Goal: Transaction & Acquisition: Purchase product/service

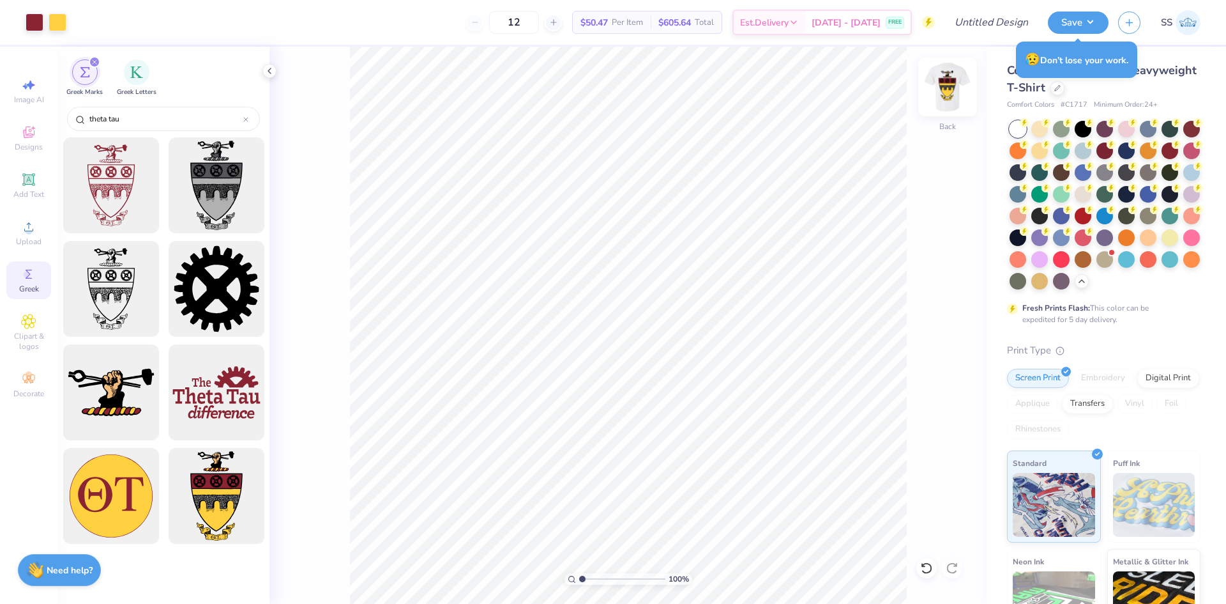
click at [947, 93] on img at bounding box center [947, 86] width 51 height 51
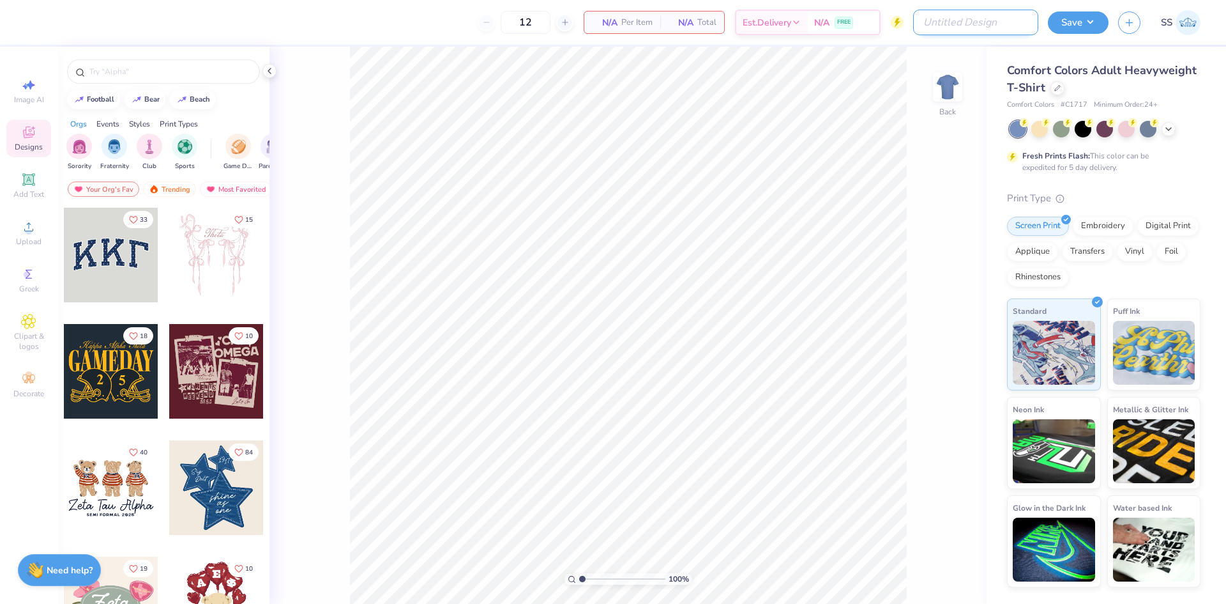
click at [989, 27] on input "Design Title" at bounding box center [975, 23] width 125 height 26
click at [915, 44] on div "12 N/A Per Item N/A Total Est. Delivery N/A FREE Design Title Save SS" at bounding box center [613, 22] width 1226 height 45
click at [1058, 87] on icon at bounding box center [1057, 86] width 5 height 5
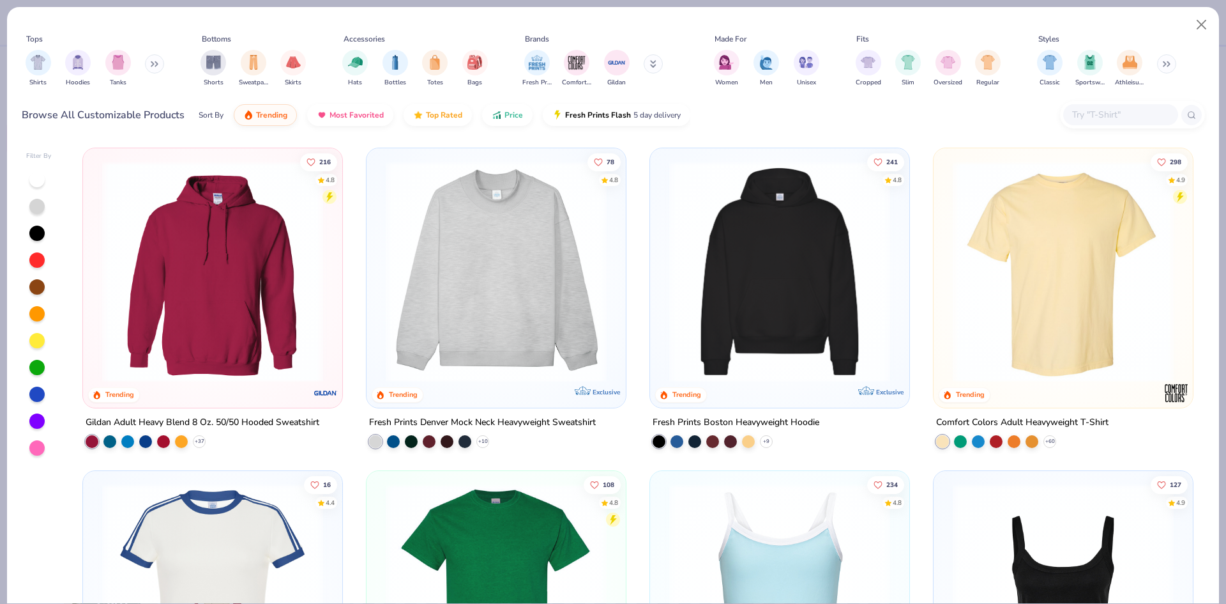
click at [491, 236] on img at bounding box center [496, 271] width 234 height 221
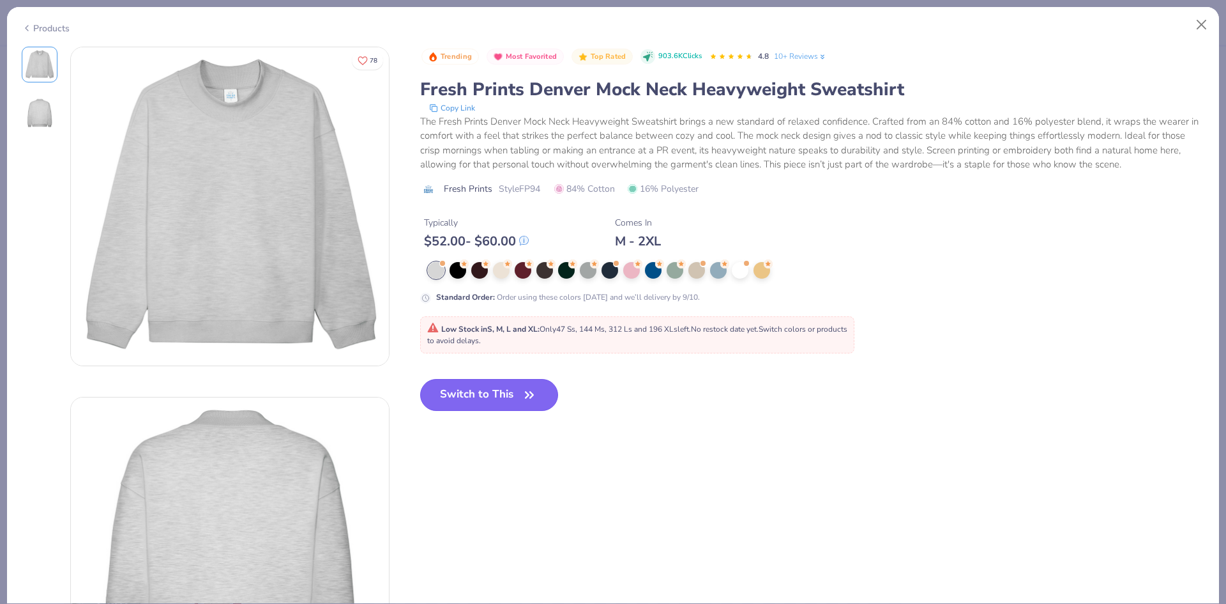
click at [483, 401] on button "Switch to This" at bounding box center [489, 395] width 139 height 32
type input "50"
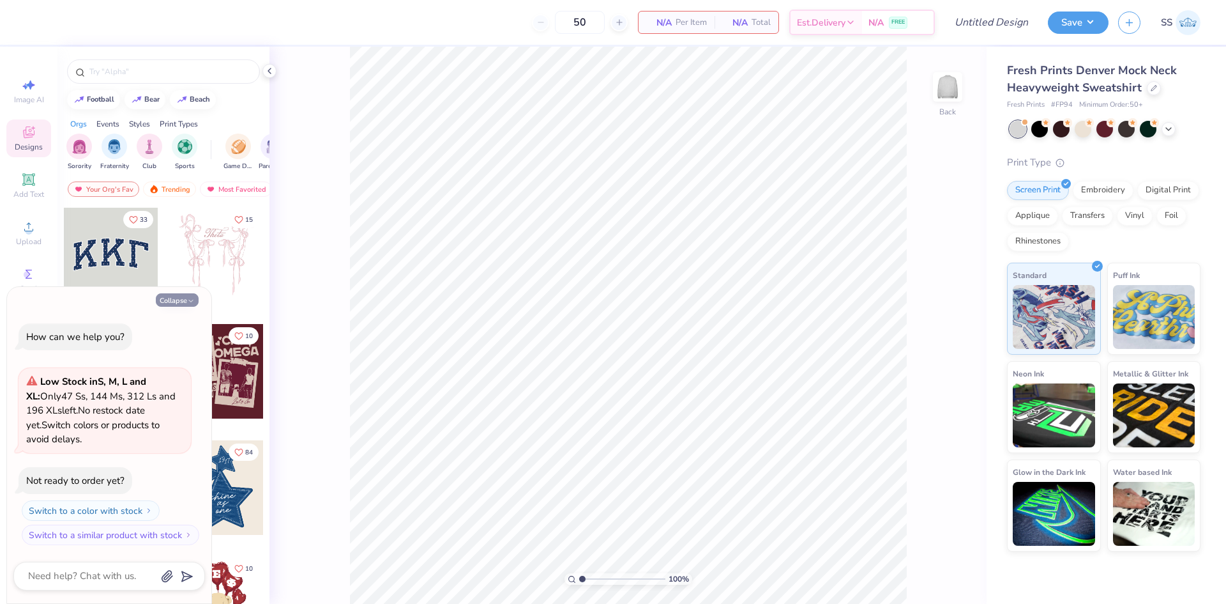
click at [188, 304] on icon "button" at bounding box center [191, 301] width 8 height 8
type textarea "x"
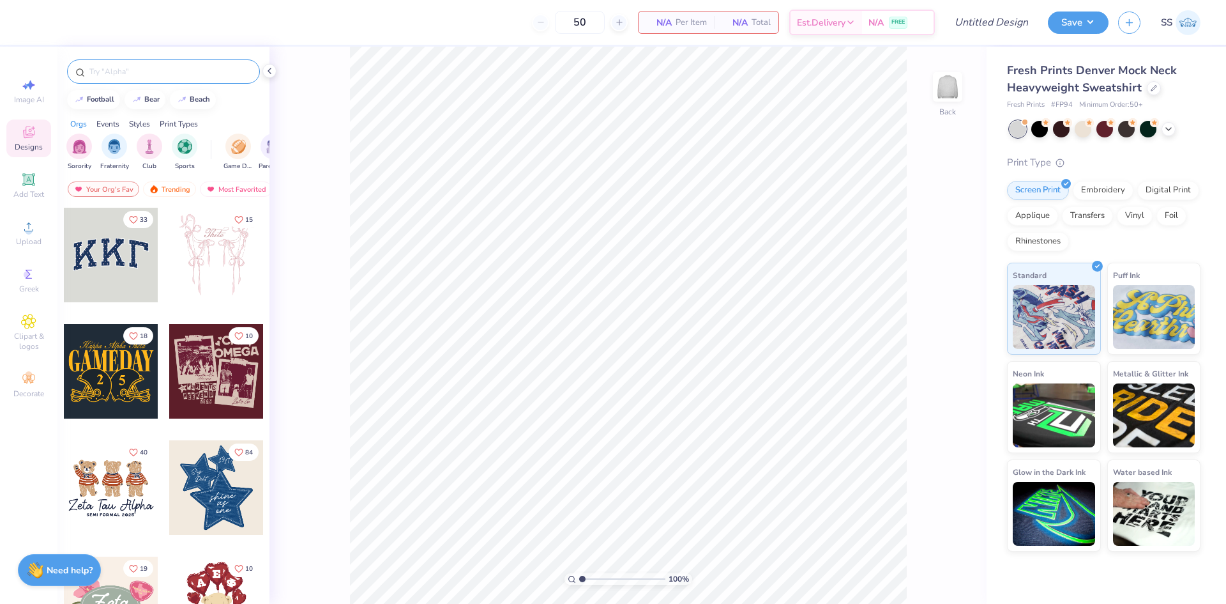
click at [154, 66] on input "text" at bounding box center [170, 71] width 164 height 13
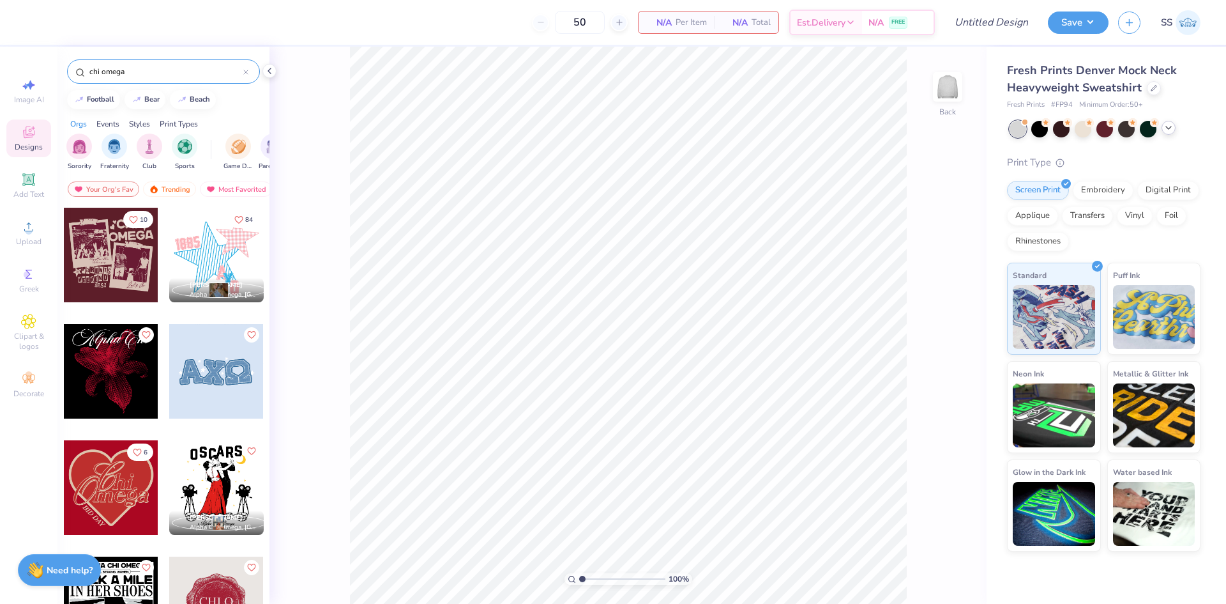
type input "chi omega"
click at [1168, 132] on icon at bounding box center [1169, 128] width 10 height 10
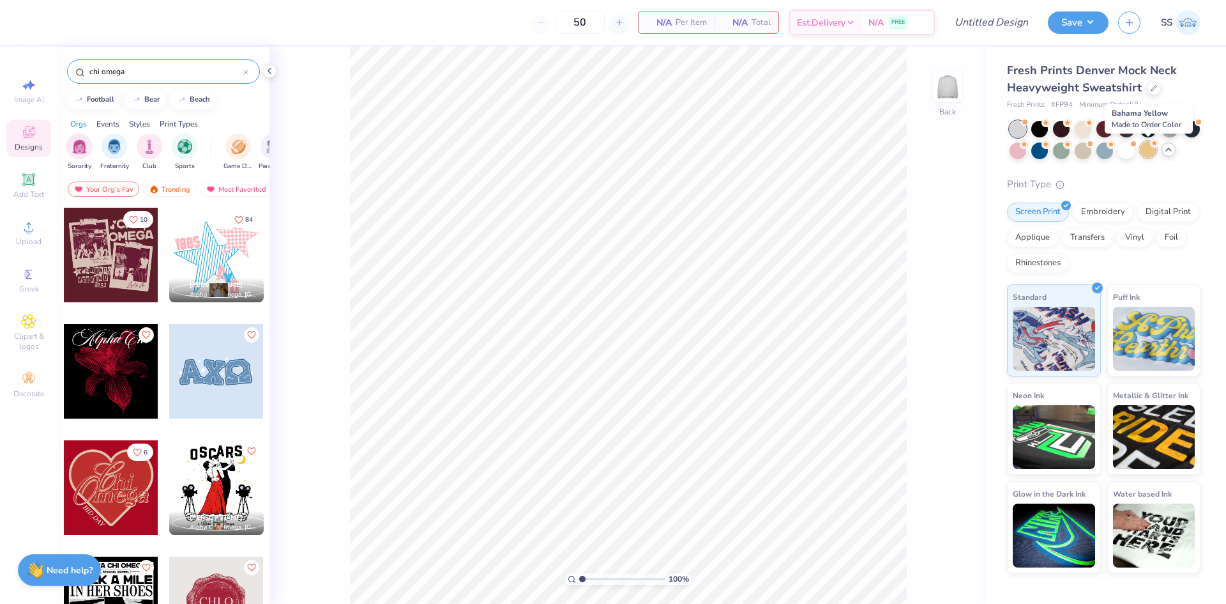
click at [1143, 156] on div at bounding box center [1148, 149] width 17 height 17
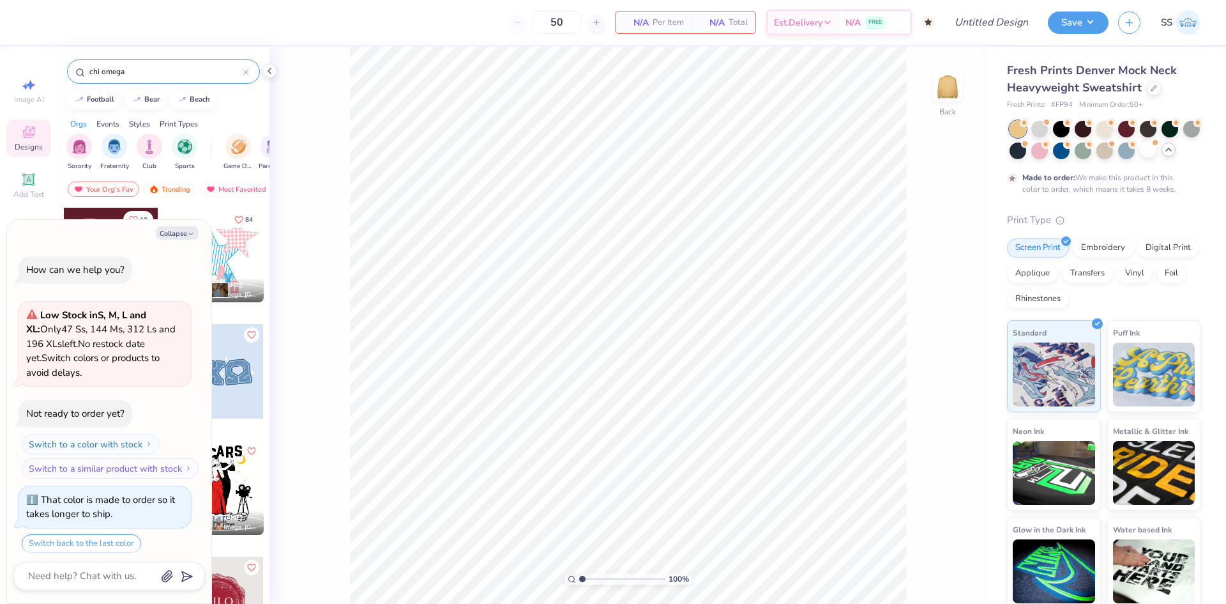
scroll to position [40, 0]
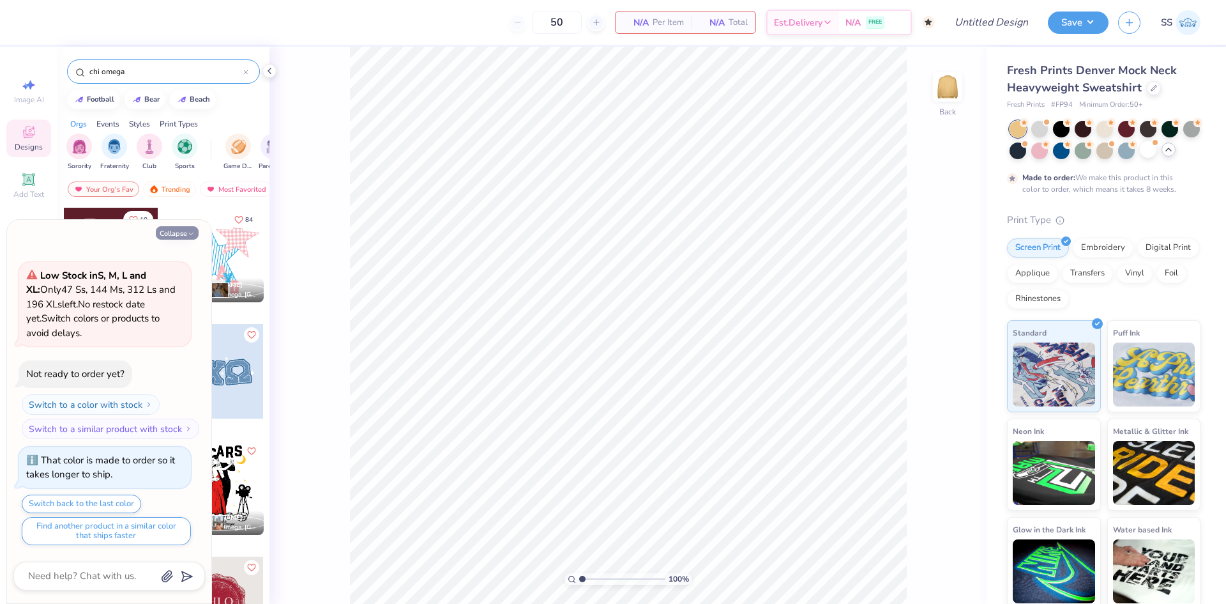
click at [186, 231] on button "Collapse" at bounding box center [177, 232] width 43 height 13
type textarea "x"
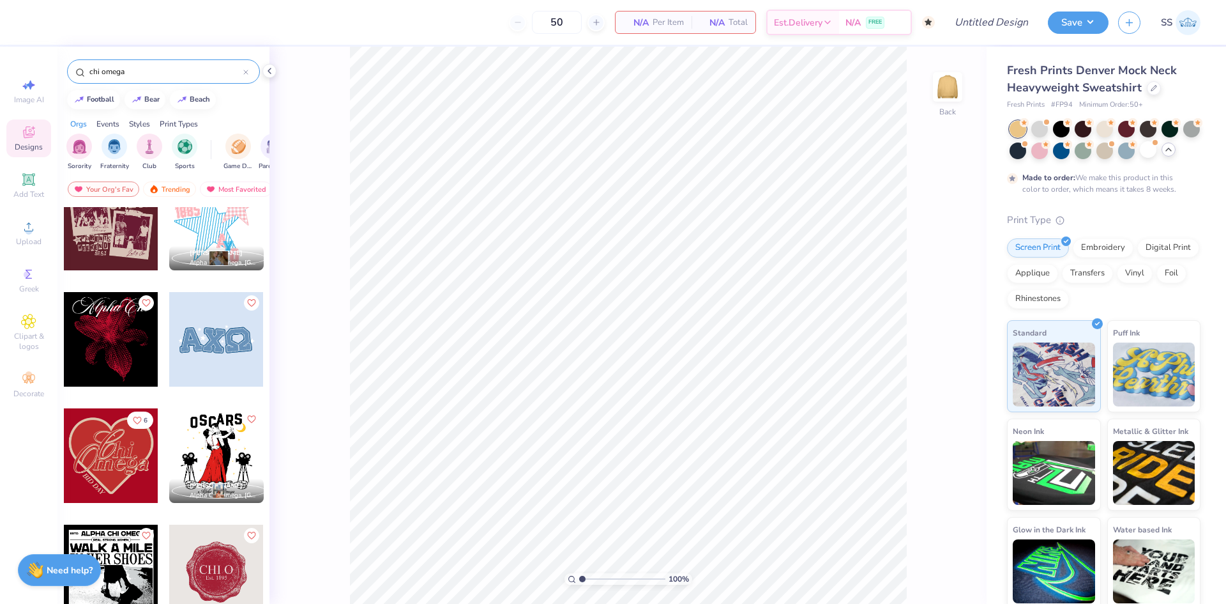
scroll to position [41, 0]
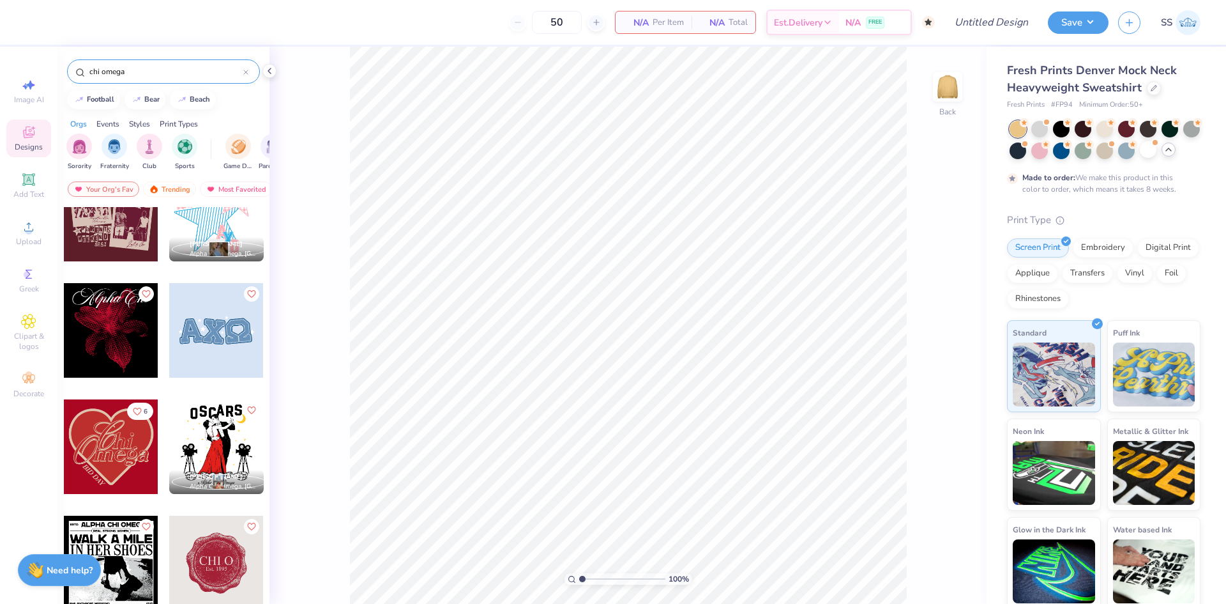
click at [1166, 151] on polyline at bounding box center [1168, 149] width 5 height 3
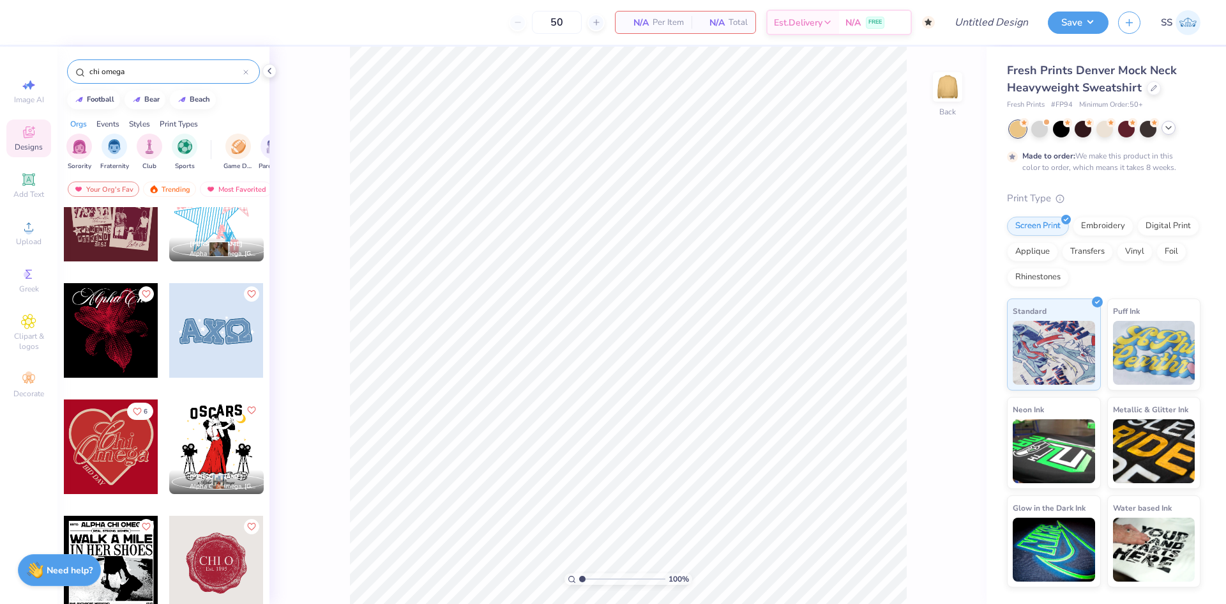
click at [1168, 129] on icon at bounding box center [1169, 128] width 10 height 10
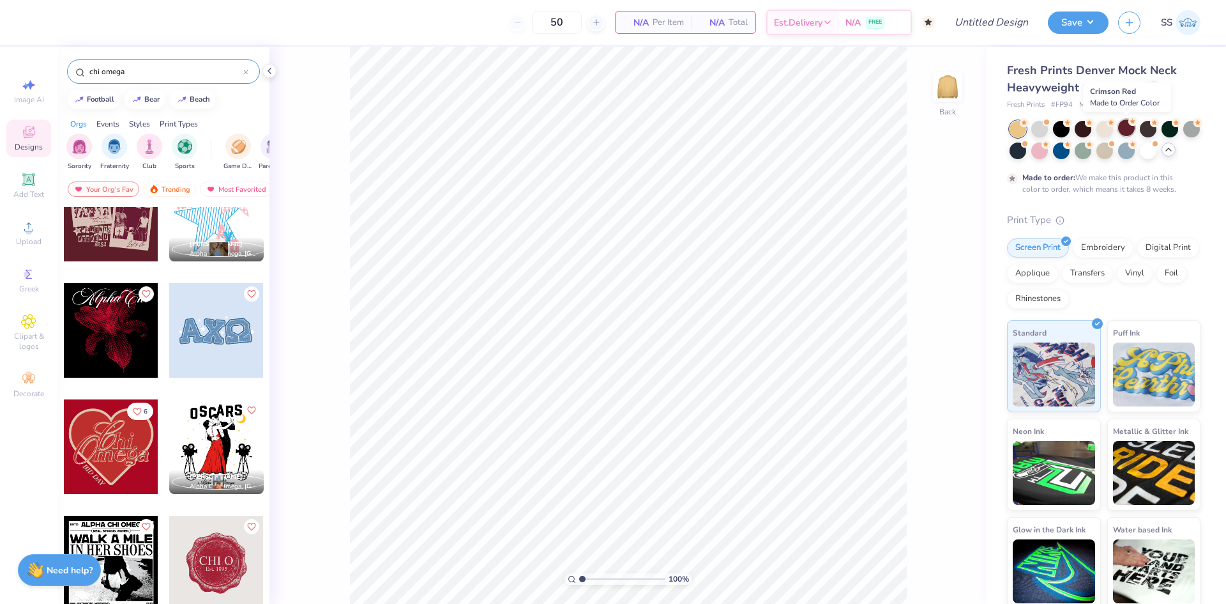
click at [1125, 131] on div at bounding box center [1126, 127] width 17 height 17
click at [109, 446] on div at bounding box center [111, 446] width 95 height 95
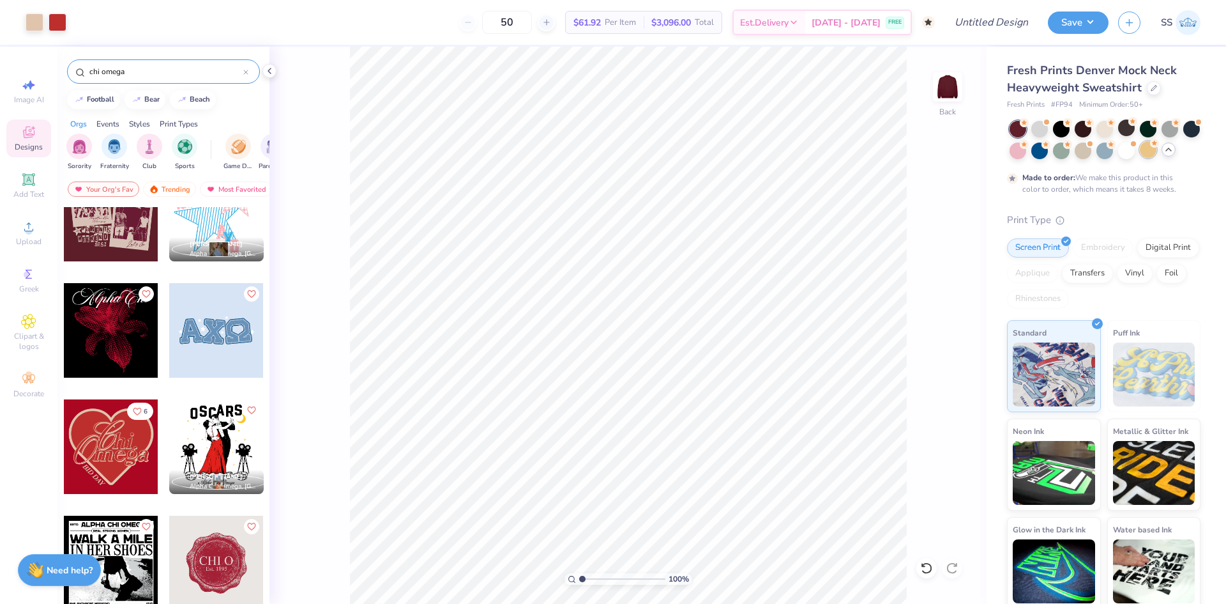
click at [1157, 154] on div at bounding box center [1148, 149] width 17 height 17
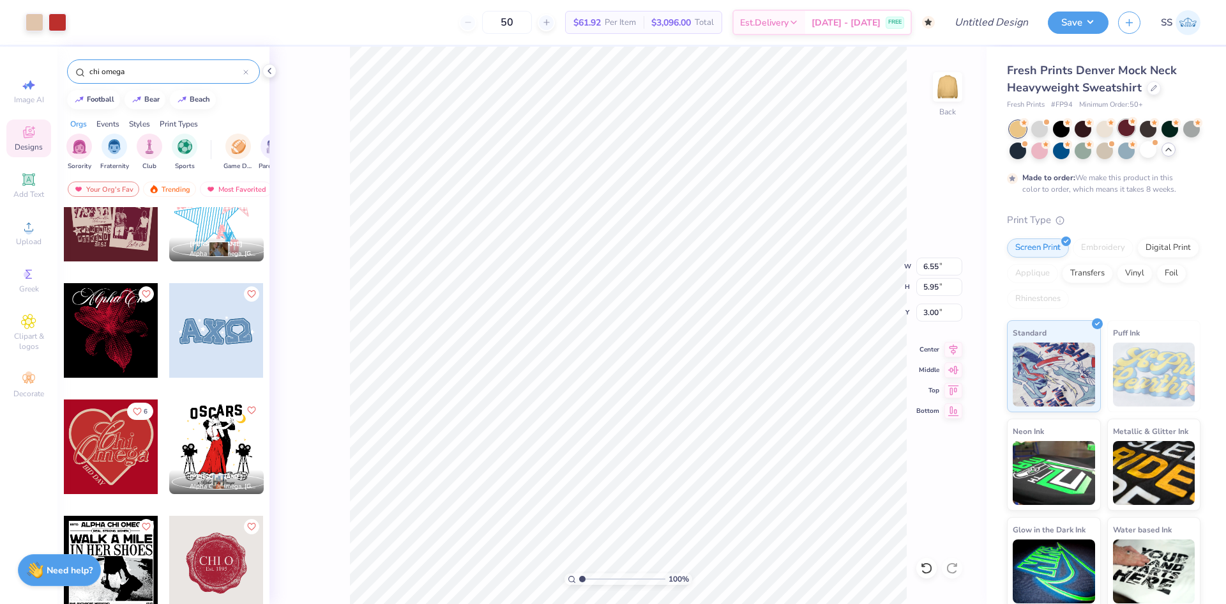
click at [1129, 126] on div at bounding box center [1126, 127] width 17 height 17
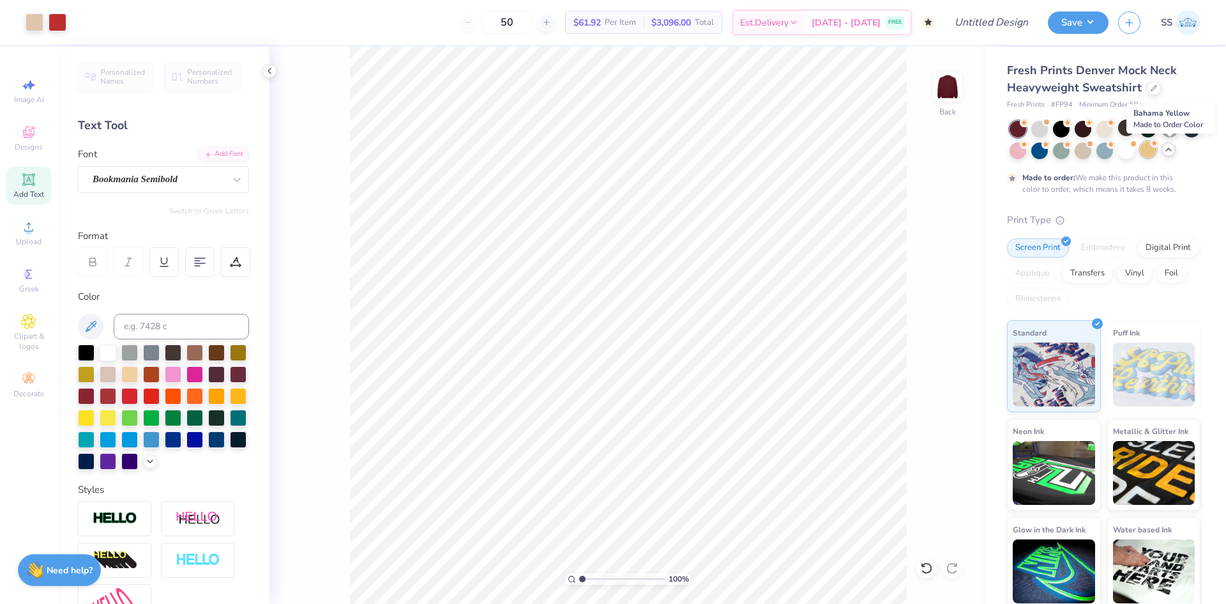
click at [1157, 157] on div at bounding box center [1148, 149] width 17 height 17
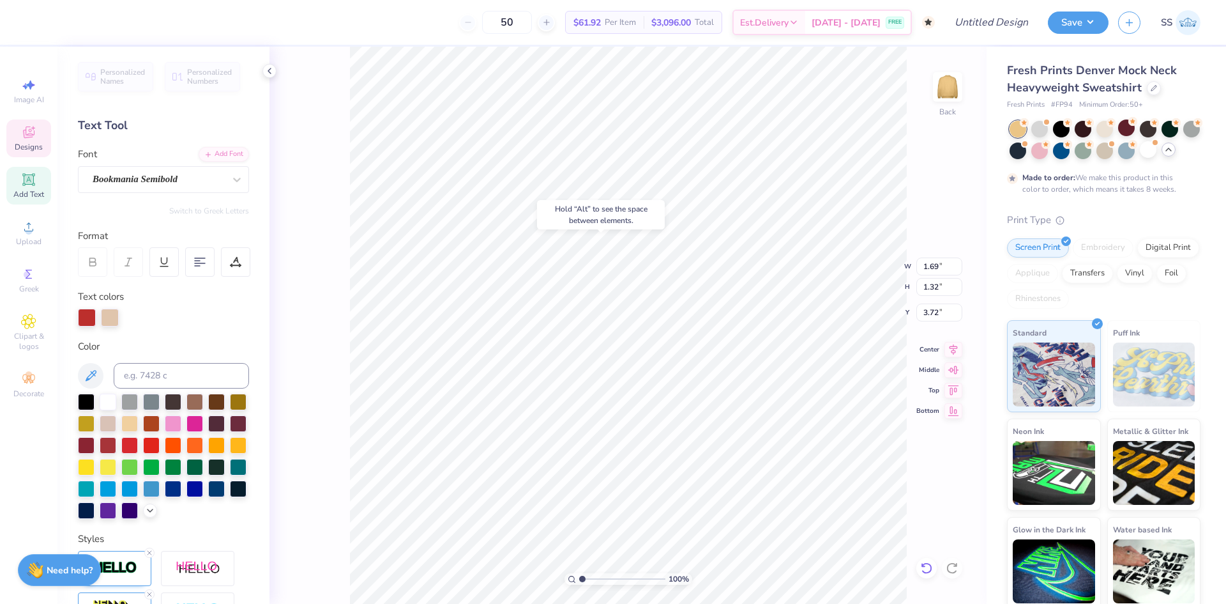
click at [926, 568] on icon at bounding box center [926, 567] width 13 height 13
type input "4.83"
type input "1.11"
type input "4.82"
type input "4.37"
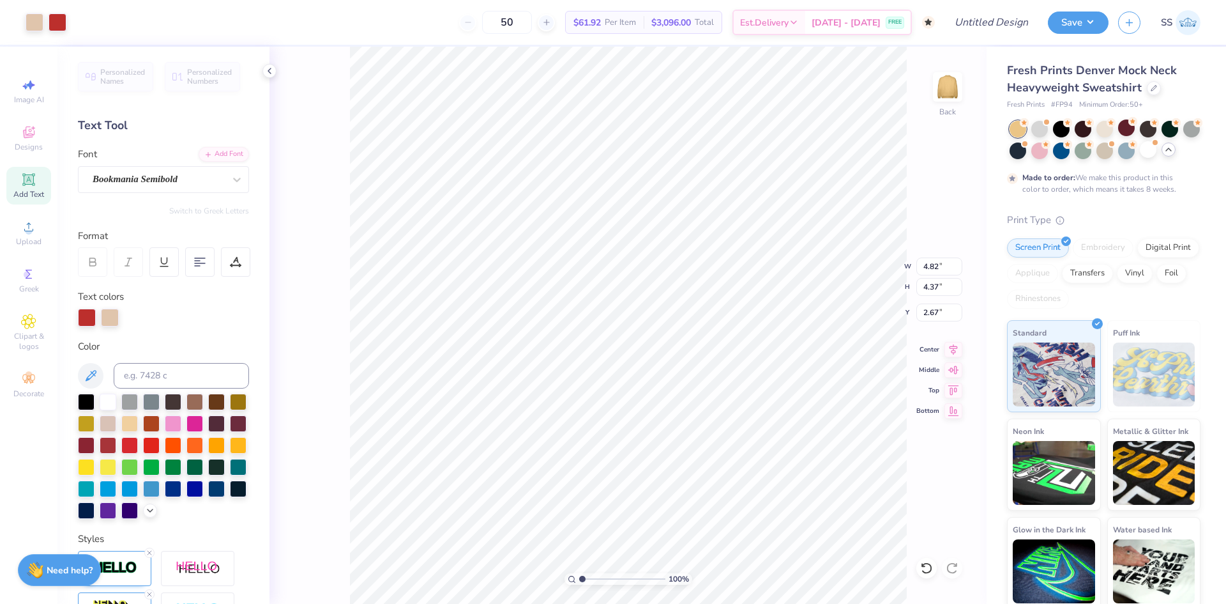
type input "2.09"
click at [1157, 156] on div at bounding box center [1148, 149] width 17 height 17
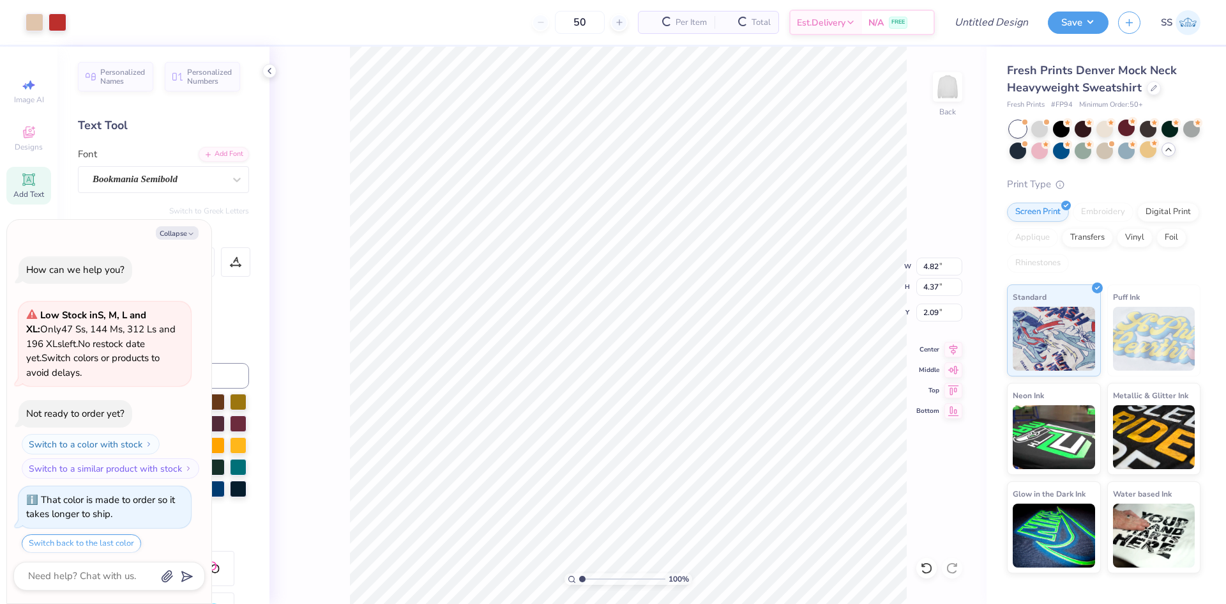
scroll to position [312, 0]
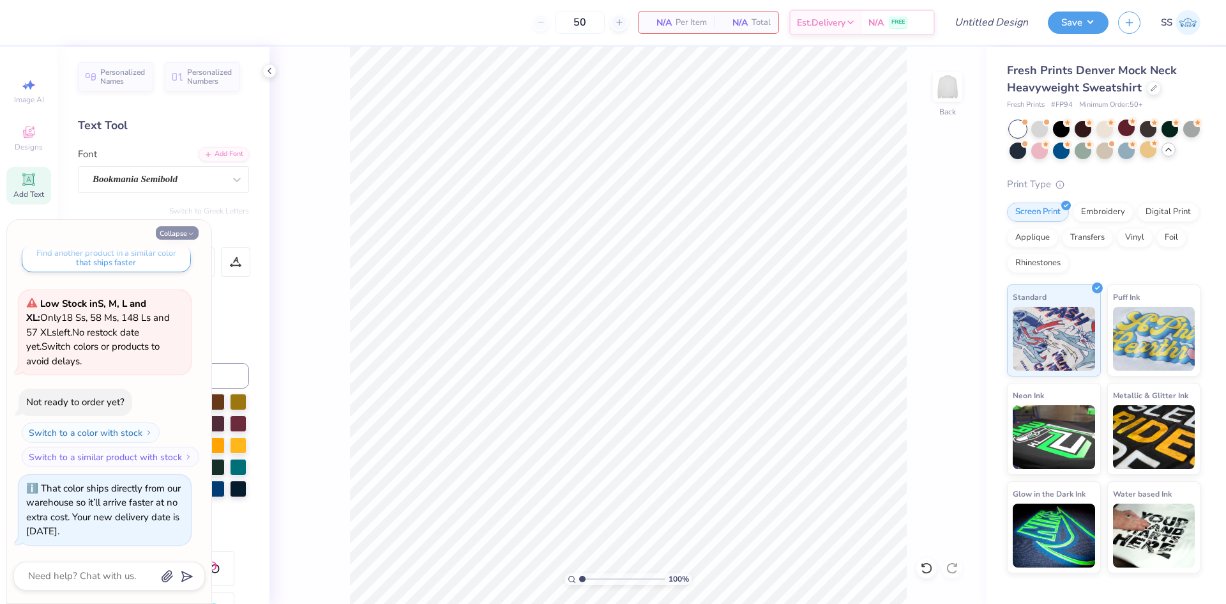
click at [171, 232] on button "Collapse" at bounding box center [177, 232] width 43 height 13
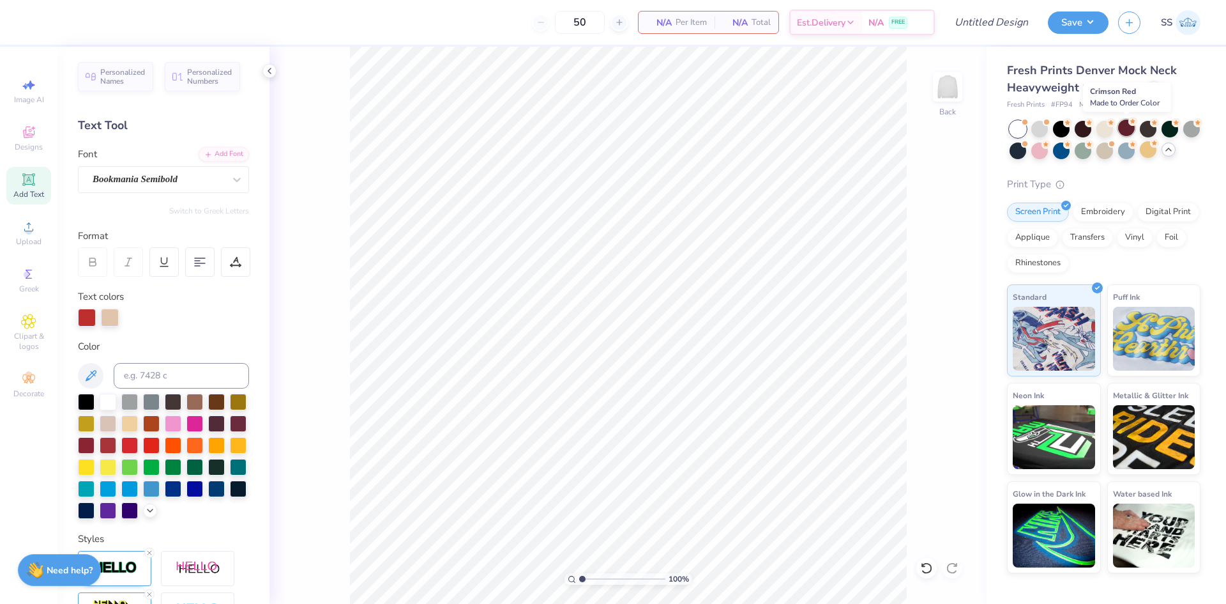
click at [1129, 130] on div at bounding box center [1126, 127] width 17 height 17
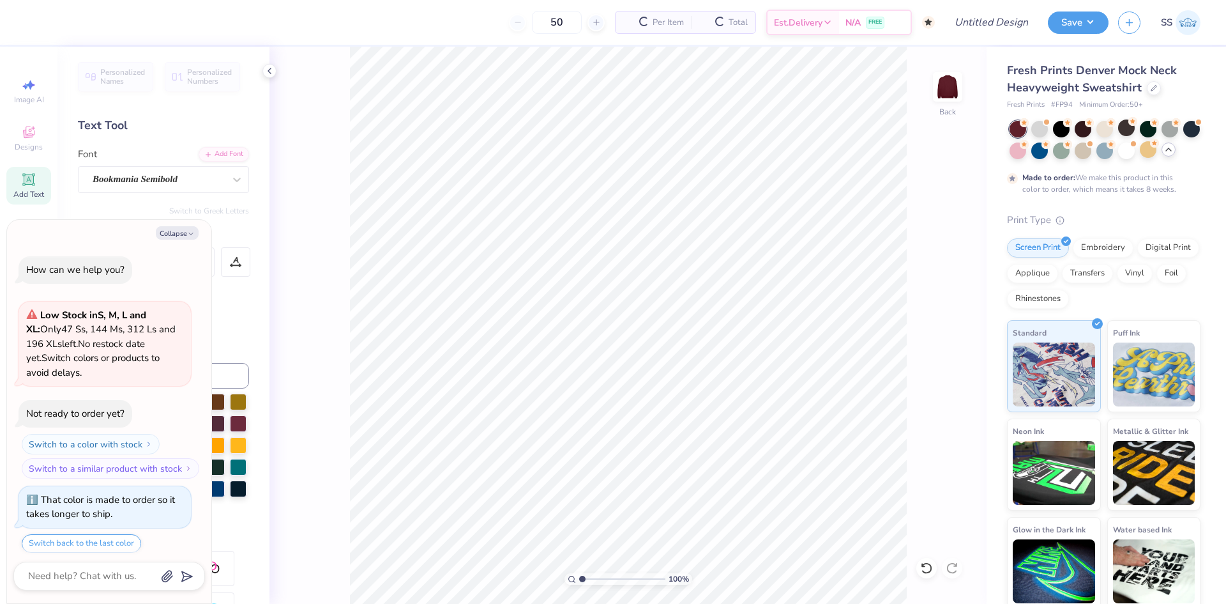
scroll to position [418, 0]
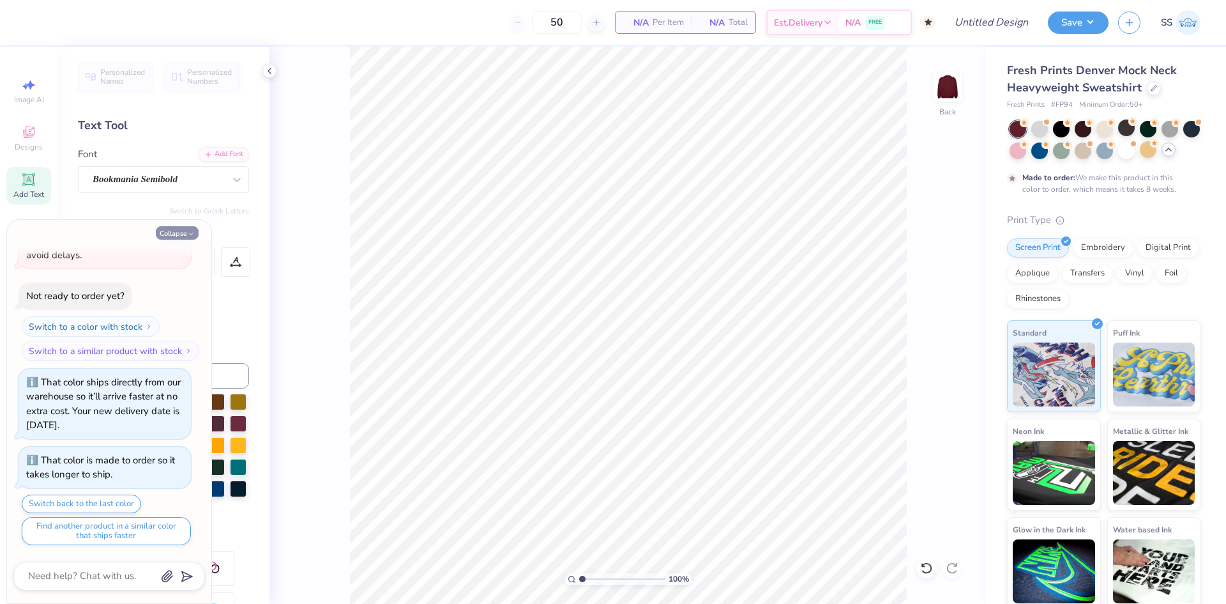
click at [178, 239] on button "Collapse" at bounding box center [177, 232] width 43 height 13
type textarea "x"
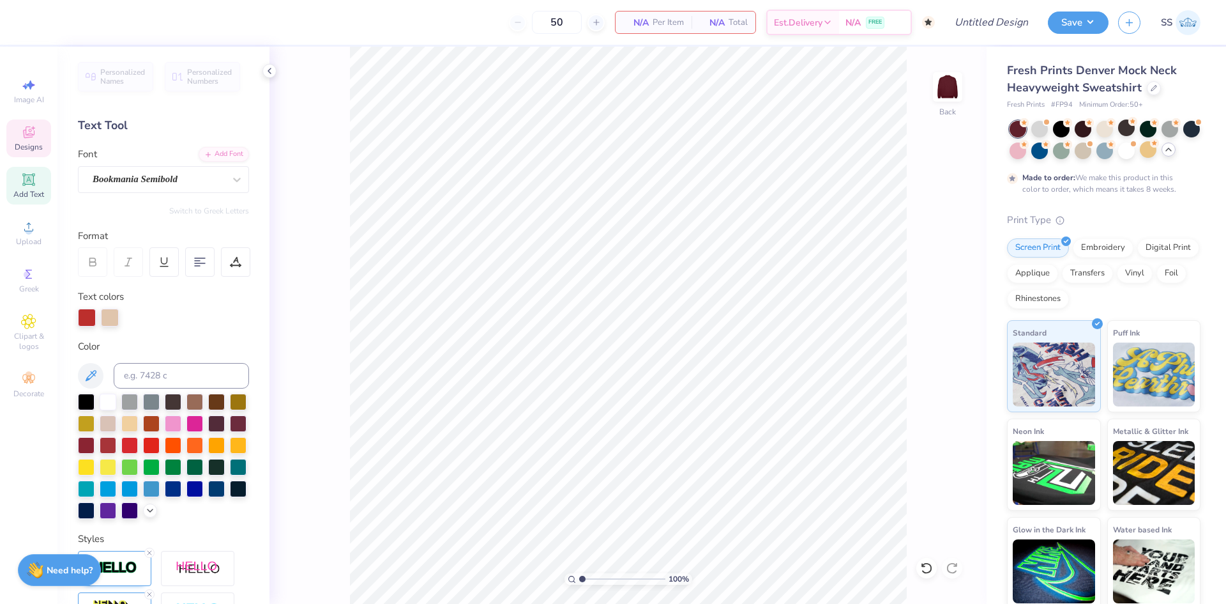
click at [29, 141] on div "Designs" at bounding box center [28, 138] width 45 height 38
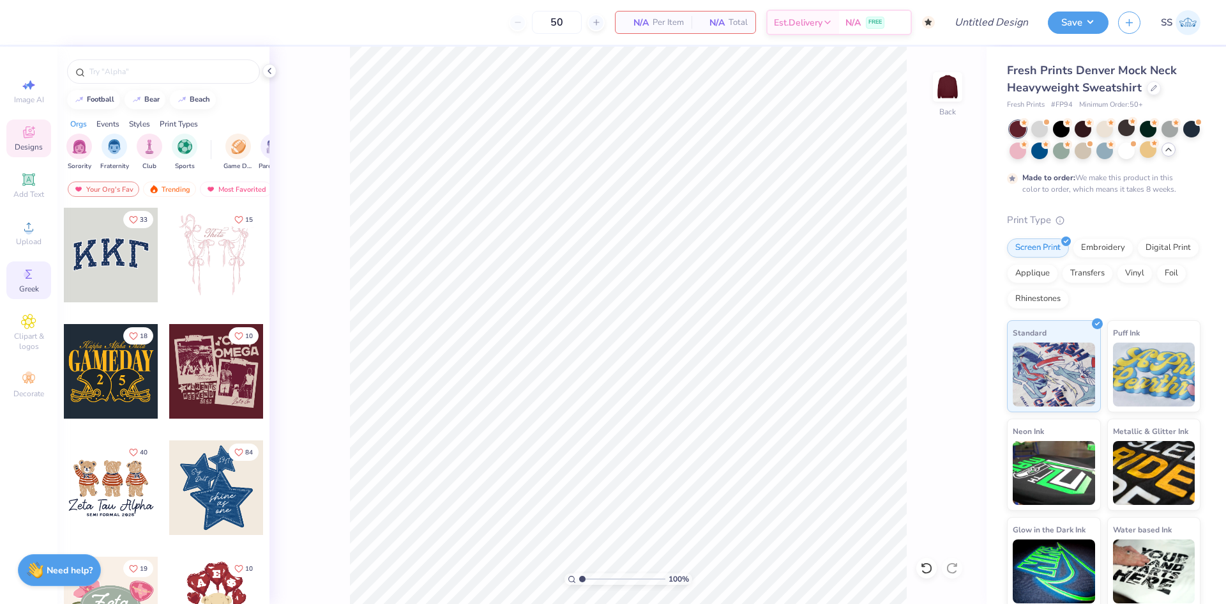
click at [31, 266] on div "Greek" at bounding box center [28, 280] width 45 height 38
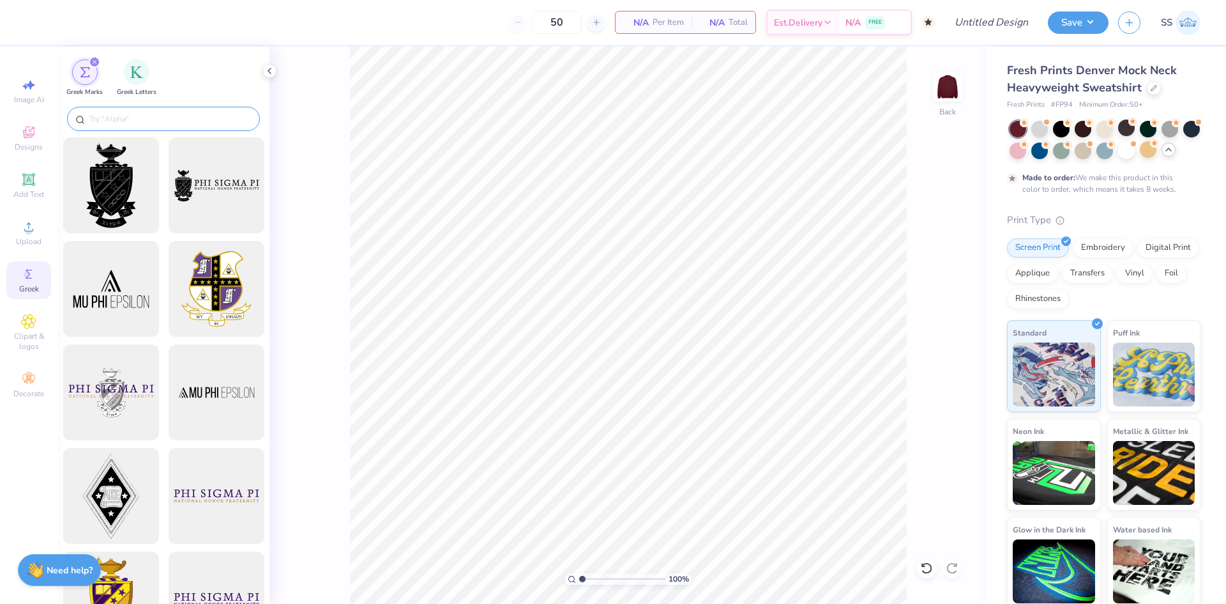
click at [142, 122] on input "text" at bounding box center [170, 118] width 164 height 13
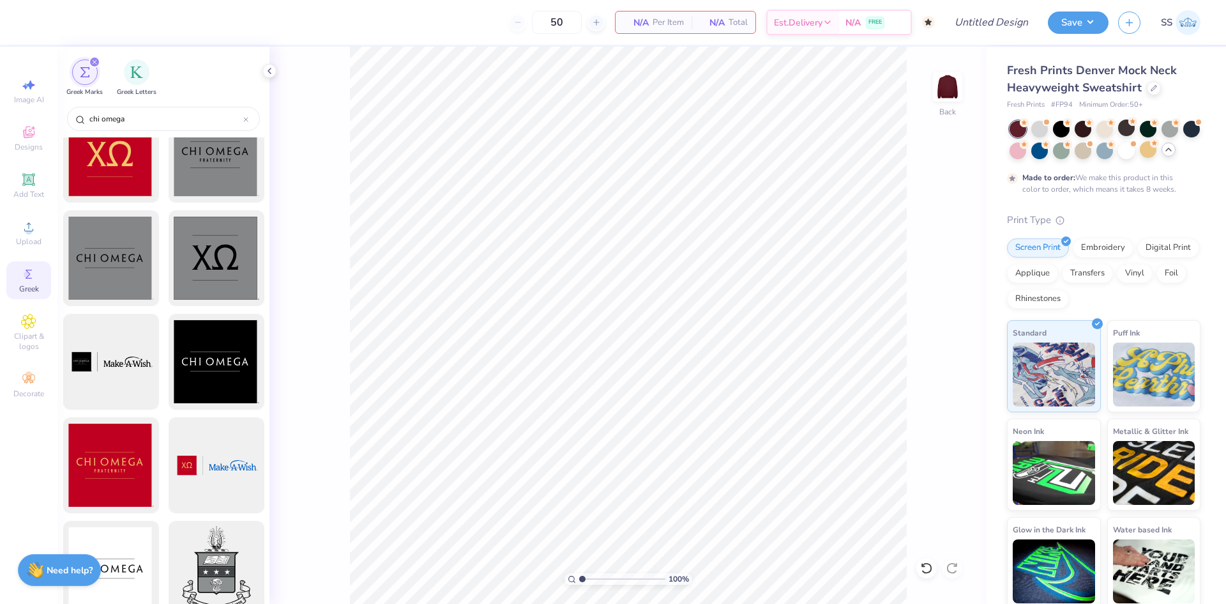
scroll to position [450, 0]
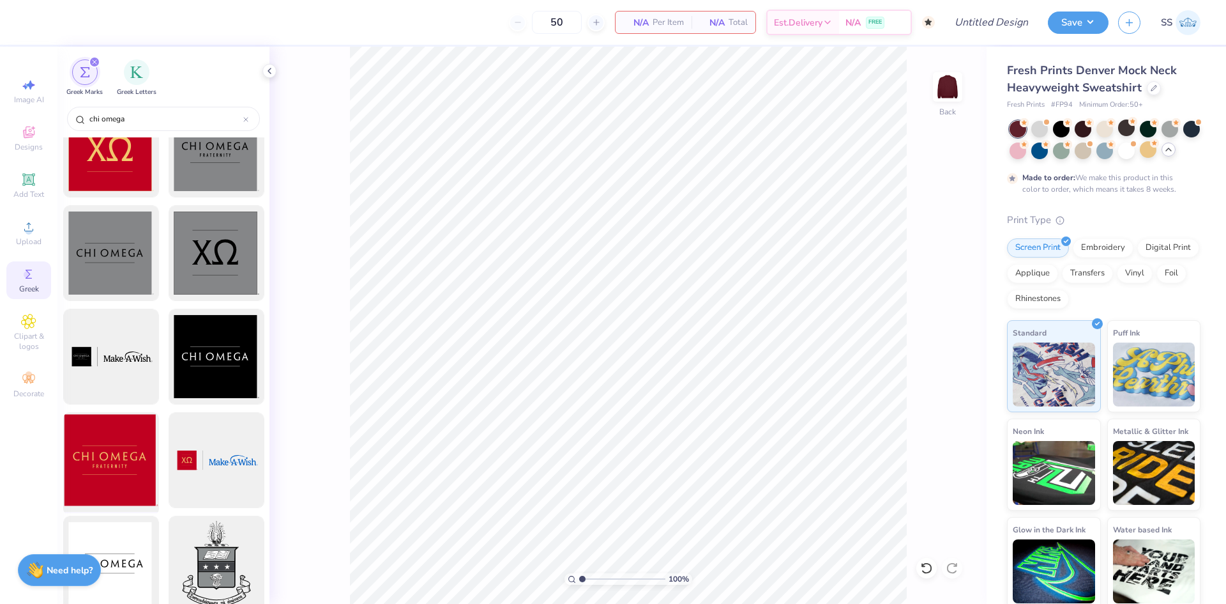
type input "chi omega"
click at [143, 426] on div at bounding box center [110, 459] width 105 height 105
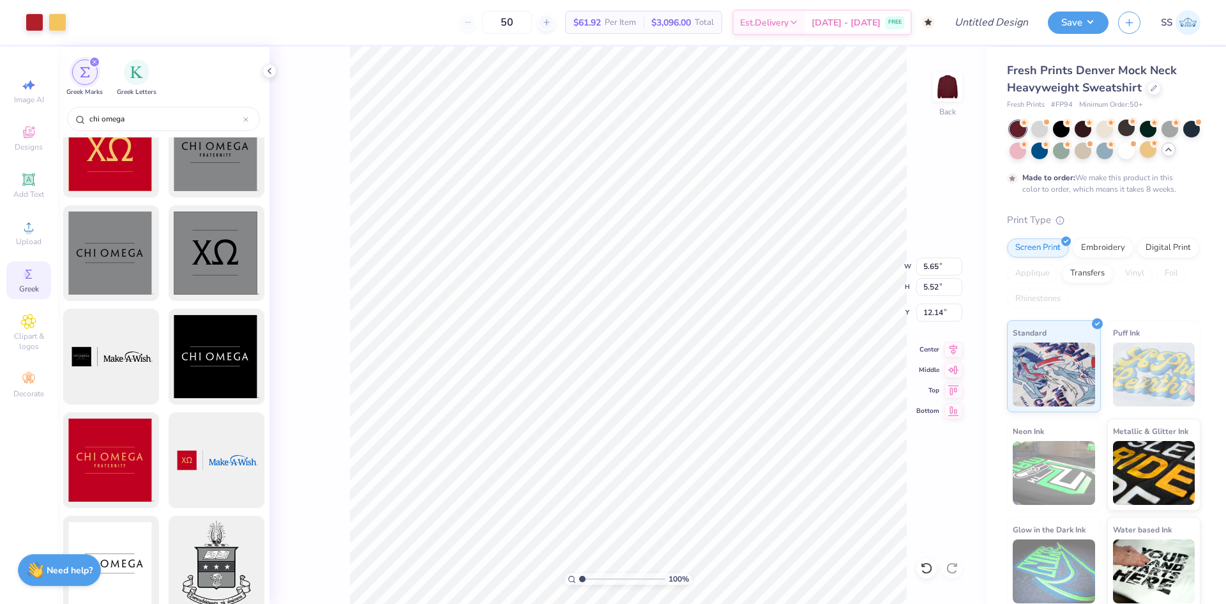
type input "5.65"
type input "5.52"
click at [1157, 153] on div at bounding box center [1148, 149] width 17 height 17
type input "3.28"
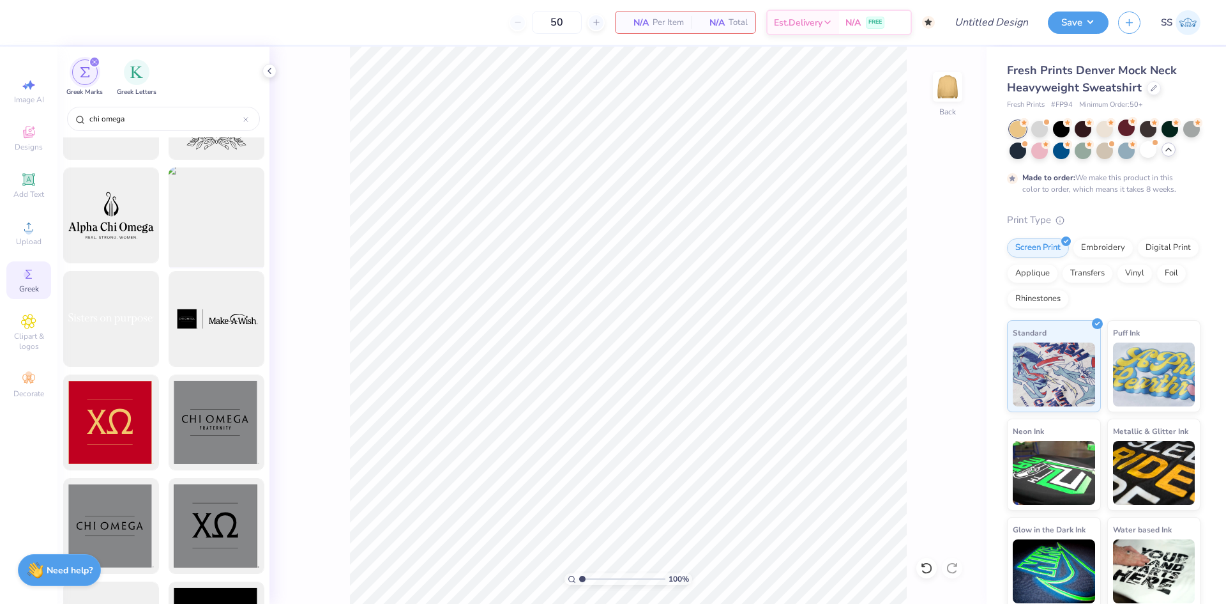
scroll to position [188, 0]
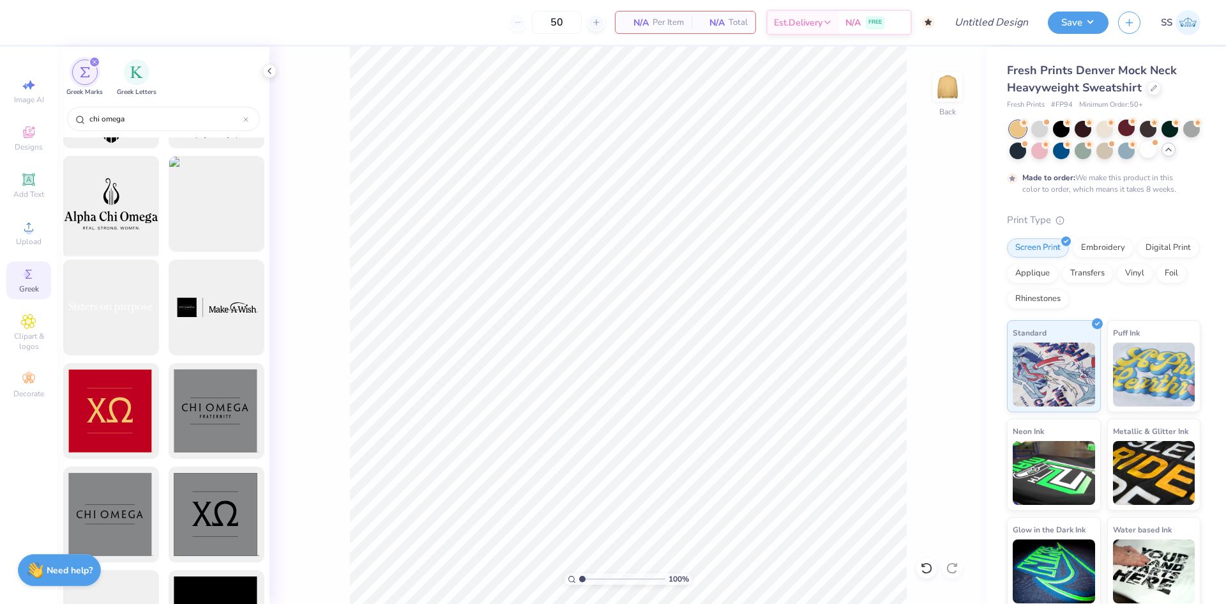
click at [128, 218] on div at bounding box center [110, 203] width 105 height 105
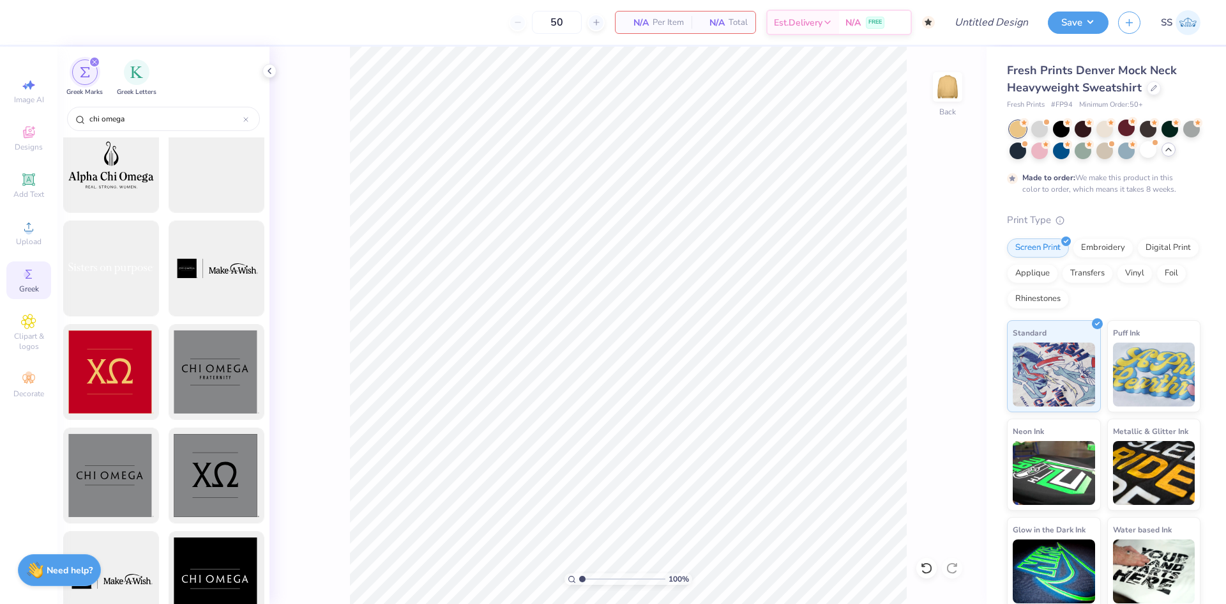
scroll to position [227, 0]
click at [211, 469] on div at bounding box center [216, 475] width 105 height 105
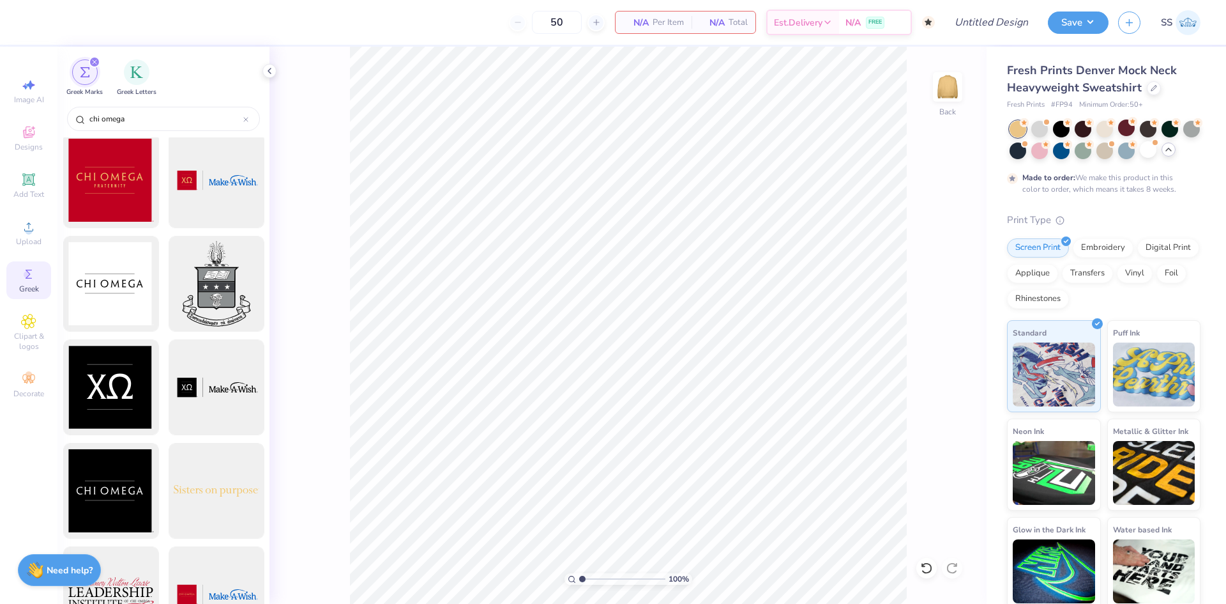
scroll to position [731, 0]
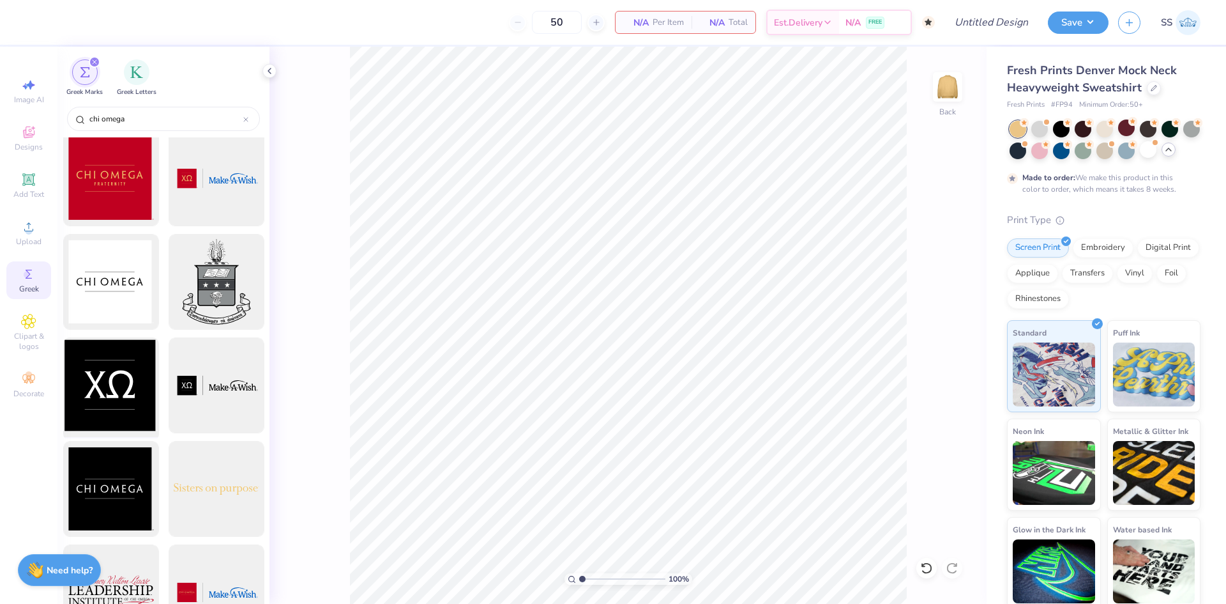
click at [127, 413] on div at bounding box center [110, 385] width 105 height 105
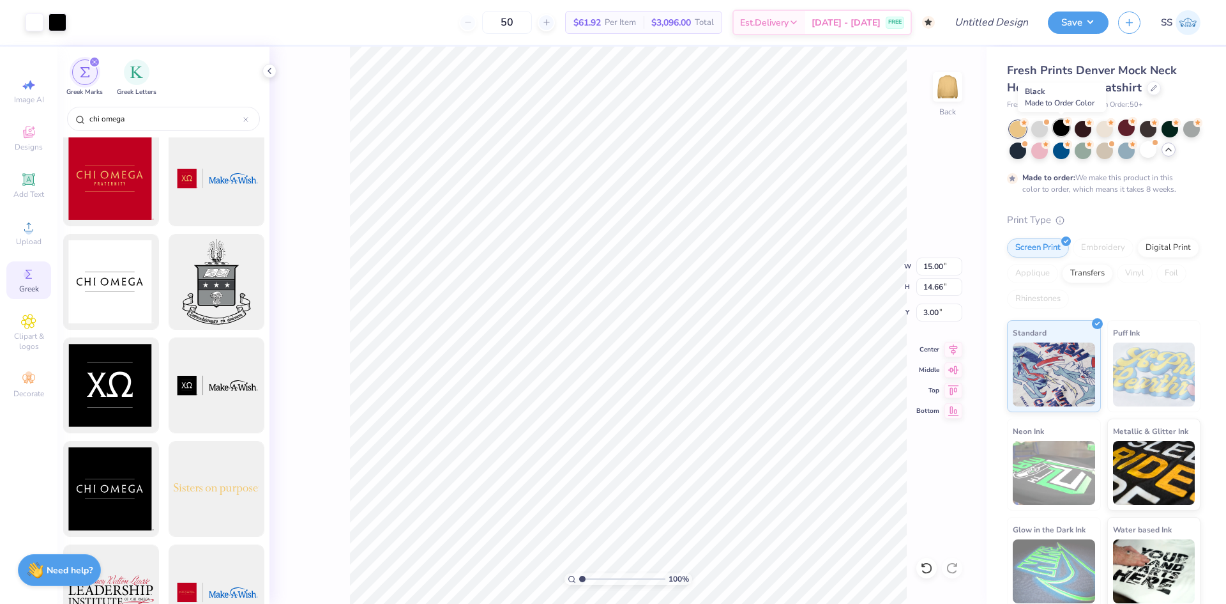
click at [1060, 125] on div at bounding box center [1061, 127] width 17 height 17
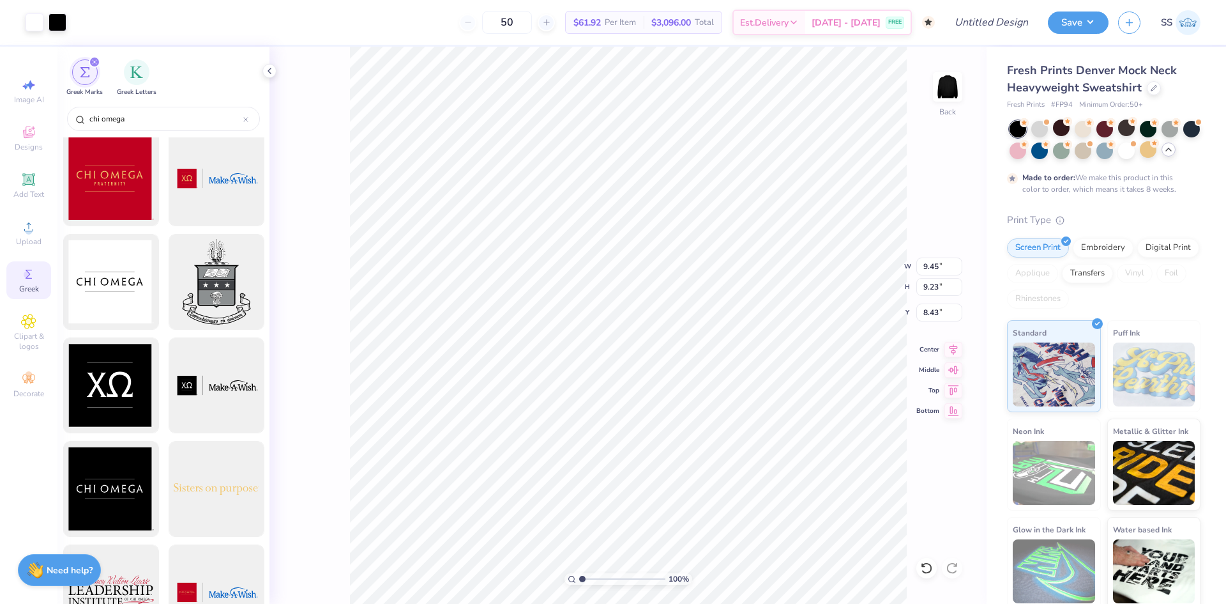
type input "9.45"
type input "9.23"
type input "8.43"
type input "3.00"
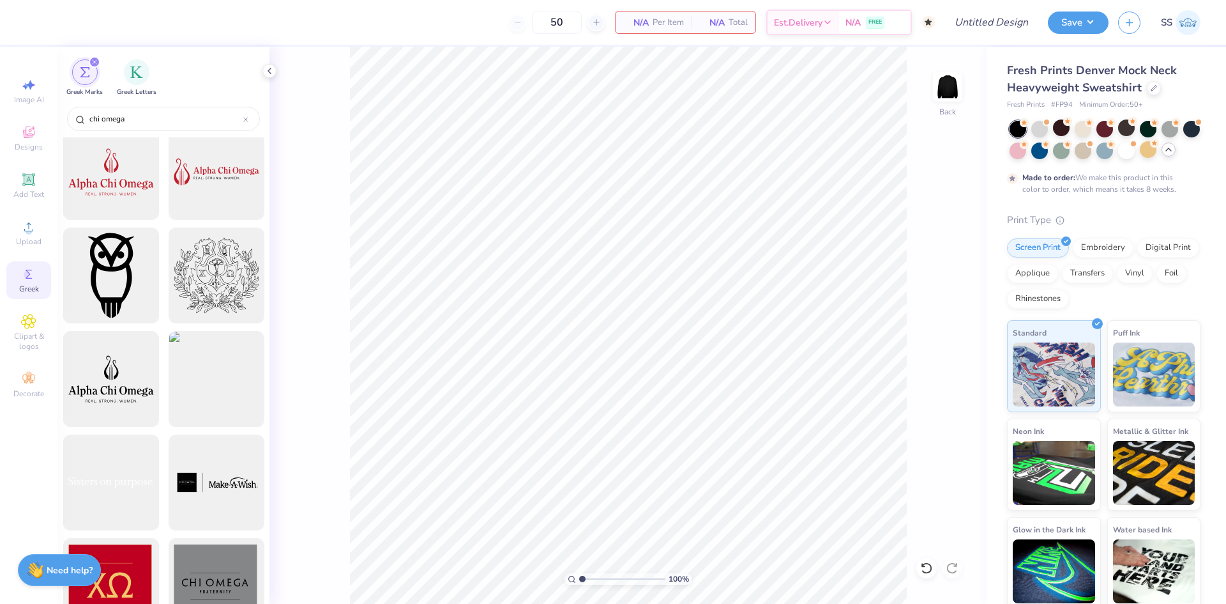
scroll to position [0, 0]
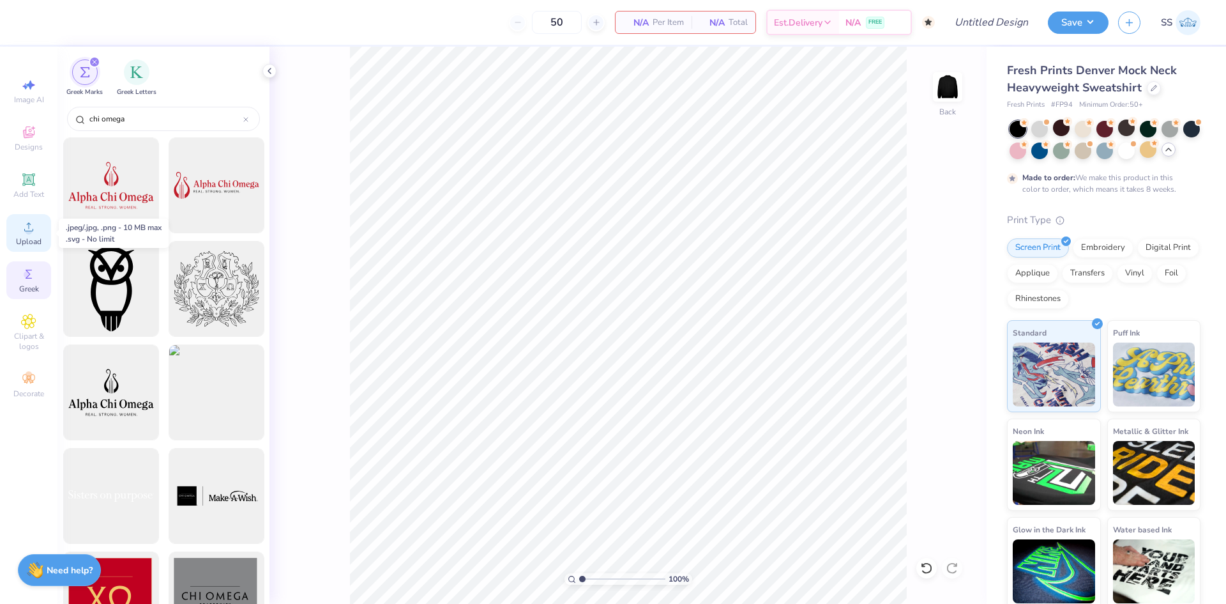
click at [47, 220] on div "Upload" at bounding box center [28, 233] width 45 height 38
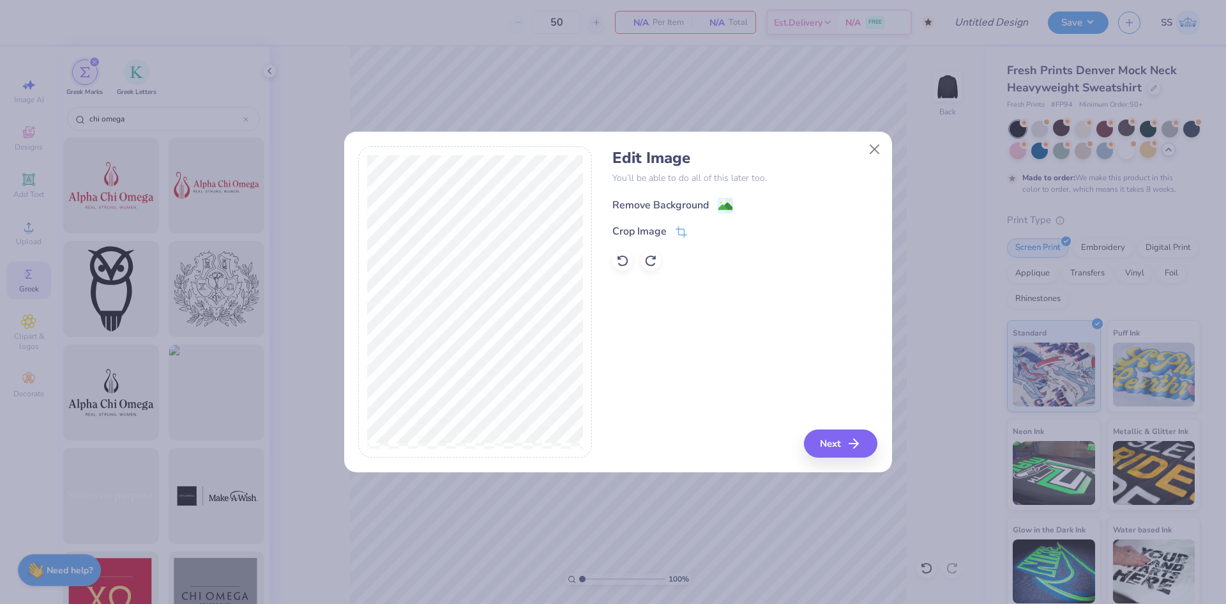
click at [667, 209] on div "Remove Background" at bounding box center [661, 204] width 96 height 15
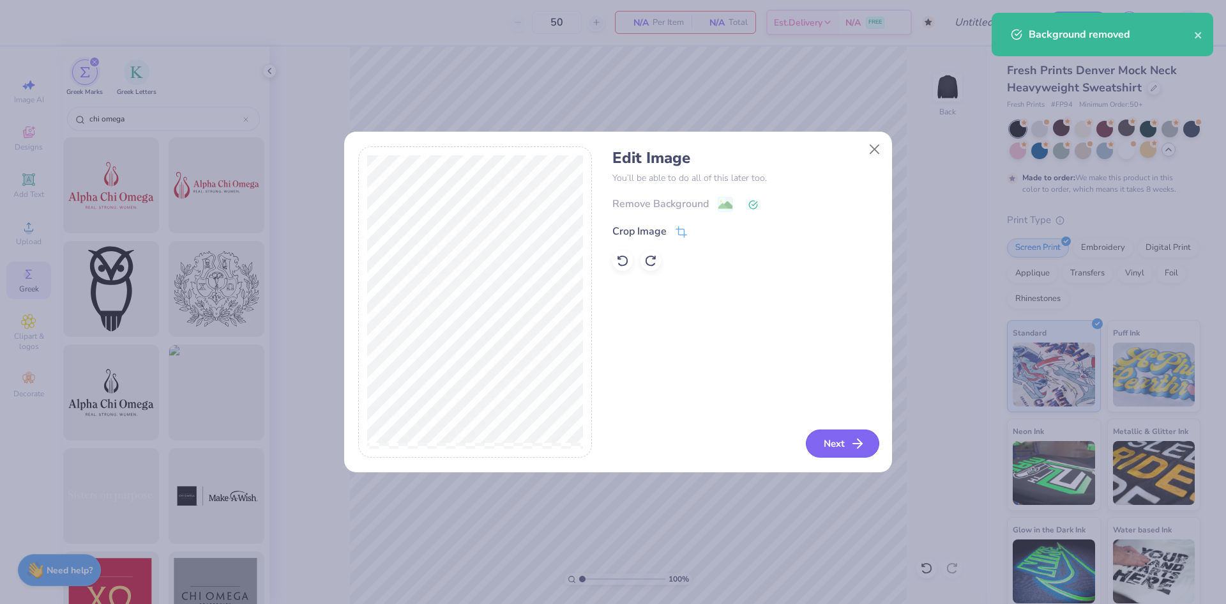
click at [818, 439] on button "Next" at bounding box center [842, 443] width 73 height 28
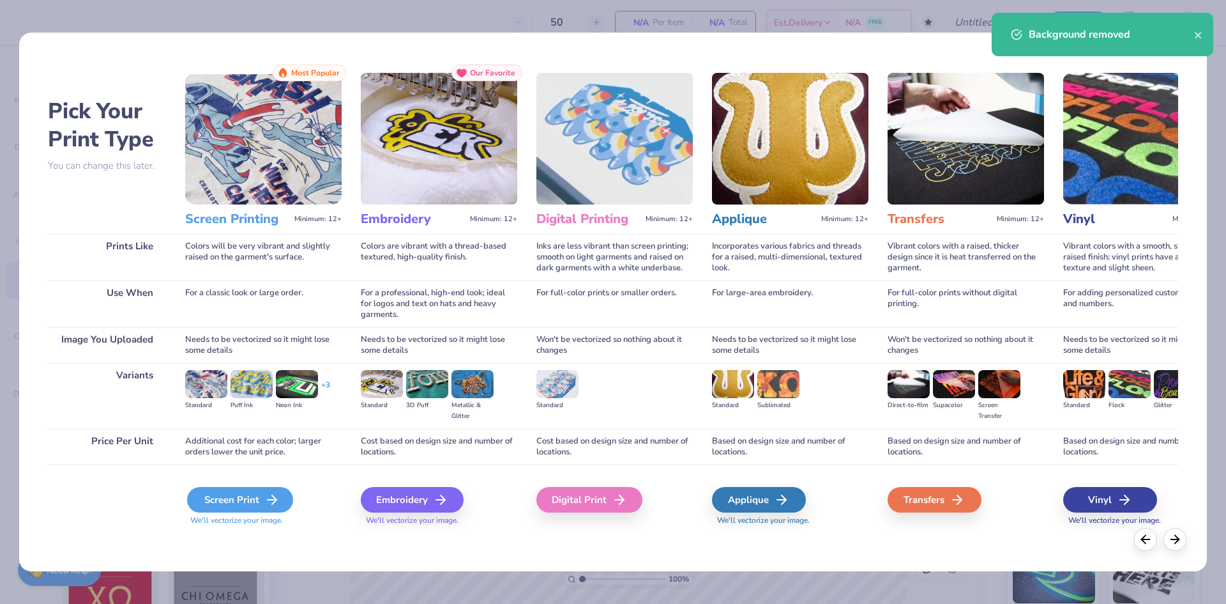
click at [242, 501] on div "Screen Print" at bounding box center [240, 500] width 106 height 26
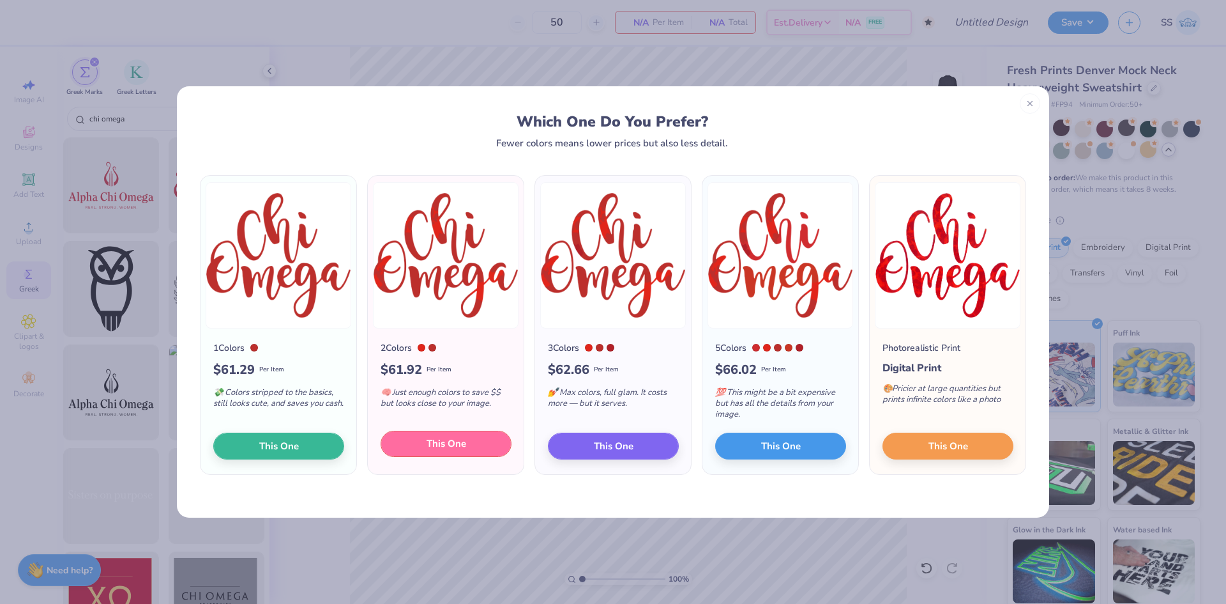
click at [453, 451] on button "This One" at bounding box center [446, 443] width 131 height 27
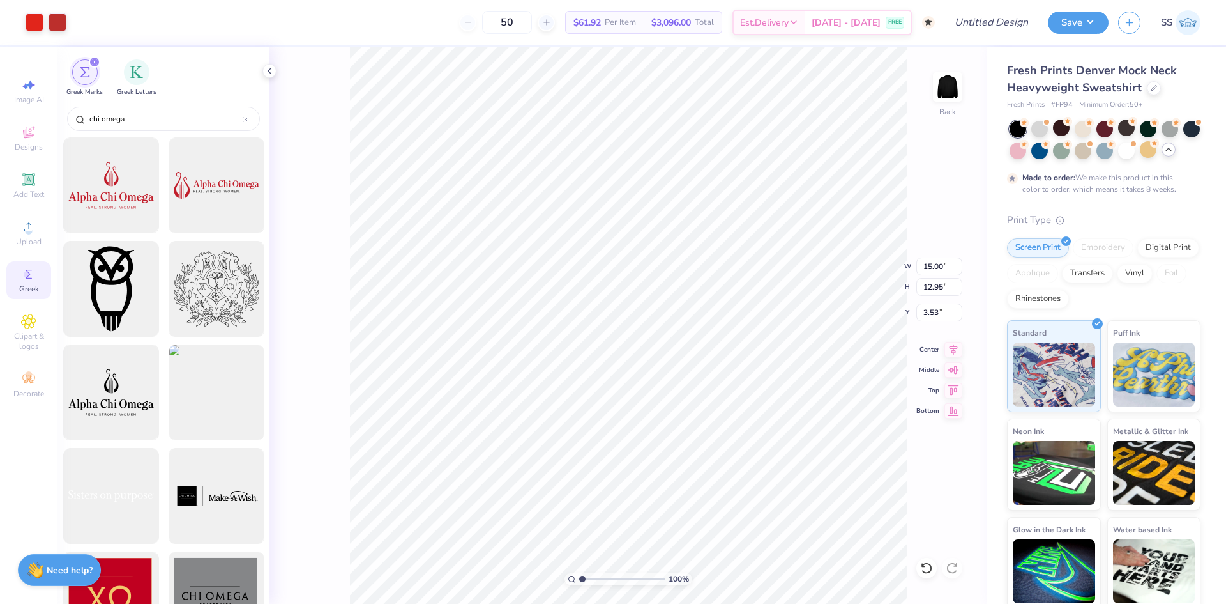
click at [393, 275] on div at bounding box center [613, 302] width 1226 height 604
type input "11.15"
type input "9.62"
type input "3.00"
click at [1135, 154] on div at bounding box center [1126, 149] width 17 height 17
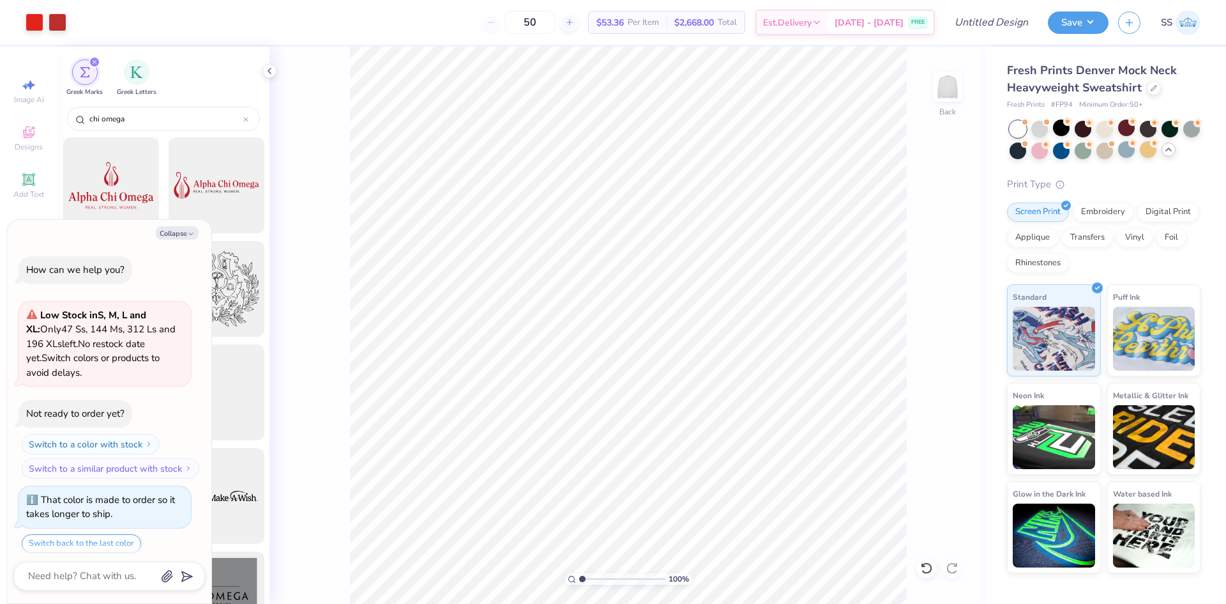
scroll to position [691, 0]
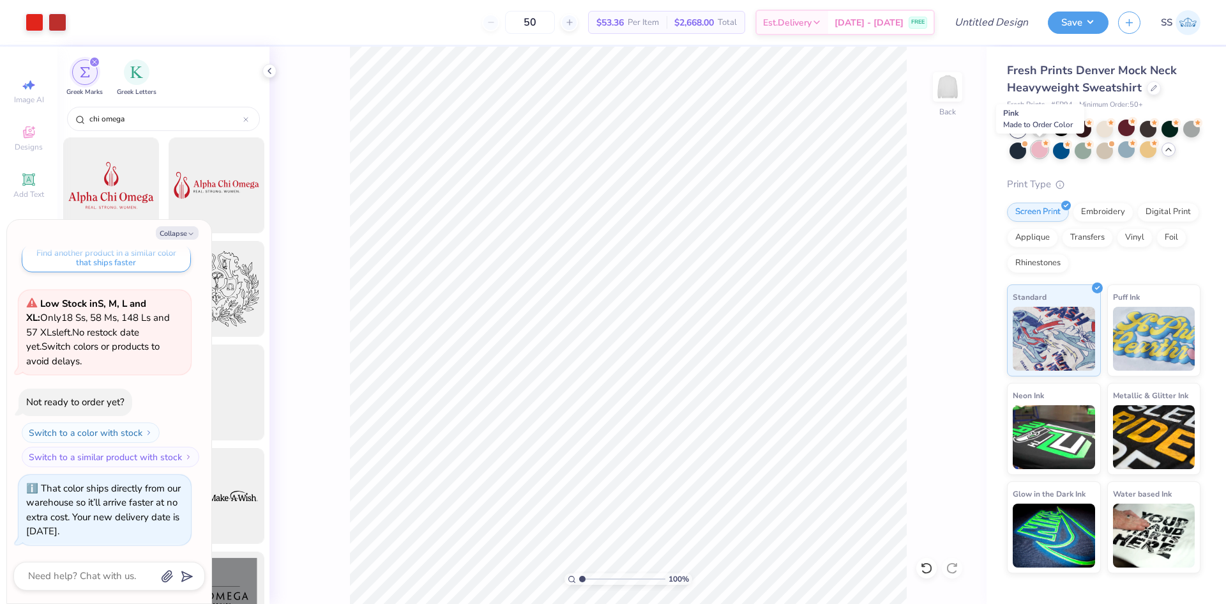
click at [1041, 157] on div at bounding box center [1039, 149] width 17 height 17
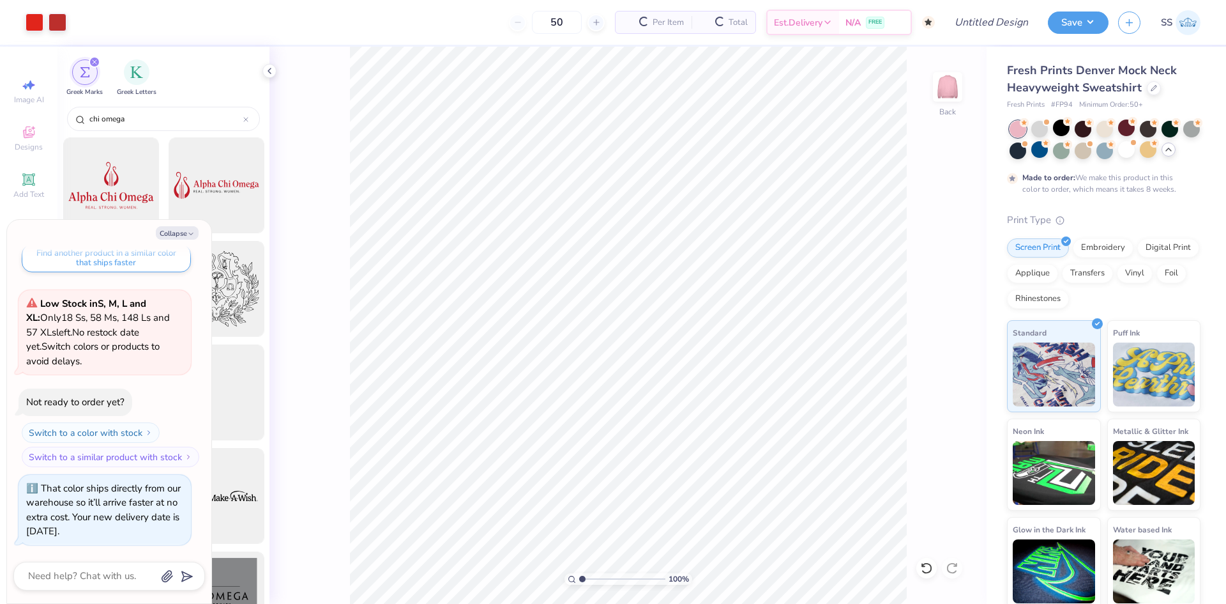
scroll to position [811, 0]
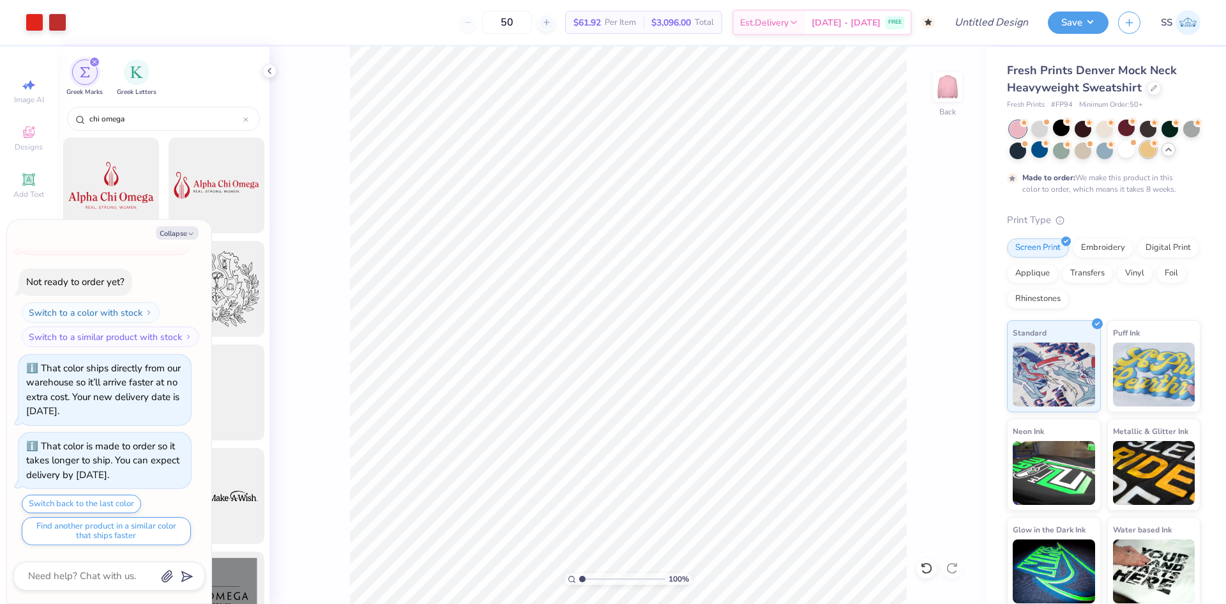
click at [1157, 151] on div at bounding box center [1148, 149] width 17 height 17
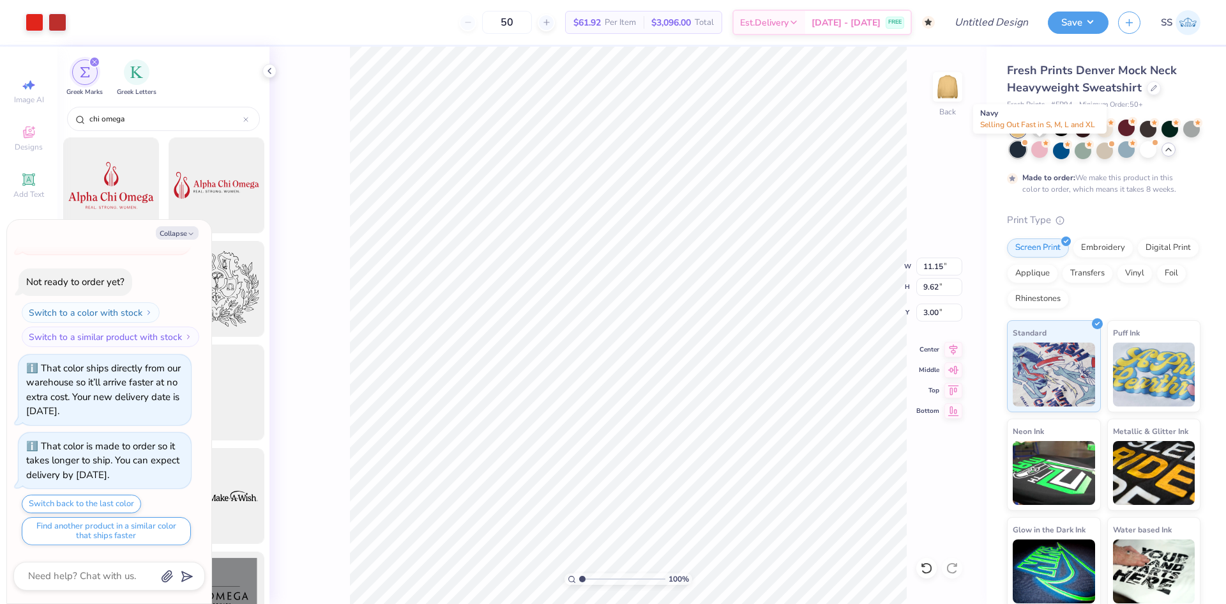
click at [1026, 152] on div at bounding box center [1018, 149] width 17 height 17
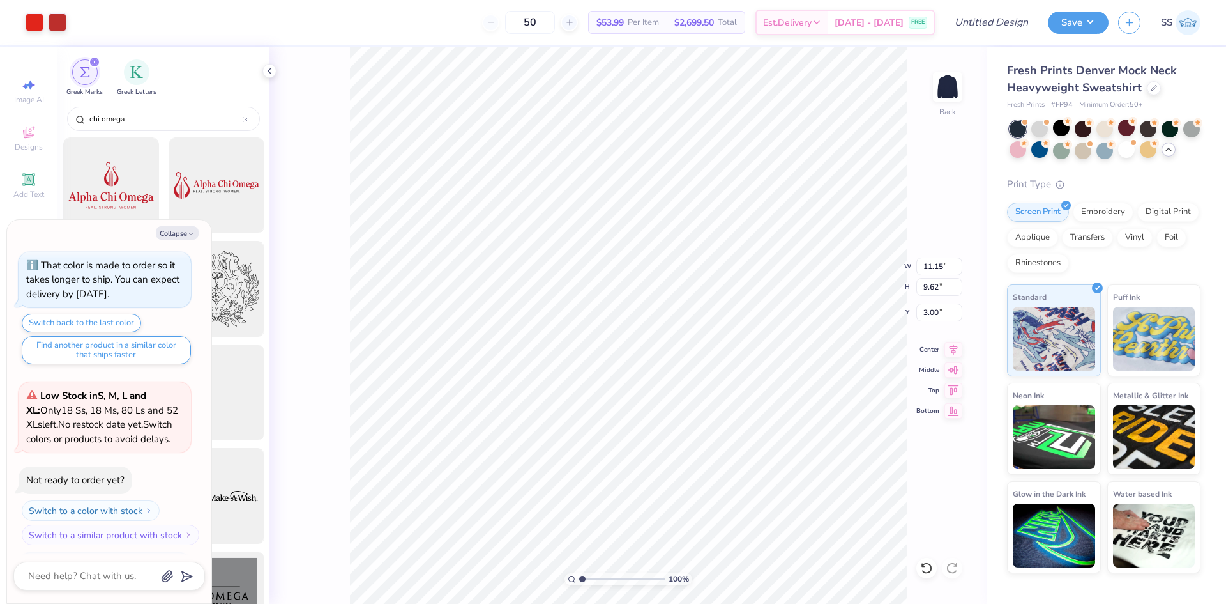
scroll to position [1070, 0]
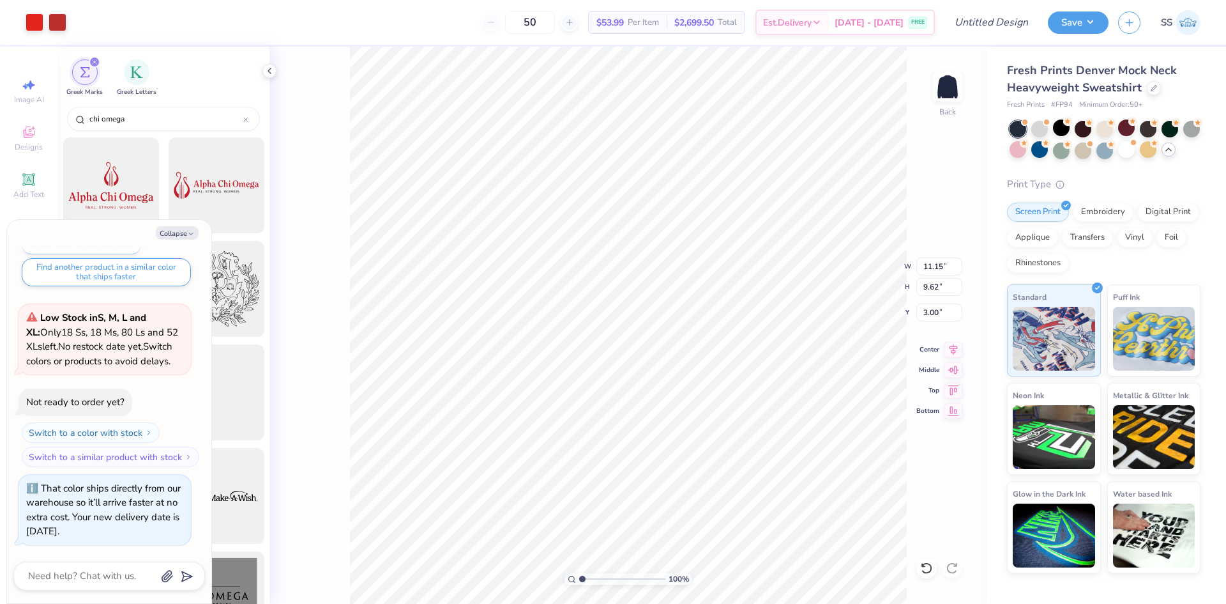
click at [839, 281] on div "100 % Back W 11.15 11.15 " H 9.62 9.62 " Y 3.00 3.00 " Center Middle Top Bottom" at bounding box center [628, 325] width 717 height 557
type textarea "x"
type input "11.98"
type input "10.34"
click at [844, 267] on div "100 % Back W 11.98 11.98 " H 10.34 10.34 " Y 3.00 3.00 " Center Middle Top Bott…" at bounding box center [628, 325] width 717 height 557
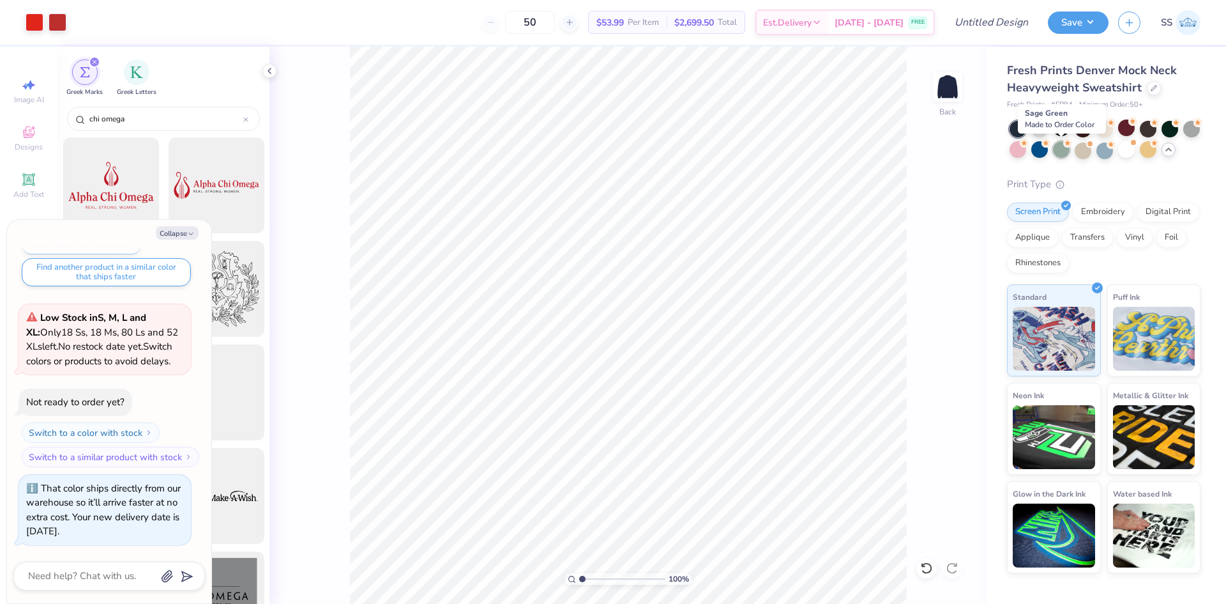
click at [1060, 148] on div at bounding box center [1061, 149] width 17 height 17
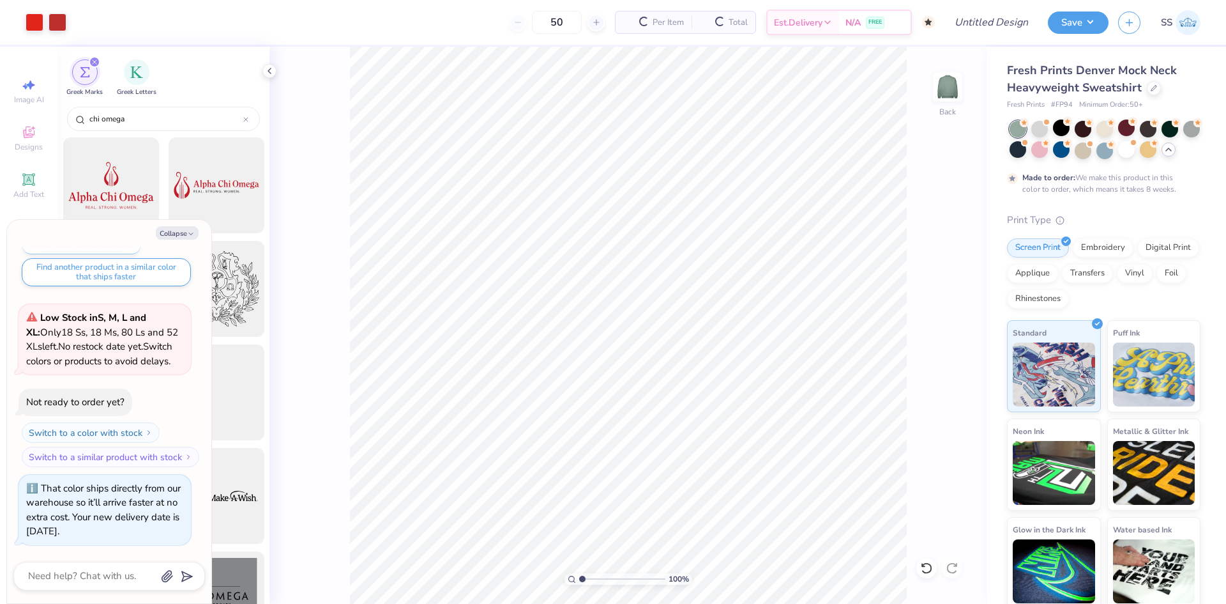
scroll to position [1190, 0]
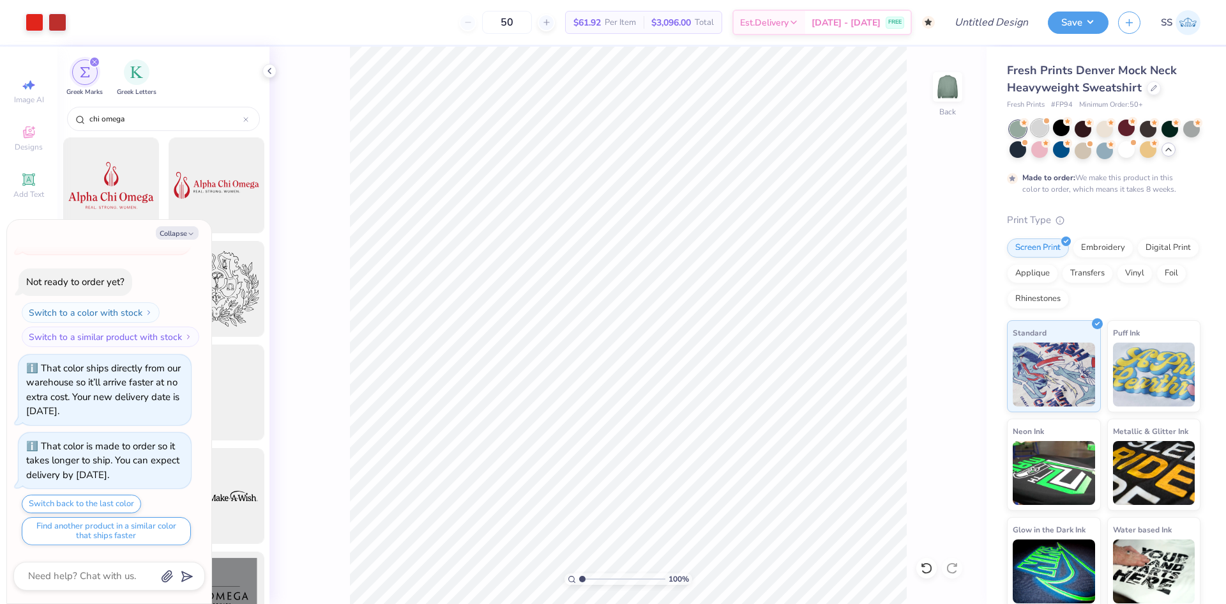
click at [1043, 129] on div at bounding box center [1039, 127] width 17 height 17
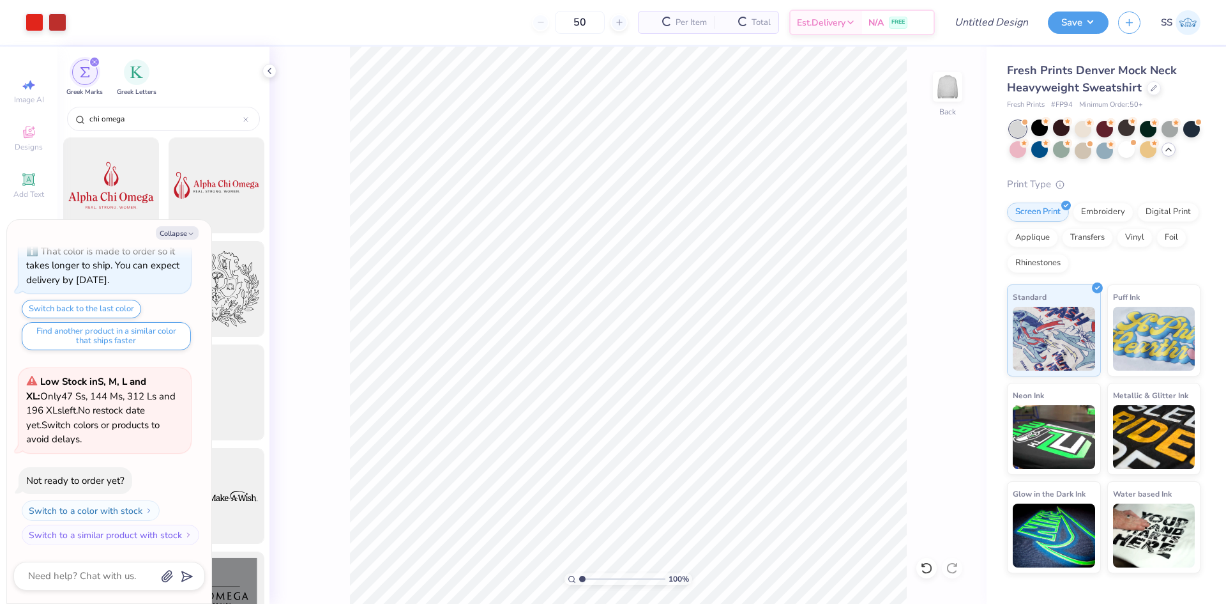
scroll to position [1463, 0]
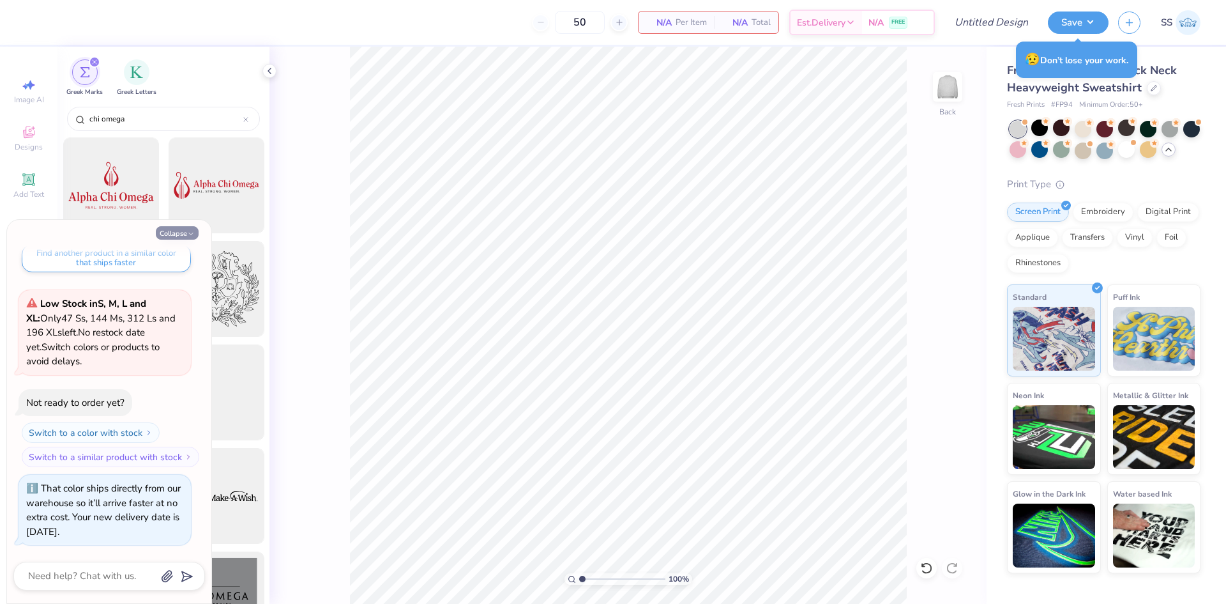
click at [183, 232] on button "Collapse" at bounding box center [177, 232] width 43 height 13
type textarea "x"
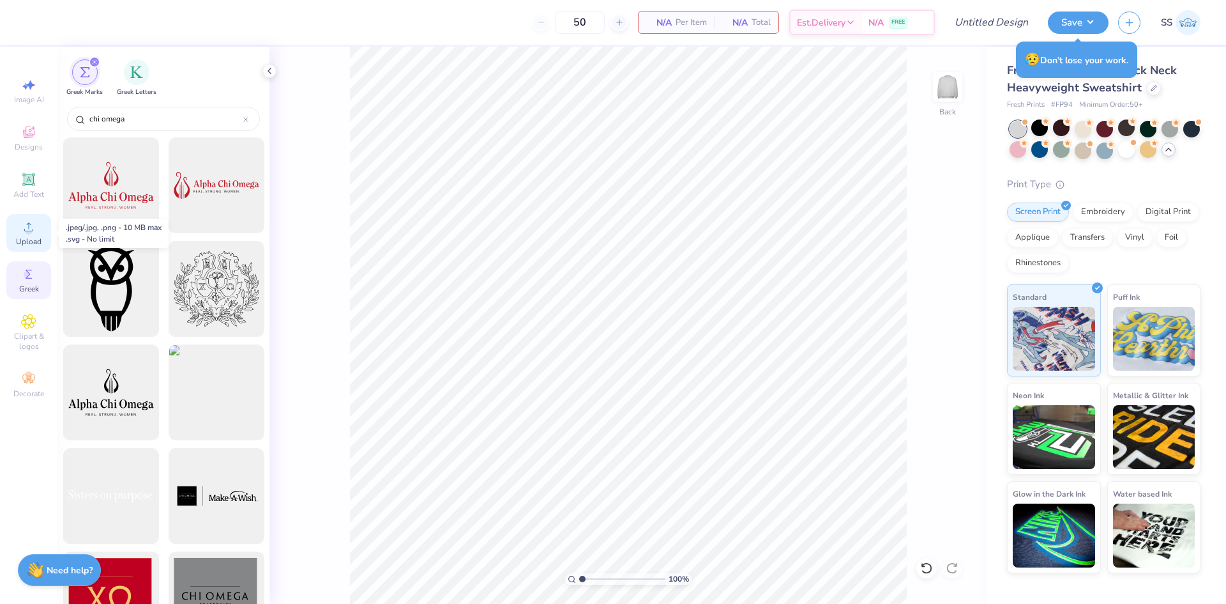
click at [30, 233] on circle at bounding box center [28, 230] width 7 height 7
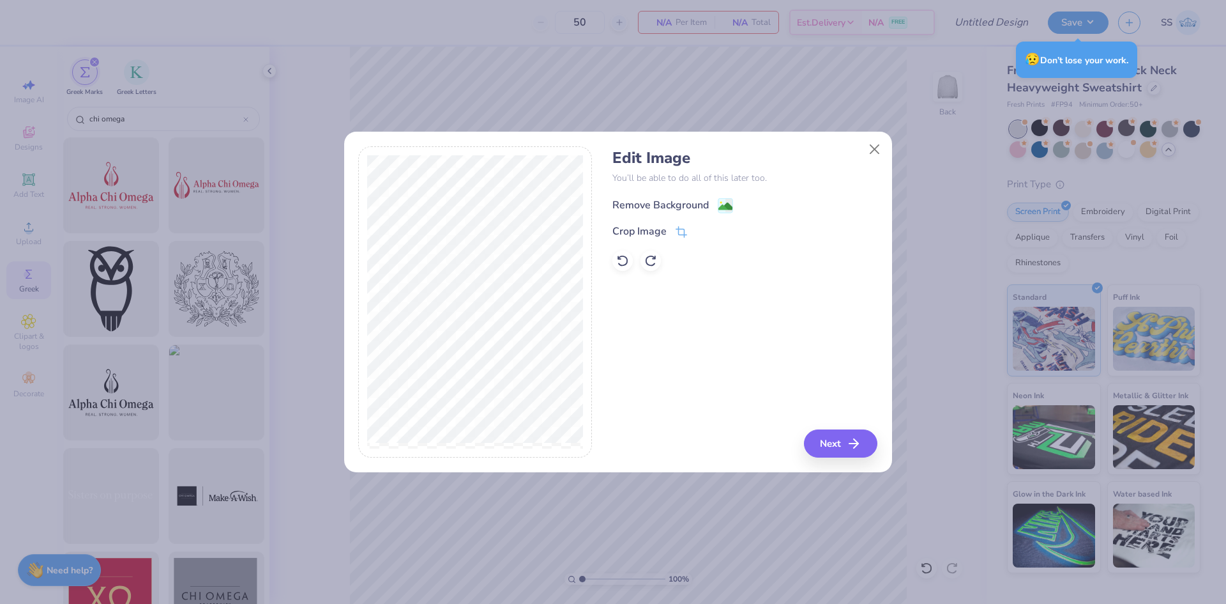
click at [656, 201] on div "Remove Background" at bounding box center [661, 204] width 96 height 15
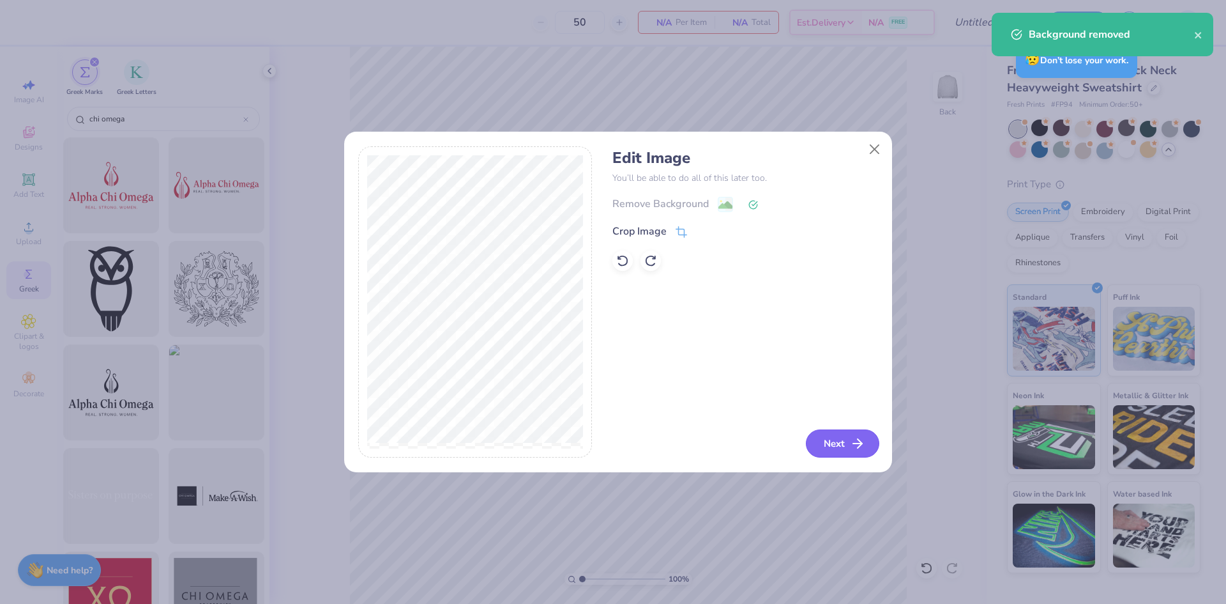
click at [846, 444] on button "Next" at bounding box center [842, 443] width 73 height 28
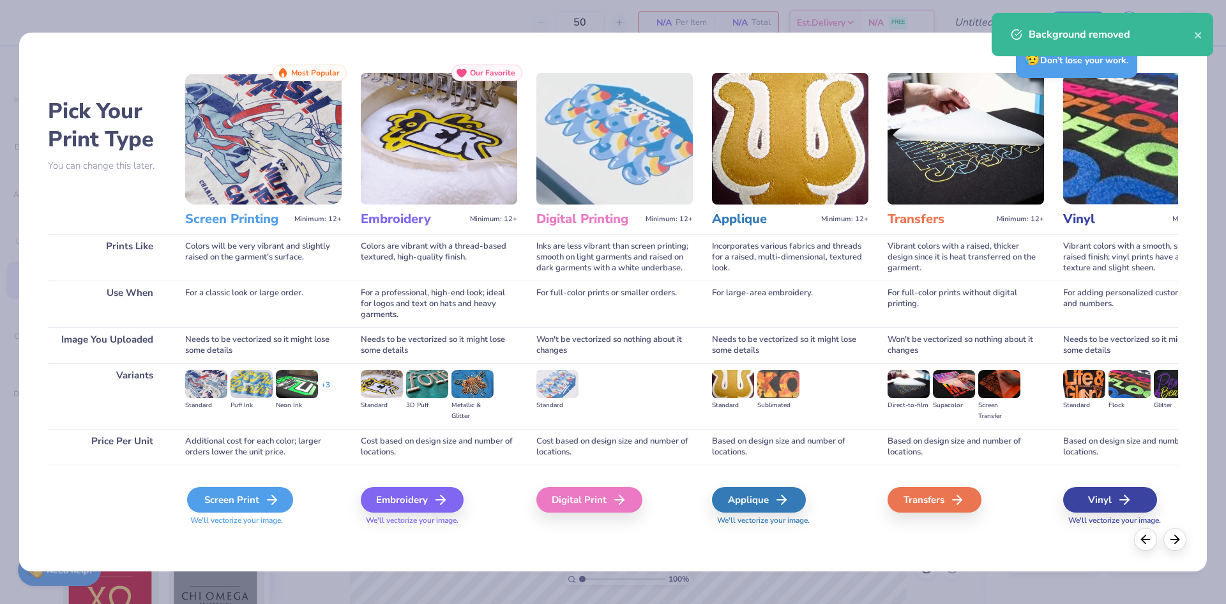
click at [239, 508] on div "Screen Print" at bounding box center [240, 500] width 106 height 26
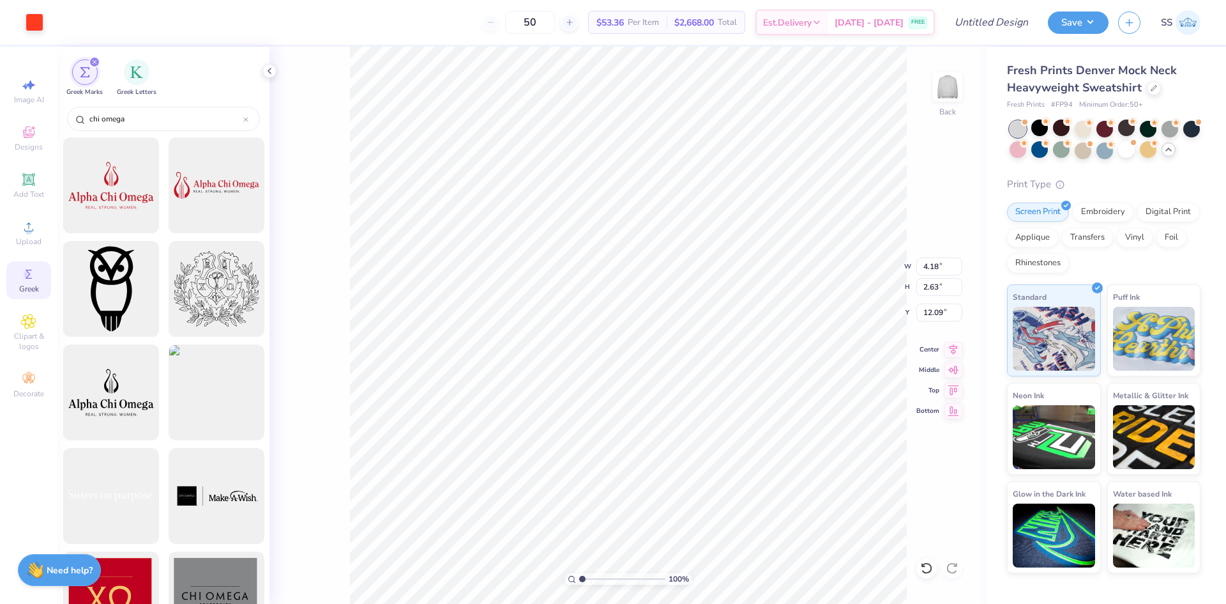
type input "4.18"
type input "2.63"
type input "3.00"
click at [1187, 130] on div at bounding box center [1191, 127] width 17 height 17
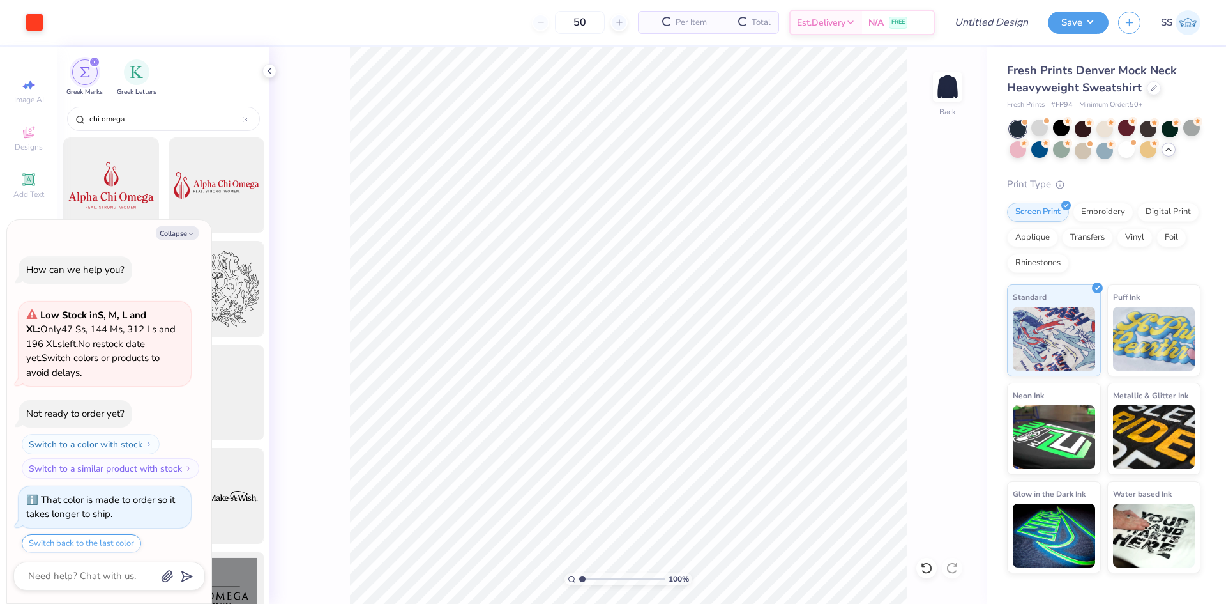
scroll to position [1643, 0]
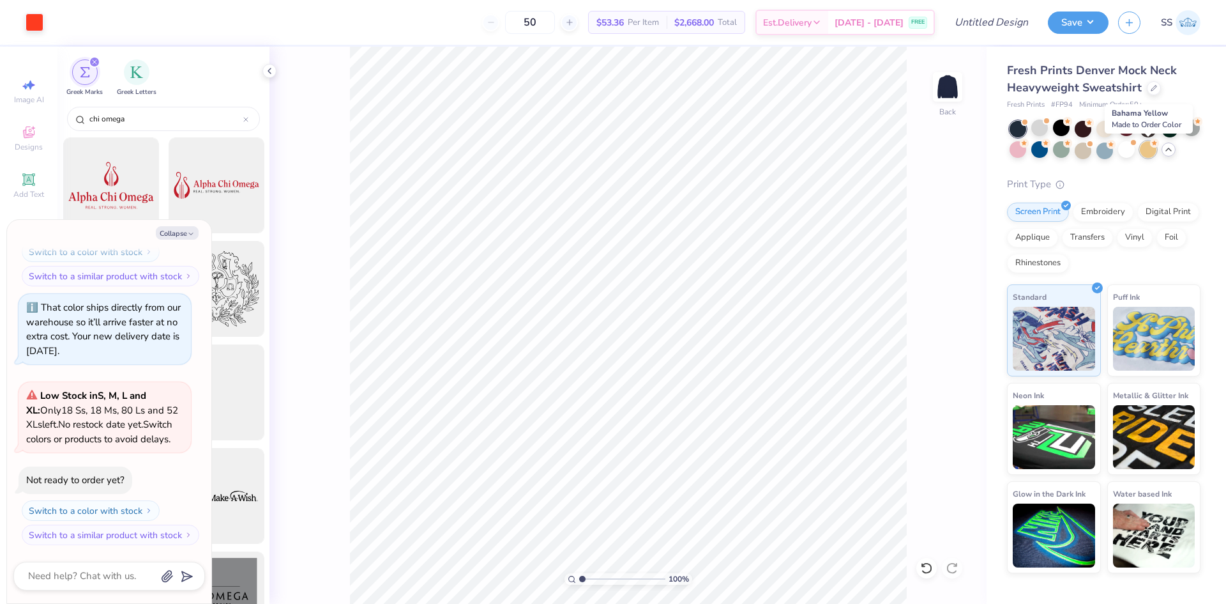
click at [1144, 154] on div at bounding box center [1148, 149] width 17 height 17
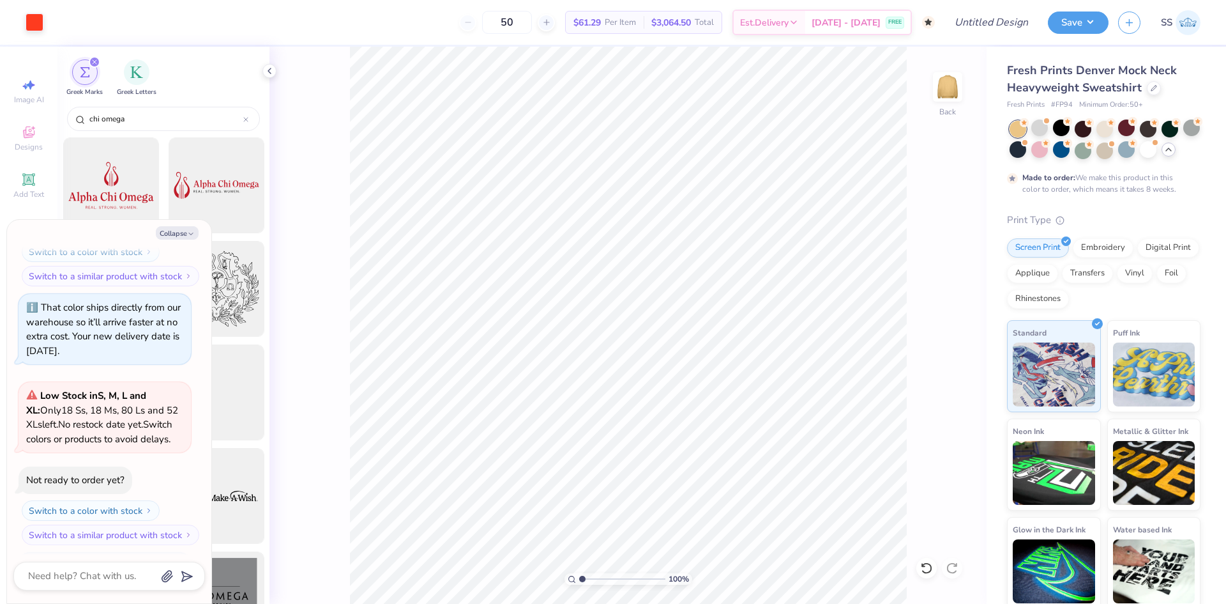
scroll to position [1763, 0]
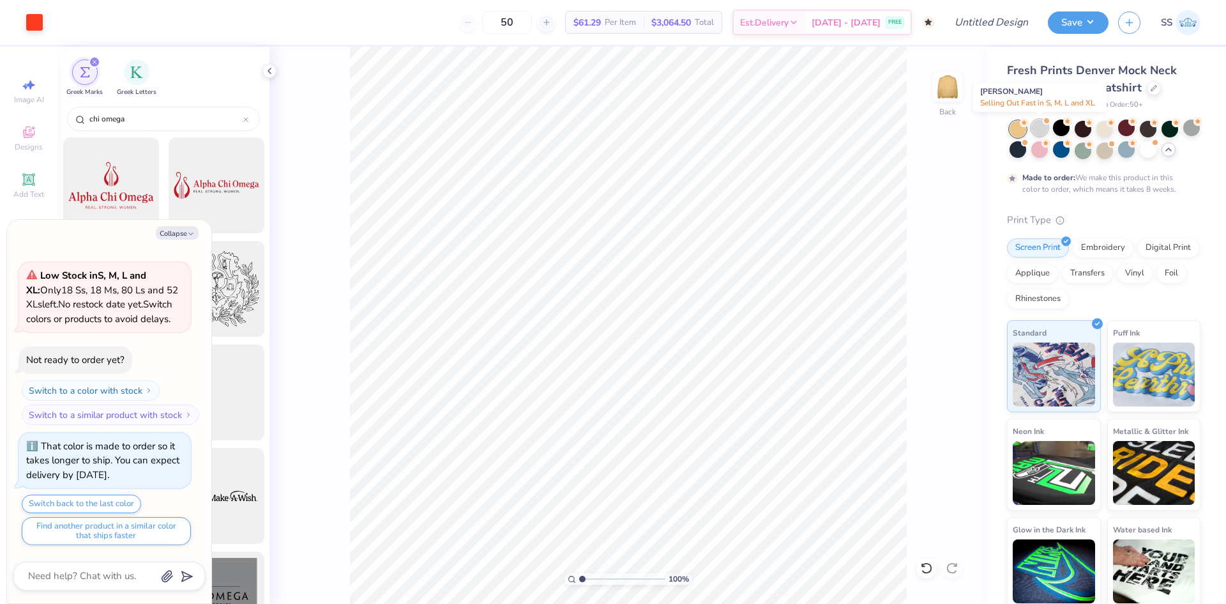
click at [1037, 127] on div at bounding box center [1039, 127] width 17 height 17
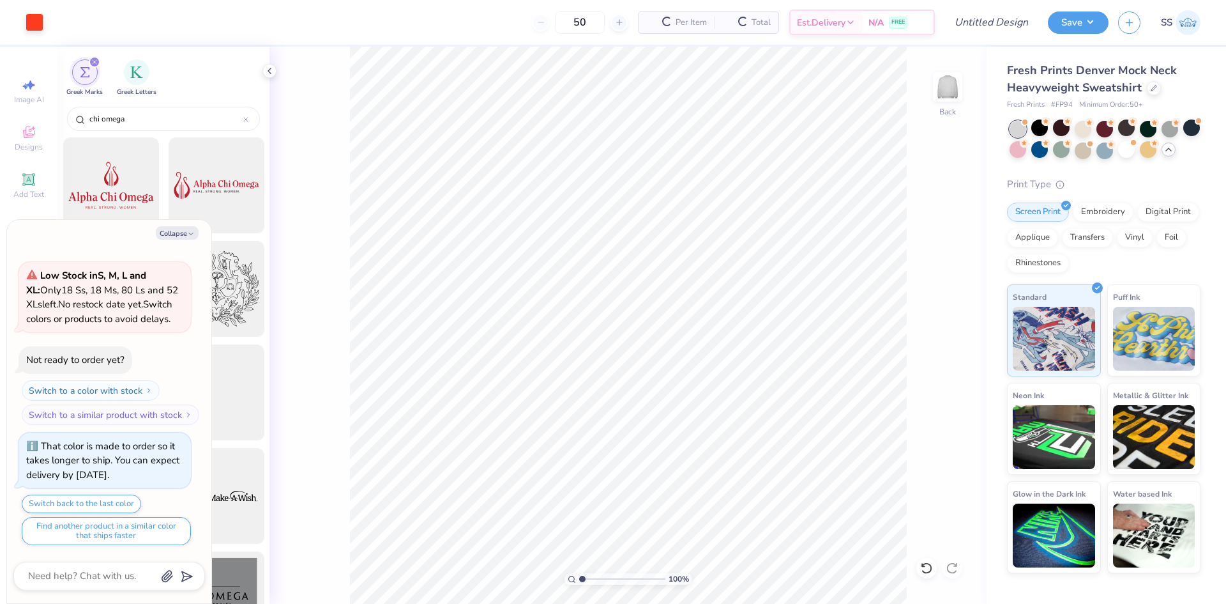
scroll to position [2036, 0]
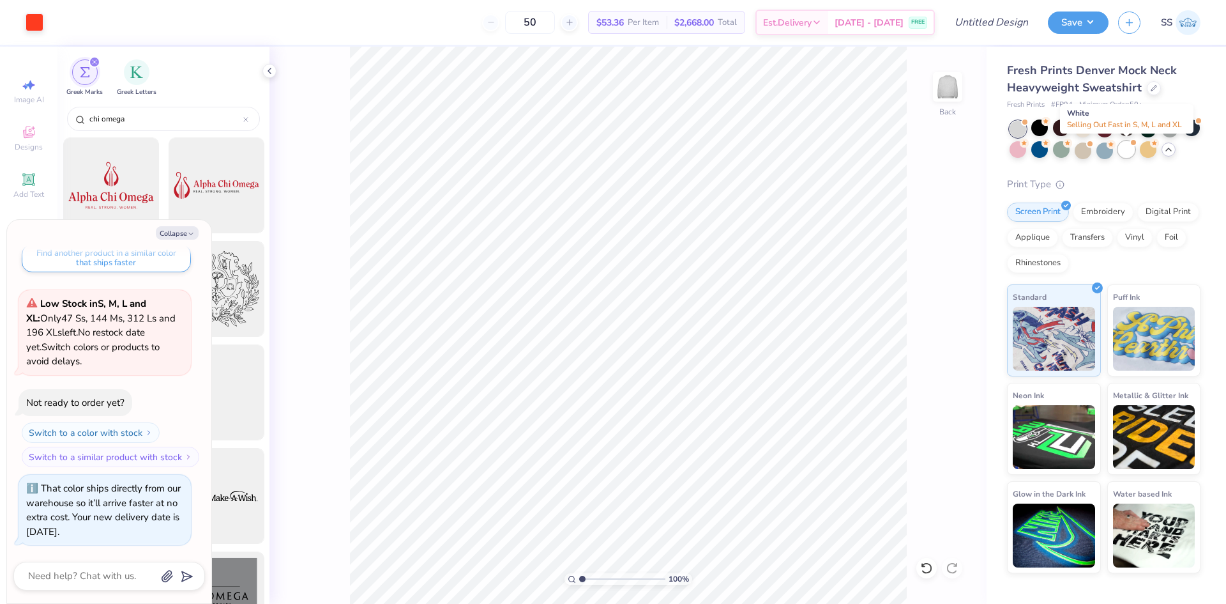
click at [1132, 152] on div at bounding box center [1126, 149] width 17 height 17
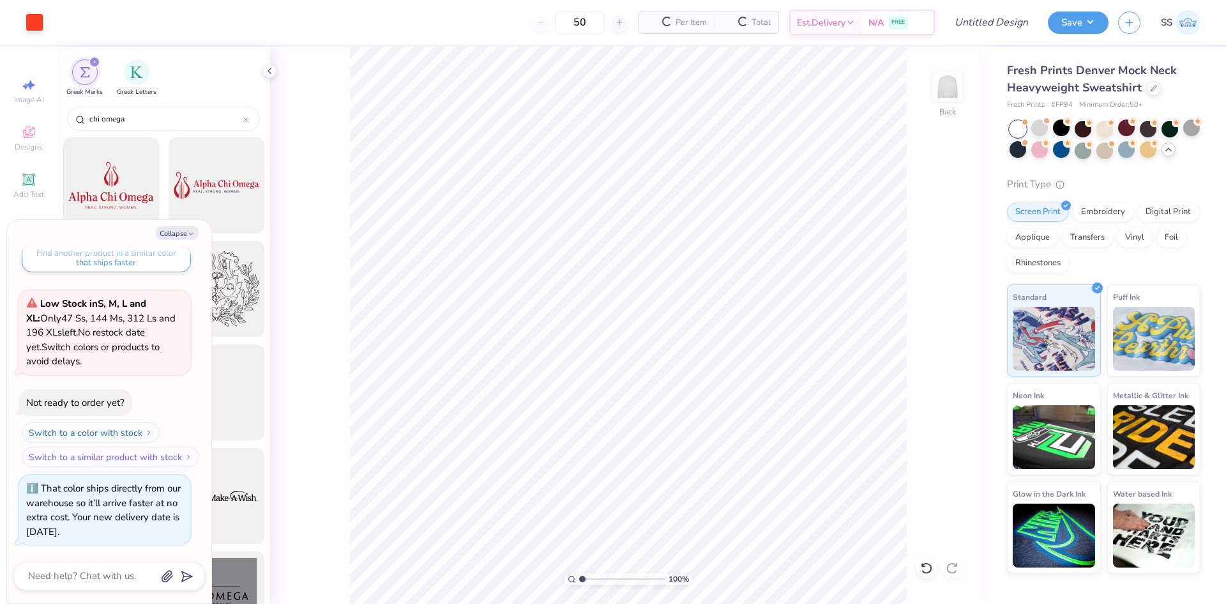
scroll to position [2231, 0]
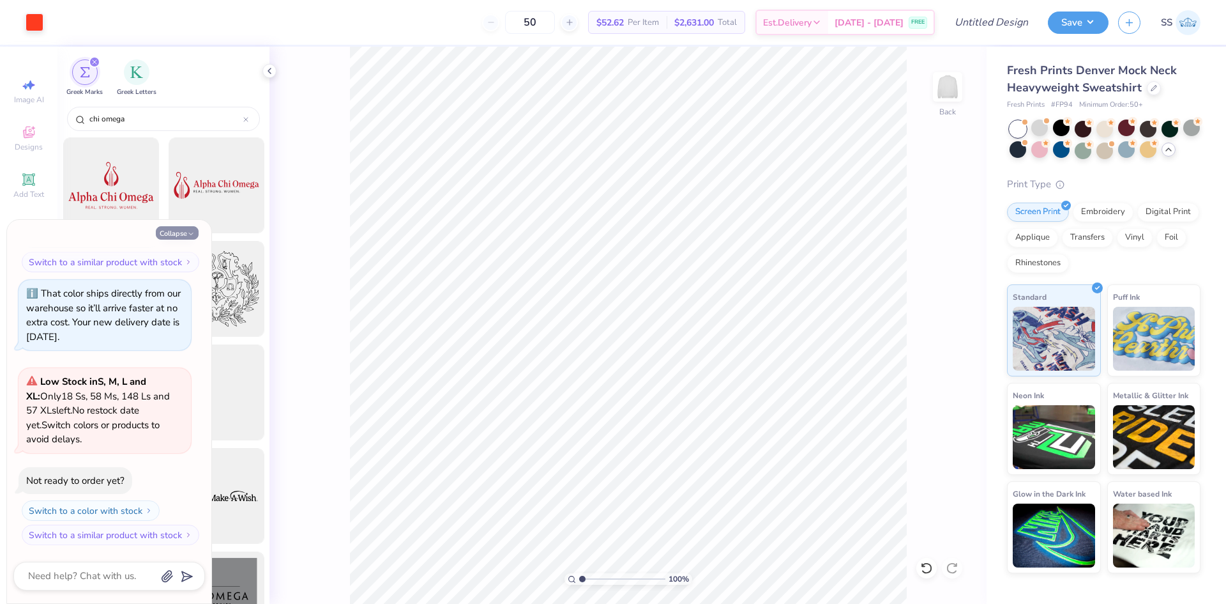
click at [167, 231] on button "Collapse" at bounding box center [177, 232] width 43 height 13
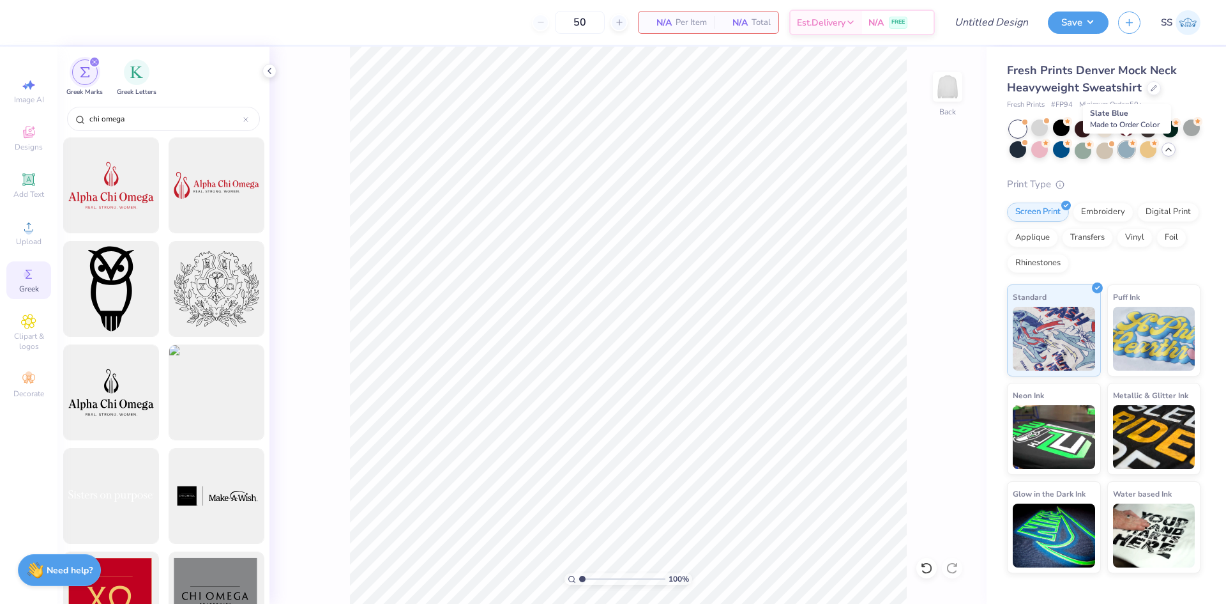
click at [1126, 152] on div at bounding box center [1126, 149] width 17 height 17
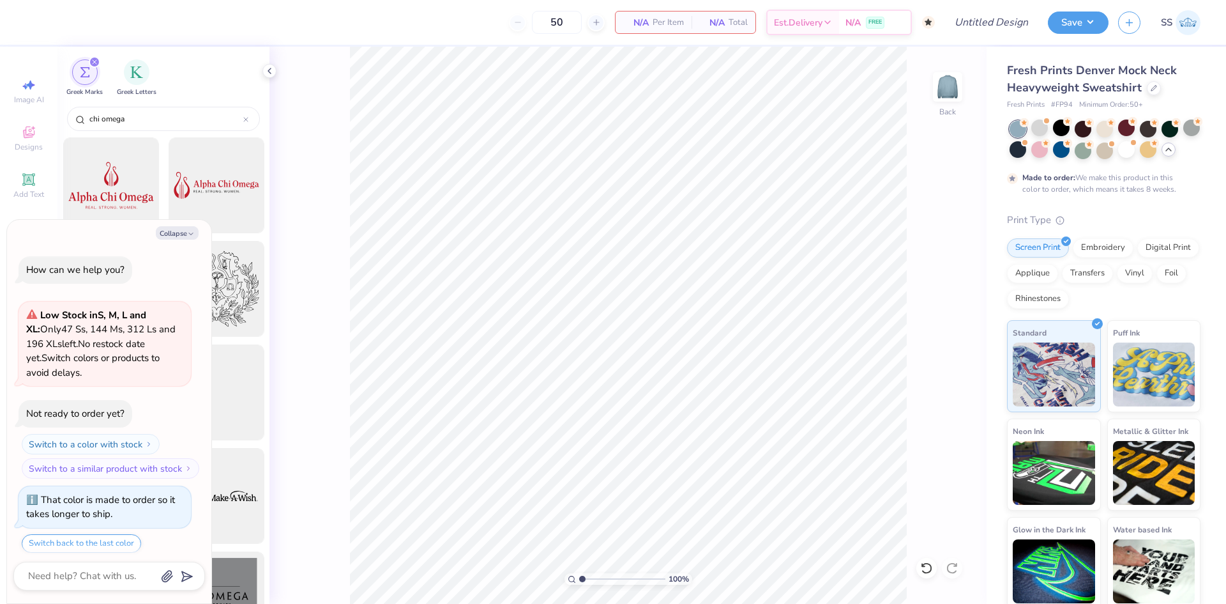
scroll to position [2337, 0]
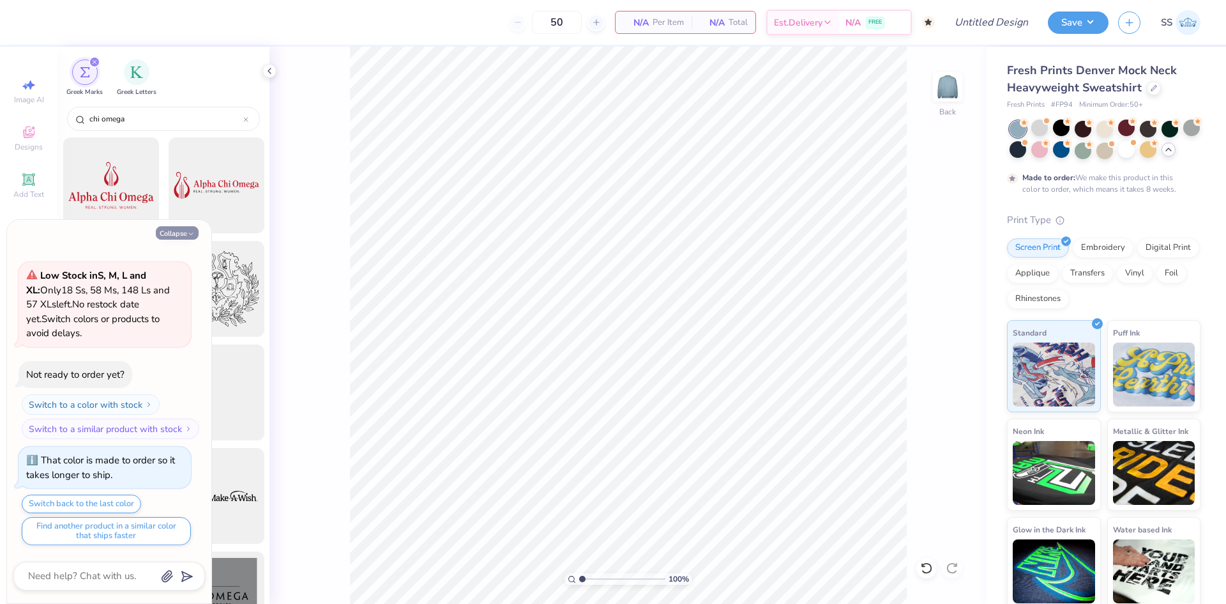
click at [185, 236] on button "Collapse" at bounding box center [177, 232] width 43 height 13
type textarea "x"
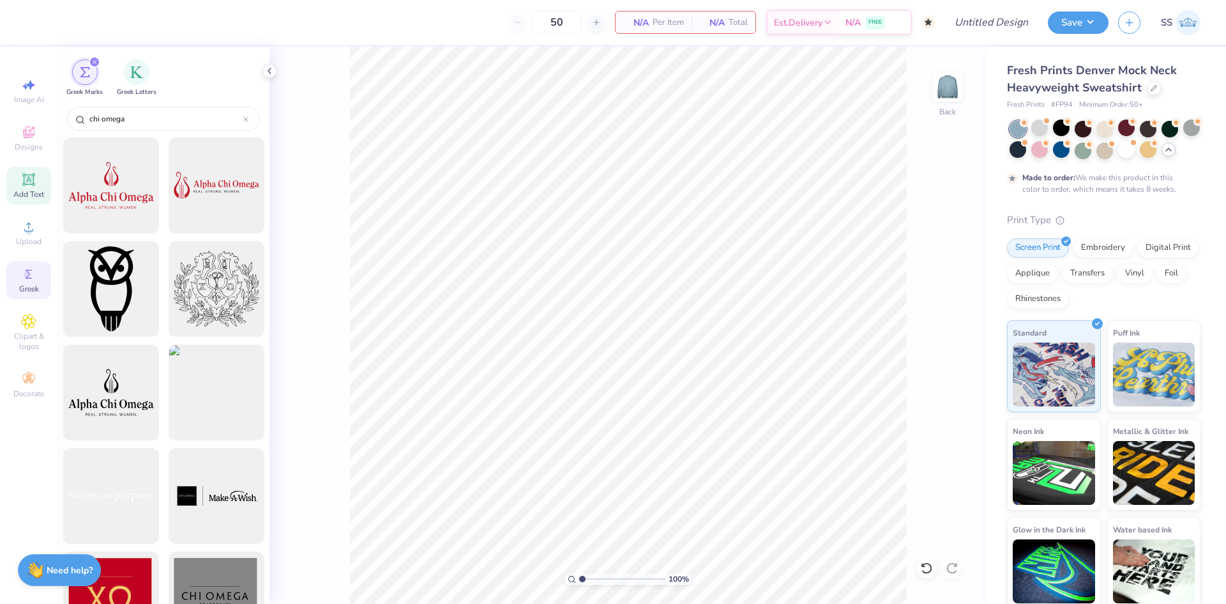
click at [24, 177] on icon at bounding box center [28, 179] width 15 height 15
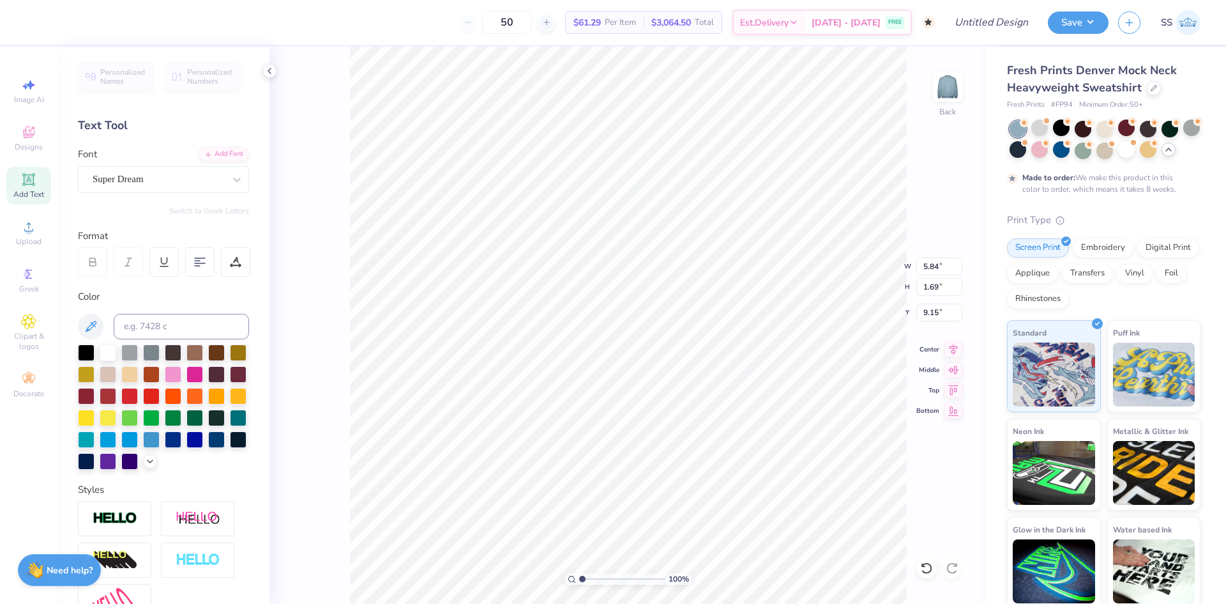
scroll to position [11, 3]
click at [225, 179] on div at bounding box center [236, 179] width 23 height 23
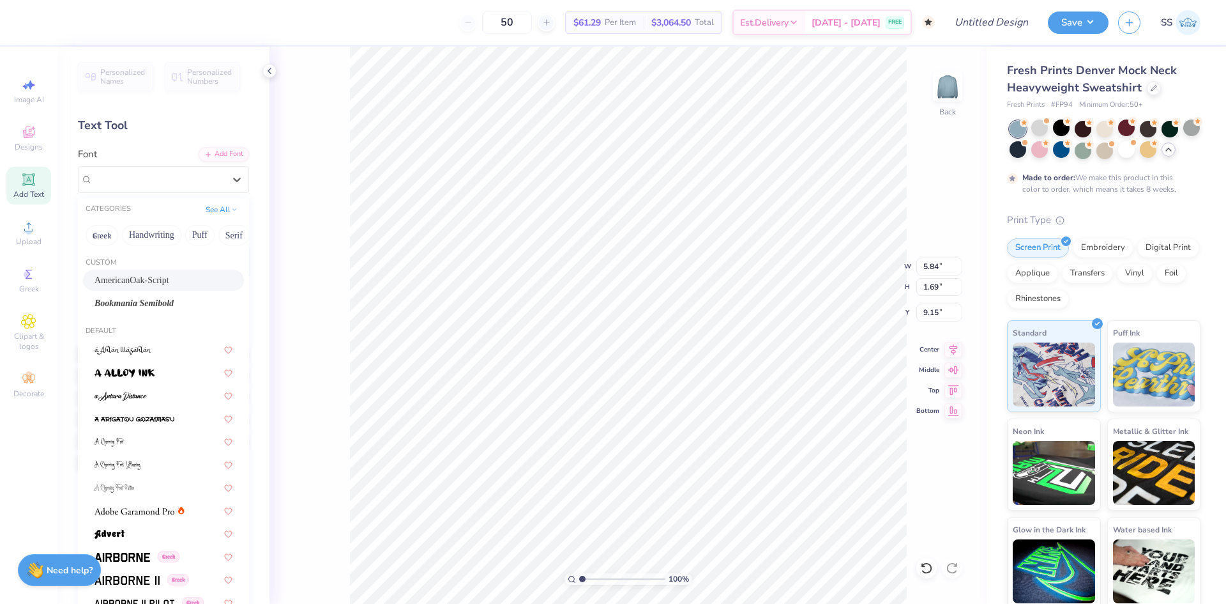
click at [200, 281] on div "AmericanOak-Script" at bounding box center [164, 279] width 138 height 13
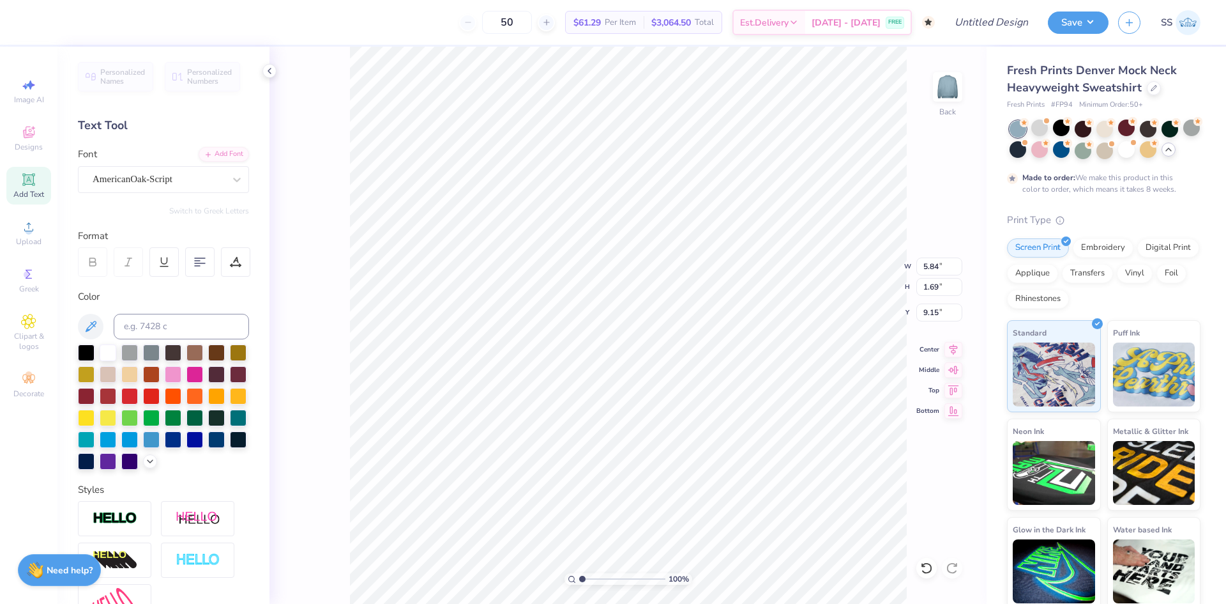
scroll to position [11, 2]
type textarea "Chi Omega"
type input "3.00"
type input "4.20"
type textarea "Chi"
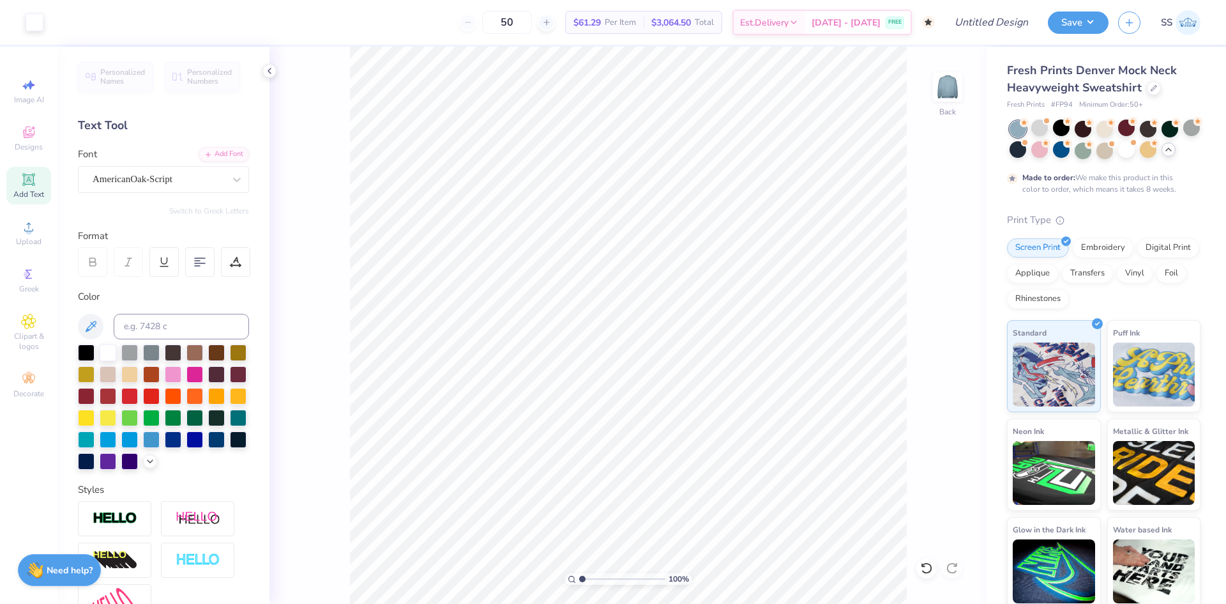
click at [19, 183] on div "Add Text" at bounding box center [28, 186] width 45 height 38
type textarea "Omega"
click at [233, 185] on icon at bounding box center [237, 179] width 13 height 13
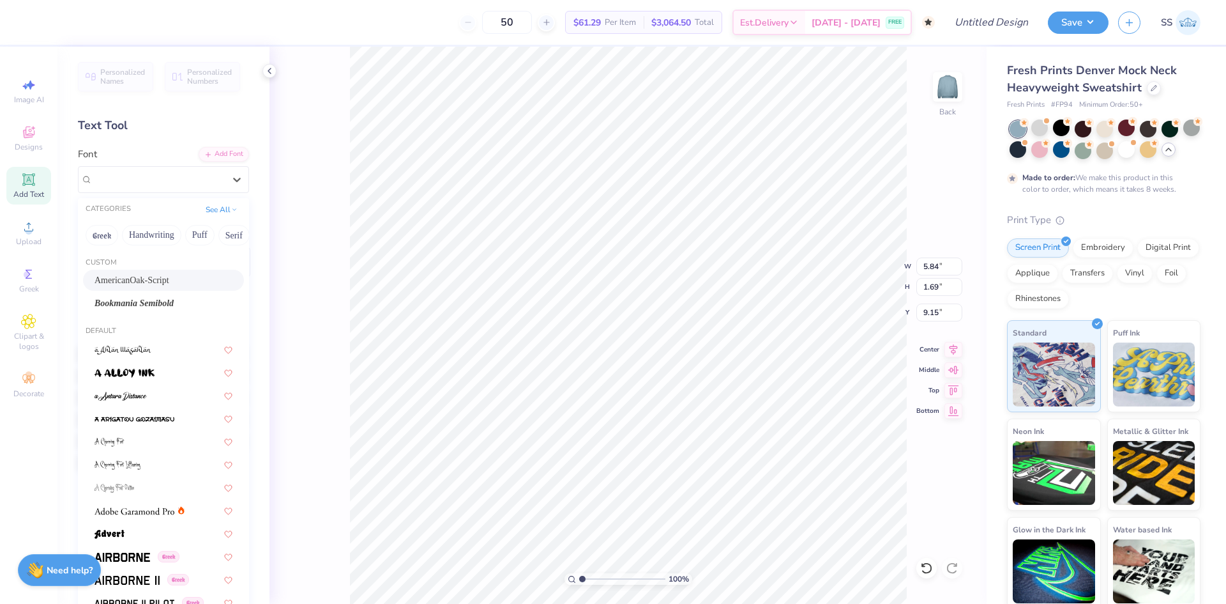
click at [188, 280] on div "AmericanOak-Script" at bounding box center [164, 279] width 138 height 13
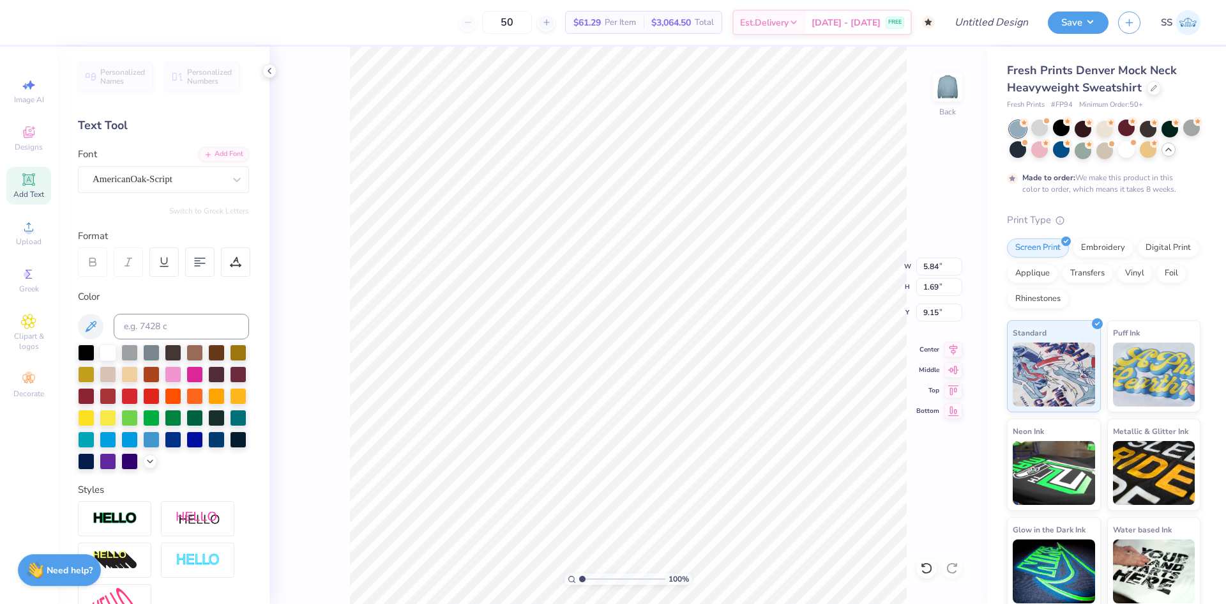
click at [847, 280] on div "100 % Back W 5.84 5.84 " H 1.69 1.69 " Y 9.15 9.15 " Center Middle Top Bottom" at bounding box center [628, 325] width 717 height 557
type input "7.79"
type input "8.11"
type input "3.27"
type input "2.31"
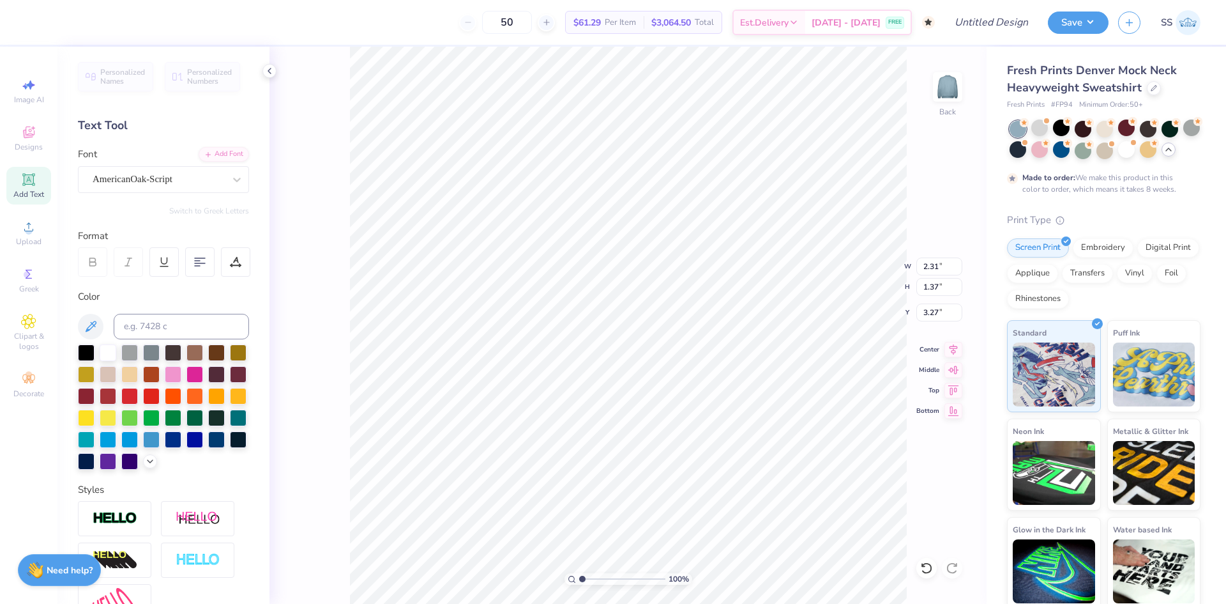
type input "1.37"
type input "3.00"
type input "7.70"
type input "3.11"
type input "8.11"
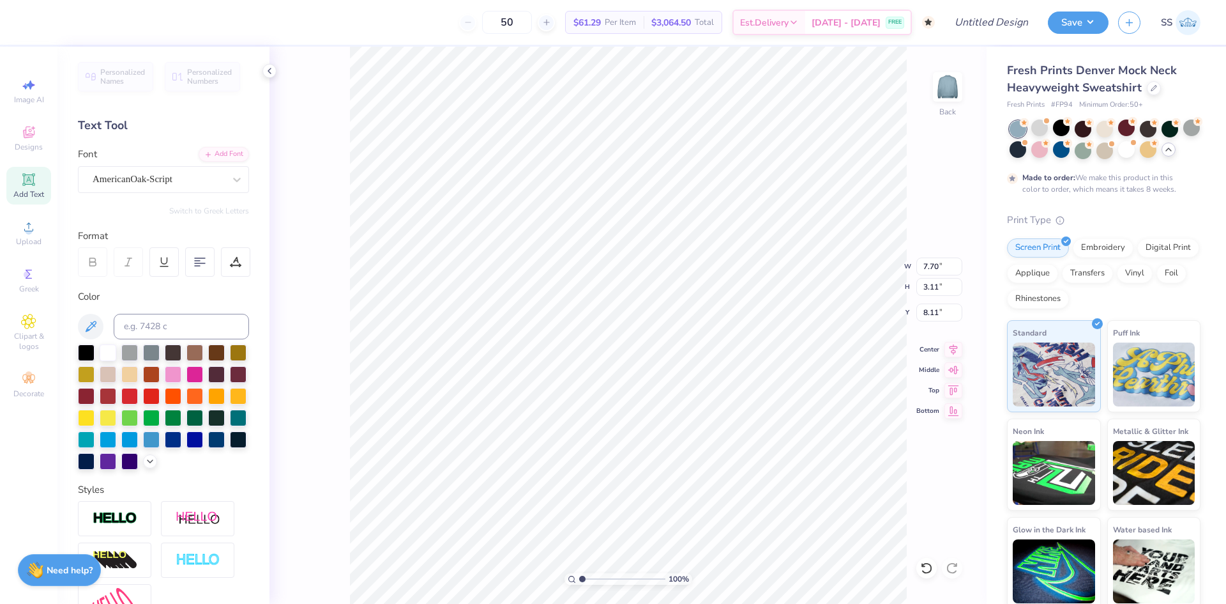
type input "3.16"
type input "1.28"
type input "6.52"
click at [32, 223] on icon at bounding box center [28, 226] width 15 height 15
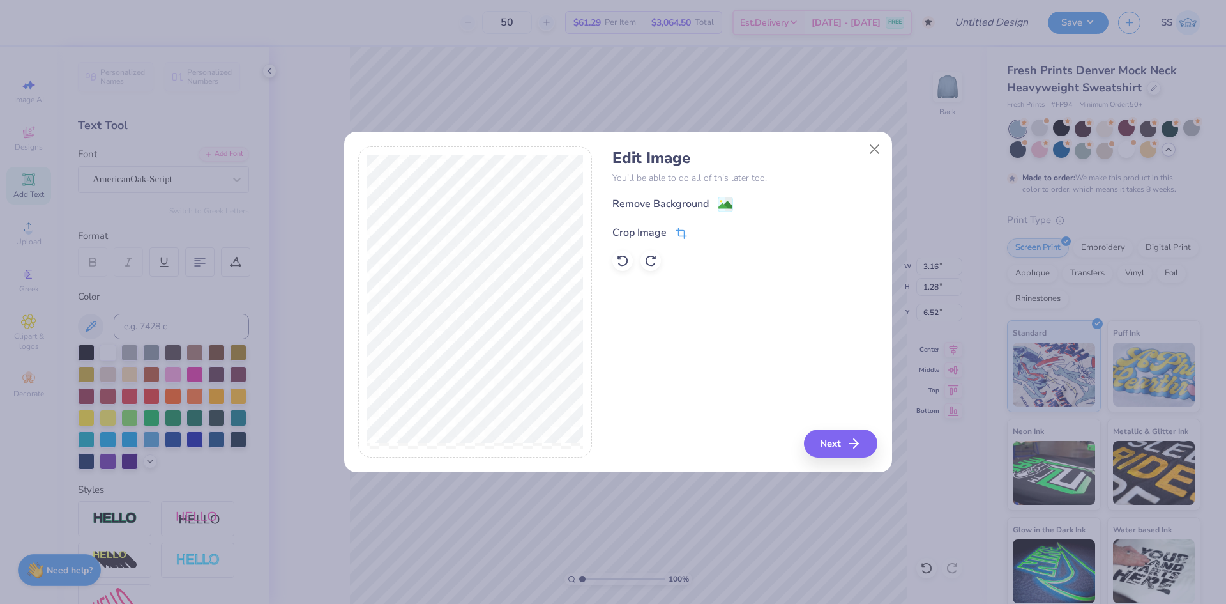
click at [634, 238] on div "Crop Image" at bounding box center [640, 232] width 54 height 15
click at [701, 232] on polyline at bounding box center [702, 231] width 5 height 4
click at [673, 202] on div "Remove Background" at bounding box center [661, 204] width 96 height 15
click at [874, 146] on button "Close" at bounding box center [874, 149] width 24 height 24
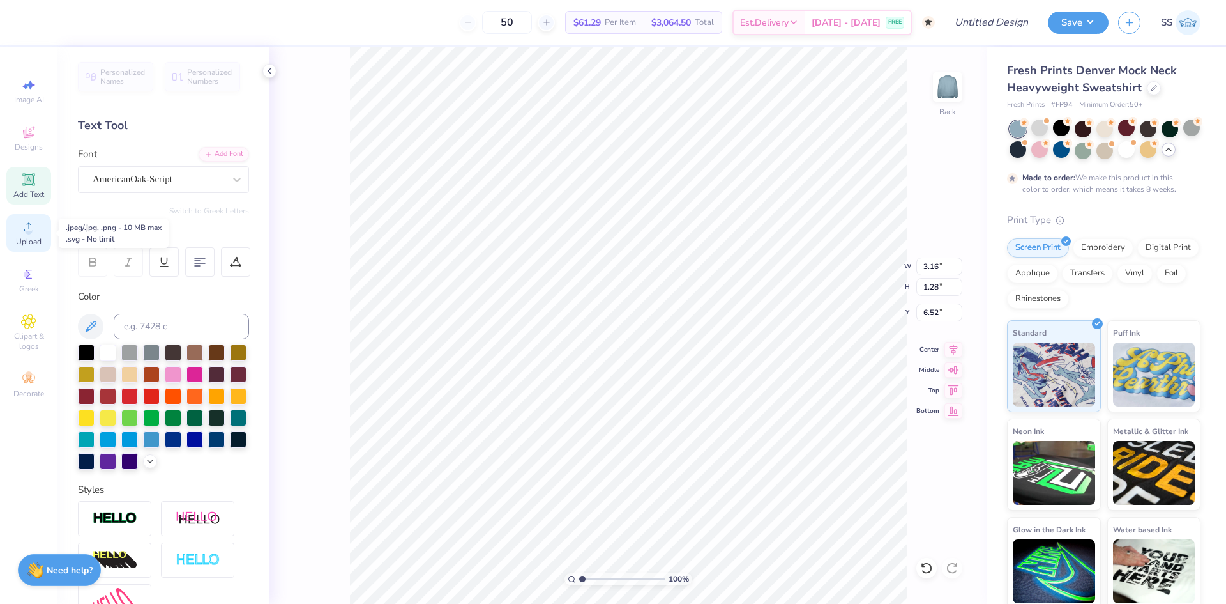
click at [29, 229] on icon at bounding box center [28, 226] width 9 height 9
click at [42, 225] on div "Upload" at bounding box center [28, 233] width 45 height 38
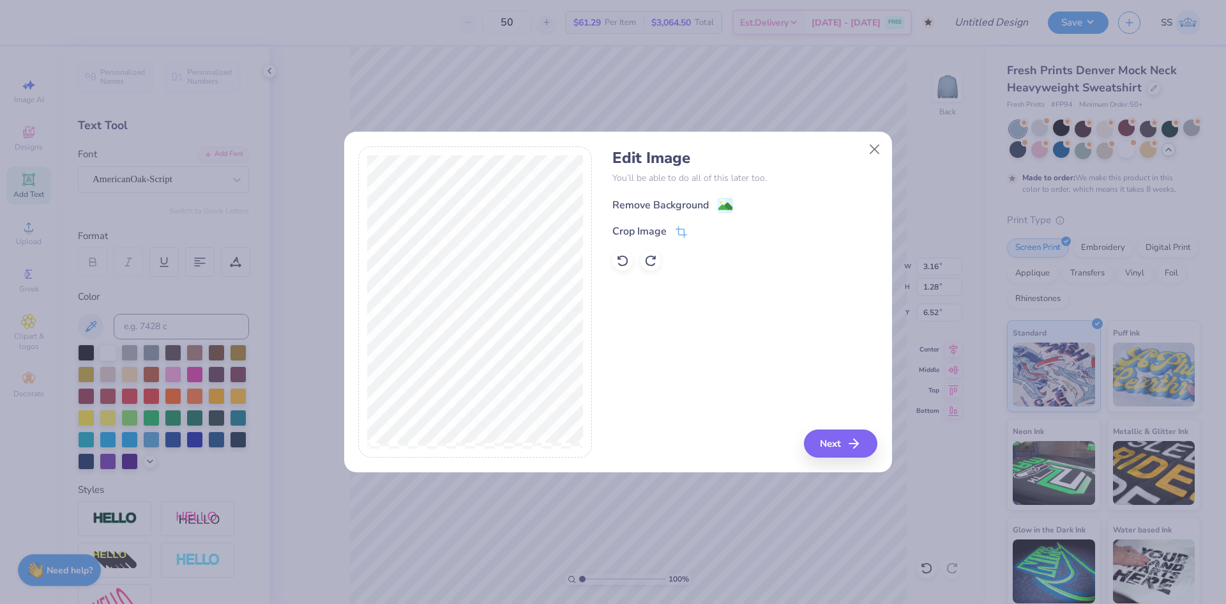
click at [657, 208] on div "Remove Background" at bounding box center [661, 204] width 96 height 15
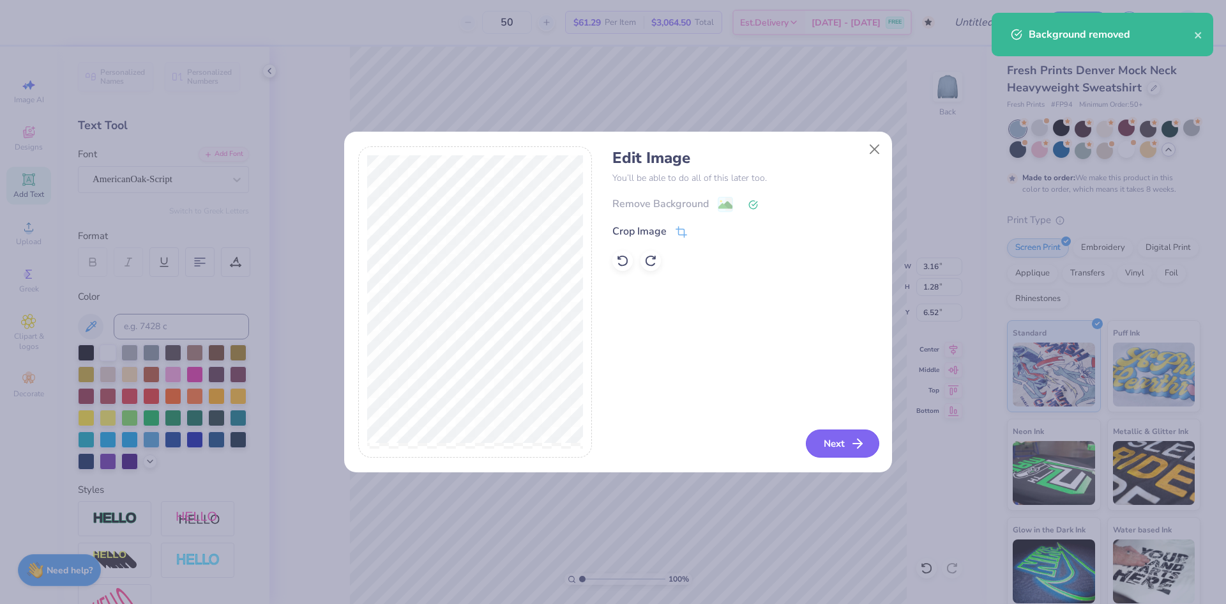
click at [860, 443] on line "button" at bounding box center [857, 443] width 9 height 0
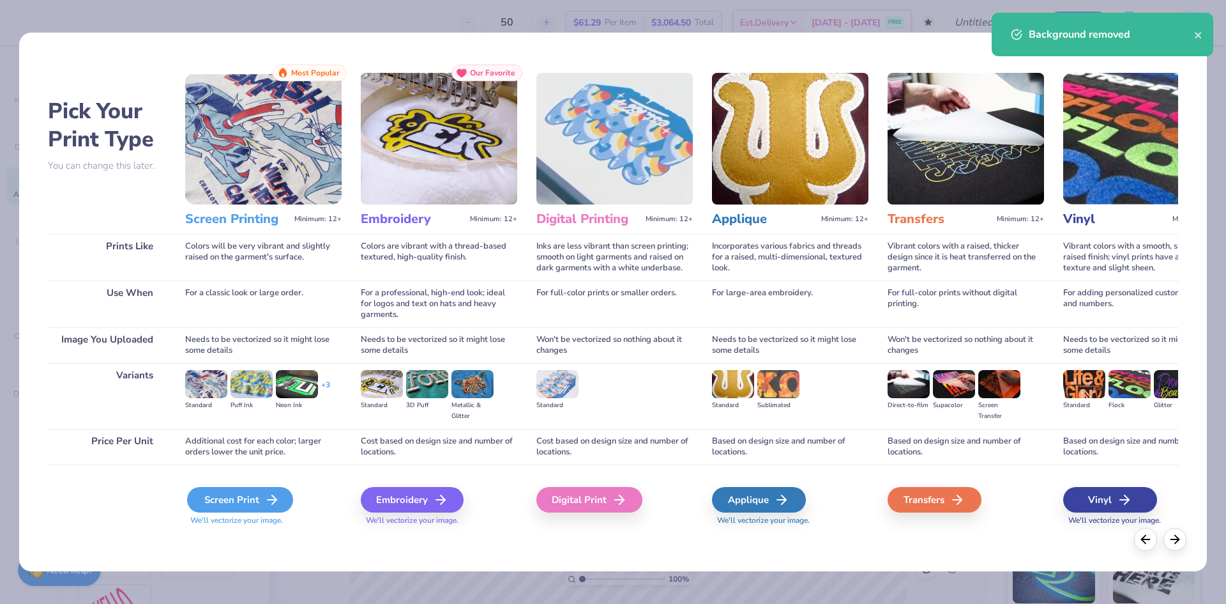
click at [249, 508] on div "Screen Print" at bounding box center [240, 500] width 106 height 26
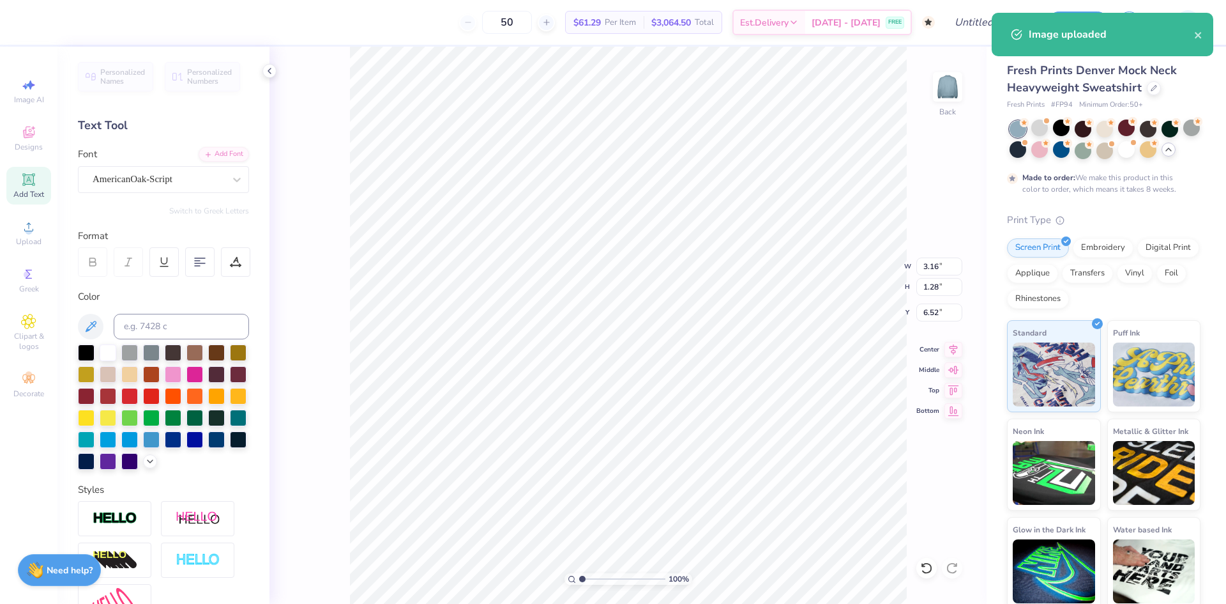
type input "9.61"
type input "6.24"
type input "6.88"
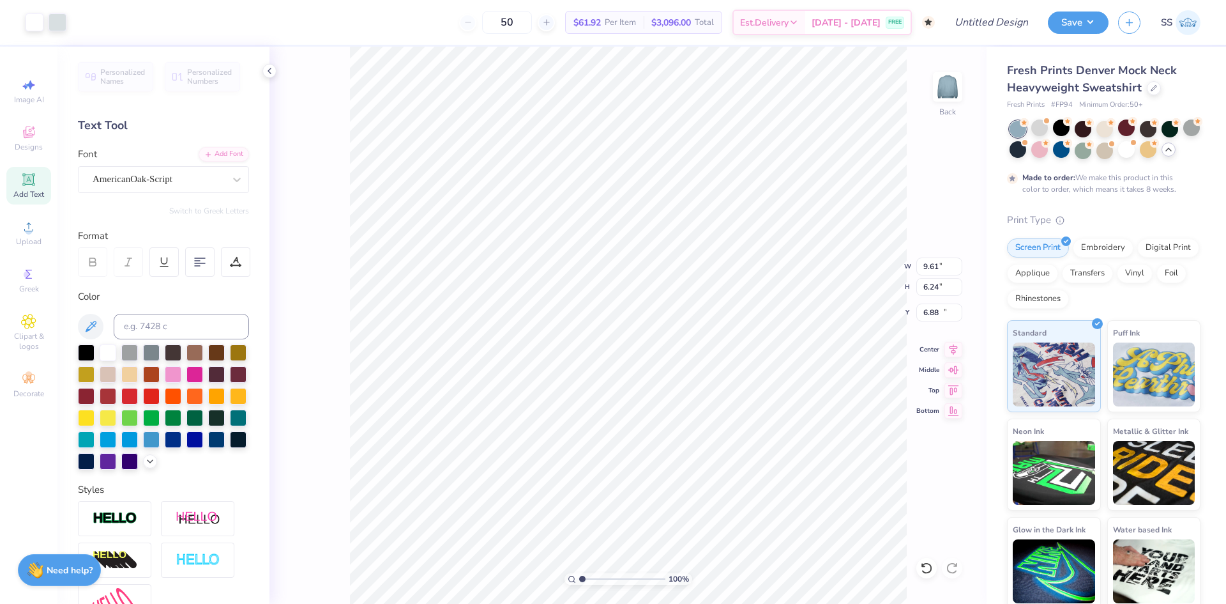
type input "3.14"
type input "2.04"
type input "4.37"
type input "5.73"
click at [943, 76] on img at bounding box center [947, 86] width 51 height 51
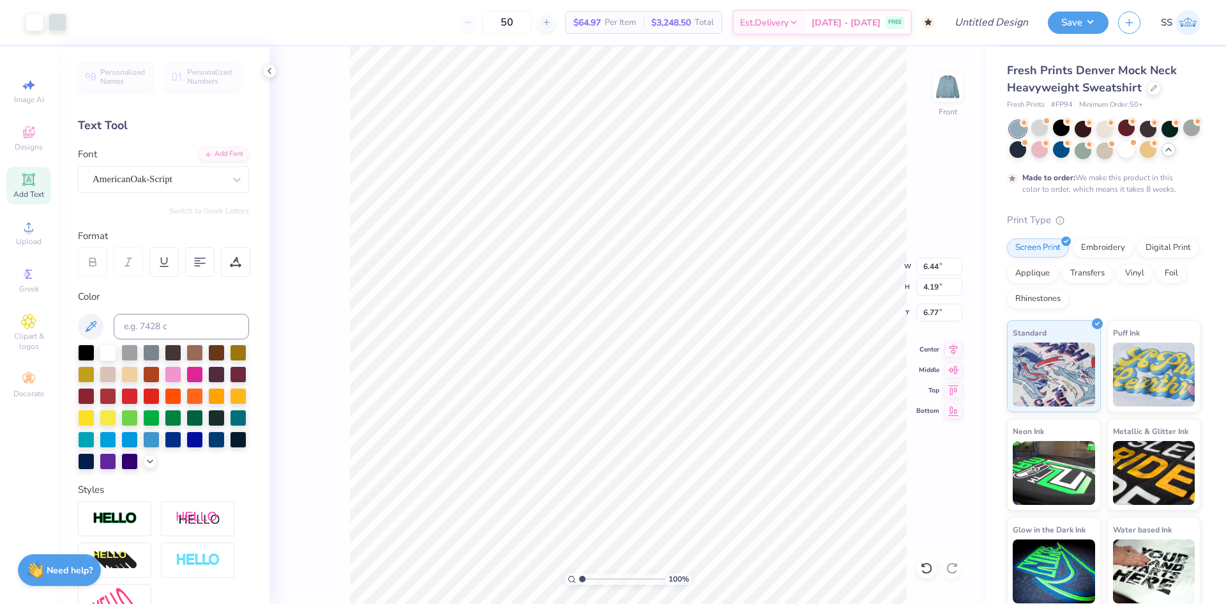
type input "6.44"
type input "4.19"
type input "8.37"
type input "10.95"
type input "7.11"
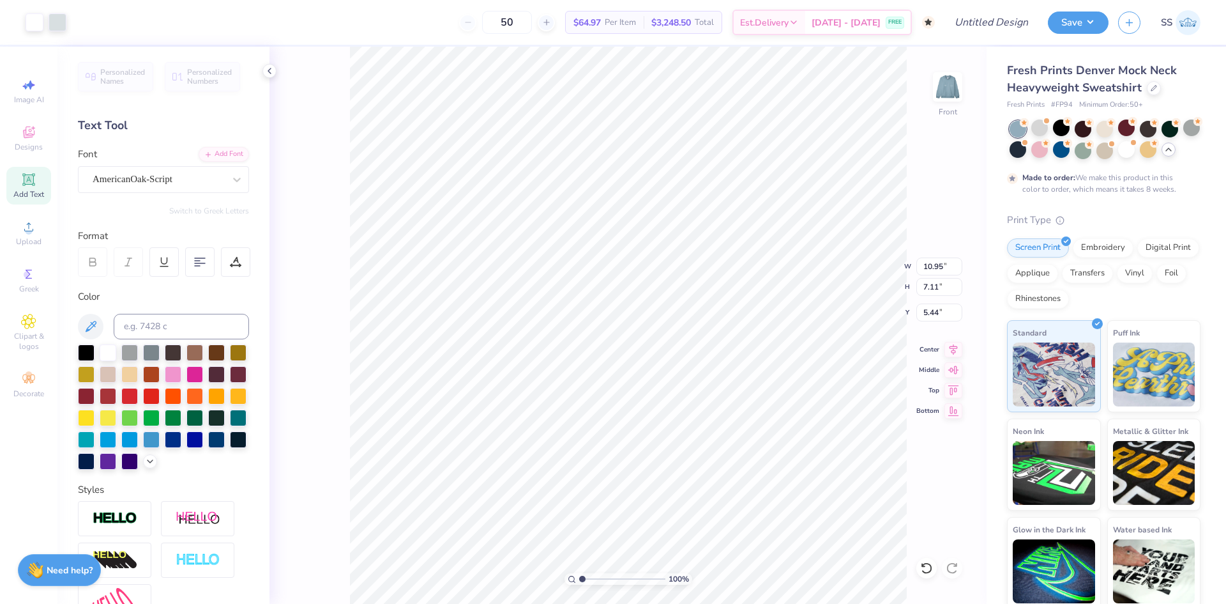
type input "4.02"
click at [8, 226] on div "Upload" at bounding box center [28, 233] width 45 height 38
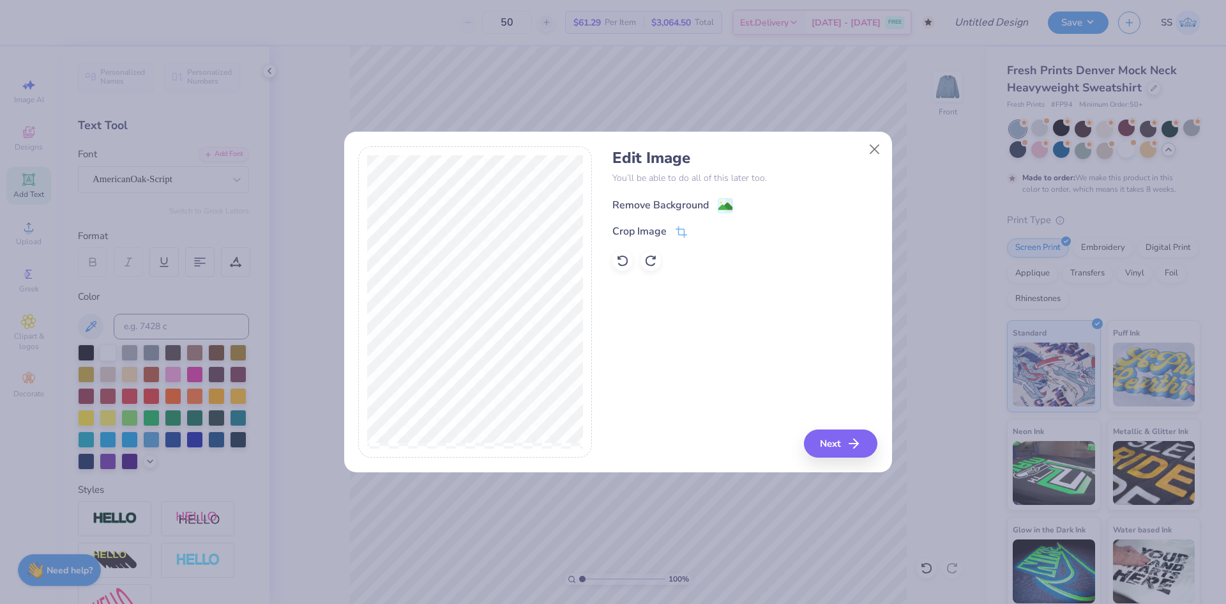
click at [651, 200] on div "Remove Background" at bounding box center [661, 204] width 96 height 15
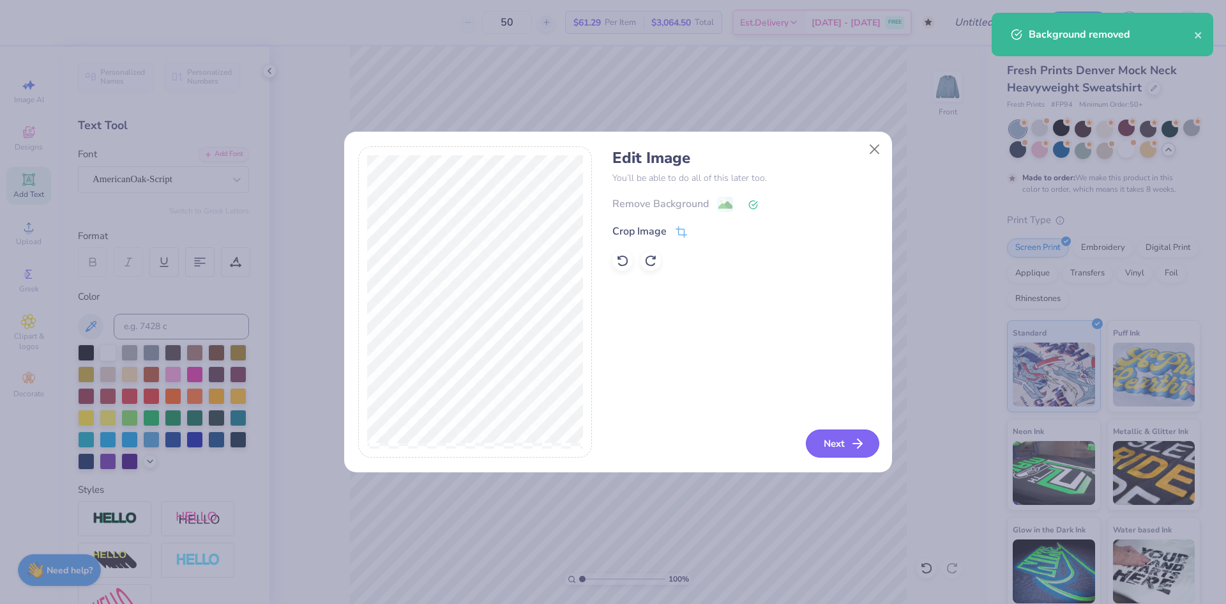
click at [835, 438] on button "Next" at bounding box center [842, 443] width 73 height 28
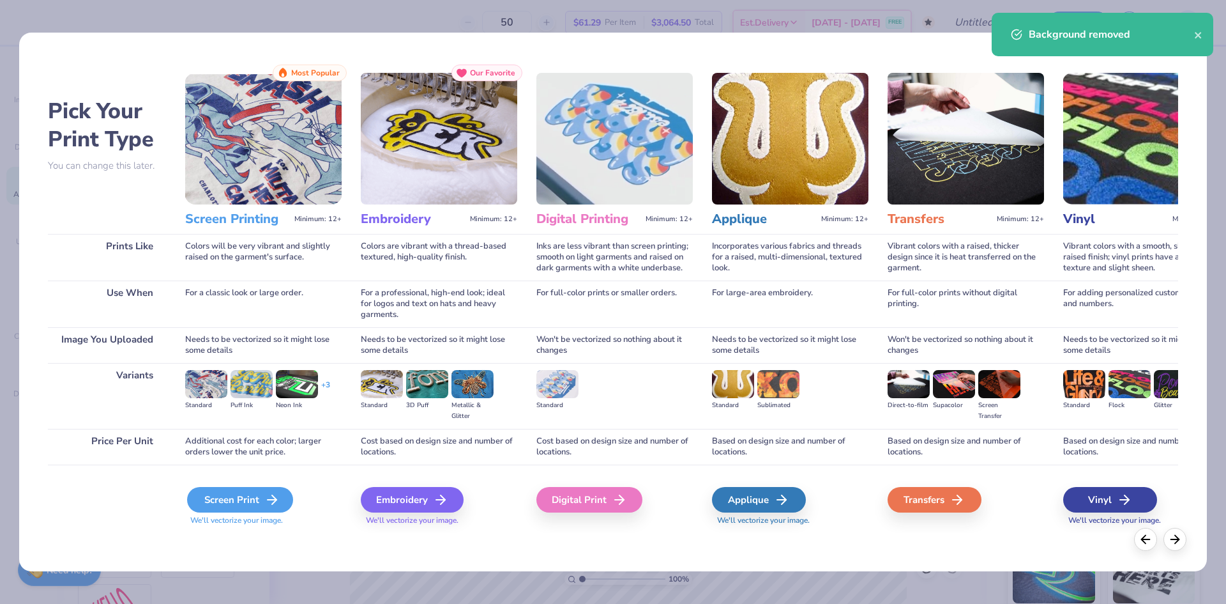
click at [262, 487] on div "Screen Print" at bounding box center [240, 500] width 106 height 26
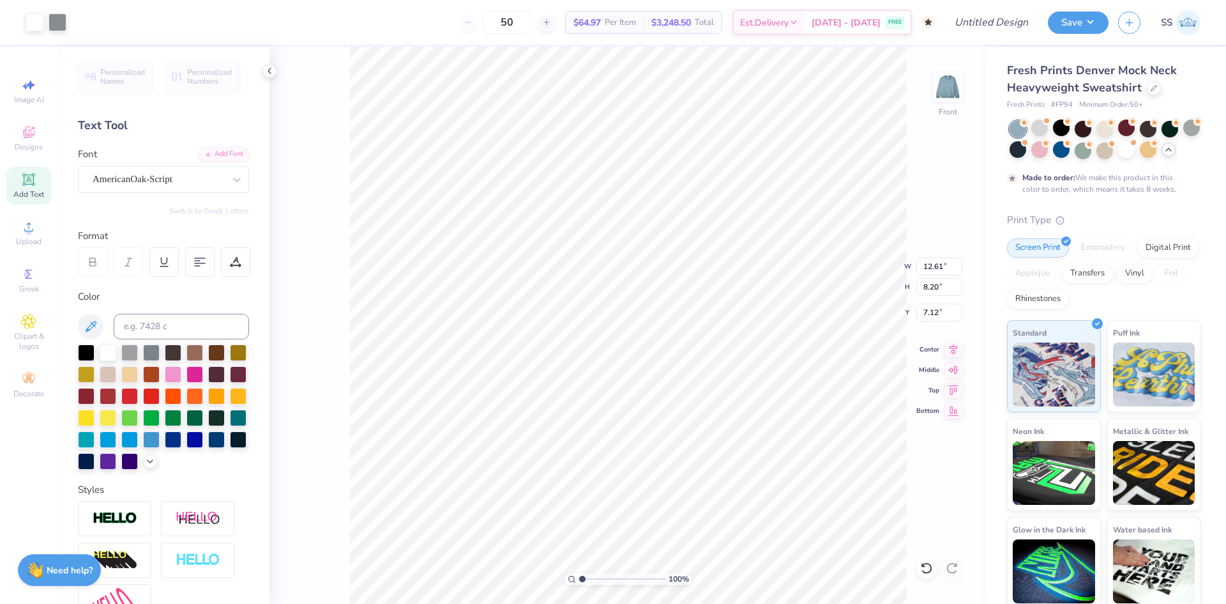
type input "12.61"
type input "8.20"
type input "4.68"
type input "10.12"
type input "6.58"
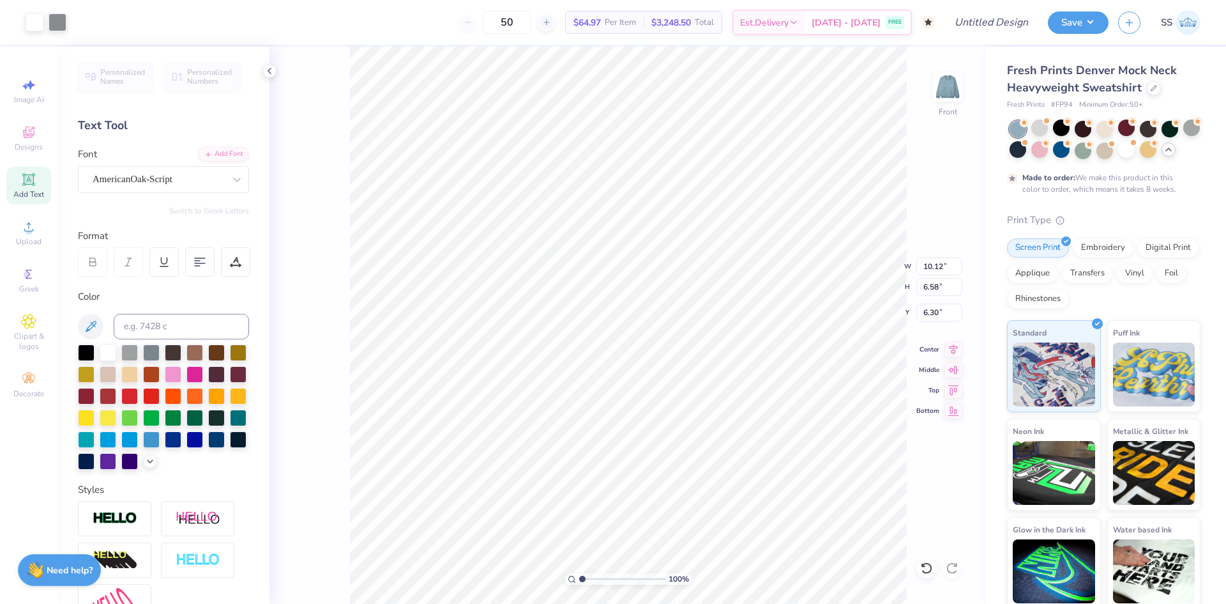
type input "5.14"
click at [934, 89] on img at bounding box center [947, 86] width 51 height 51
type input "6.81"
type input "4.05"
type input "3.00"
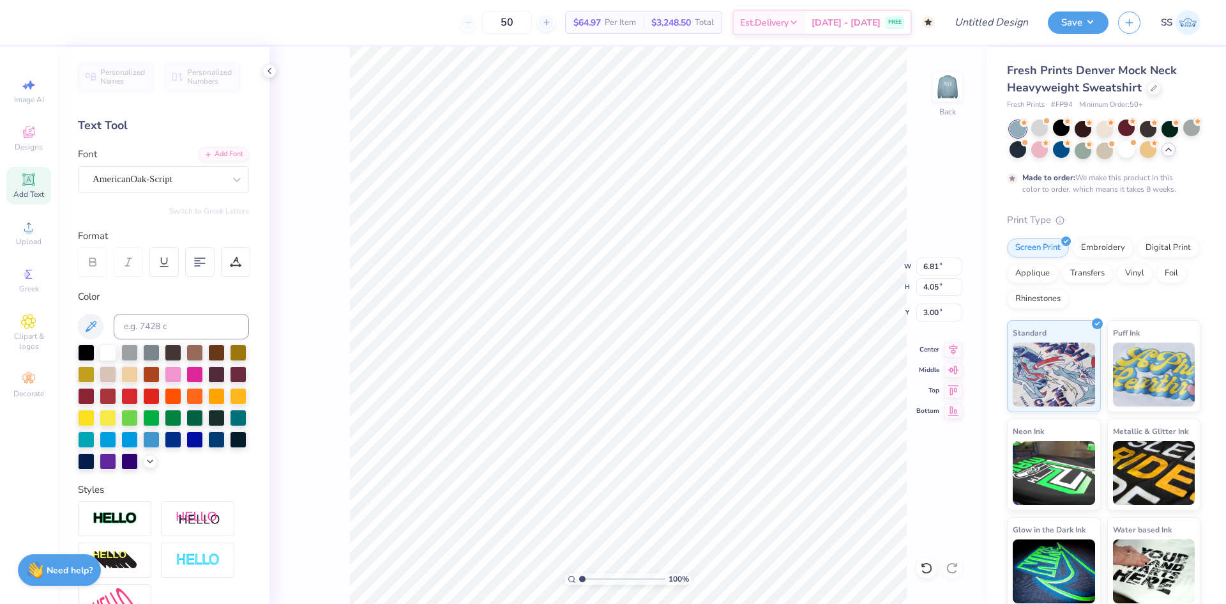
type input "3.16"
type input "1.28"
type input "9.77"
type input "8.67"
type input "3.51"
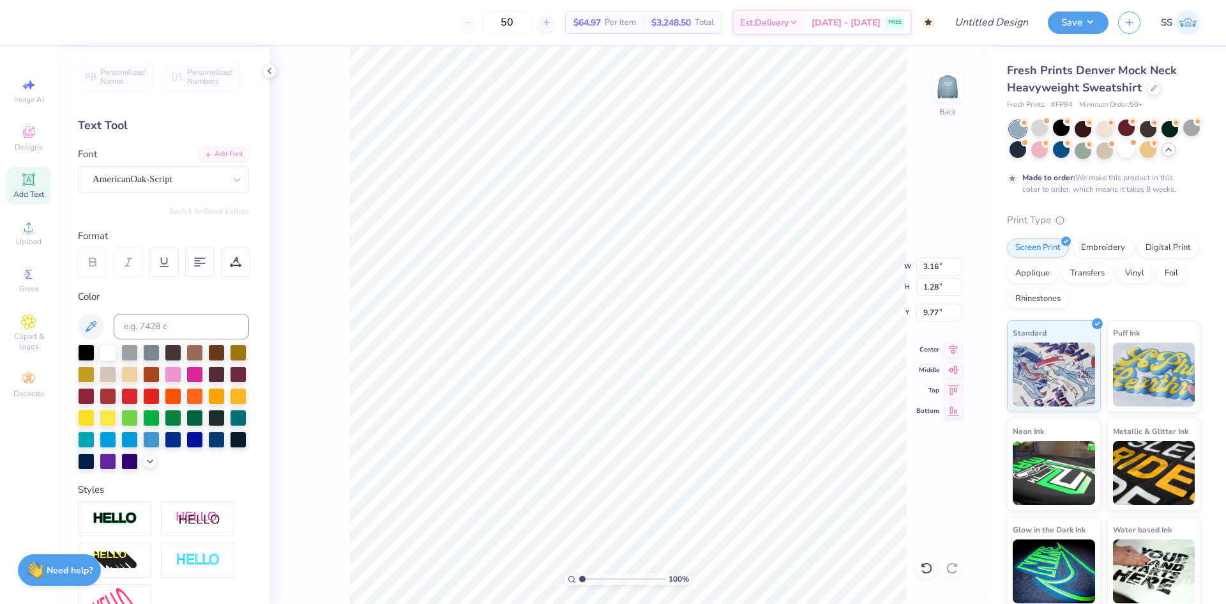
type input "7.54"
type input "11.11"
type input "4.49"
type input "7.05"
click at [1026, 151] on div at bounding box center [1018, 149] width 17 height 17
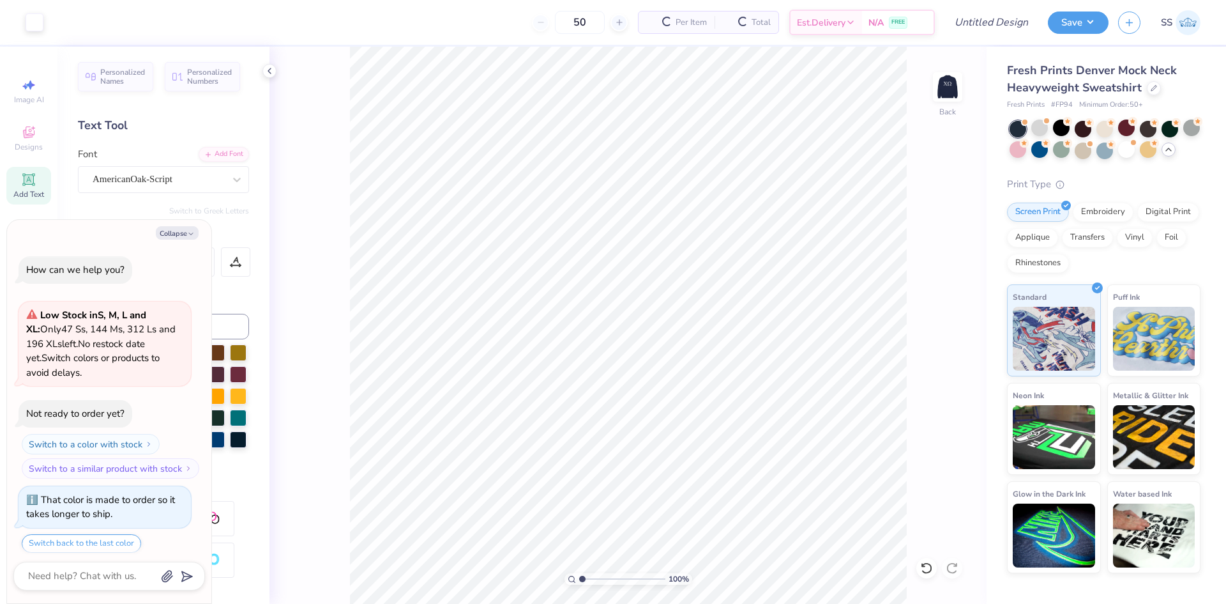
scroll to position [2596, 0]
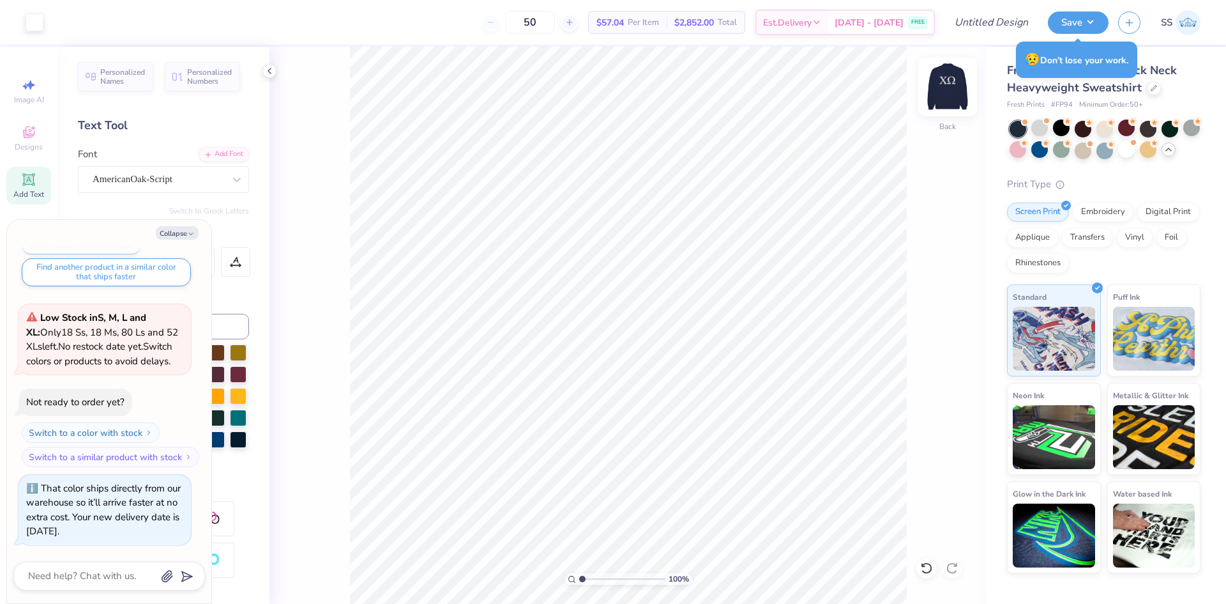
click at [952, 94] on img at bounding box center [947, 86] width 51 height 51
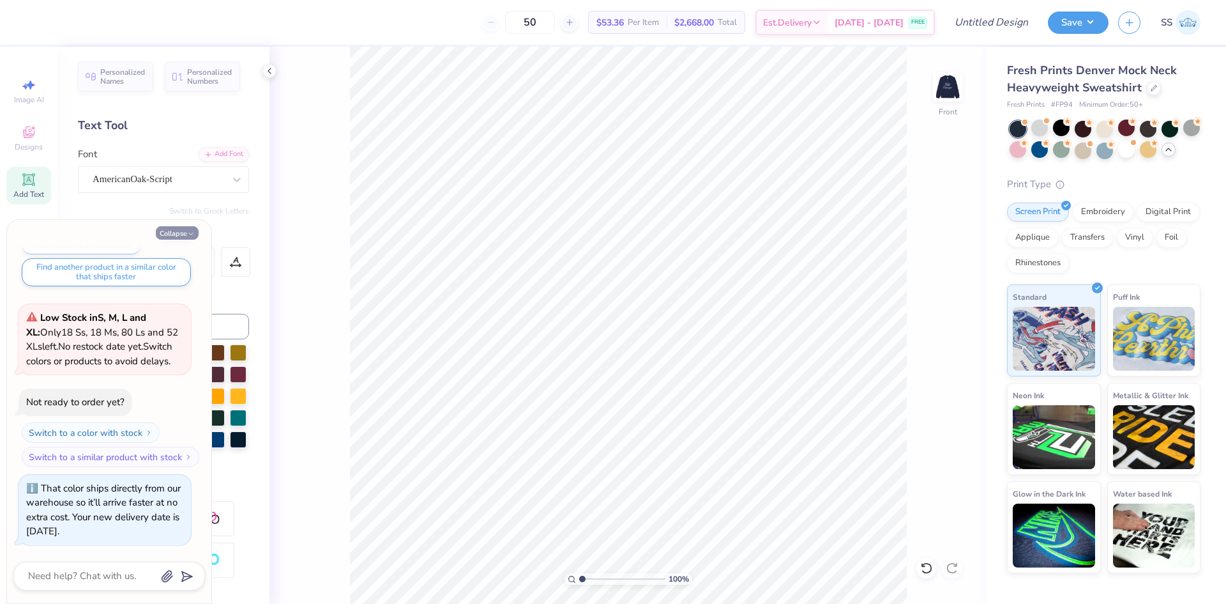
click at [181, 229] on button "Collapse" at bounding box center [177, 232] width 43 height 13
type textarea "x"
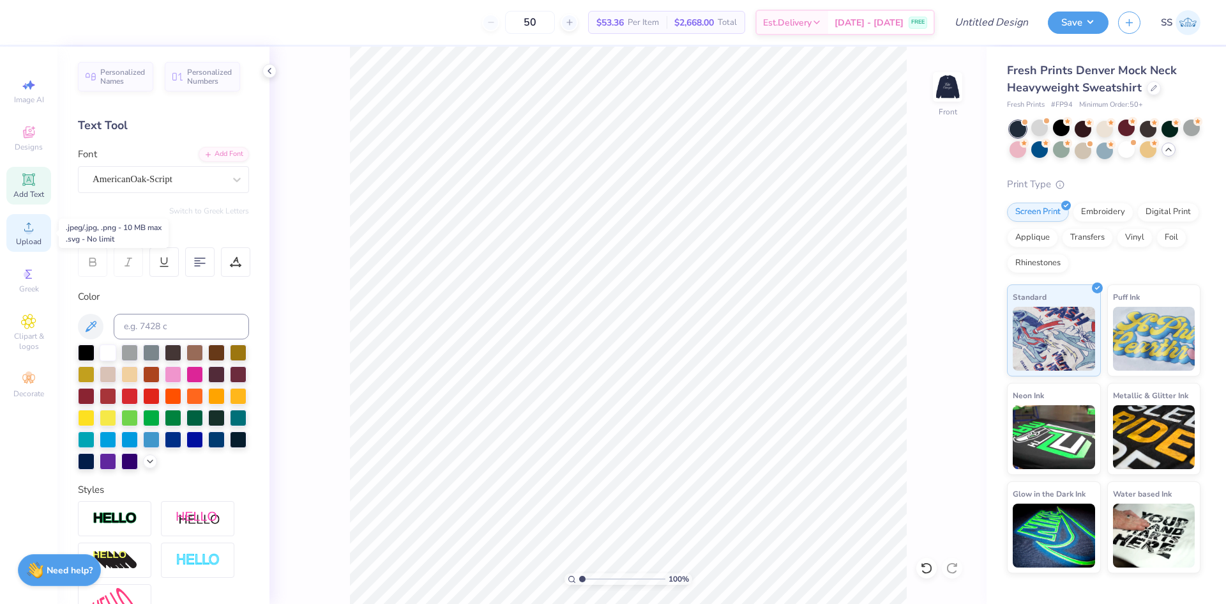
click at [20, 226] on div "Upload" at bounding box center [28, 233] width 45 height 38
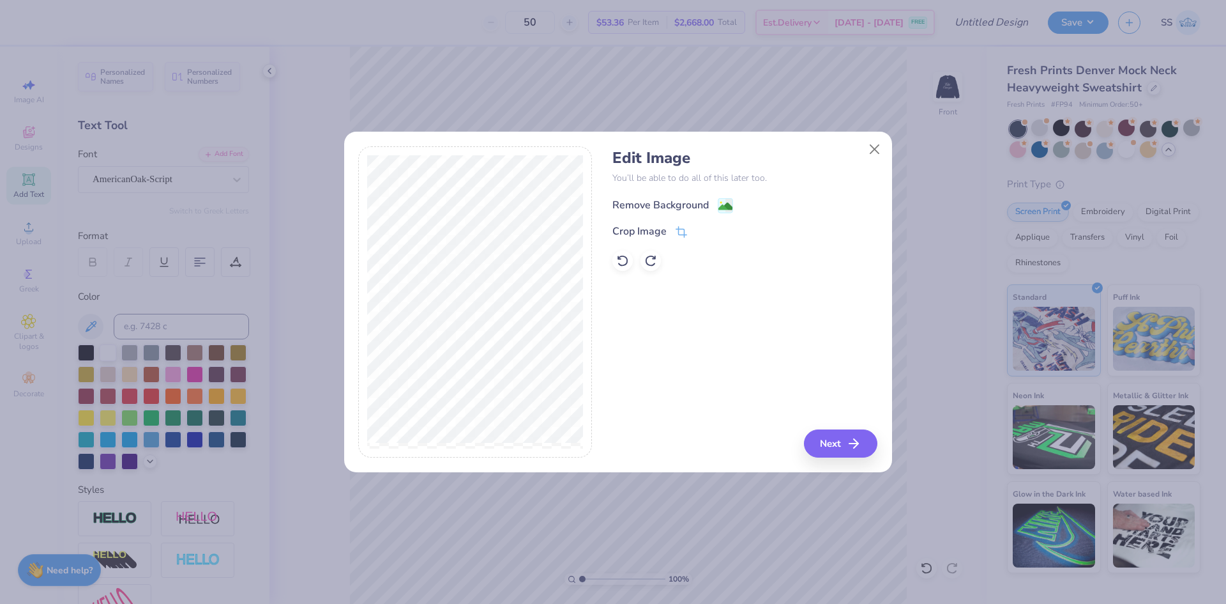
click at [647, 211] on div "Remove Background" at bounding box center [661, 204] width 96 height 15
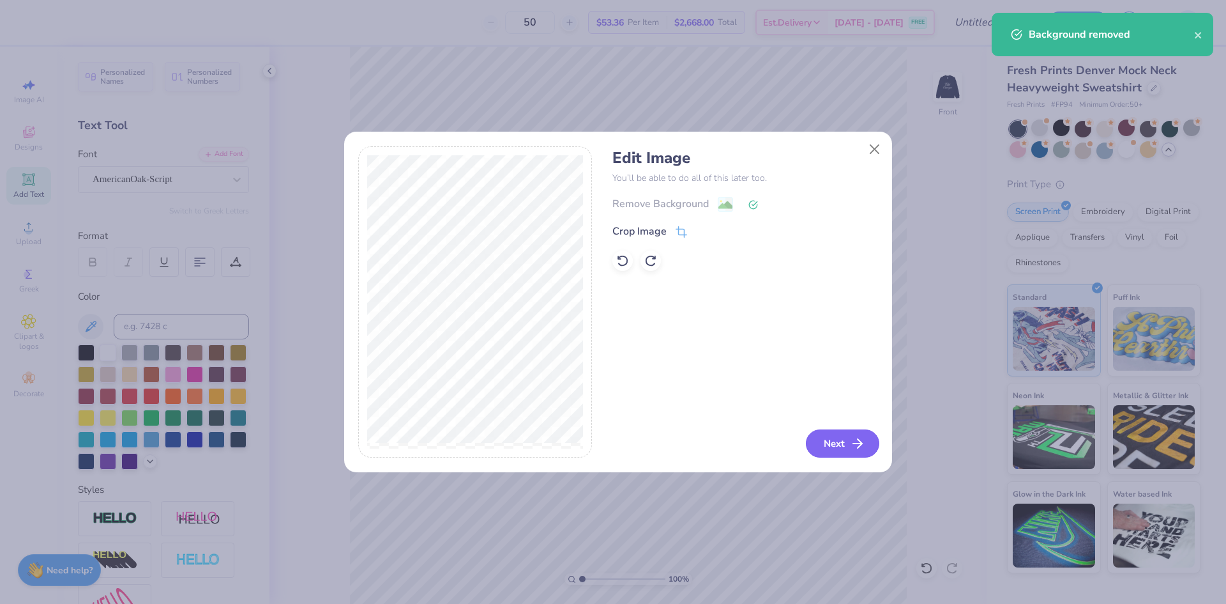
click at [825, 446] on button "Next" at bounding box center [842, 443] width 73 height 28
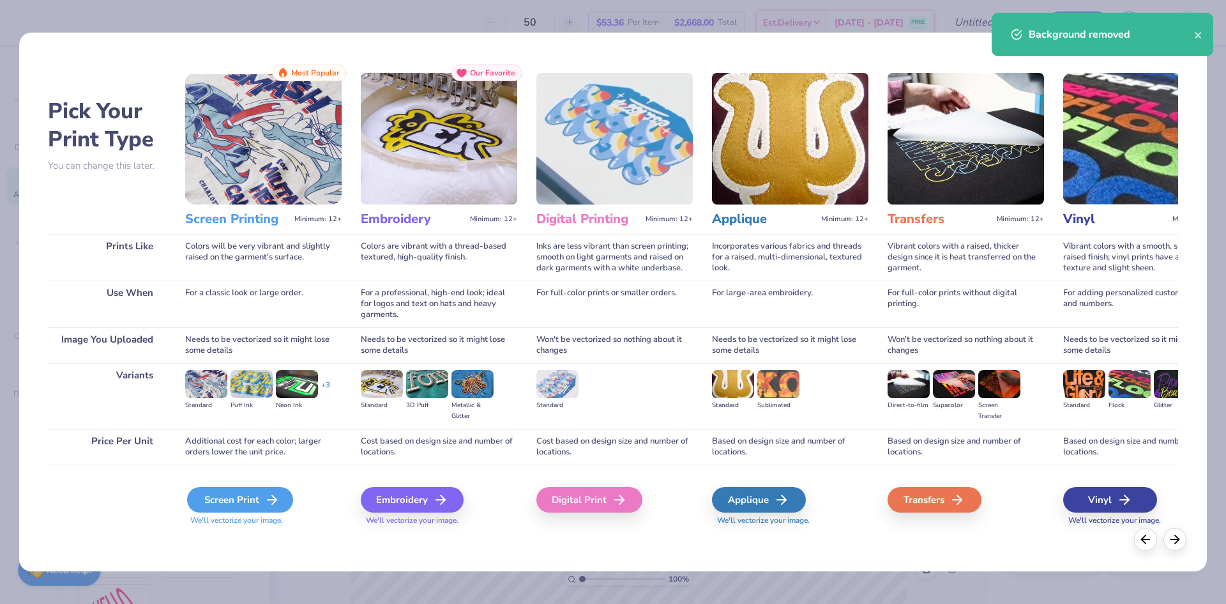
click at [275, 501] on polyline at bounding box center [274, 499] width 4 height 9
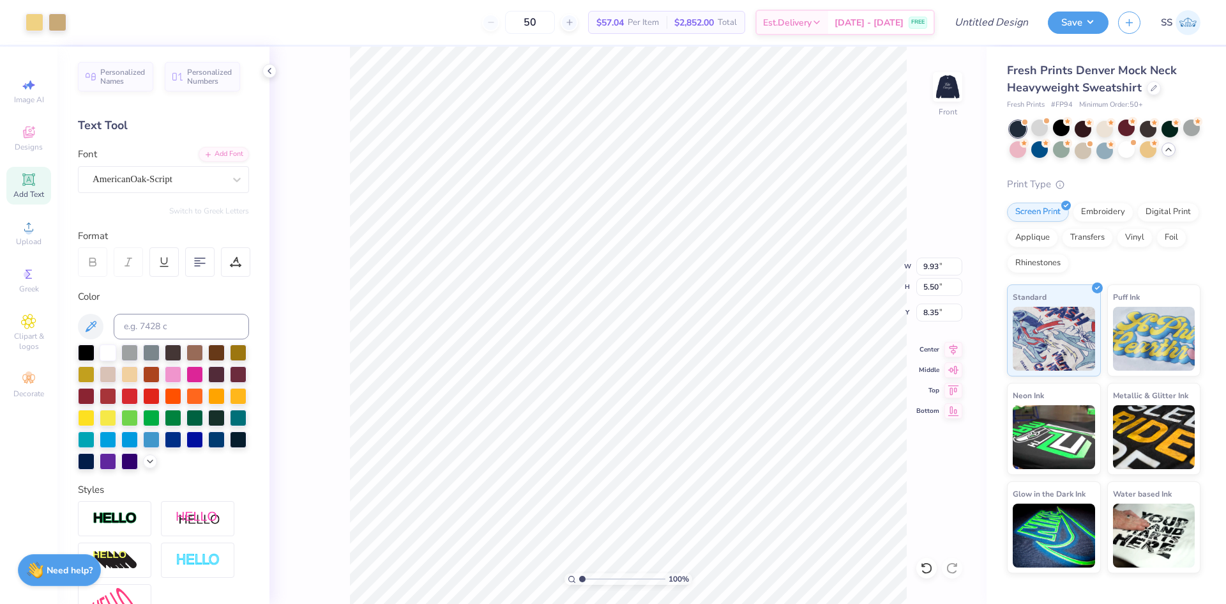
type input "9.93"
type input "5.50"
type input "5.37"
click at [938, 88] on img at bounding box center [947, 86] width 51 height 51
click at [95, 377] on div at bounding box center [86, 373] width 17 height 17
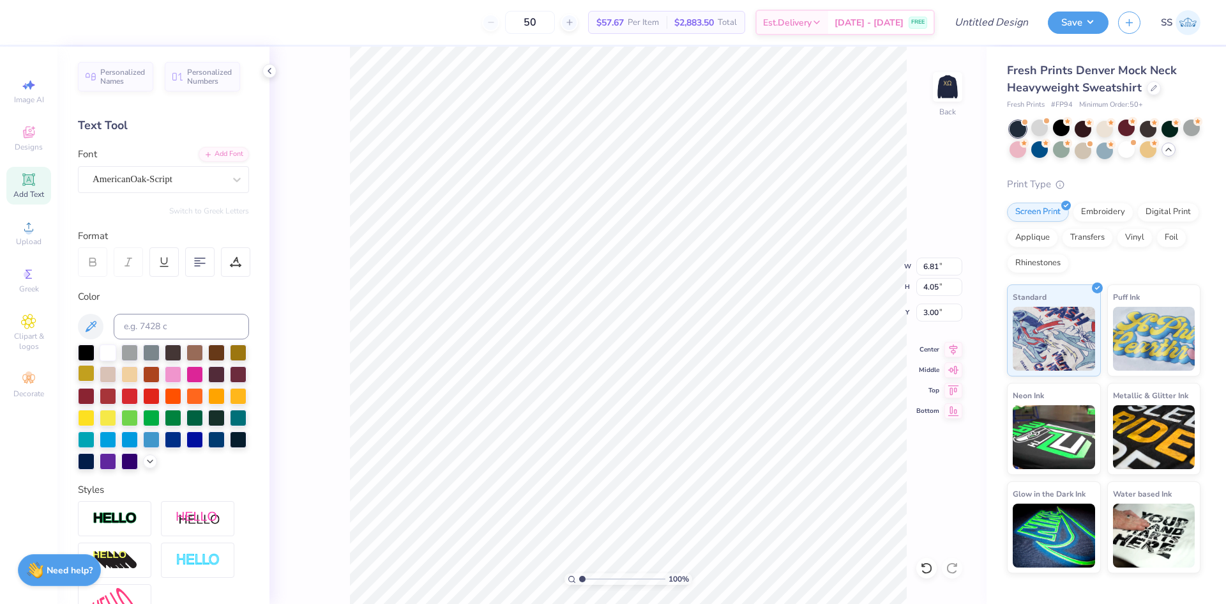
click at [95, 374] on div at bounding box center [86, 373] width 17 height 17
click at [947, 90] on img at bounding box center [947, 86] width 51 height 51
click at [947, 90] on img at bounding box center [948, 87] width 26 height 26
click at [230, 360] on div at bounding box center [238, 351] width 17 height 17
click at [138, 374] on div at bounding box center [129, 373] width 17 height 17
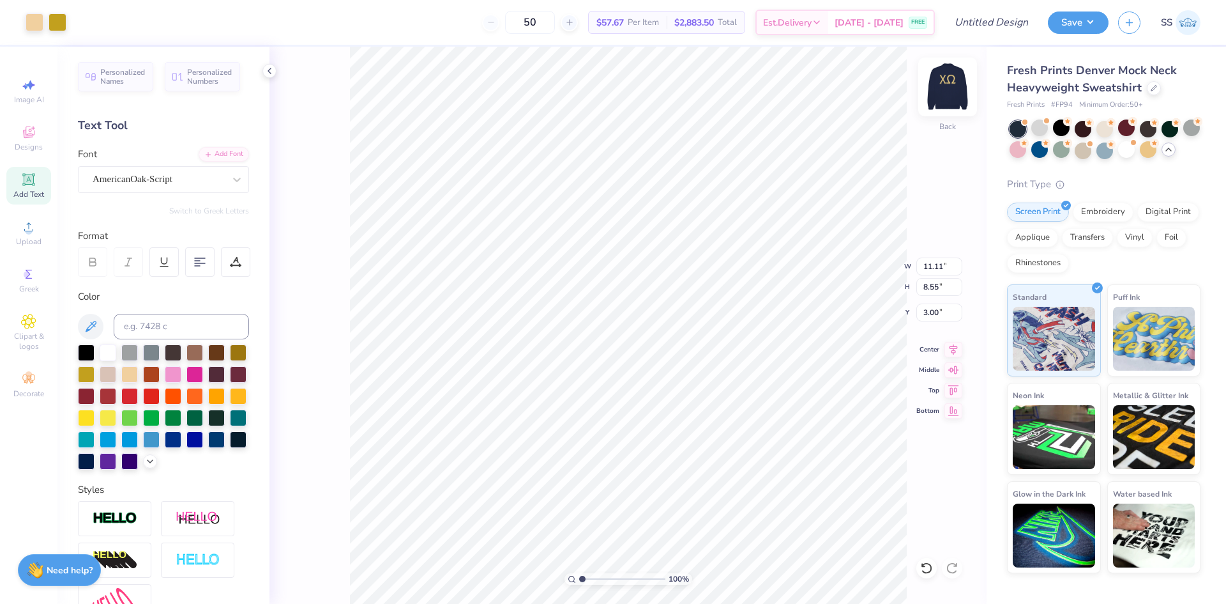
click at [955, 95] on img at bounding box center [947, 86] width 51 height 51
click at [955, 95] on img at bounding box center [948, 87] width 26 height 26
click at [138, 370] on div at bounding box center [129, 373] width 17 height 17
click at [942, 93] on img at bounding box center [947, 86] width 51 height 51
click at [939, 89] on img at bounding box center [947, 86] width 51 height 51
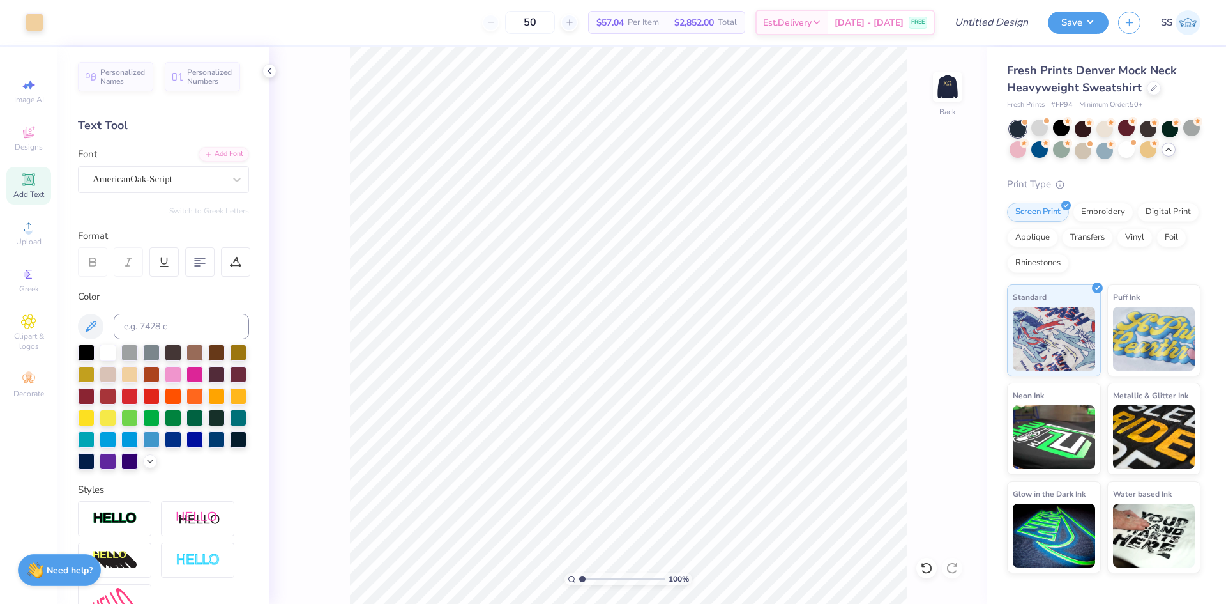
click at [939, 89] on img at bounding box center [948, 87] width 26 height 26
click at [958, 86] on img at bounding box center [947, 86] width 51 height 51
click at [949, 95] on img at bounding box center [947, 86] width 51 height 51
click at [28, 230] on circle at bounding box center [28, 230] width 7 height 7
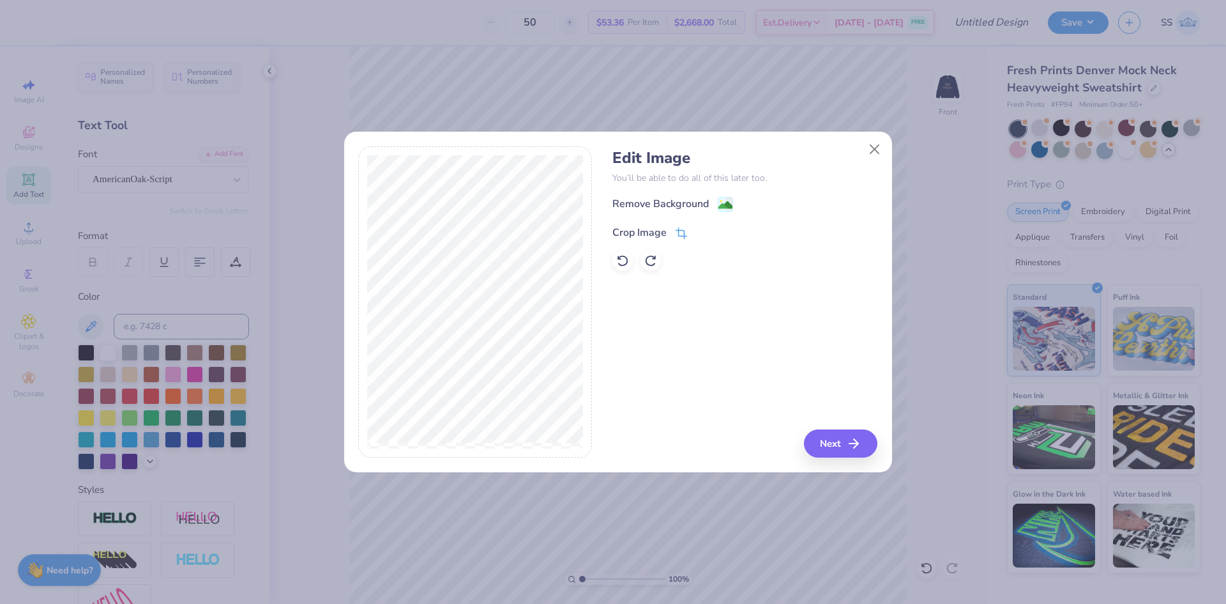
click at [629, 231] on div "Crop Image" at bounding box center [640, 232] width 54 height 15
click at [704, 232] on icon at bounding box center [703, 231] width 8 height 8
click at [729, 199] on icon at bounding box center [730, 205] width 8 height 13
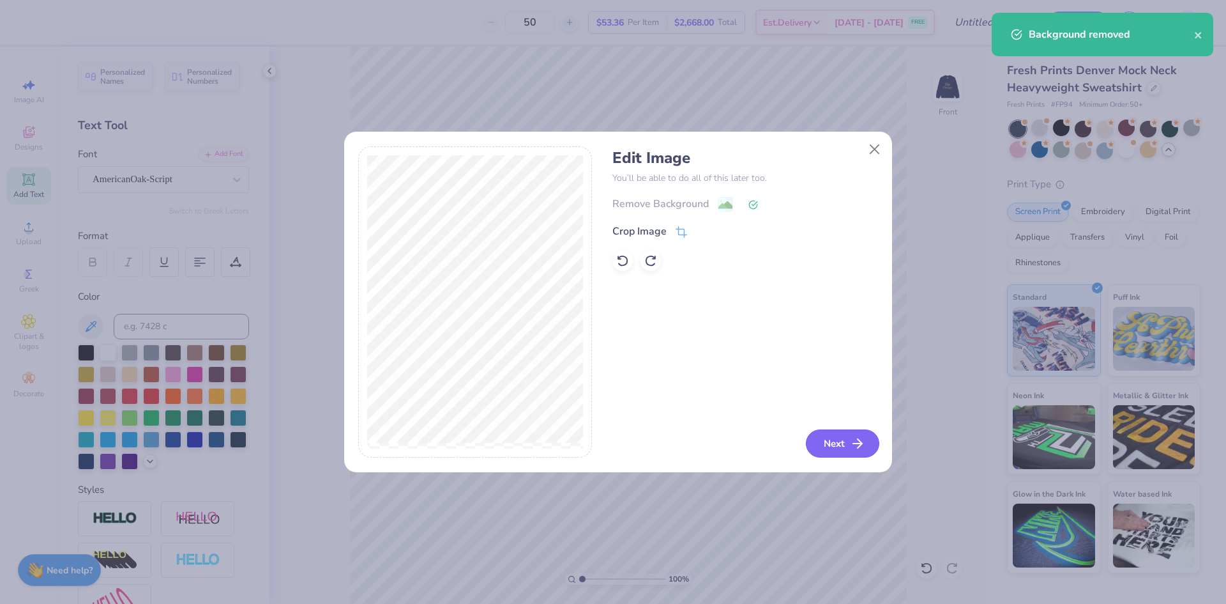
click at [849, 434] on button "Next" at bounding box center [842, 443] width 73 height 28
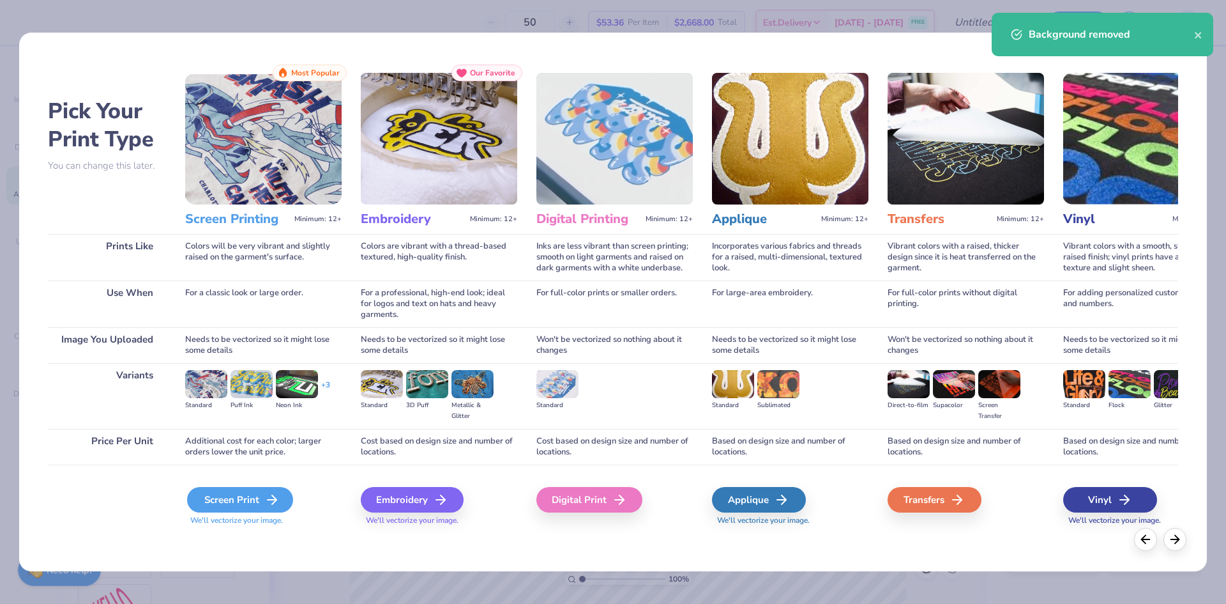
click at [199, 501] on div "Screen Print" at bounding box center [240, 500] width 106 height 26
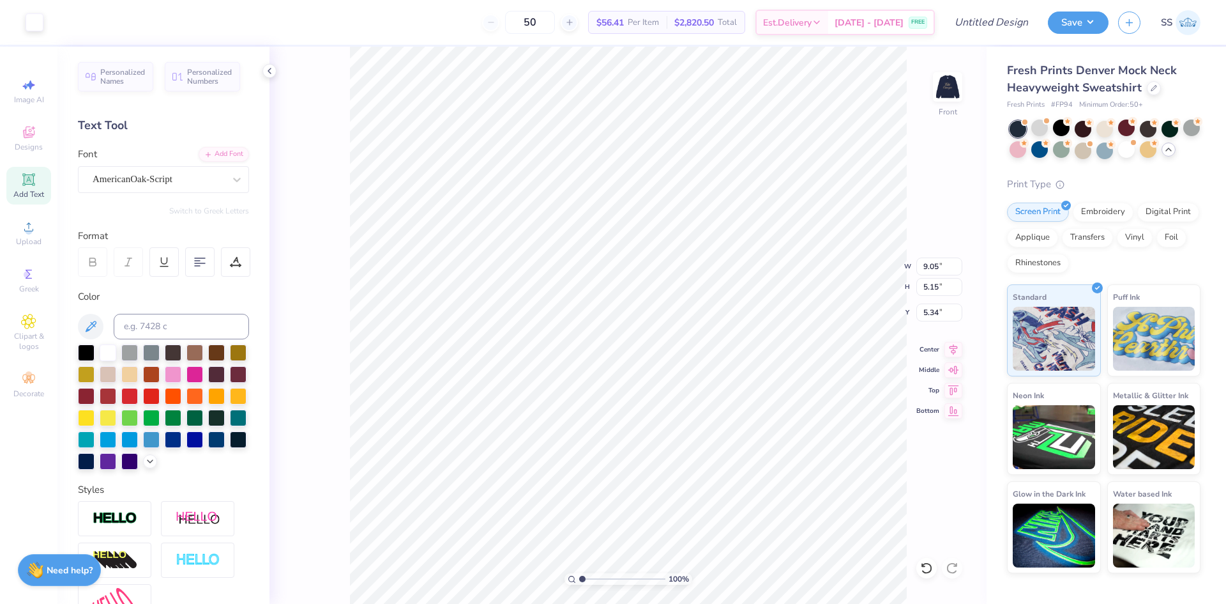
type input "5.34"
type input "6.40"
click at [955, 75] on img at bounding box center [947, 86] width 51 height 51
click at [107, 351] on div at bounding box center [108, 351] width 17 height 17
click at [109, 360] on div at bounding box center [108, 351] width 17 height 17
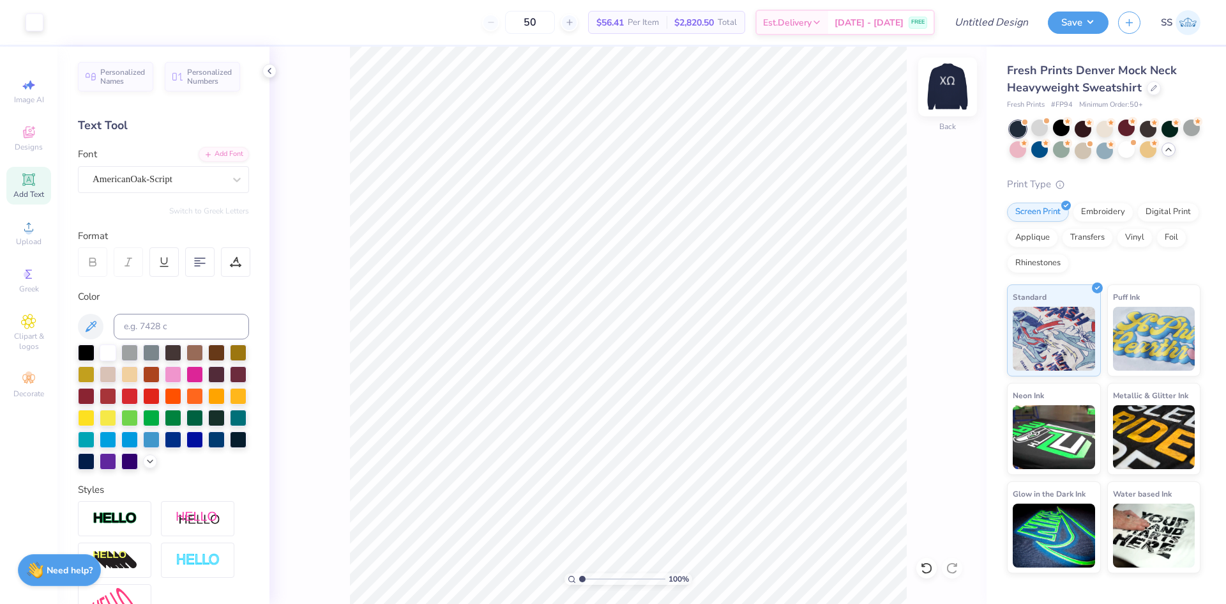
click at [938, 96] on img at bounding box center [947, 86] width 51 height 51
click at [945, 88] on img at bounding box center [947, 86] width 51 height 51
click at [1157, 88] on div at bounding box center [1154, 87] width 14 height 14
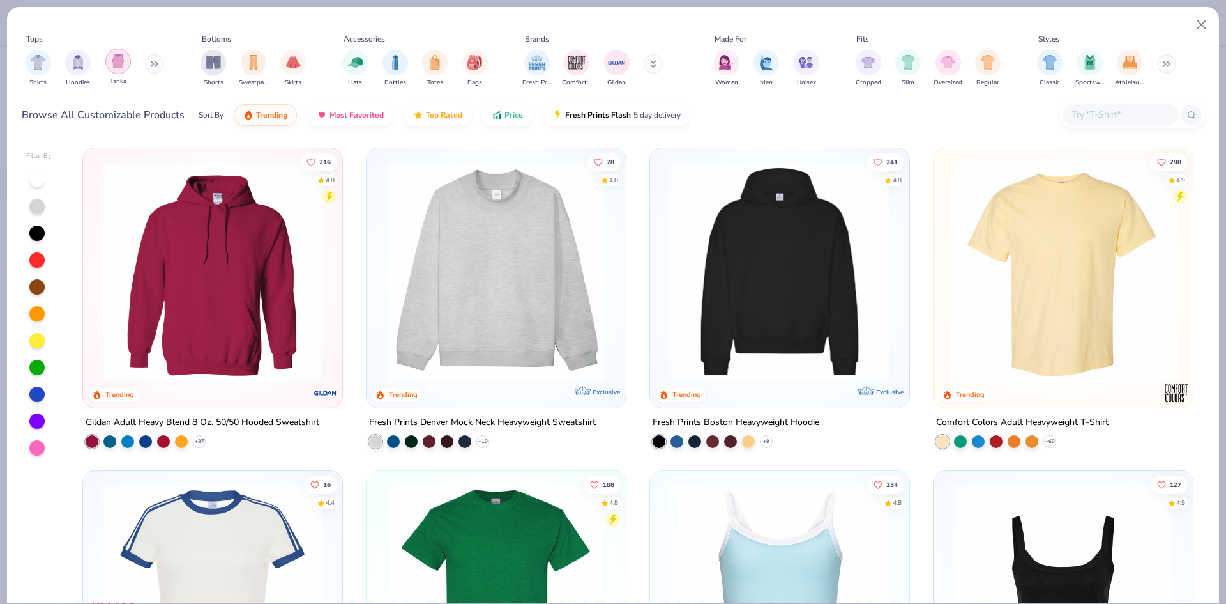
click at [115, 64] on img "filter for Tanks" at bounding box center [118, 61] width 14 height 15
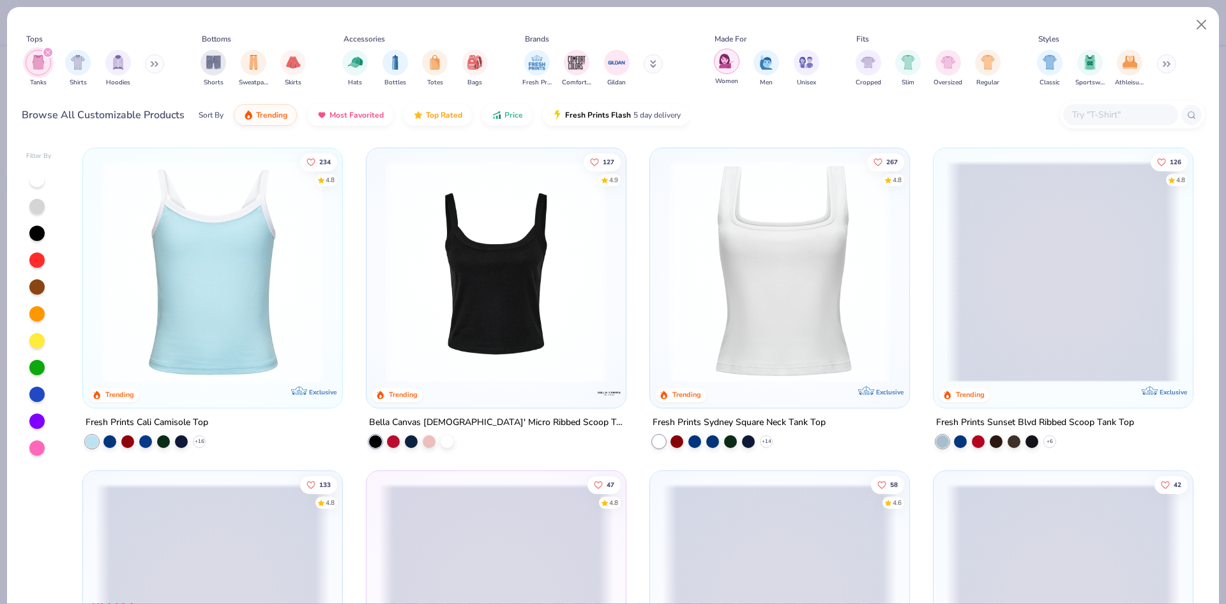
click at [718, 61] on div "filter for Women" at bounding box center [727, 62] width 26 height 26
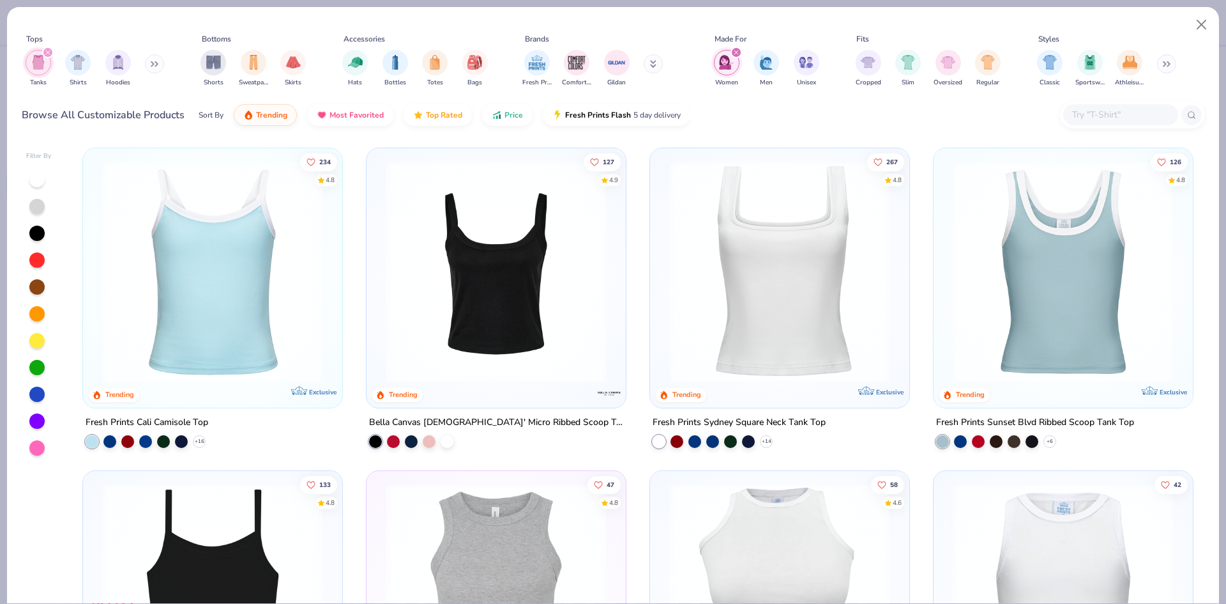
click at [685, 260] on img at bounding box center [780, 271] width 234 height 221
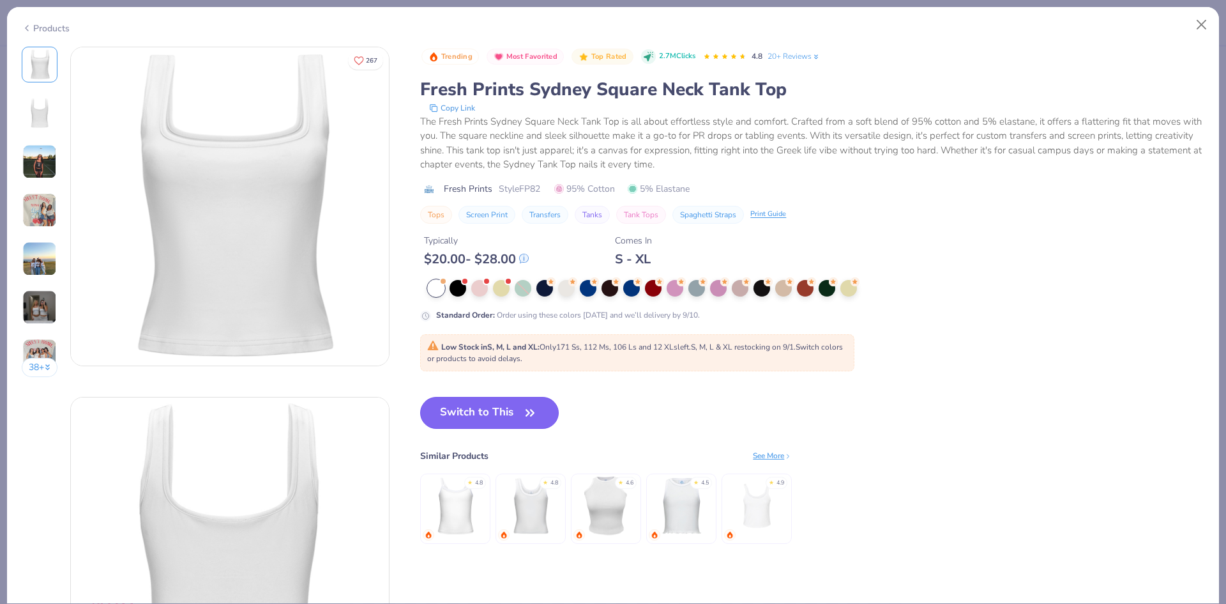
click at [514, 413] on button "Switch to This" at bounding box center [489, 413] width 139 height 32
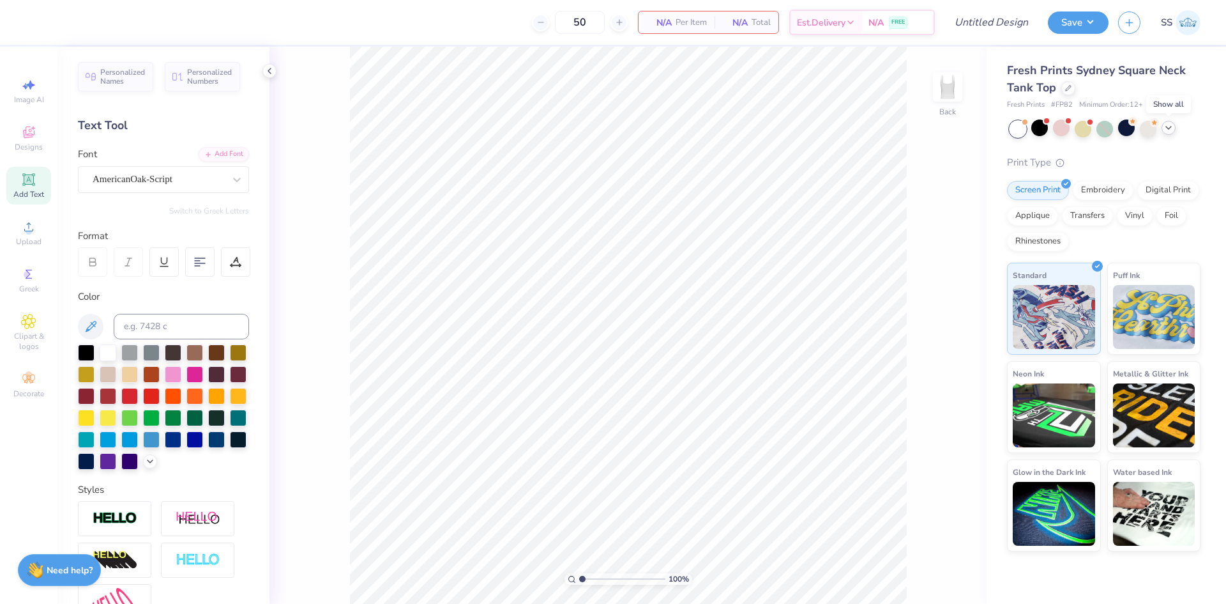
click at [1169, 128] on polyline at bounding box center [1168, 127] width 5 height 3
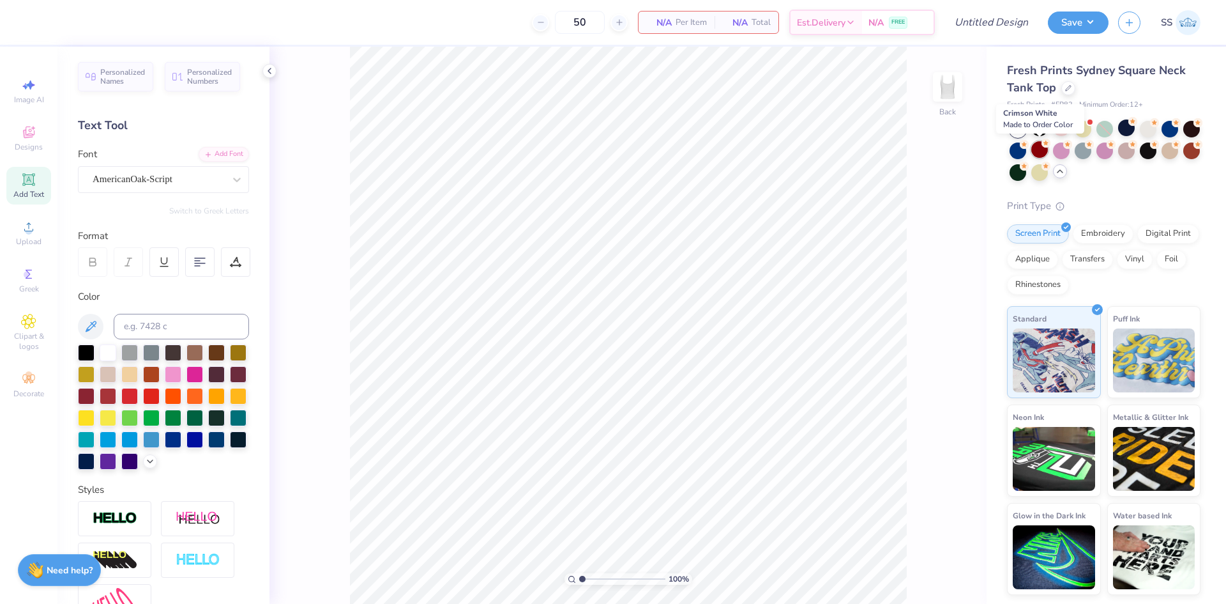
click at [1043, 153] on div at bounding box center [1039, 149] width 17 height 17
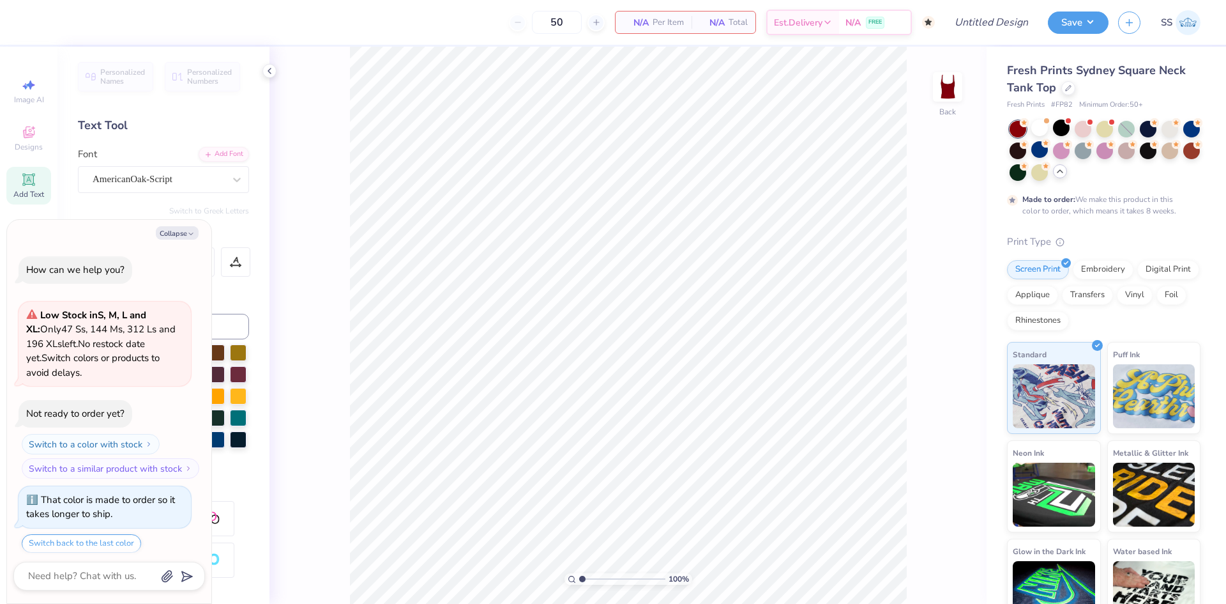
scroll to position [2702, 0]
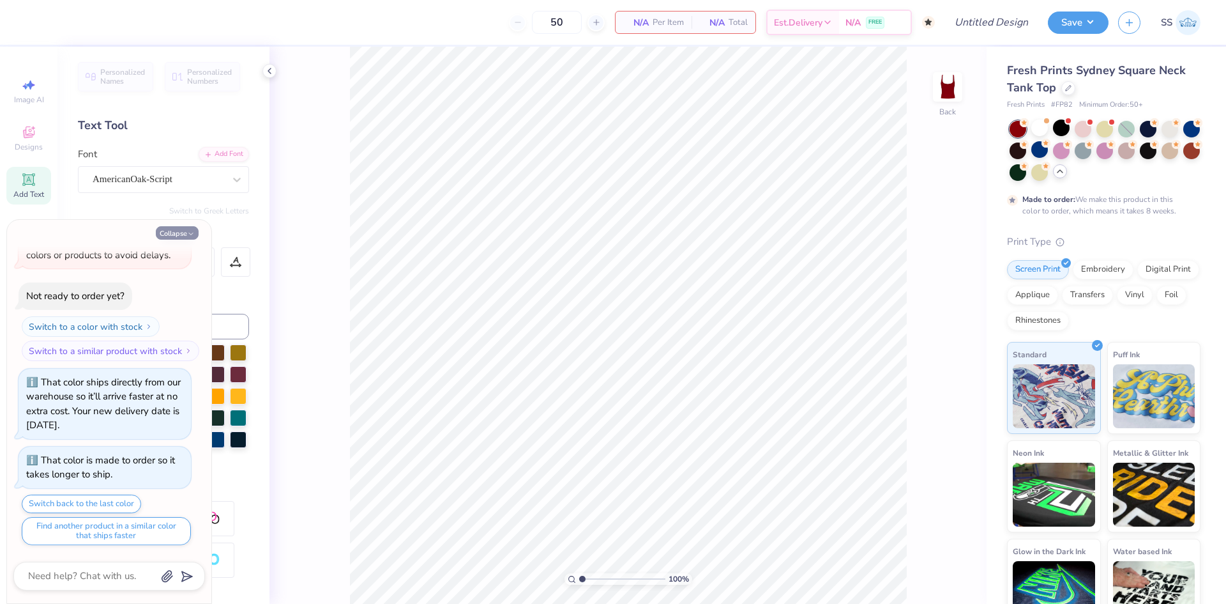
click at [185, 231] on button "Collapse" at bounding box center [177, 232] width 43 height 13
type textarea "x"
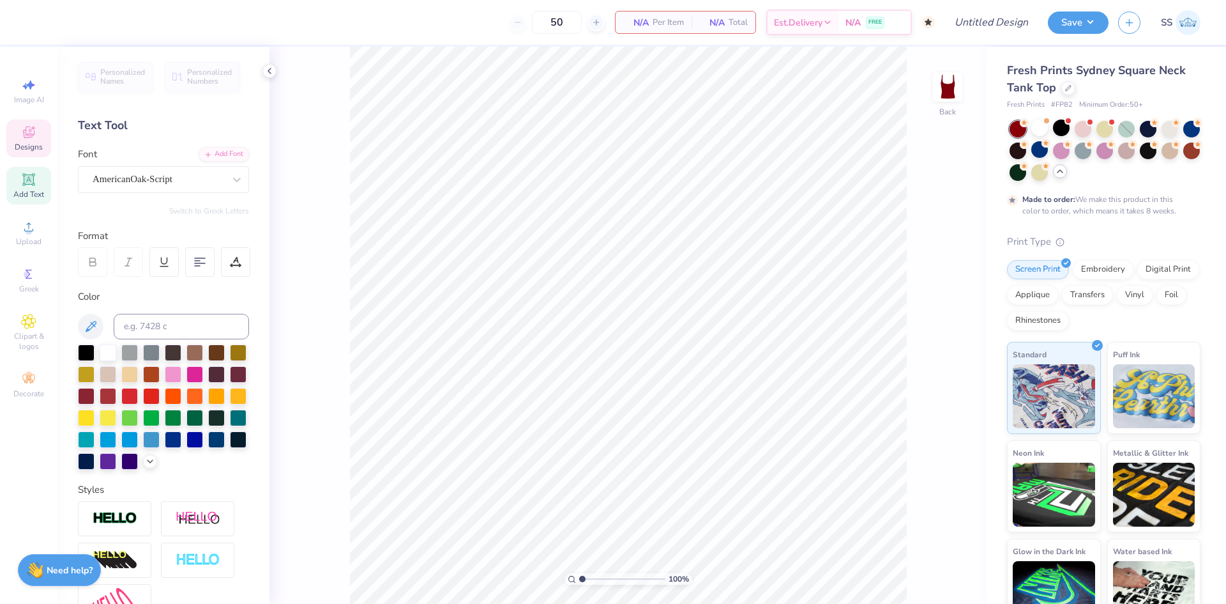
click at [28, 146] on span "Designs" at bounding box center [29, 147] width 28 height 10
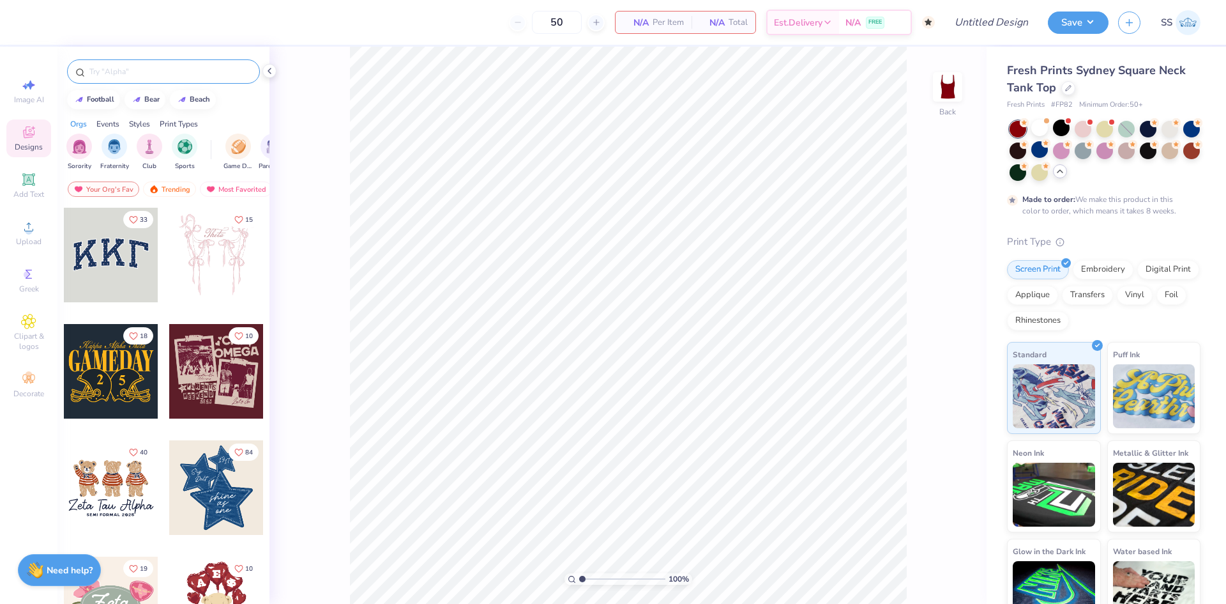
click at [140, 73] on input "text" at bounding box center [170, 71] width 164 height 13
type input "sigma kappa"
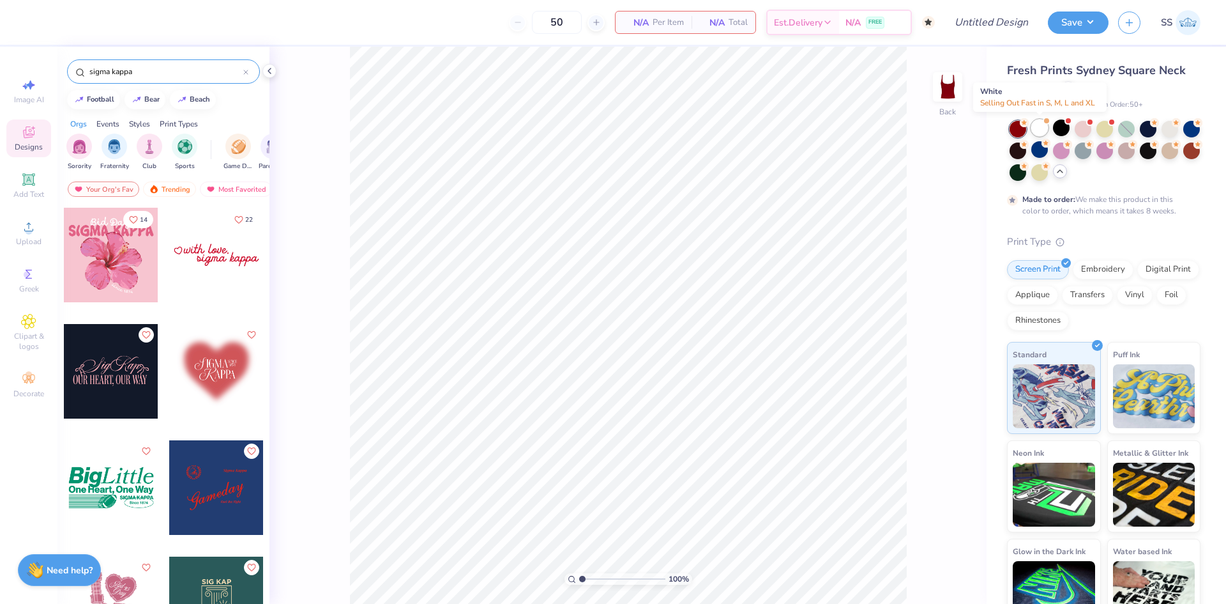
click at [1037, 125] on div at bounding box center [1039, 127] width 17 height 17
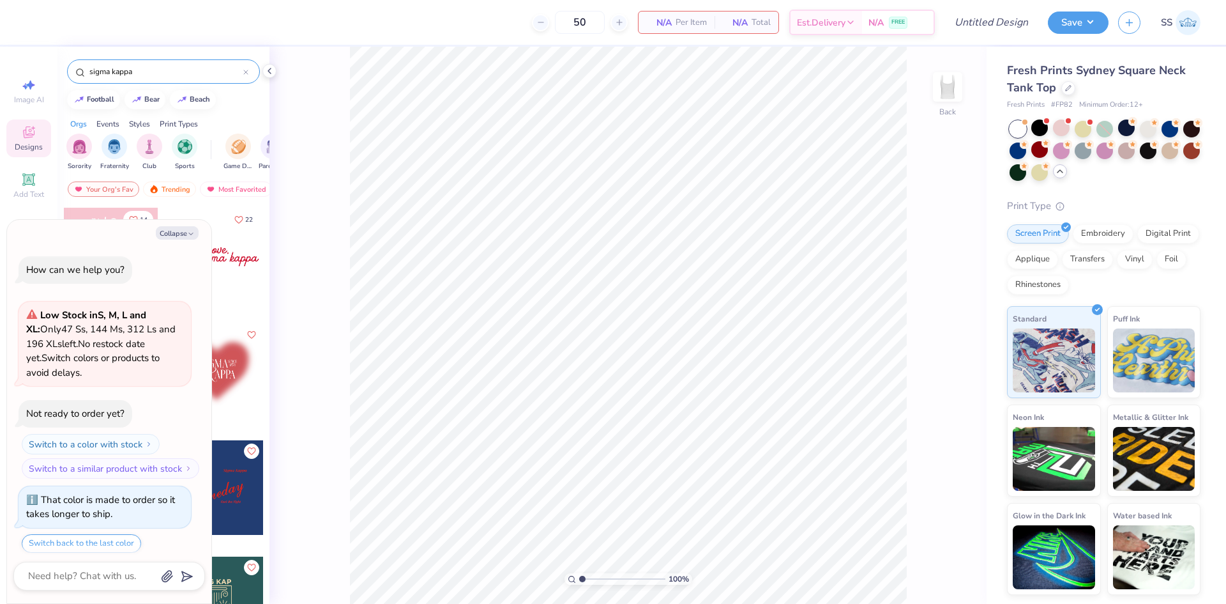
scroll to position [2960, 0]
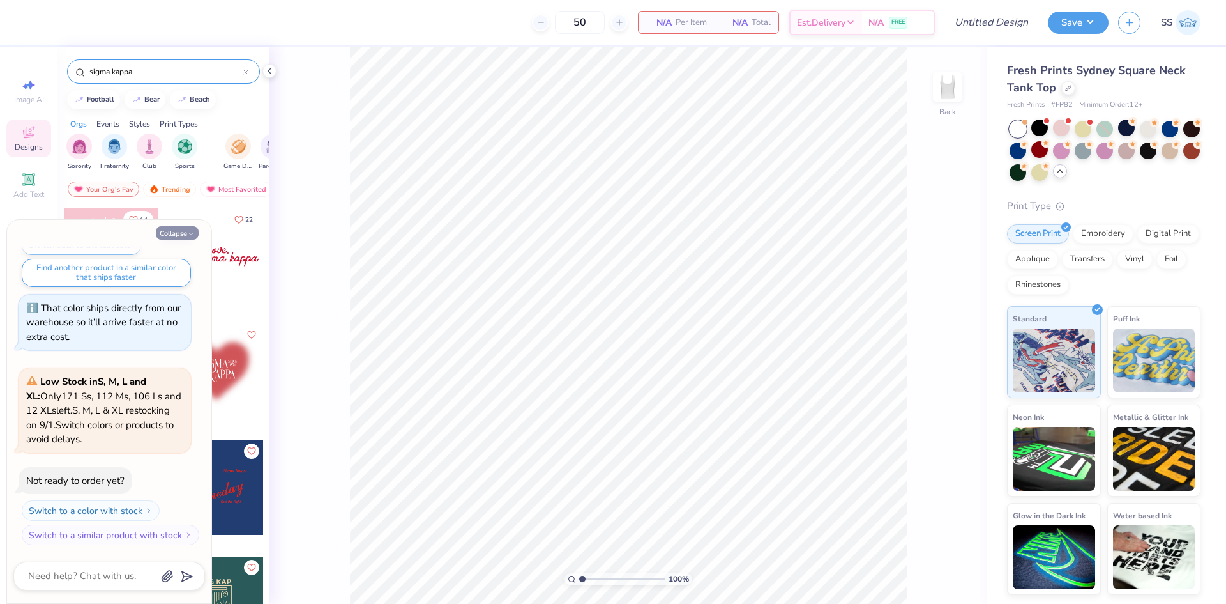
click at [183, 234] on button "Collapse" at bounding box center [177, 232] width 43 height 13
type textarea "x"
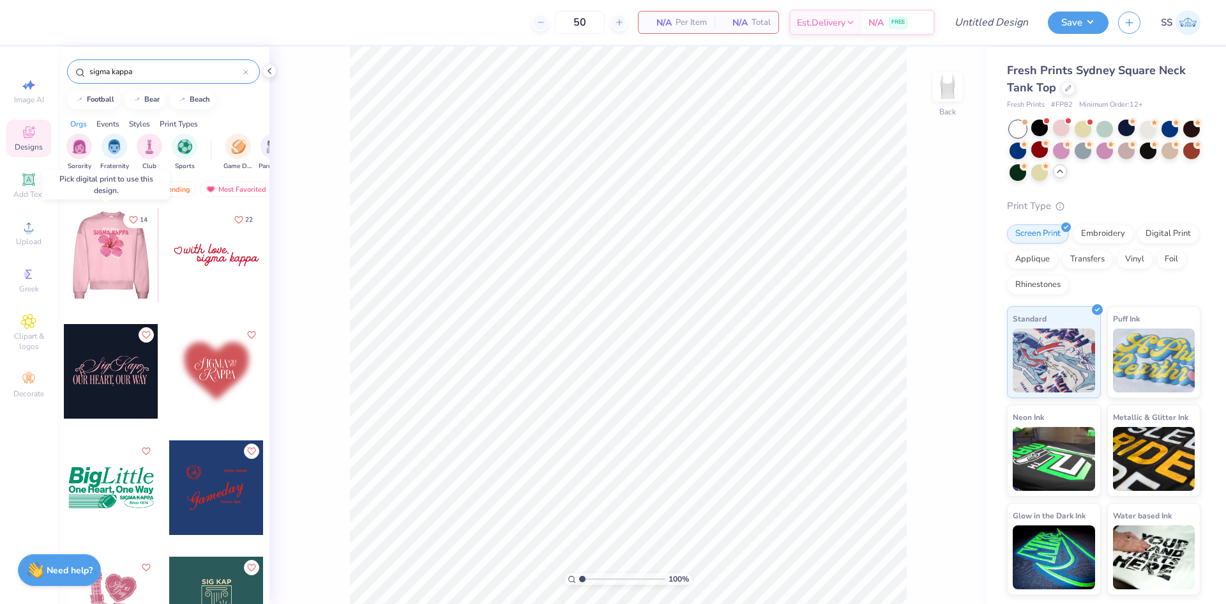
click at [121, 266] on div at bounding box center [110, 255] width 95 height 95
click at [128, 263] on div at bounding box center [111, 255] width 95 height 95
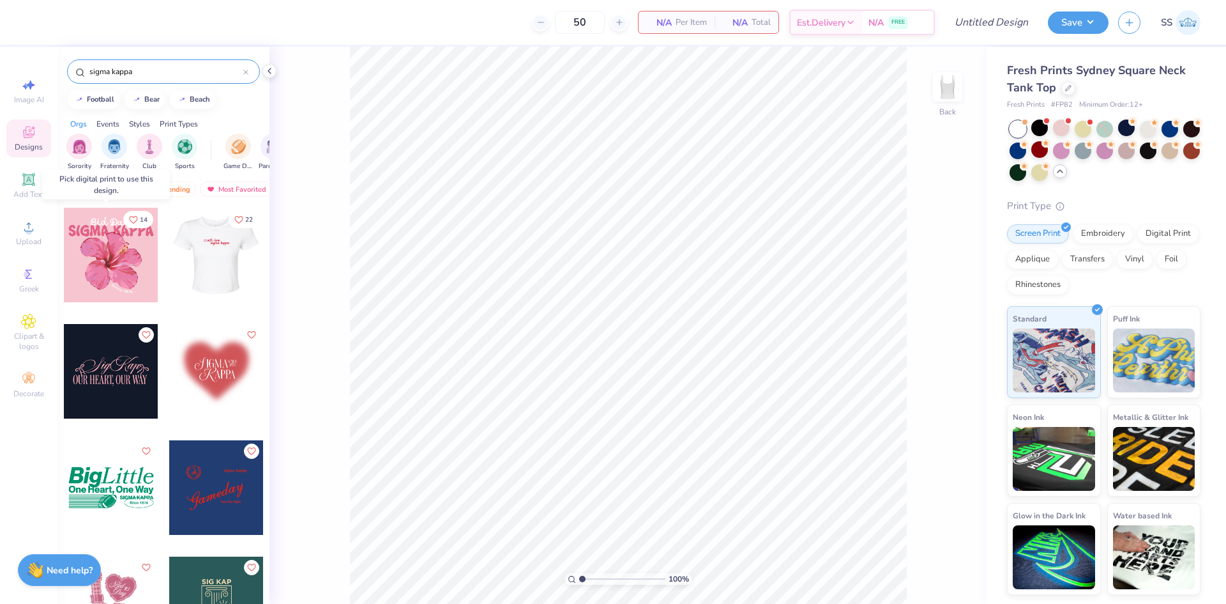
click at [118, 285] on div at bounding box center [111, 255] width 95 height 95
click at [237, 270] on div at bounding box center [216, 255] width 95 height 95
click at [69, 266] on div at bounding box center [111, 255] width 95 height 95
click at [130, 277] on div at bounding box center [111, 255] width 95 height 95
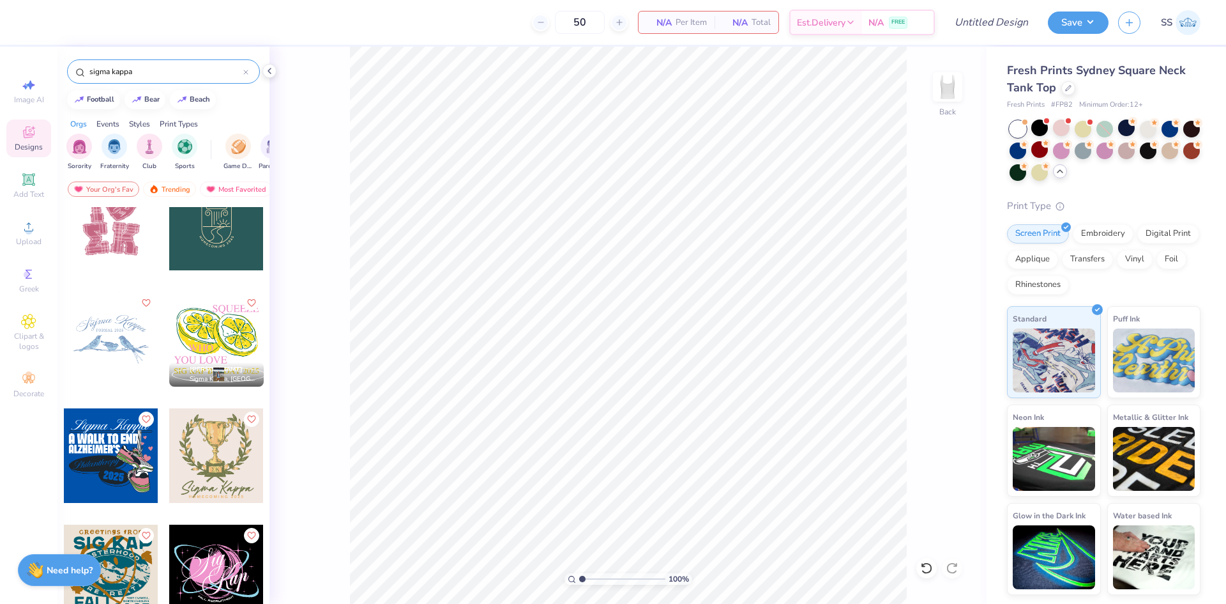
scroll to position [381, 0]
click at [125, 364] on div at bounding box center [111, 338] width 95 height 95
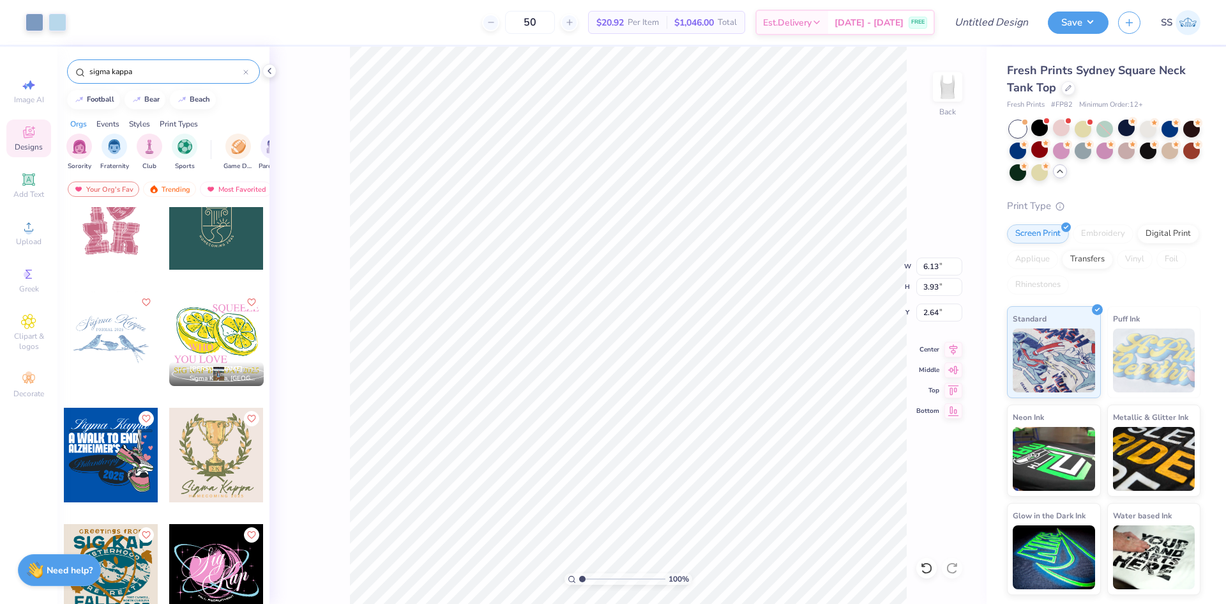
type input "6.13"
type input "3.93"
type input "3.00"
type input "6.59"
type input "4.23"
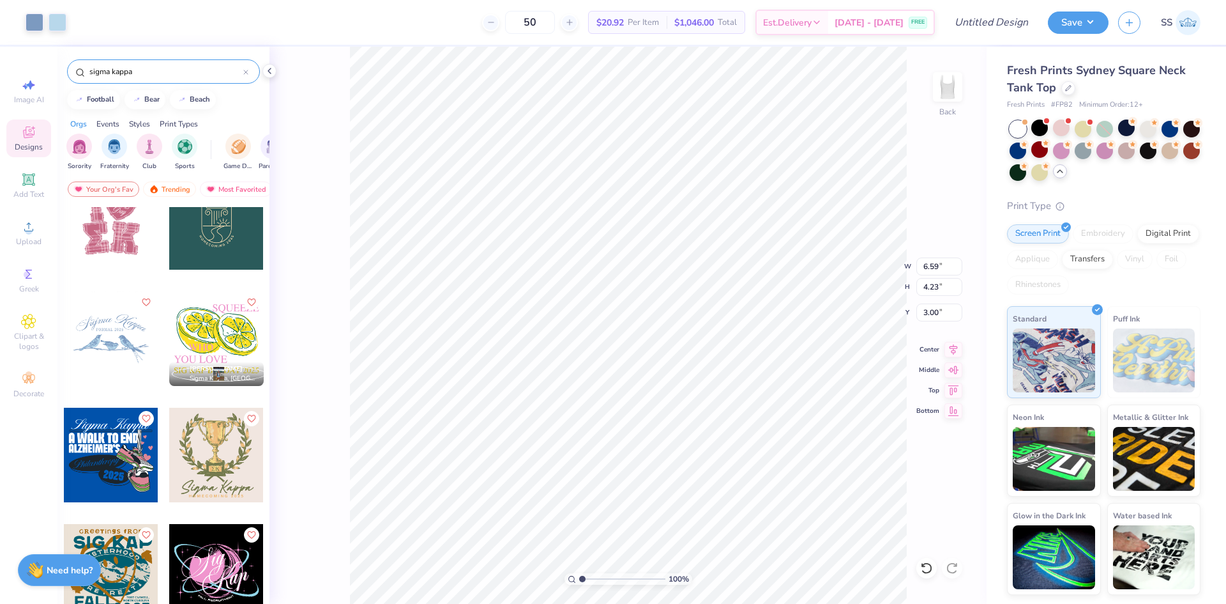
type input "7.05"
type input "4.53"
click at [955, 353] on icon at bounding box center [954, 347] width 18 height 15
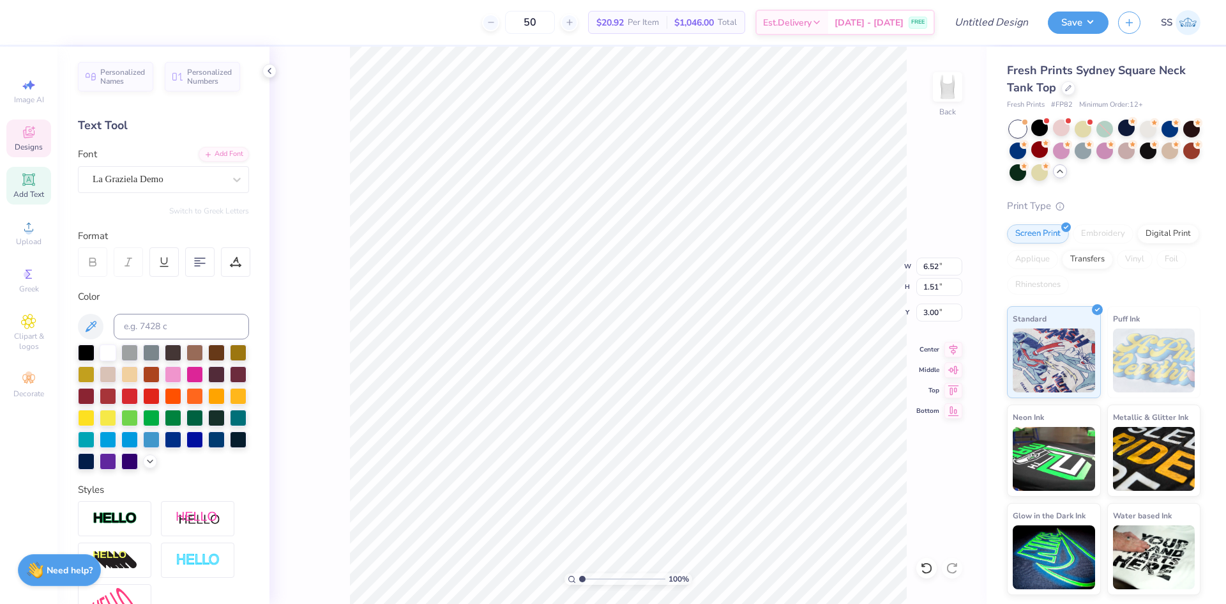
type input "3.41"
type input "3.00"
click at [1035, 153] on div at bounding box center [1039, 149] width 17 height 17
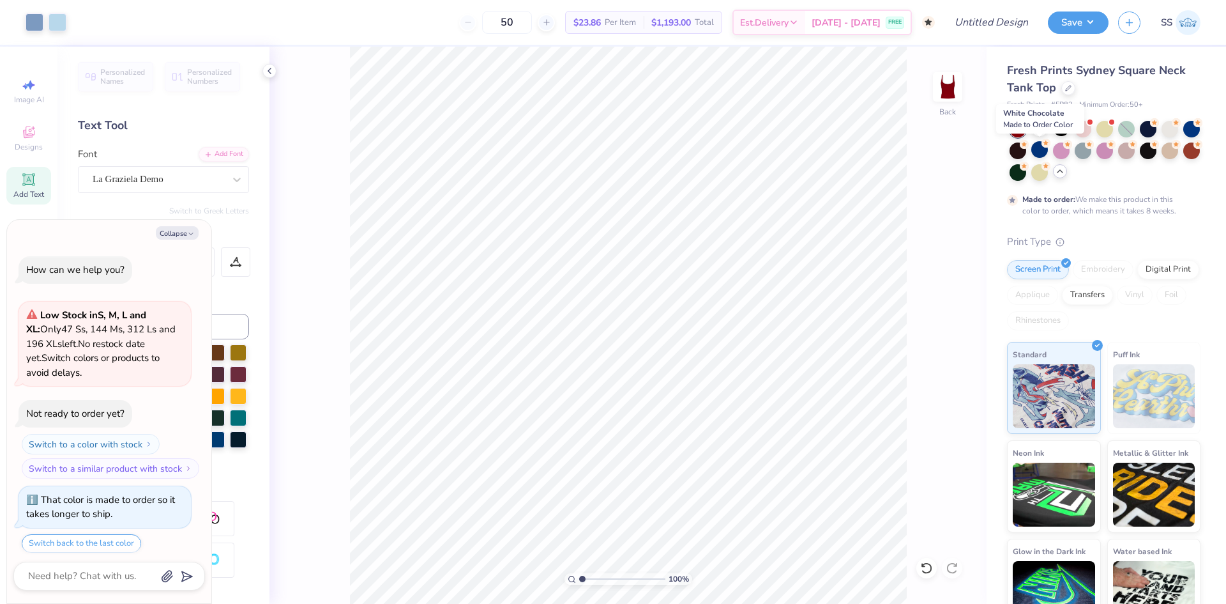
scroll to position [3080, 0]
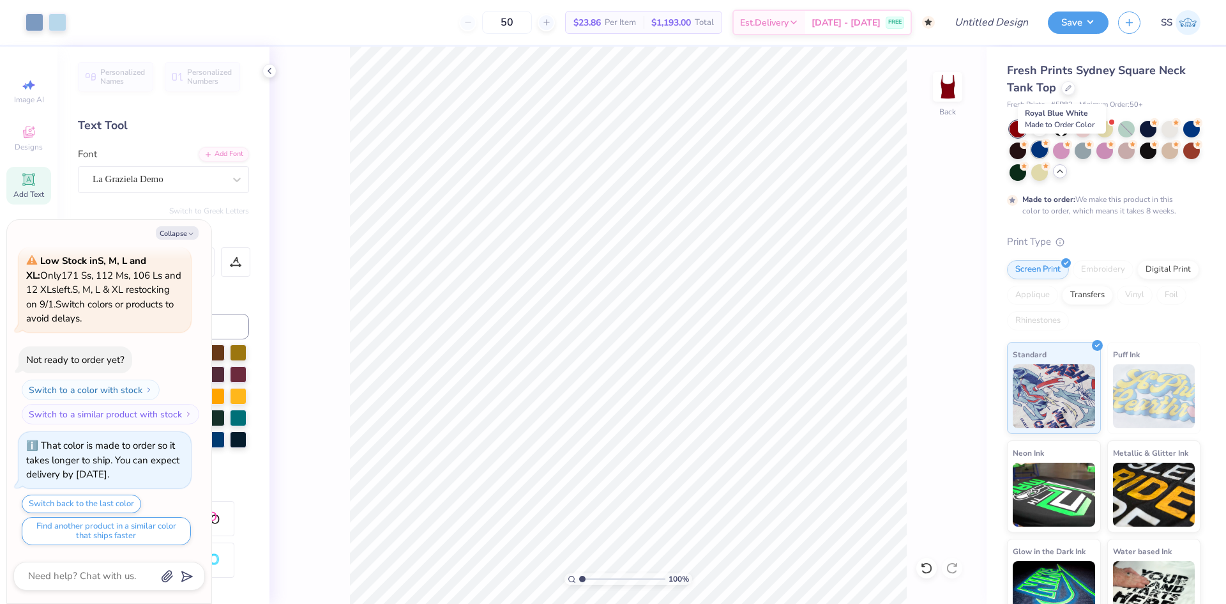
click at [1048, 149] on div at bounding box center [1039, 149] width 17 height 17
click at [1070, 151] on div at bounding box center [1061, 149] width 17 height 17
click at [1183, 158] on div at bounding box center [1191, 149] width 17 height 17
click at [1039, 131] on div at bounding box center [1039, 127] width 17 height 17
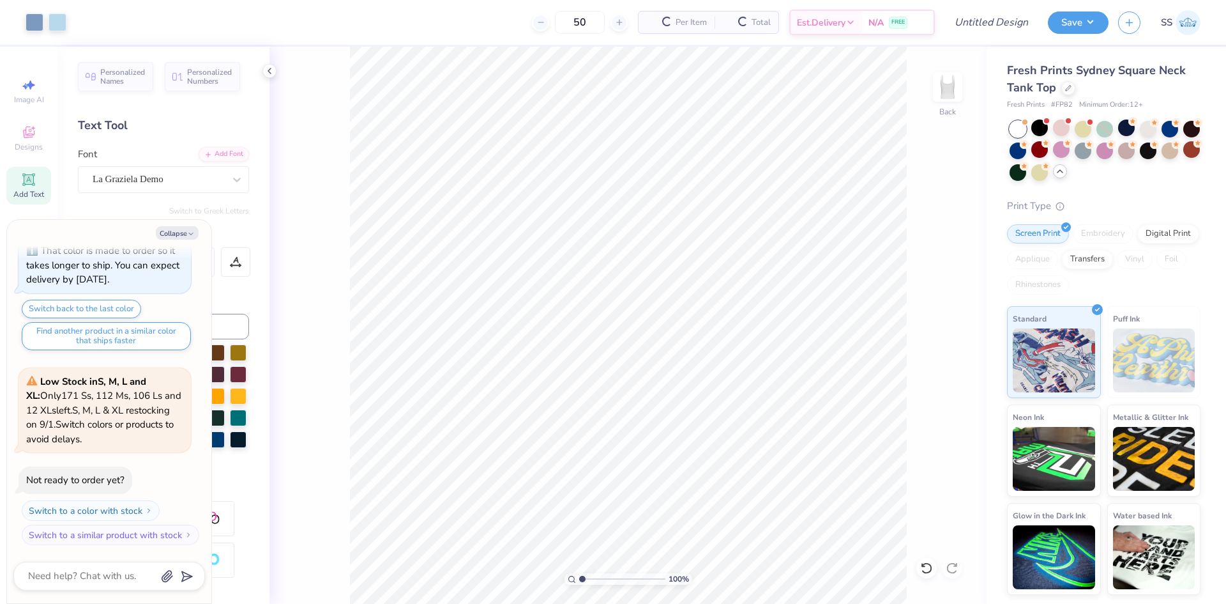
scroll to position [3353, 0]
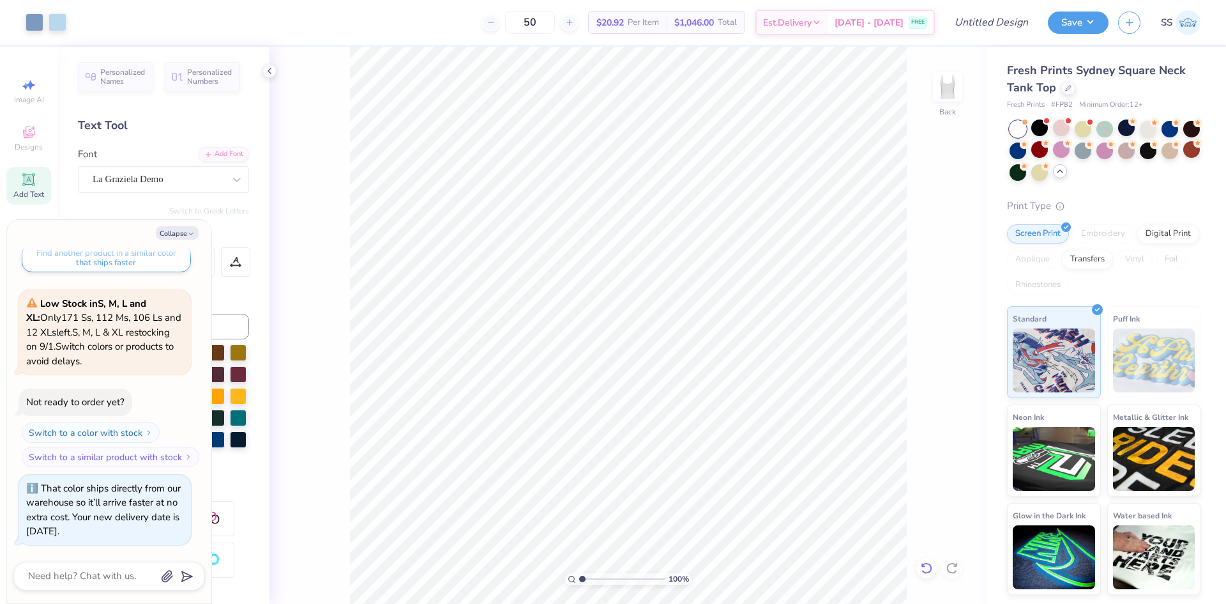
click at [920, 564] on div at bounding box center [927, 568] width 20 height 20
type textarea "x"
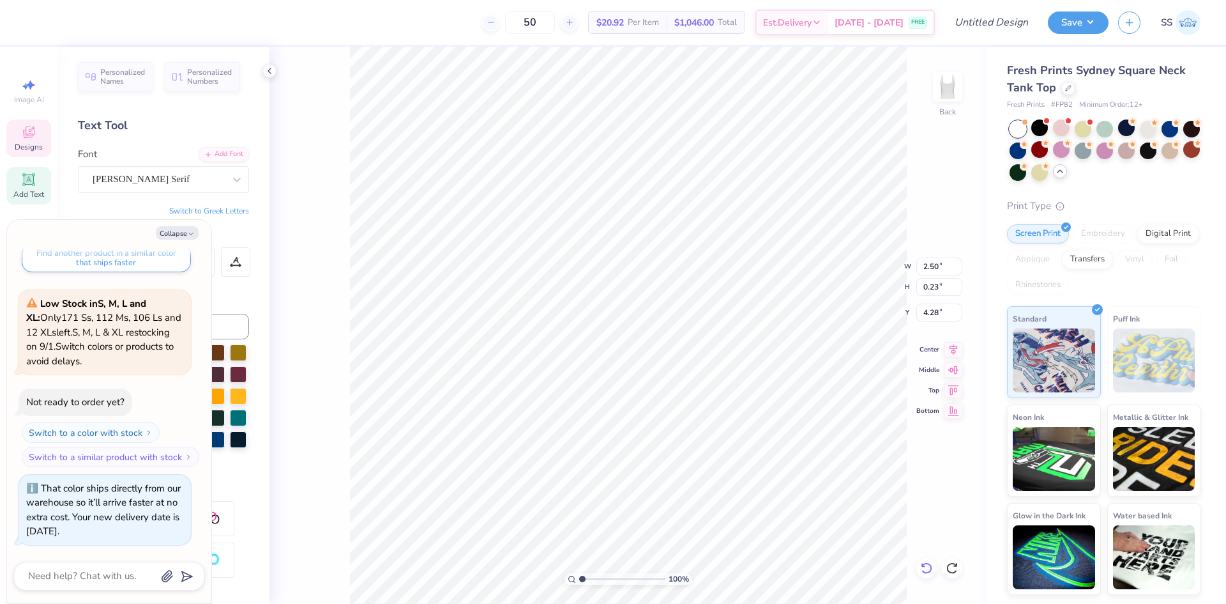
type textarea "FORMAL"
type textarea "x"
type textarea "FORMAL"
type textarea "x"
type textarea "FORMA"
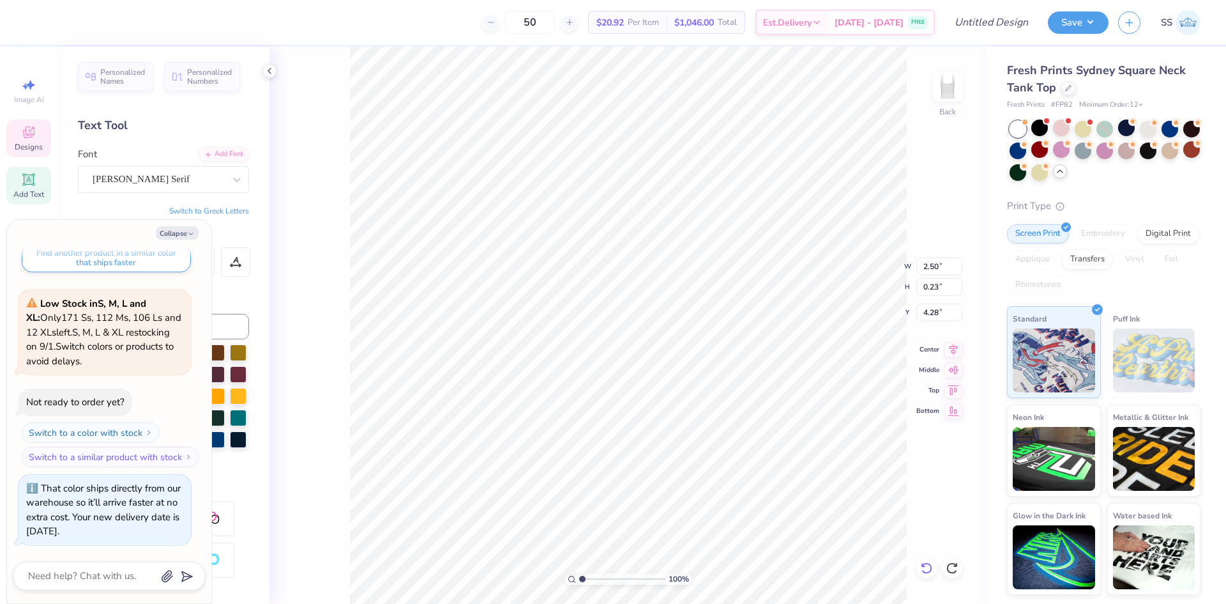
type textarea "x"
type textarea "FORM"
type textarea "x"
type textarea "FOR"
type textarea "x"
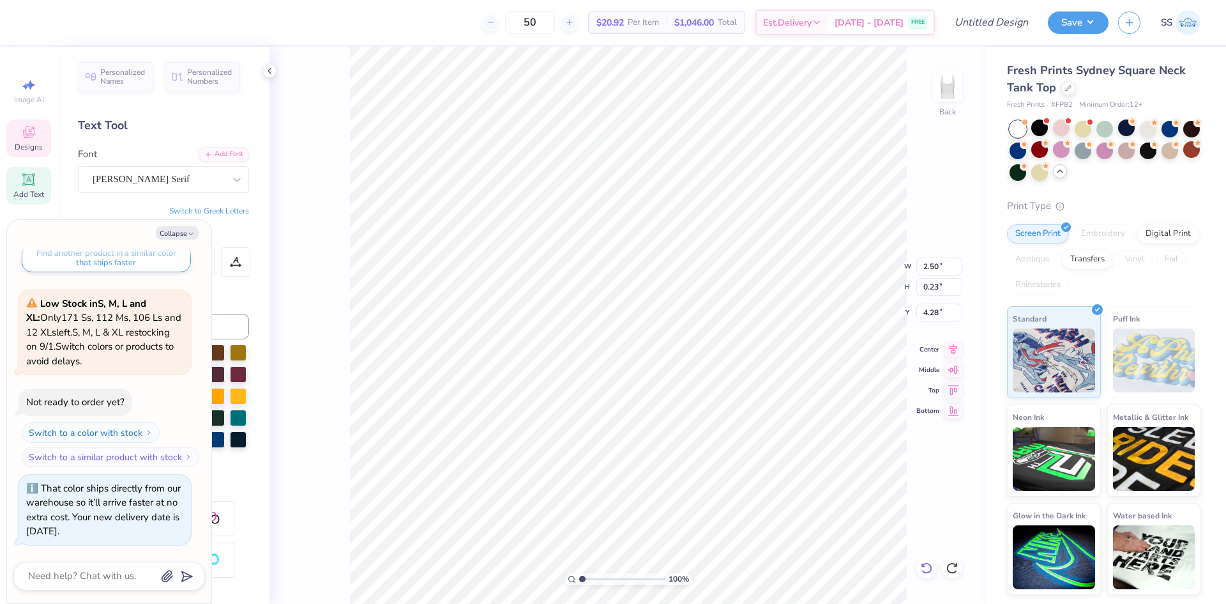
type textarea "FO"
type textarea "x"
type textarea "F"
type textarea "x"
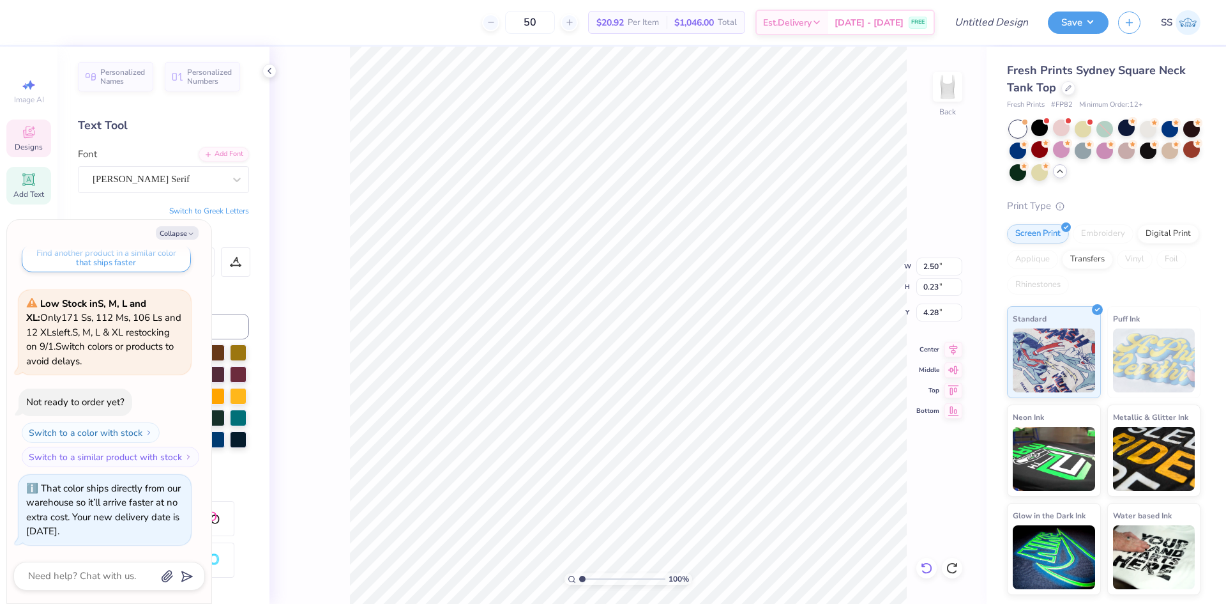
type textarea "O"
type textarea "x"
type textarea "OH"
type textarea "x"
type textarea "[US_STATE]"
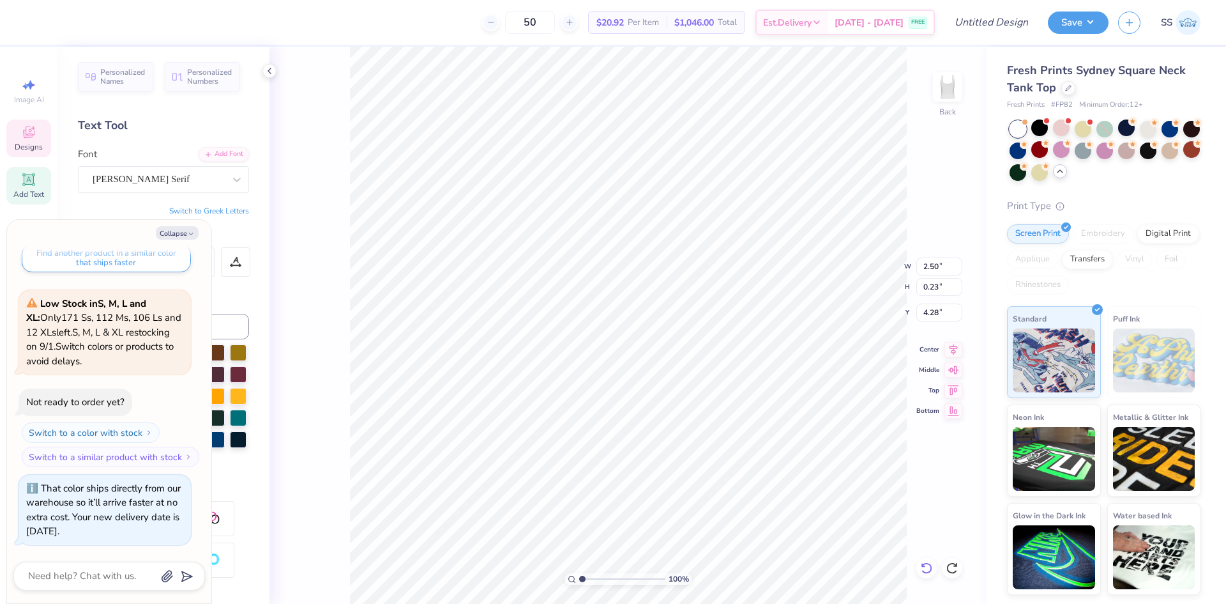
type textarea "x"
type textarea "[US_STATE]"
type textarea "x"
type textarea "[US_STATE] U"
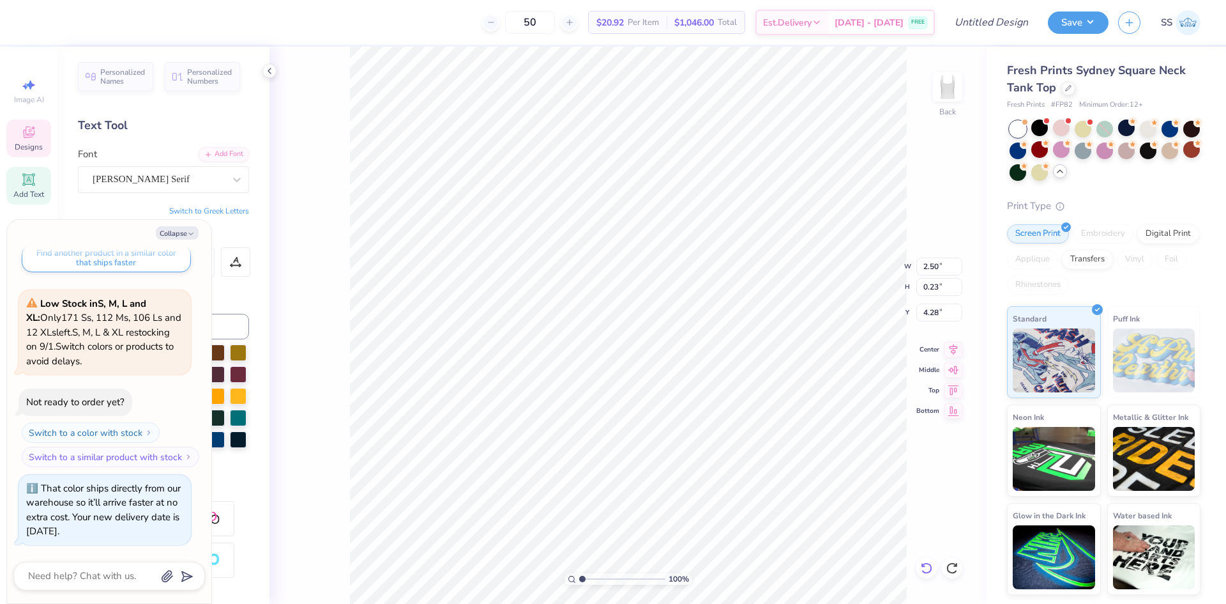
type textarea "x"
type textarea "[US_STATE] UN"
type textarea "x"
type textarea "[US_STATE] UNI"
type textarea "x"
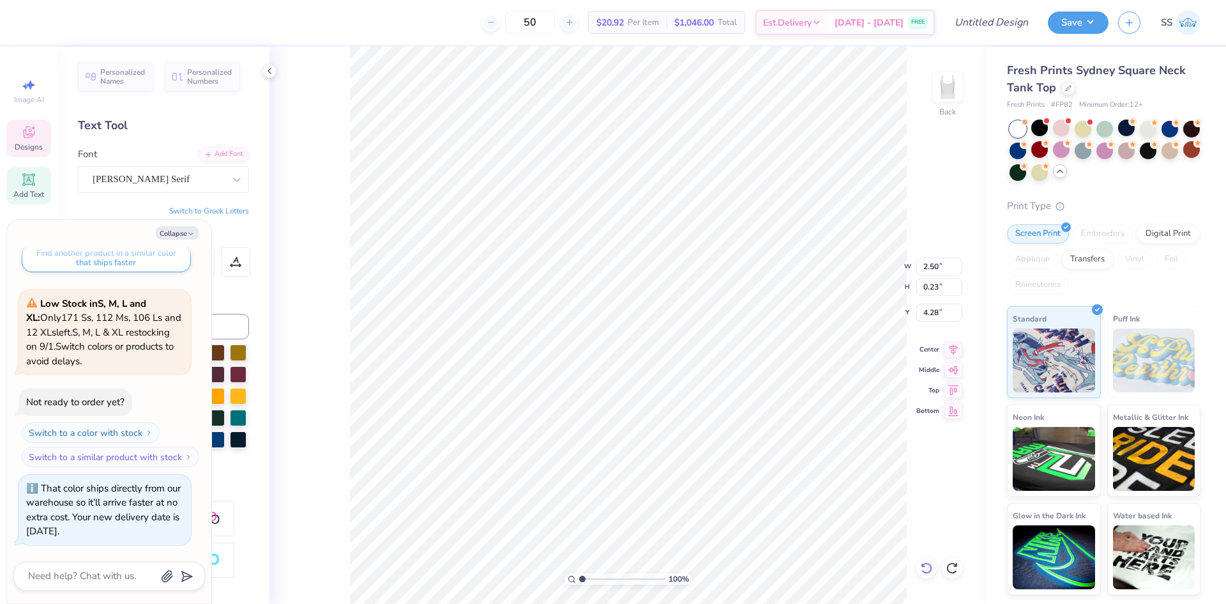
type textarea "[US_STATE] UNIV"
type textarea "x"
type textarea "[US_STATE] UNIVER"
type textarea "x"
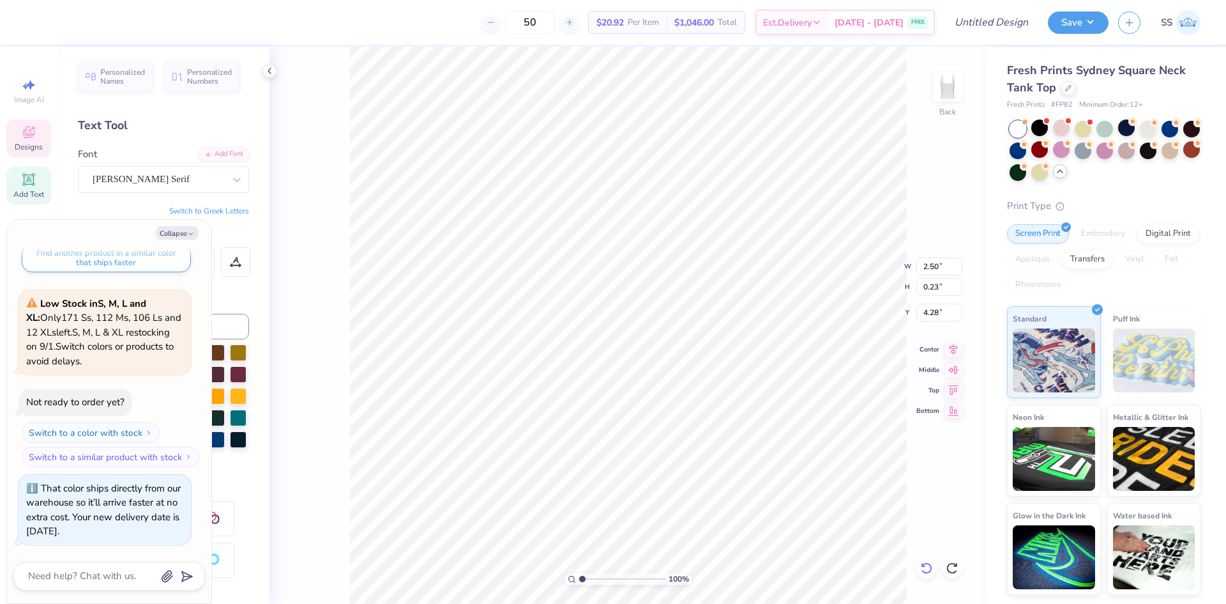
type textarea "[US_STATE] UNIVERSI"
type textarea "x"
type textarea "[US_STATE] UNIVERSIT"
type textarea "x"
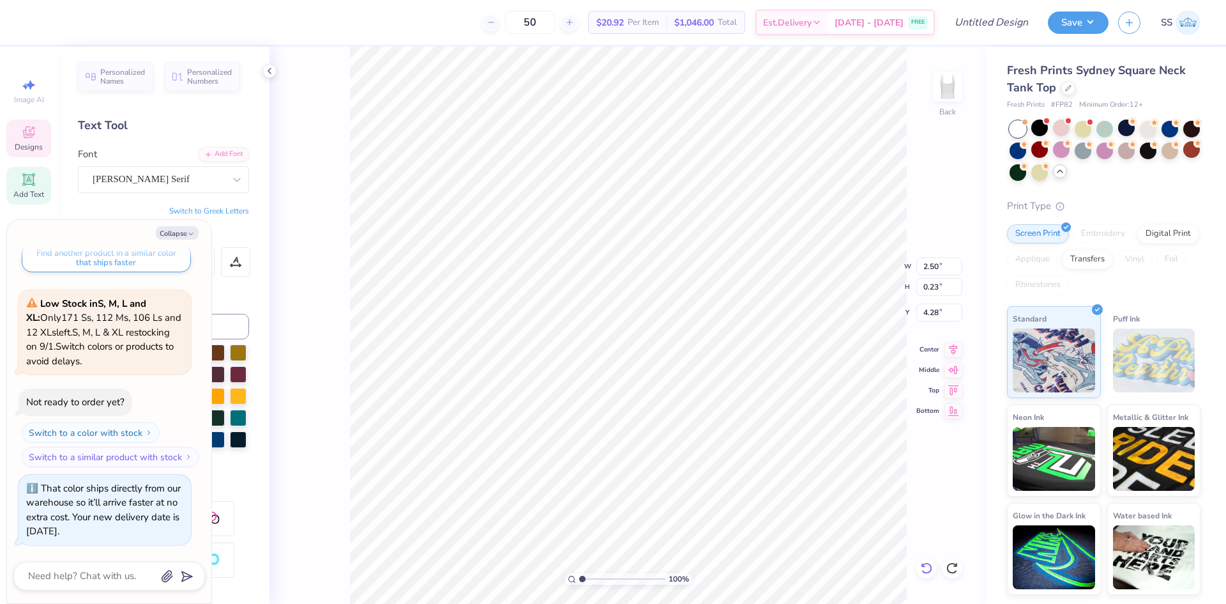
type textarea "[US_STATE][GEOGRAPHIC_DATA]"
type textarea "x"
type input "6.52"
type input "1.51"
type input "3.00"
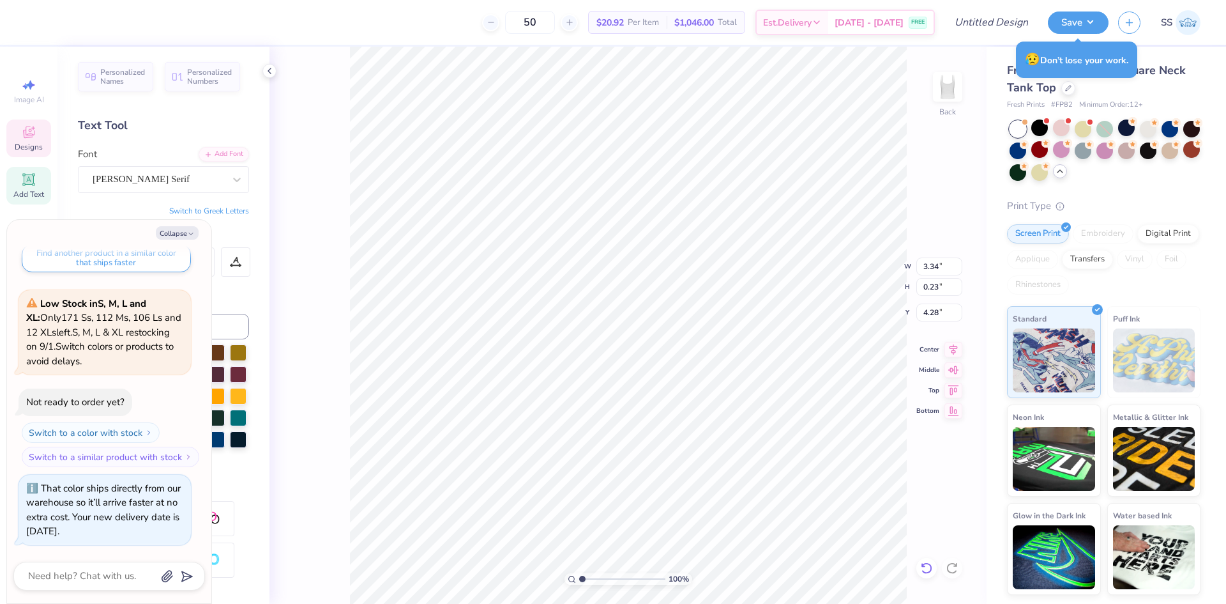
type textarea "x"
type input "6.69"
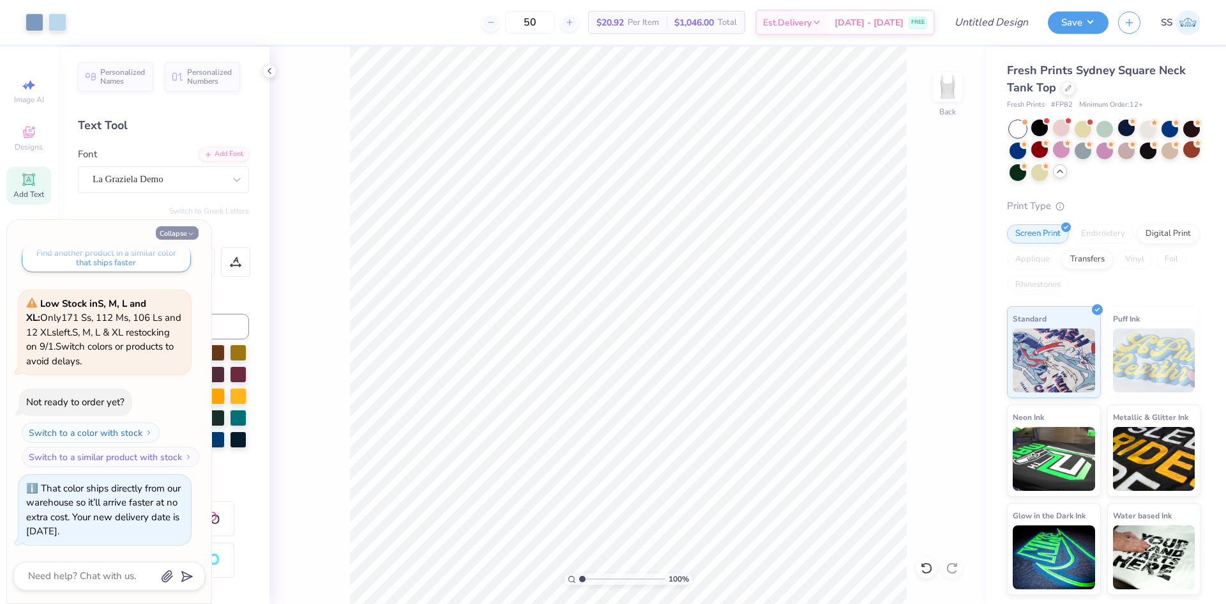
click at [191, 229] on button "Collapse" at bounding box center [177, 232] width 43 height 13
type textarea "x"
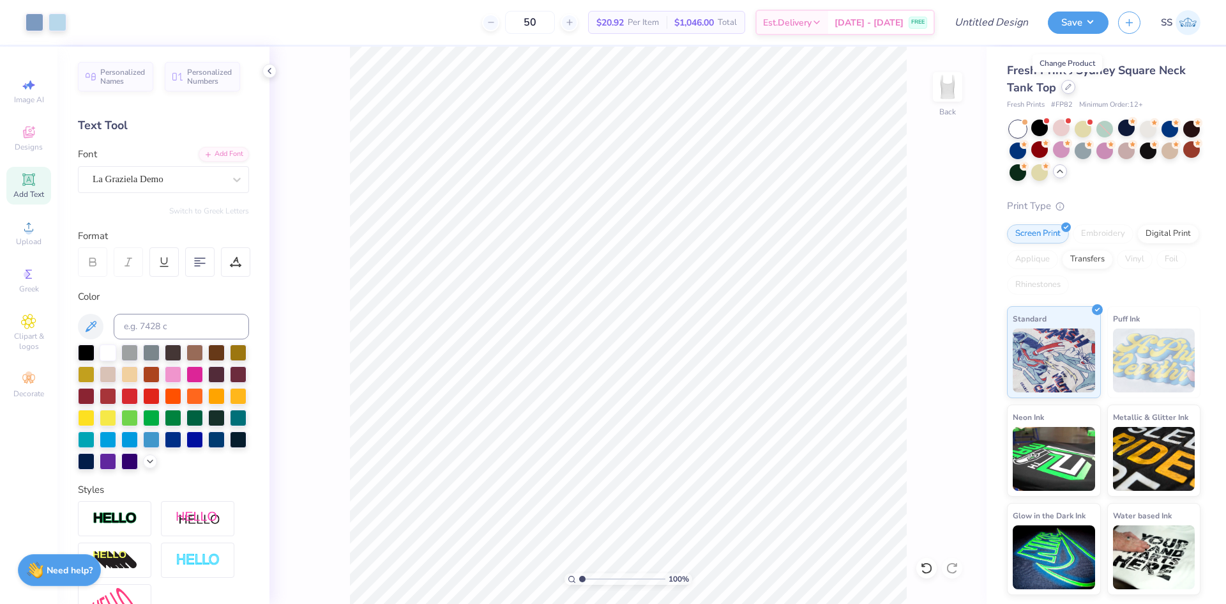
click at [1070, 91] on div at bounding box center [1069, 87] width 14 height 14
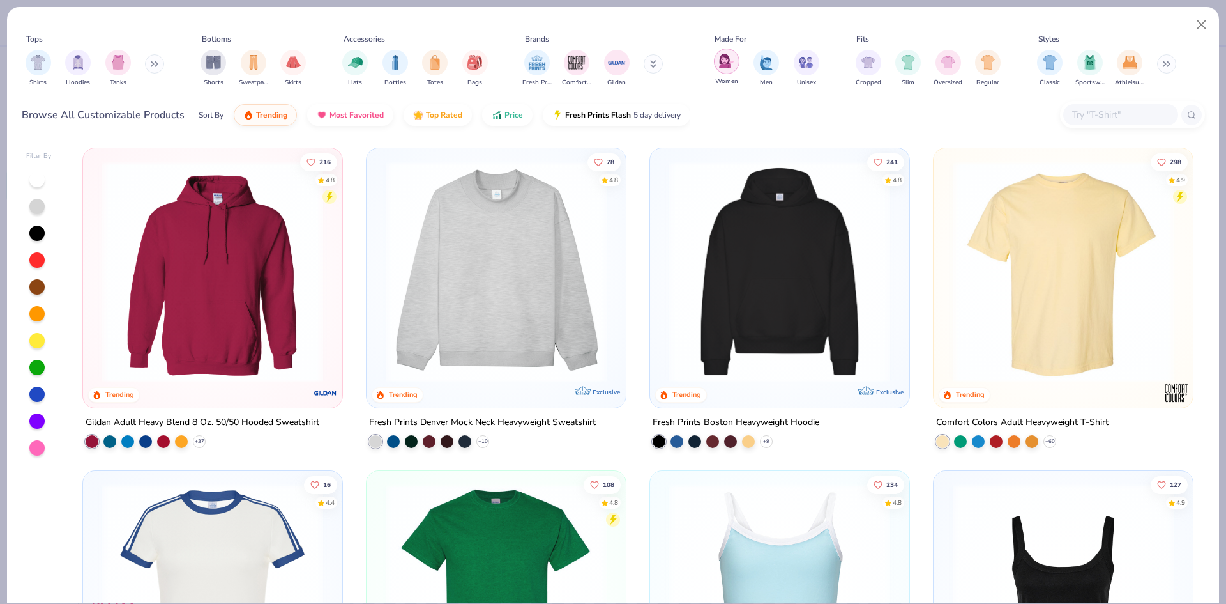
click at [726, 63] on img "filter for Women" at bounding box center [726, 61] width 15 height 15
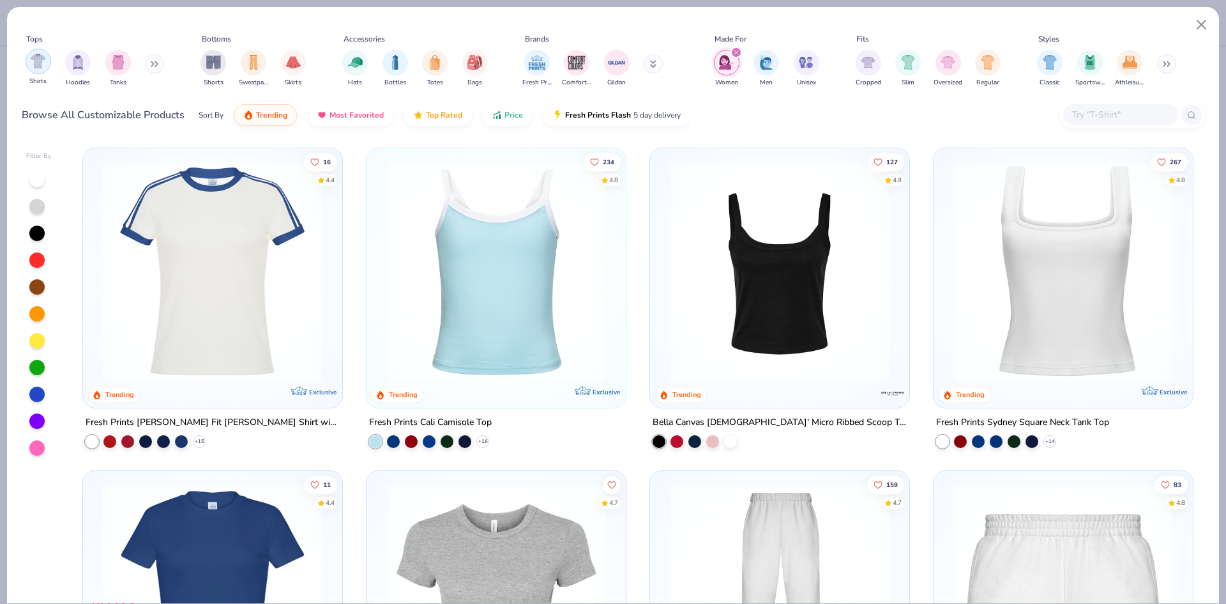
click at [39, 57] on img "filter for Shirts" at bounding box center [38, 61] width 15 height 15
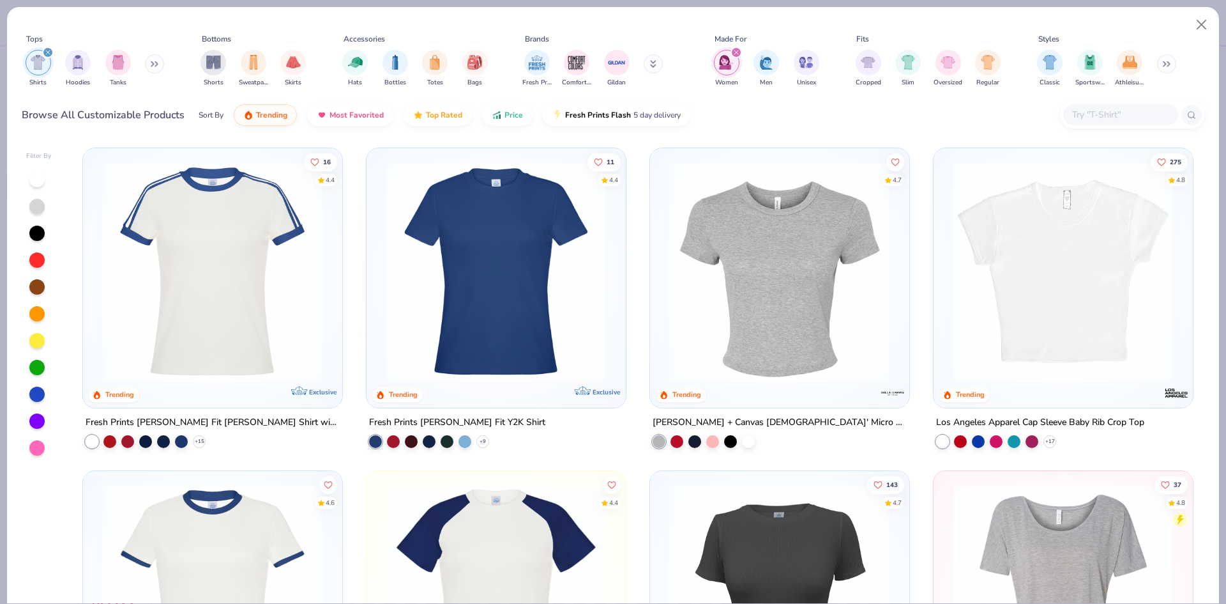
click at [989, 284] on img at bounding box center [1064, 271] width 234 height 221
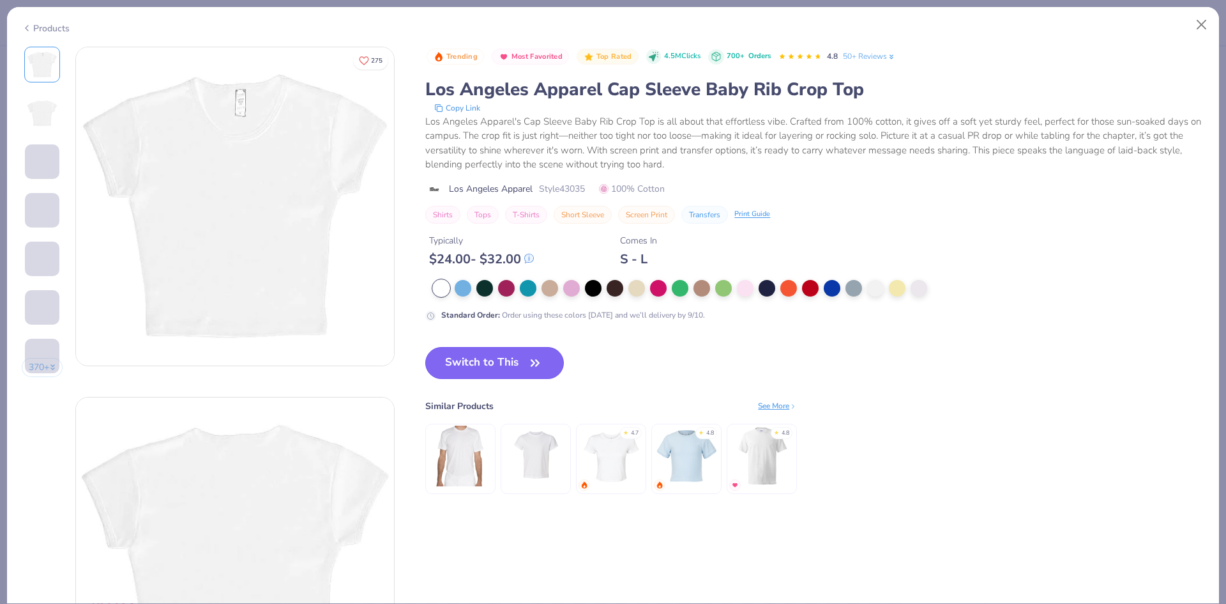
click at [517, 353] on button "Switch to This" at bounding box center [494, 363] width 139 height 32
click at [486, 361] on button "Switch to This" at bounding box center [494, 363] width 139 height 32
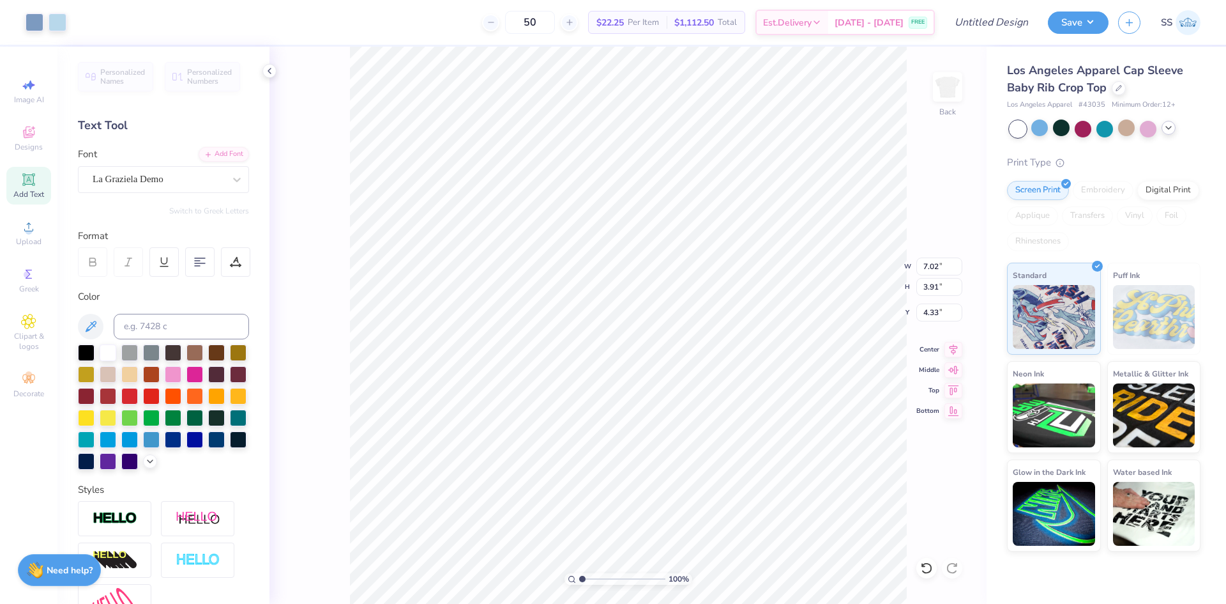
type input "6.89"
type input "3.84"
type input "3.00"
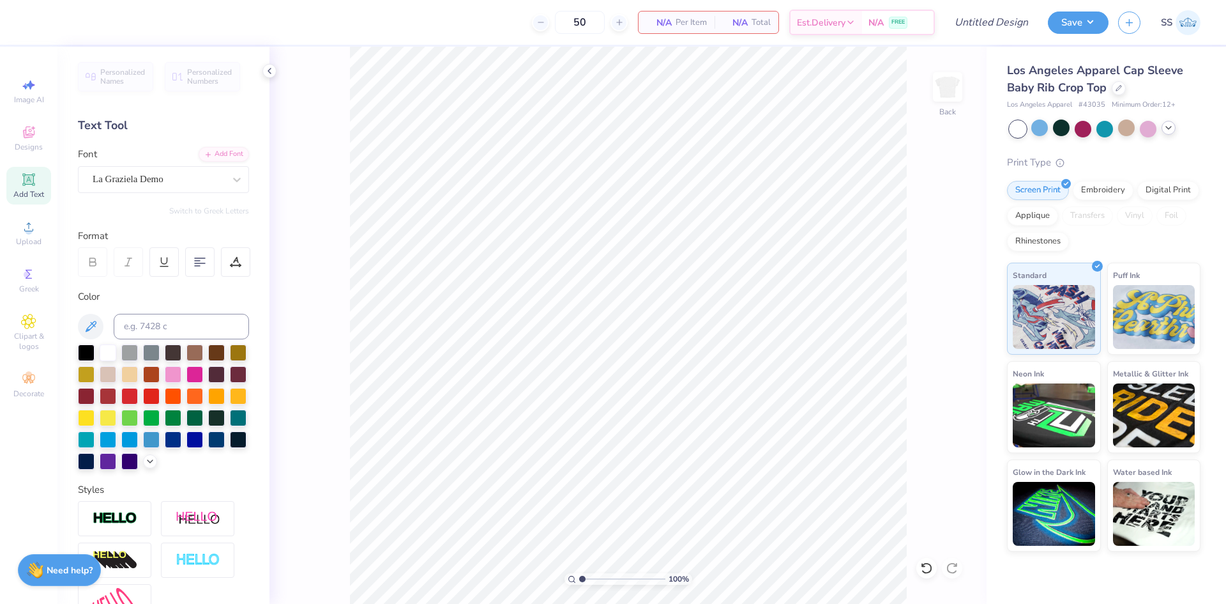
click at [1173, 128] on icon at bounding box center [1169, 128] width 10 height 10
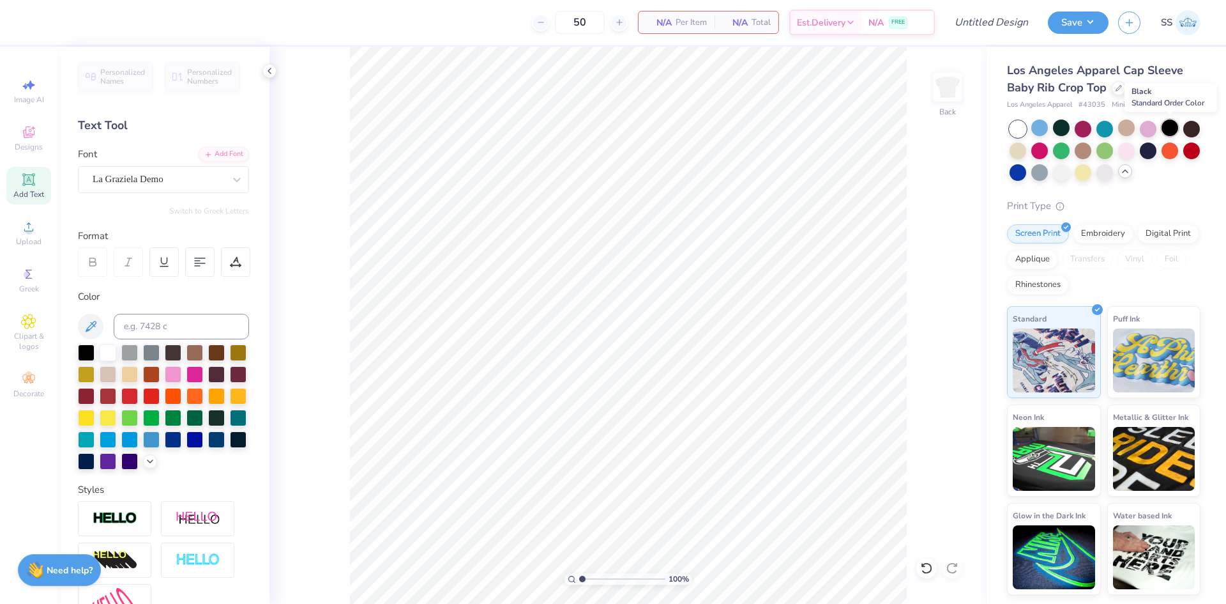
click at [1172, 132] on div at bounding box center [1170, 127] width 17 height 17
click at [26, 151] on span "Designs" at bounding box center [29, 147] width 28 height 10
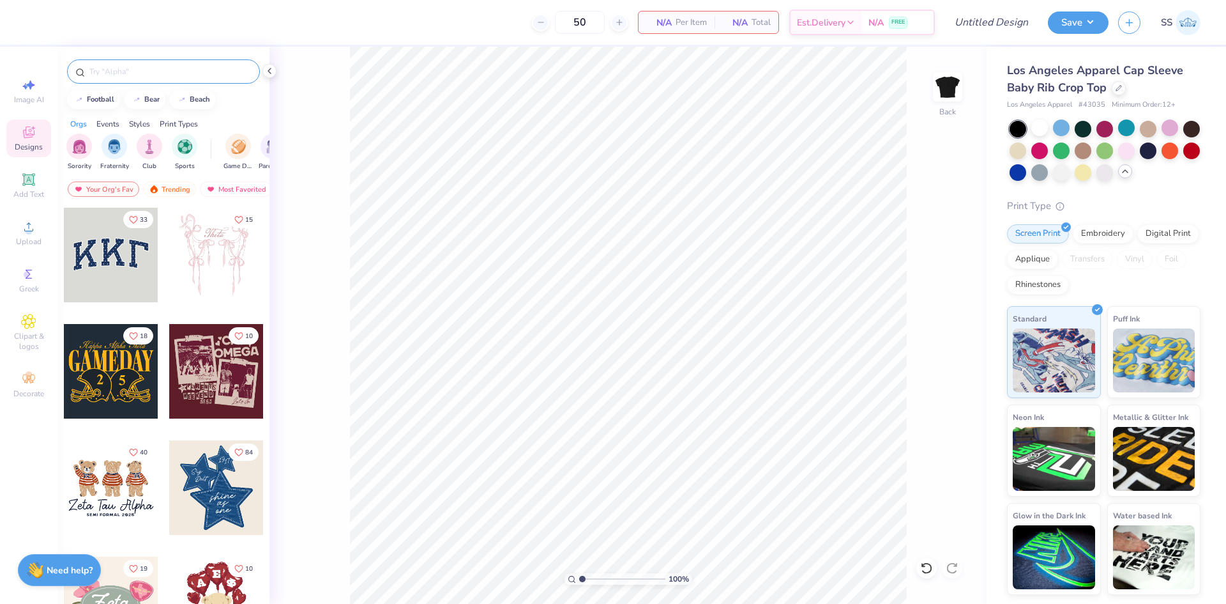
click at [185, 75] on input "text" at bounding box center [170, 71] width 164 height 13
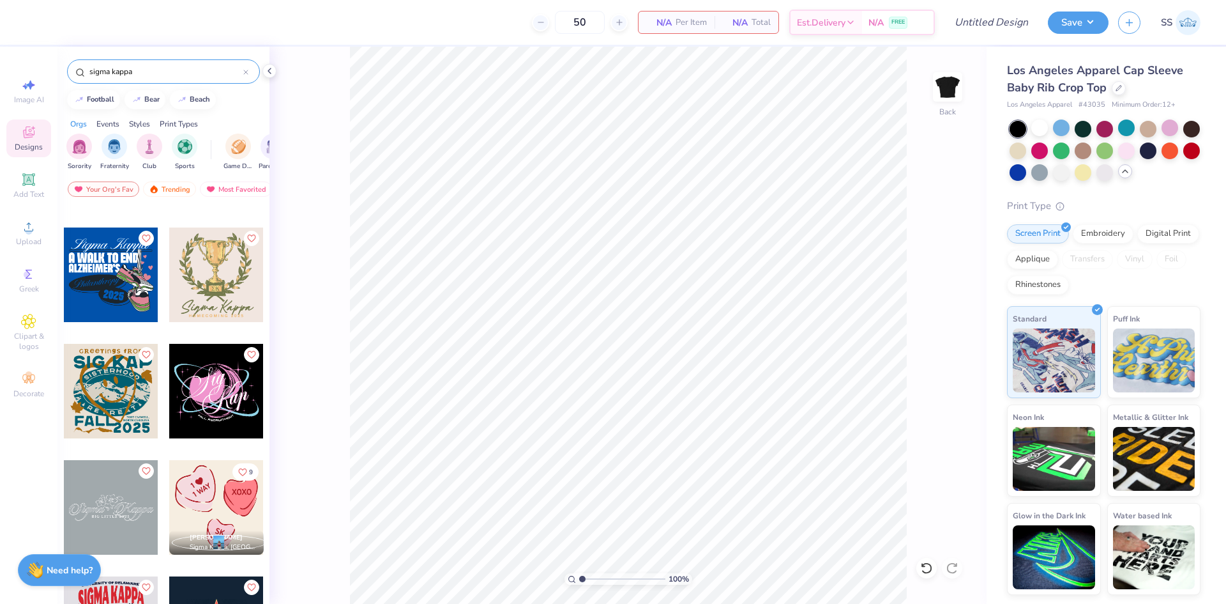
scroll to position [563, 0]
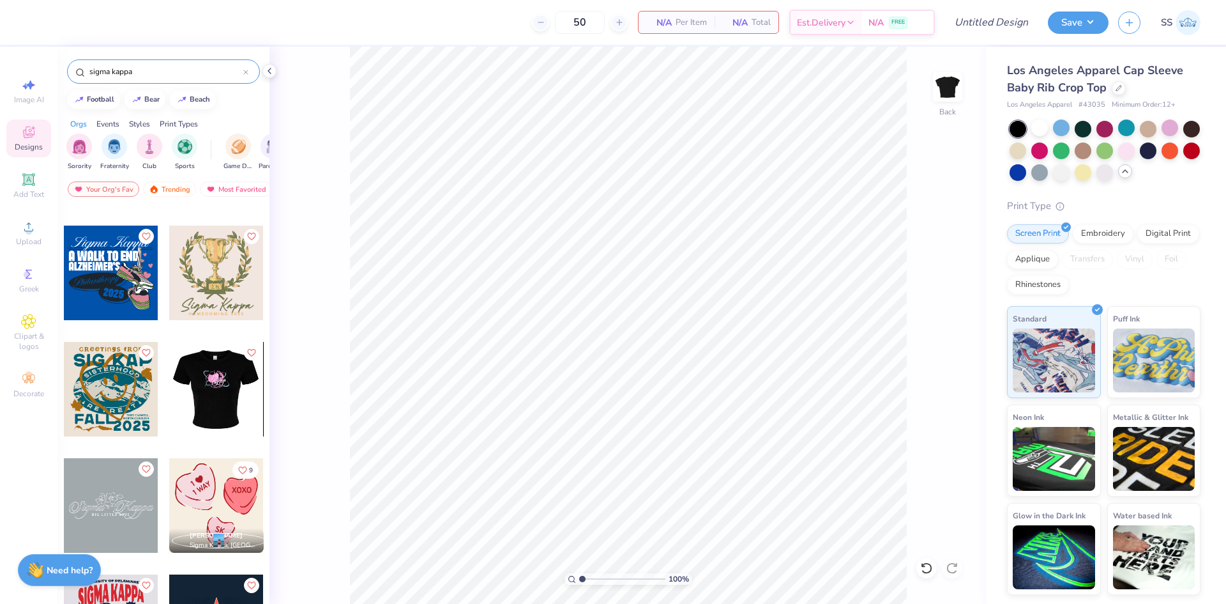
type input "sigma kappa"
click at [208, 364] on div at bounding box center [217, 389] width 284 height 95
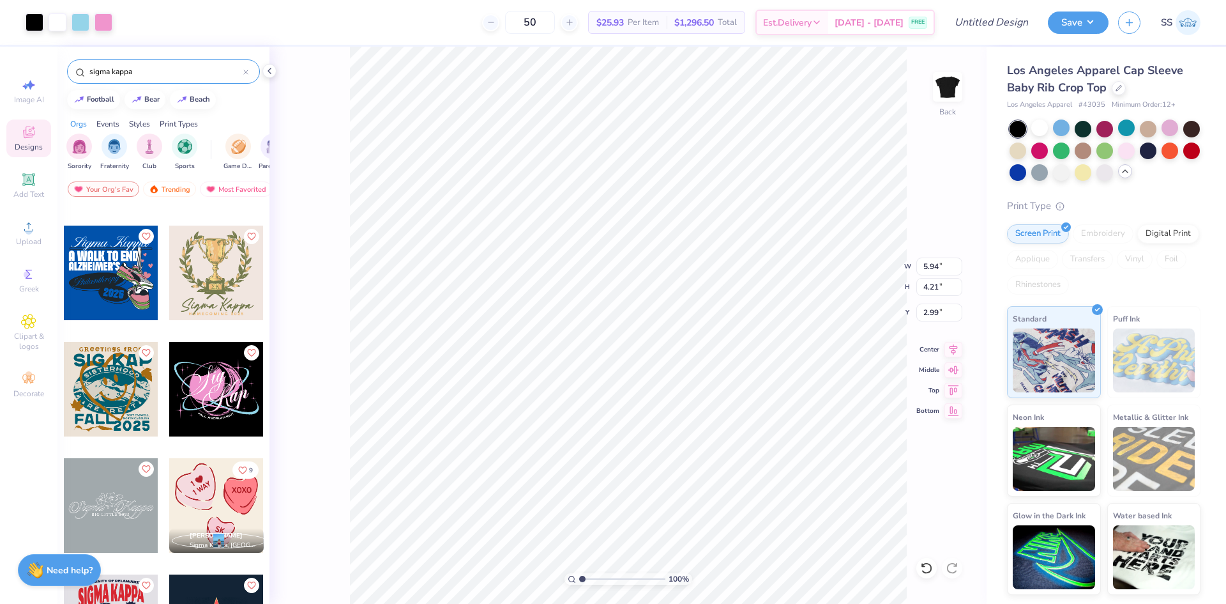
type input "5.94"
type input "4.21"
type input "2.99"
type input "6.38"
type input "4.53"
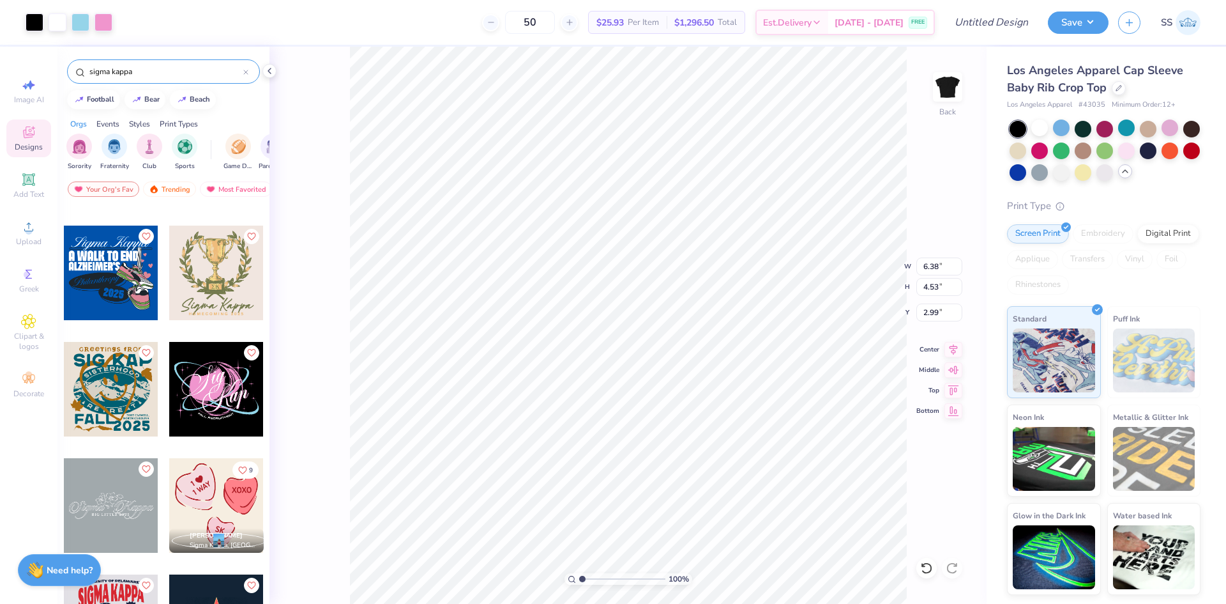
type input "6.69"
type input "4.74"
click at [1056, 126] on div at bounding box center [1061, 127] width 17 height 17
click at [1038, 146] on div at bounding box center [1039, 149] width 17 height 17
click at [1046, 125] on div at bounding box center [1039, 127] width 17 height 17
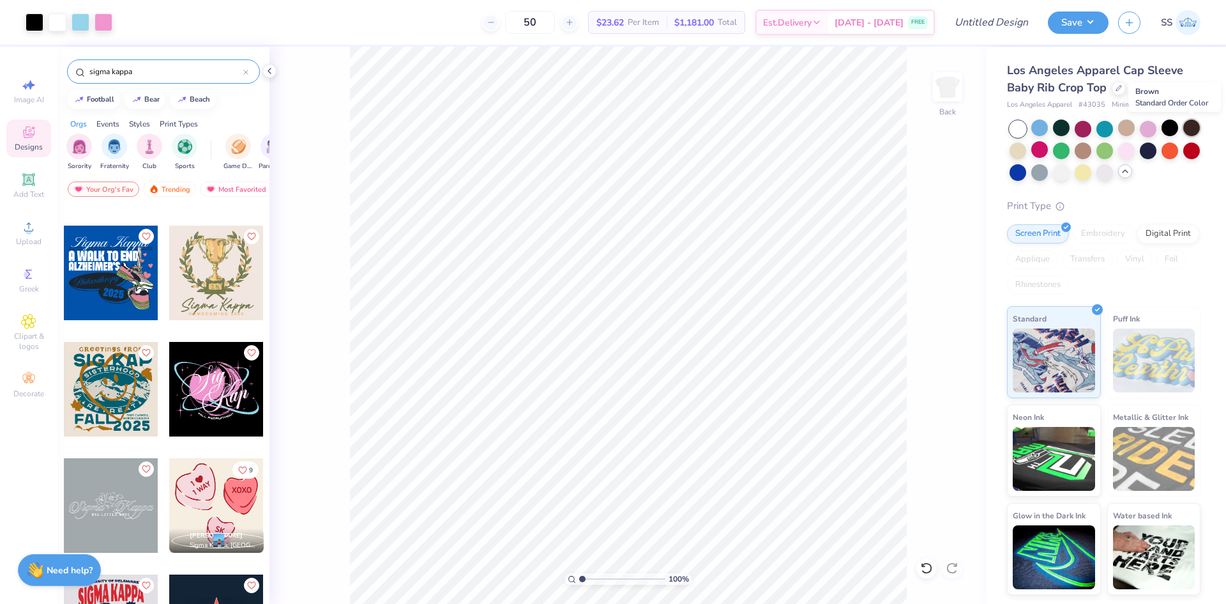
click at [1190, 128] on div at bounding box center [1191, 127] width 17 height 17
click at [1024, 172] on div at bounding box center [1018, 171] width 17 height 17
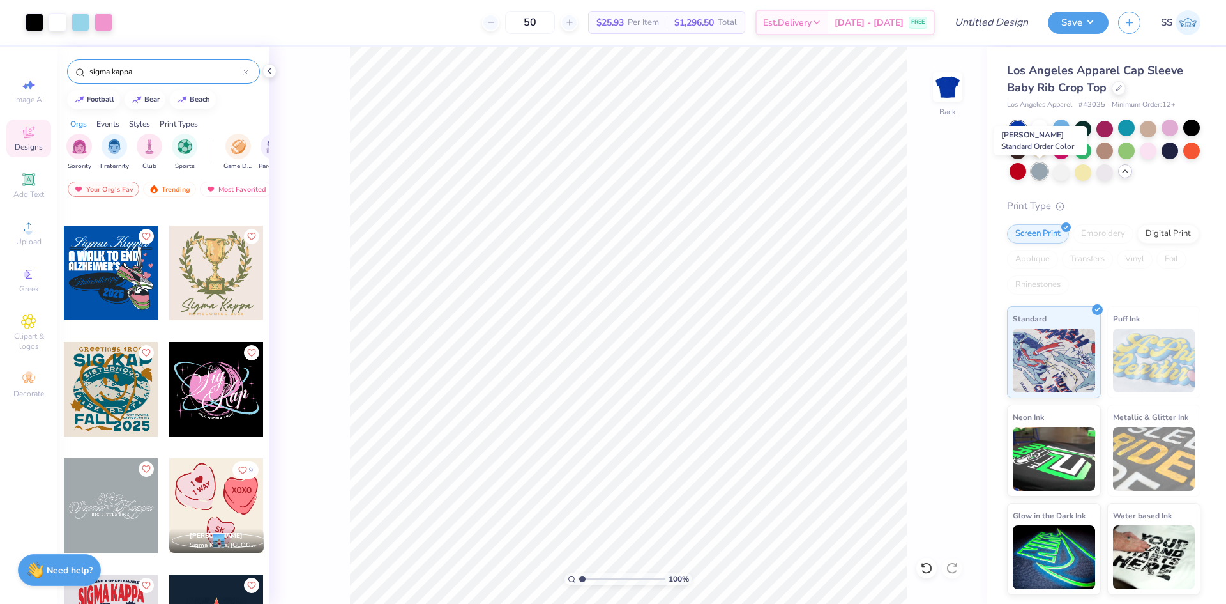
click at [1040, 170] on div at bounding box center [1039, 171] width 17 height 17
click at [1164, 147] on div at bounding box center [1170, 149] width 17 height 17
click at [1041, 154] on div at bounding box center [1039, 149] width 17 height 17
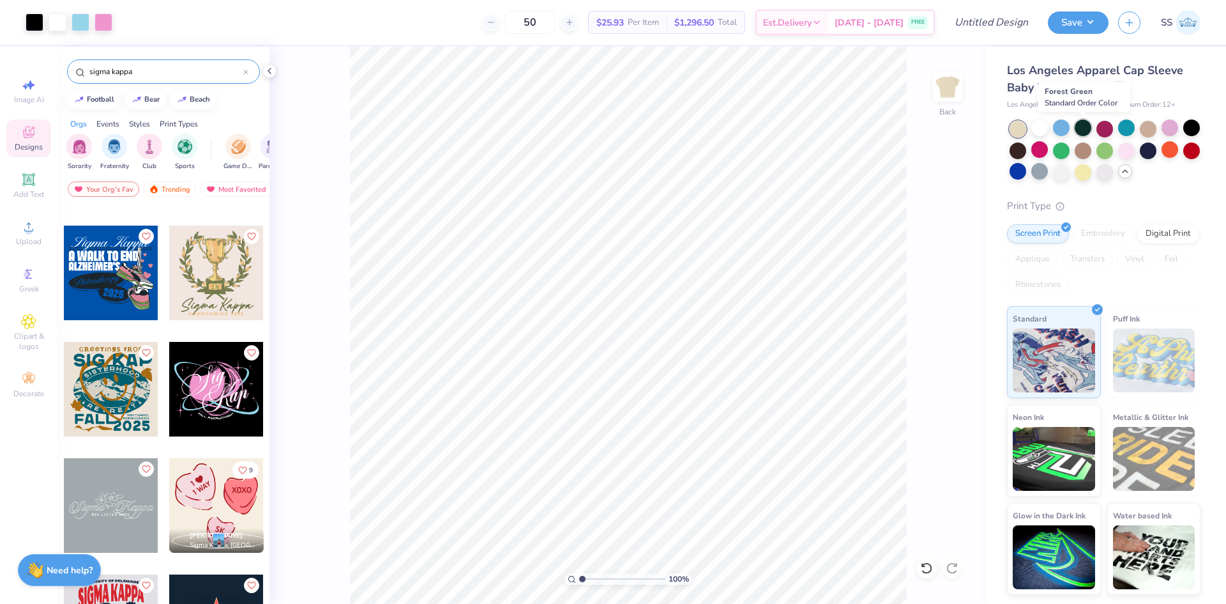
click at [1089, 130] on div at bounding box center [1083, 127] width 17 height 17
click at [1174, 129] on div at bounding box center [1170, 127] width 17 height 17
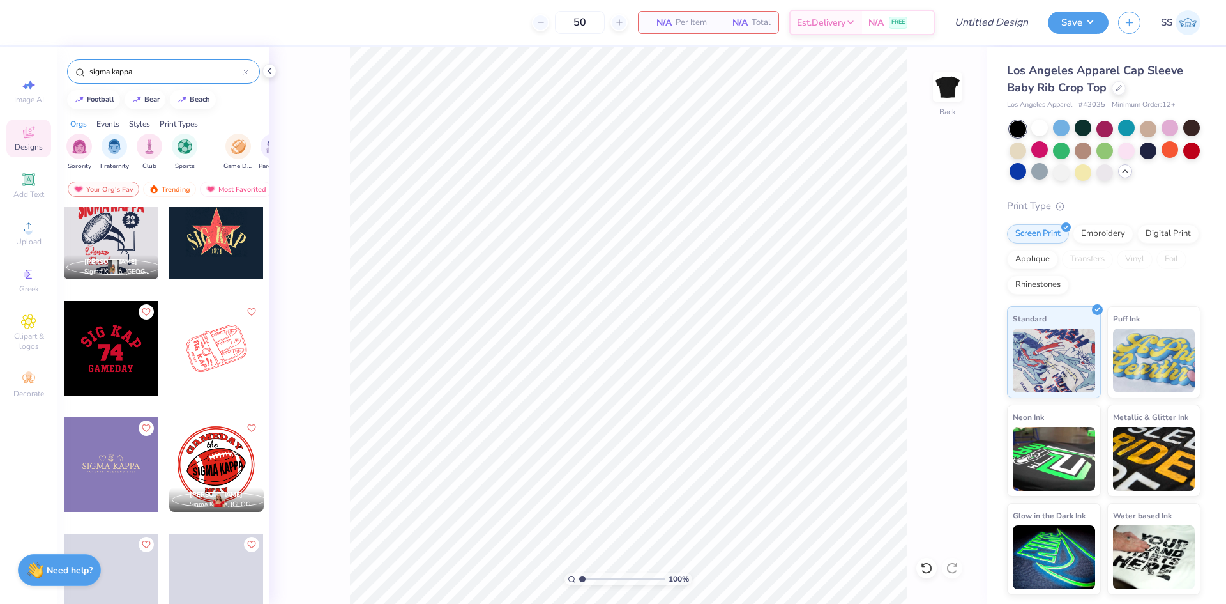
scroll to position [954, 0]
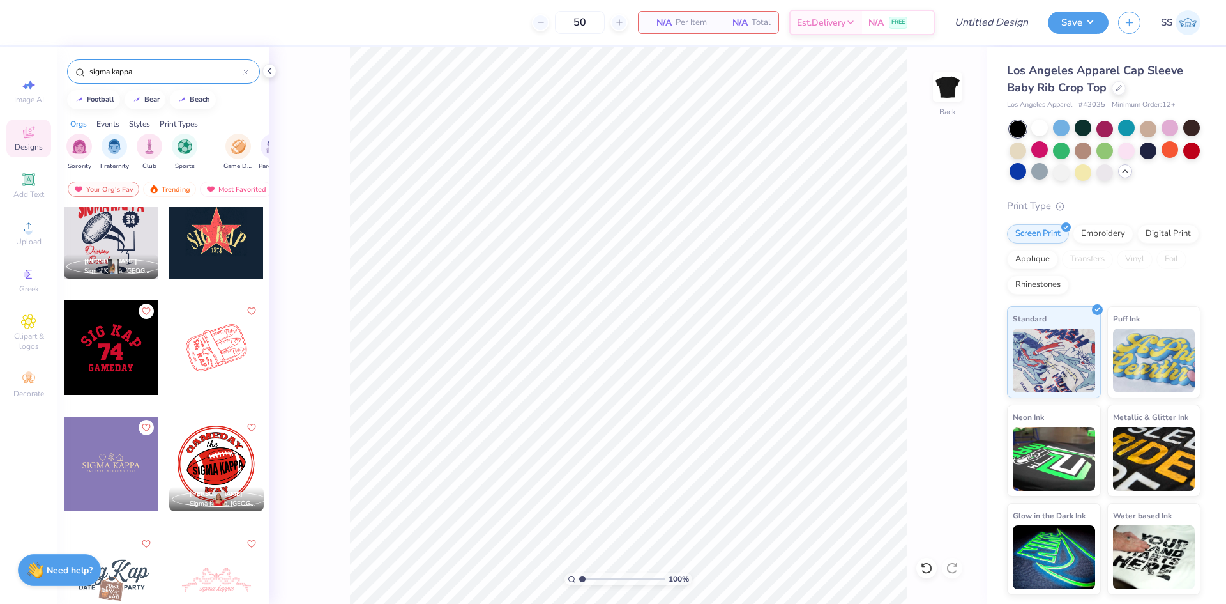
click at [123, 447] on div at bounding box center [111, 463] width 95 height 95
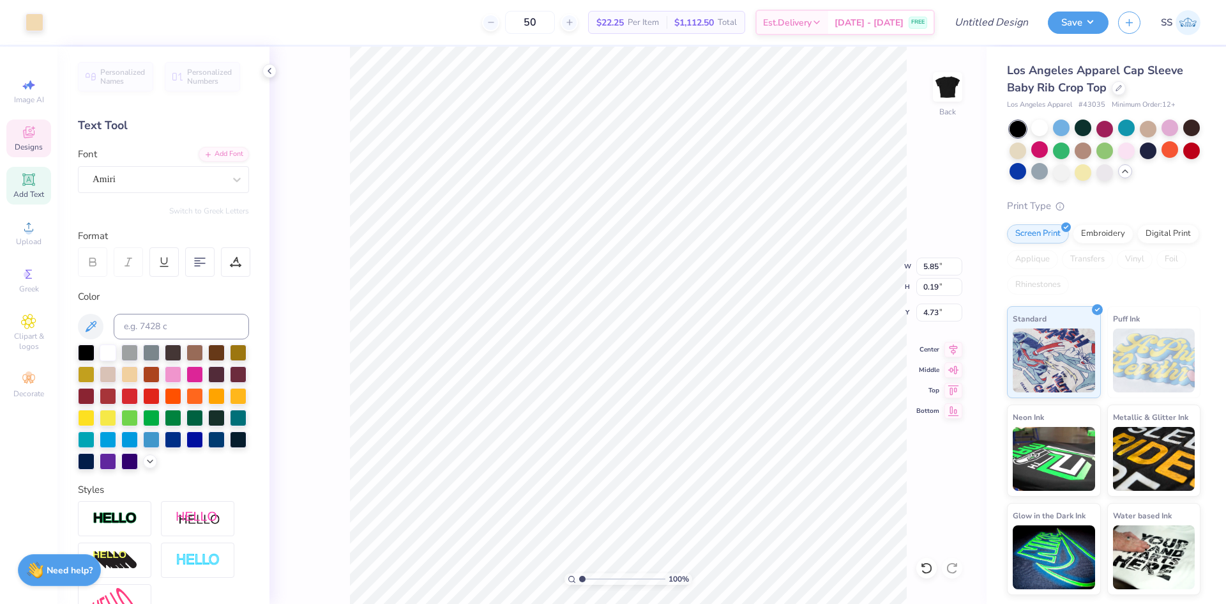
type input "5.85"
type input "0.19"
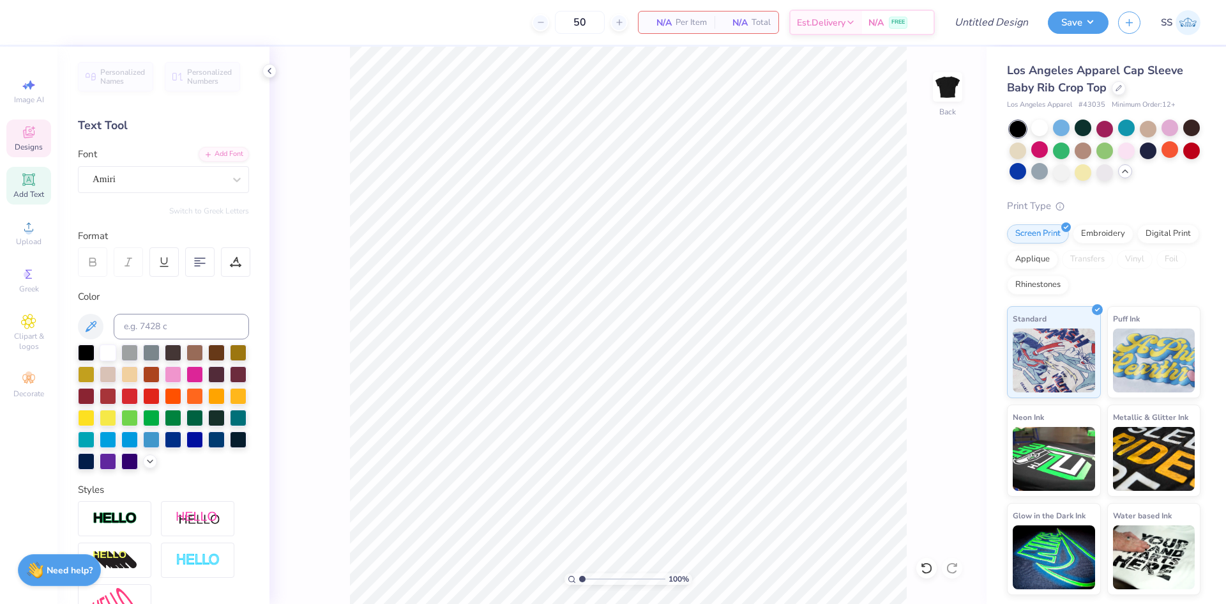
click at [30, 142] on span "Designs" at bounding box center [29, 147] width 28 height 10
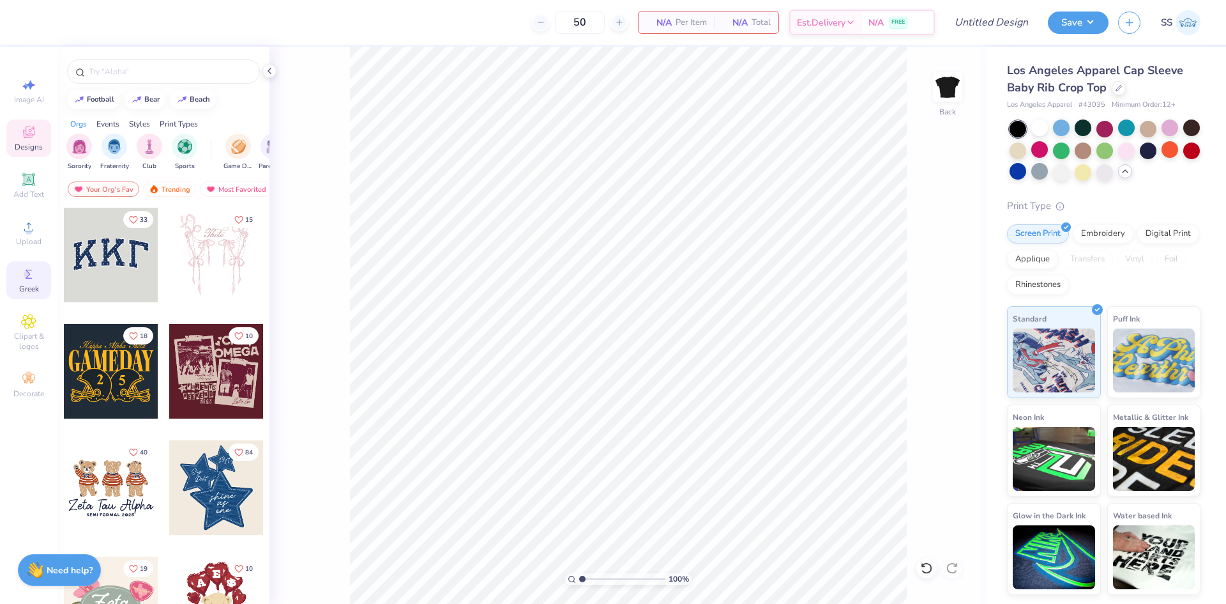
click at [23, 267] on icon at bounding box center [28, 273] width 15 height 15
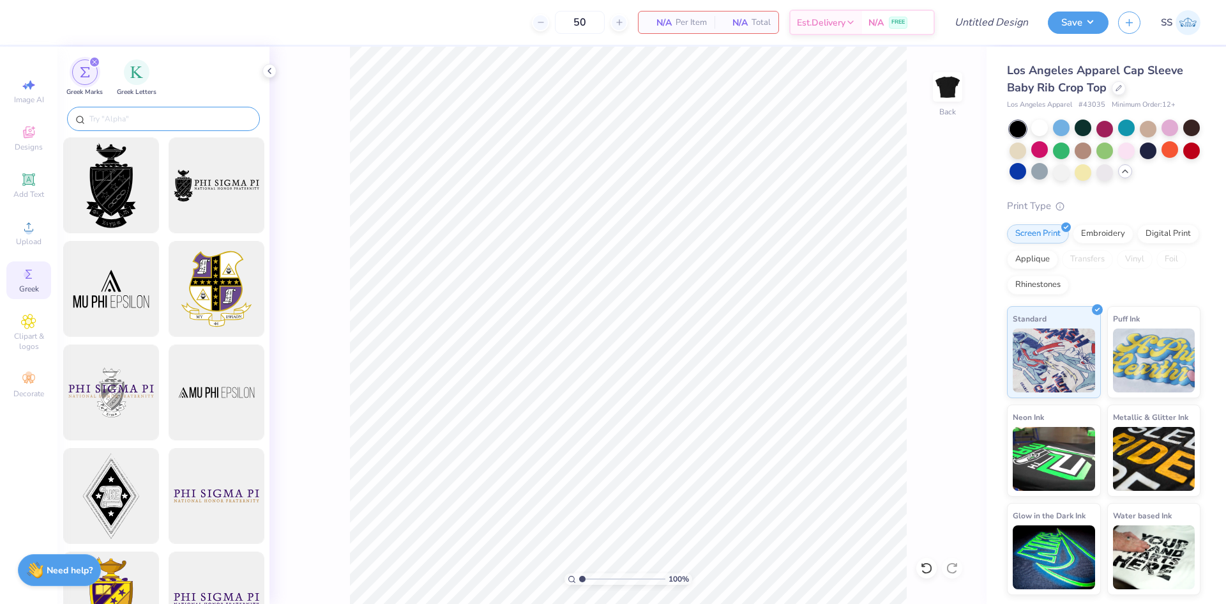
click at [141, 114] on input "text" at bounding box center [170, 118] width 164 height 13
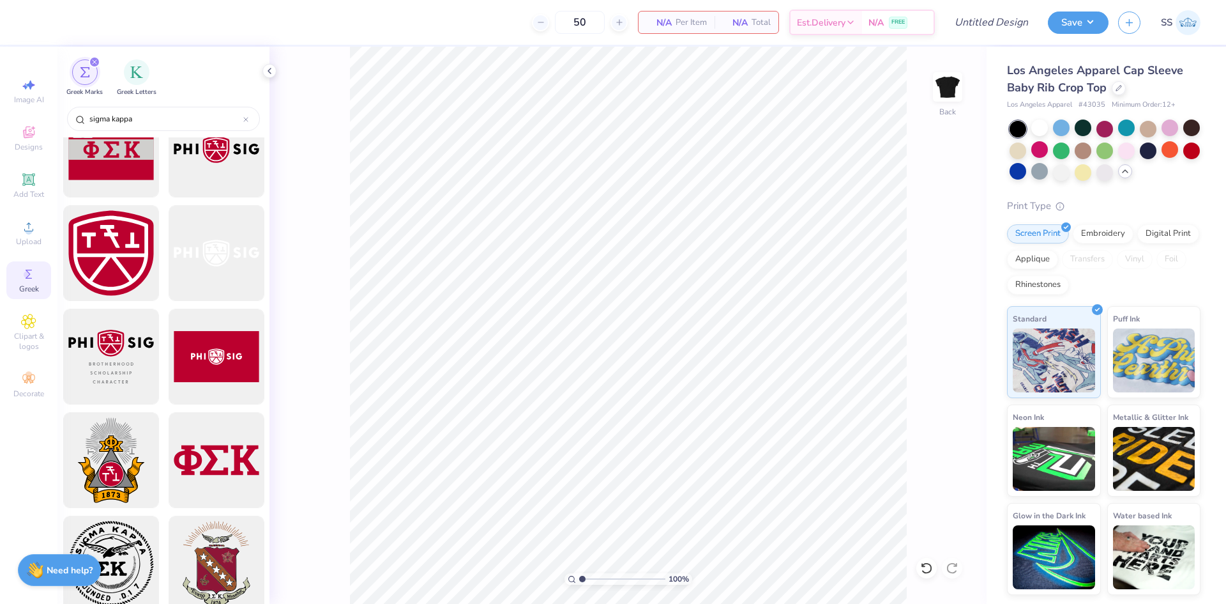
scroll to position [0, 0]
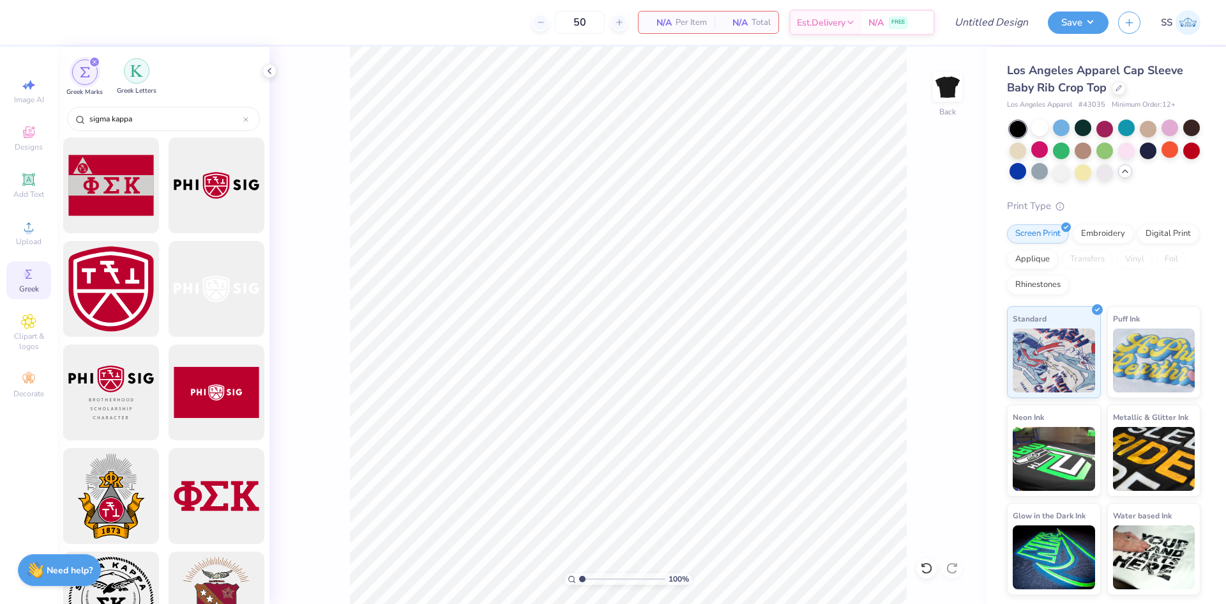
type input "sigma kappa"
click at [135, 79] on div "filter for Greek Letters" at bounding box center [137, 71] width 26 height 26
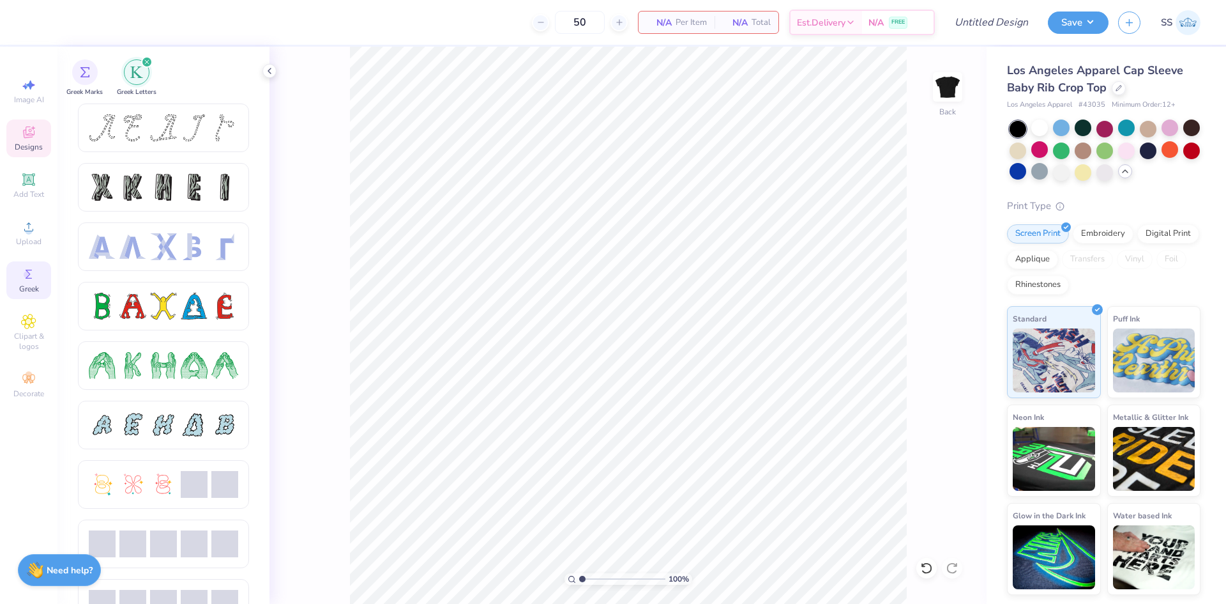
click at [42, 136] on div "Designs" at bounding box center [28, 138] width 45 height 38
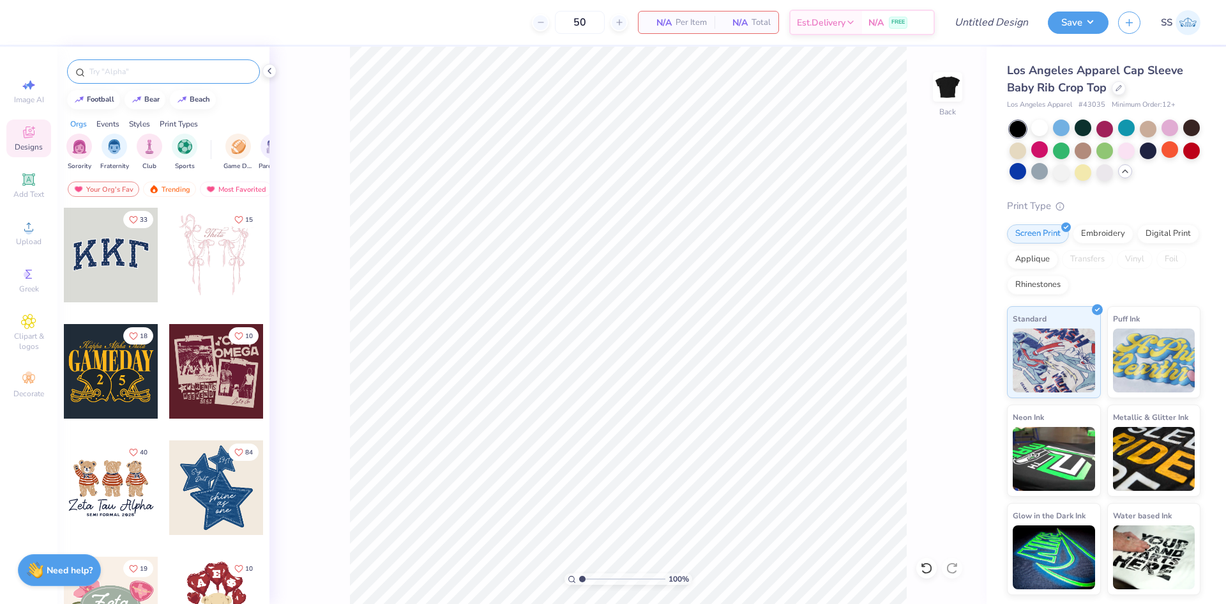
click at [118, 67] on input "text" at bounding box center [170, 71] width 164 height 13
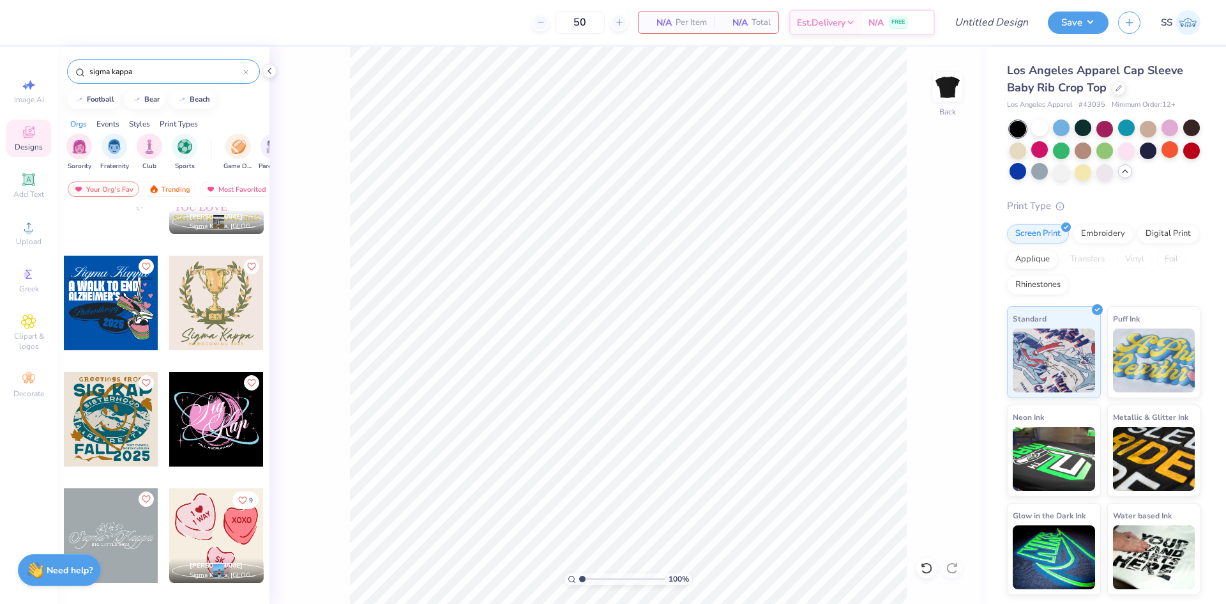
scroll to position [539, 0]
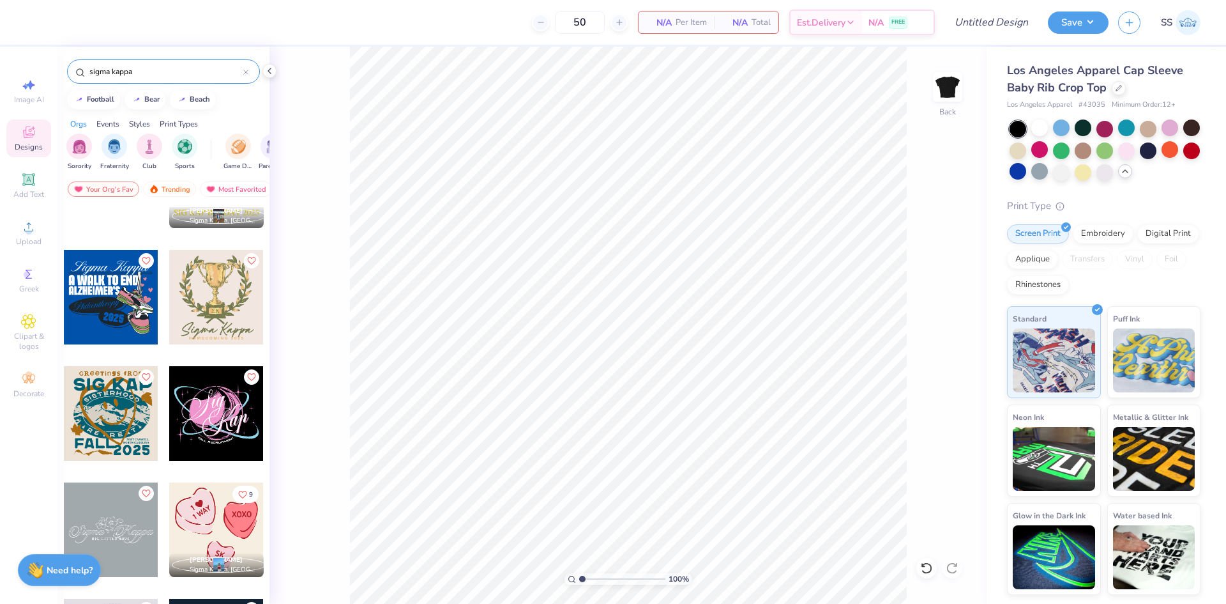
type input "sigma kappa"
click at [125, 535] on div at bounding box center [111, 529] width 95 height 95
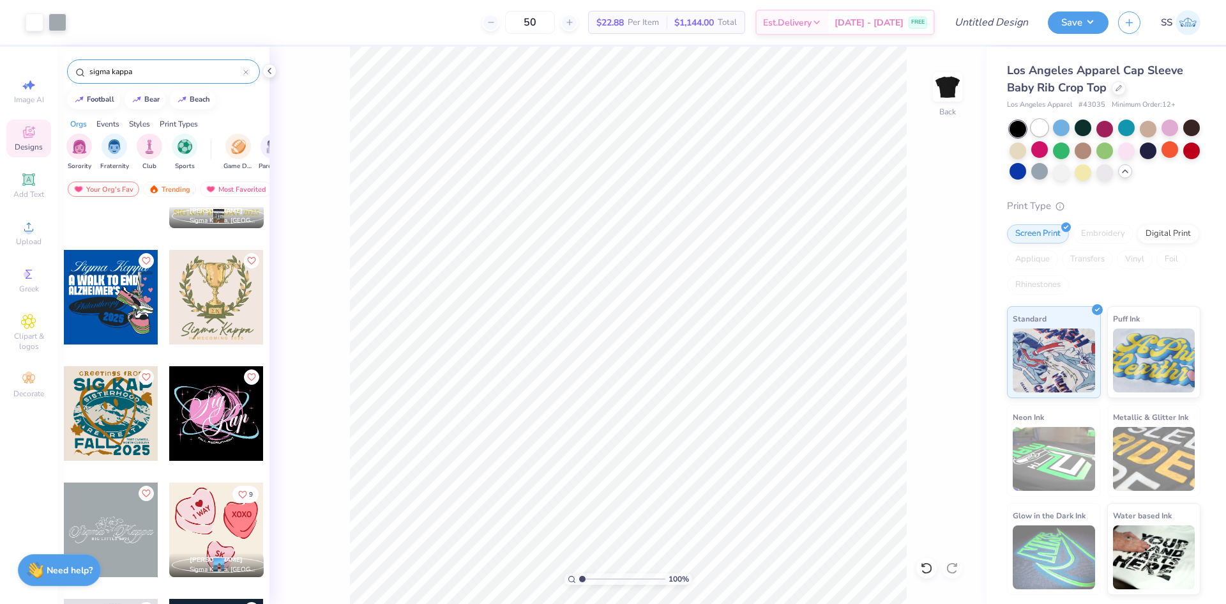
click at [1034, 125] on div at bounding box center [1039, 127] width 17 height 17
click at [1157, 149] on div at bounding box center [1148, 149] width 17 height 17
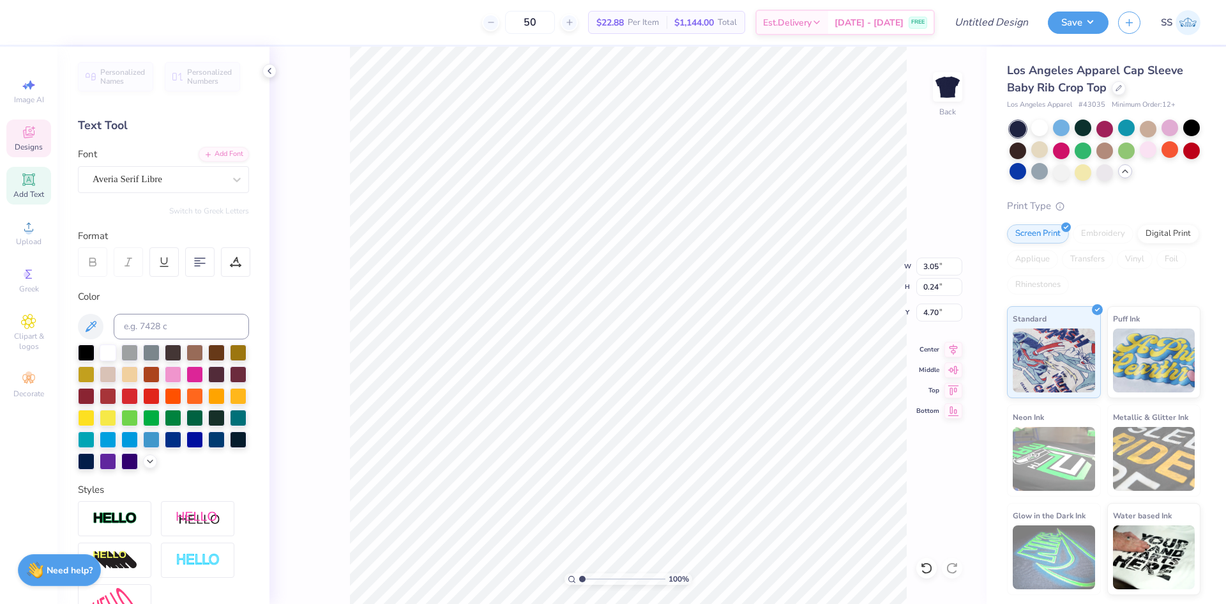
type input "3.05"
type input "0.24"
type input "5.17"
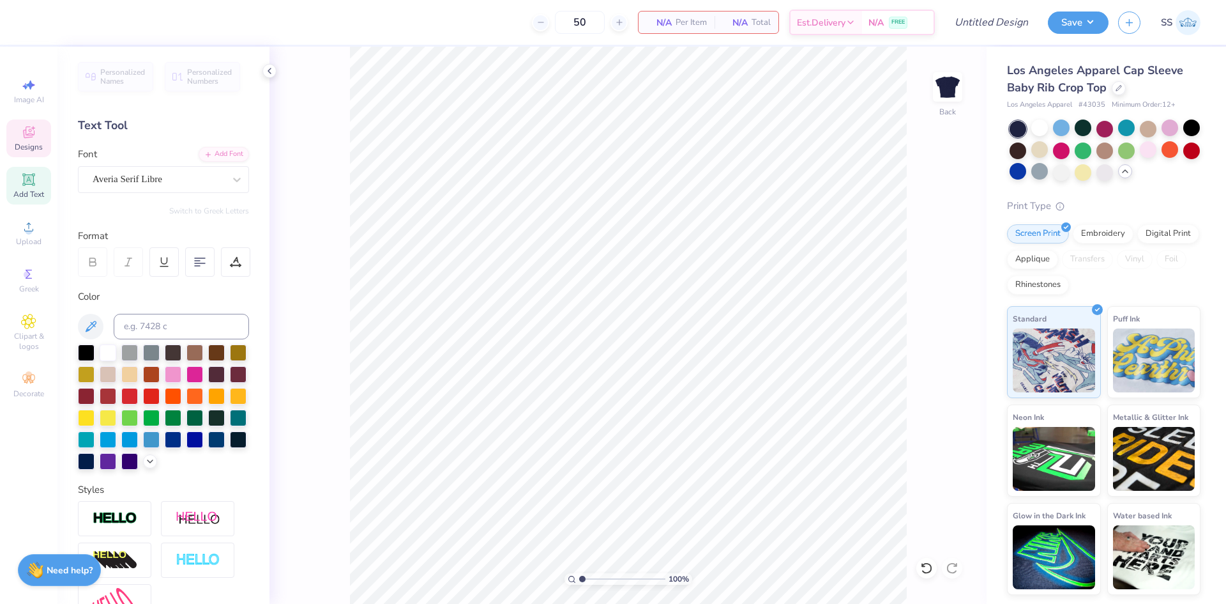
click at [28, 133] on icon at bounding box center [28, 132] width 15 height 15
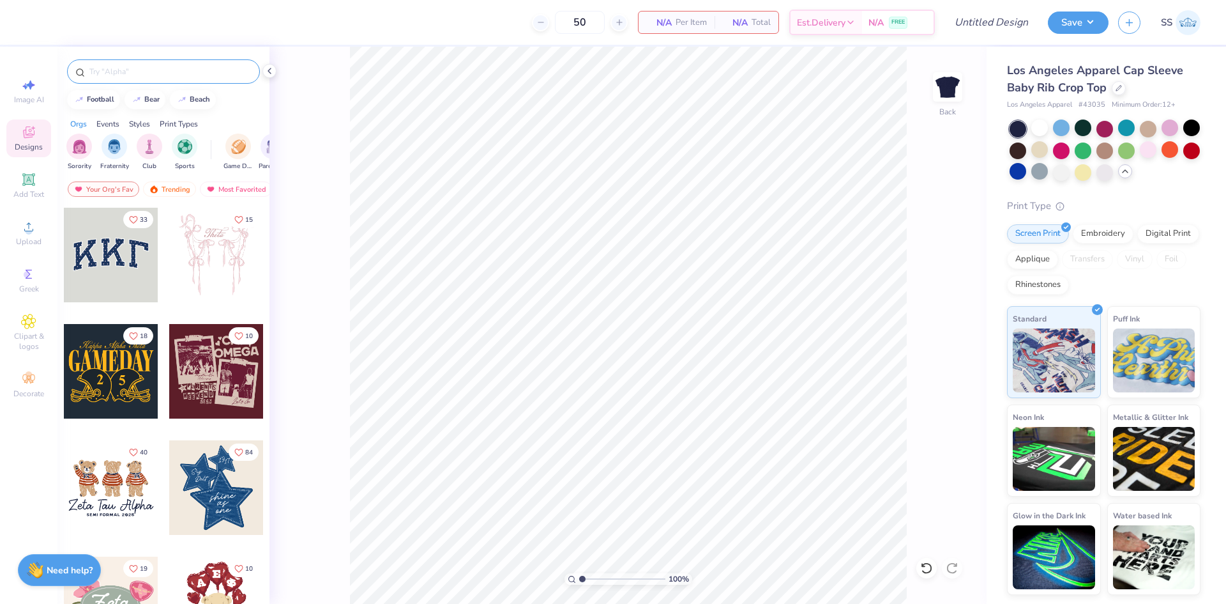
click at [160, 68] on input "text" at bounding box center [170, 71] width 164 height 13
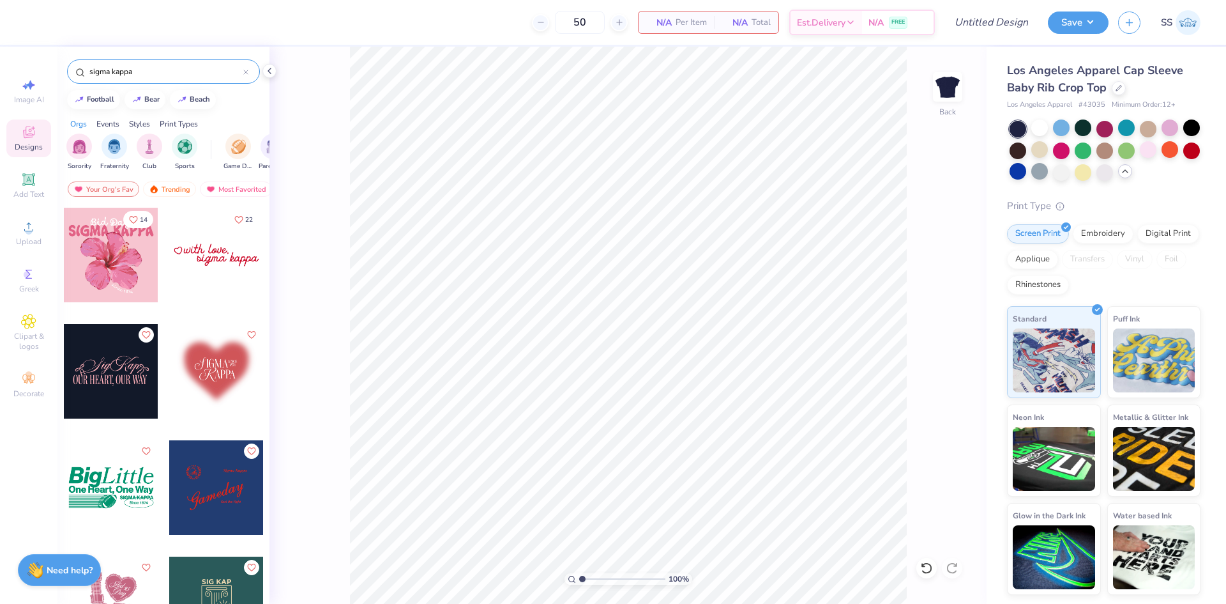
type input "sigma kappa"
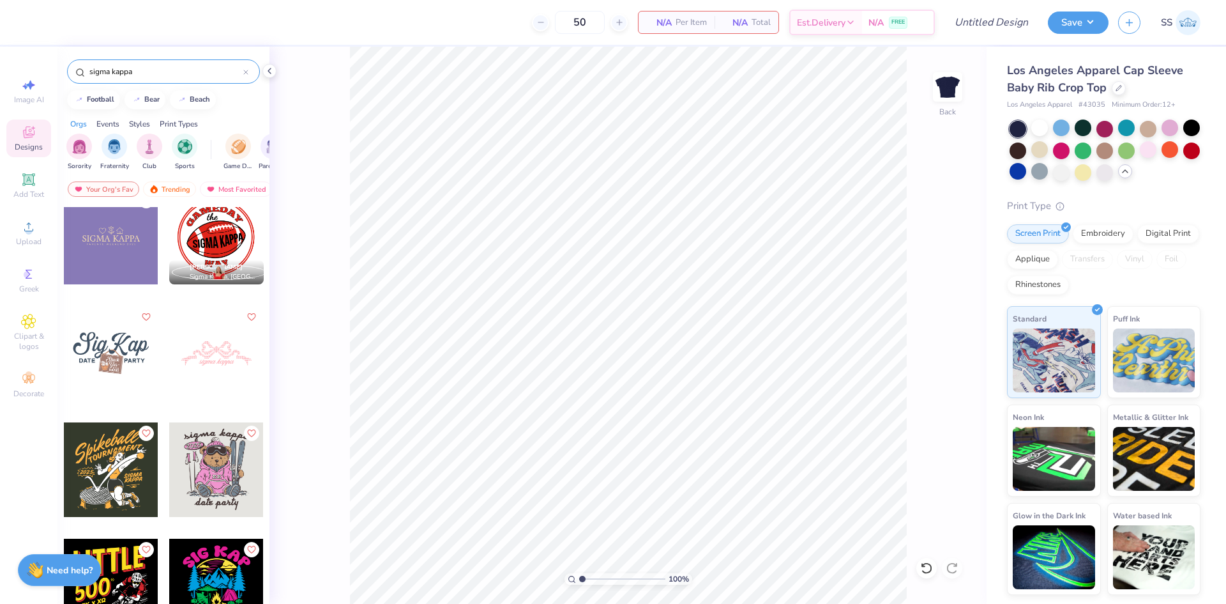
scroll to position [1181, 0]
click at [1116, 87] on icon at bounding box center [1119, 87] width 6 height 6
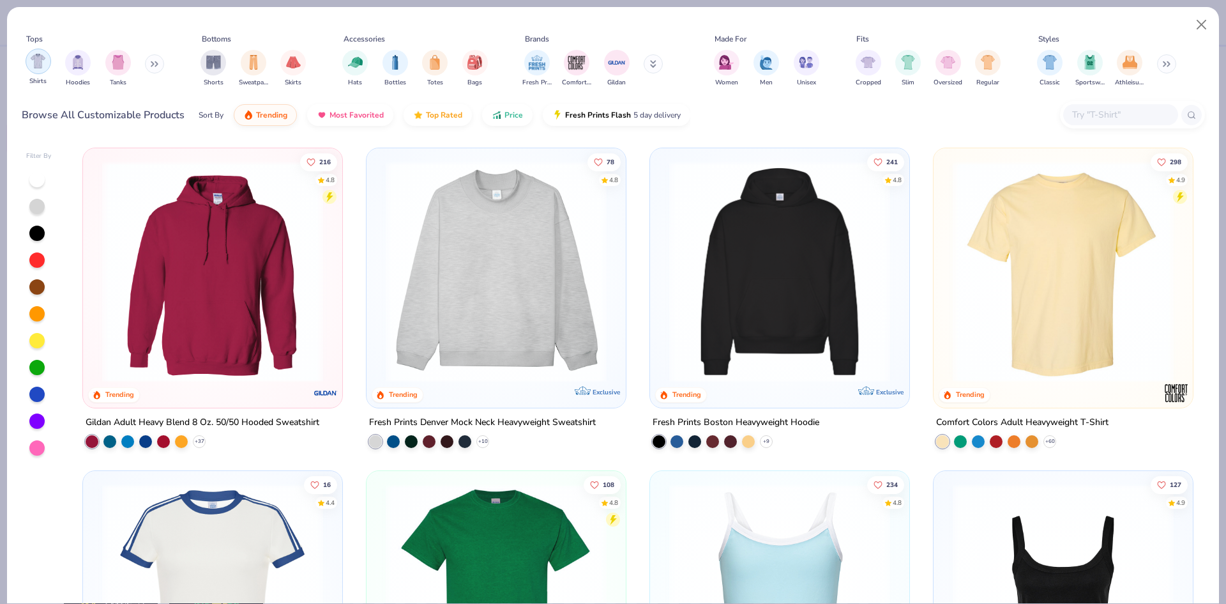
click at [42, 60] on img "filter for Shirts" at bounding box center [38, 61] width 15 height 15
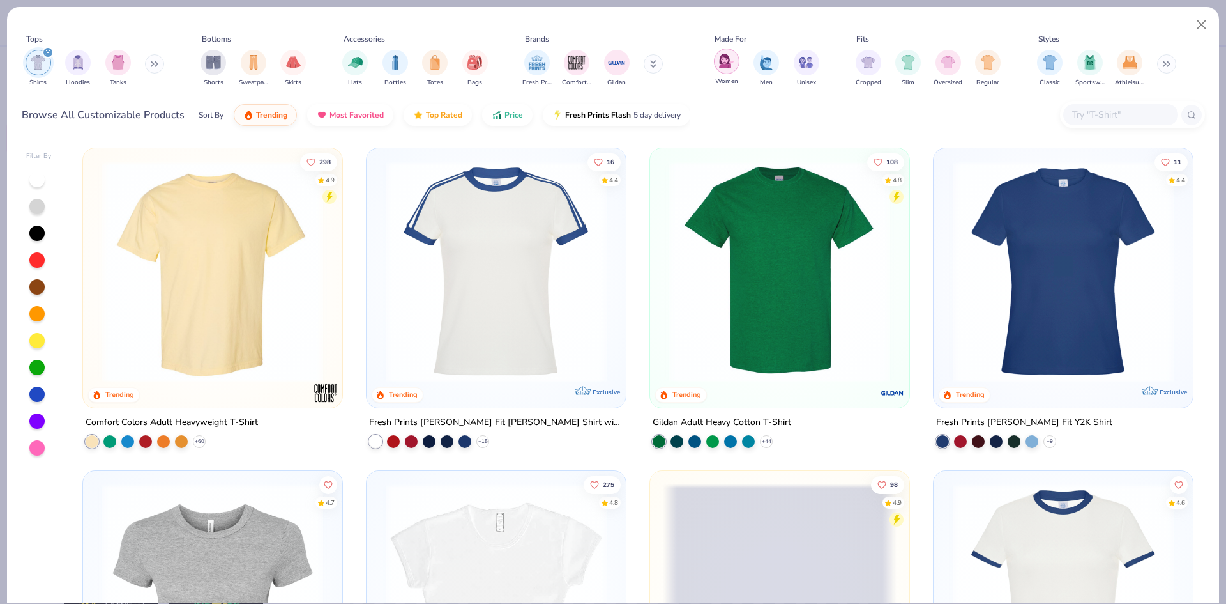
click at [730, 60] on img "filter for Women" at bounding box center [726, 61] width 15 height 15
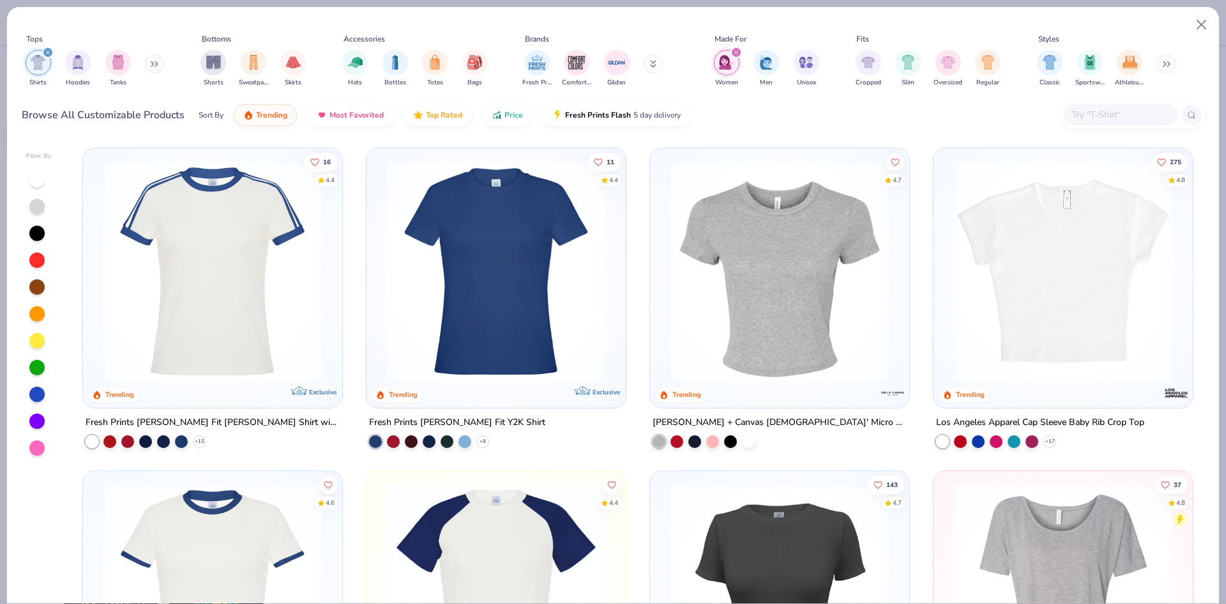
click at [50, 47] on div "filter for Shirts" at bounding box center [47, 52] width 11 height 11
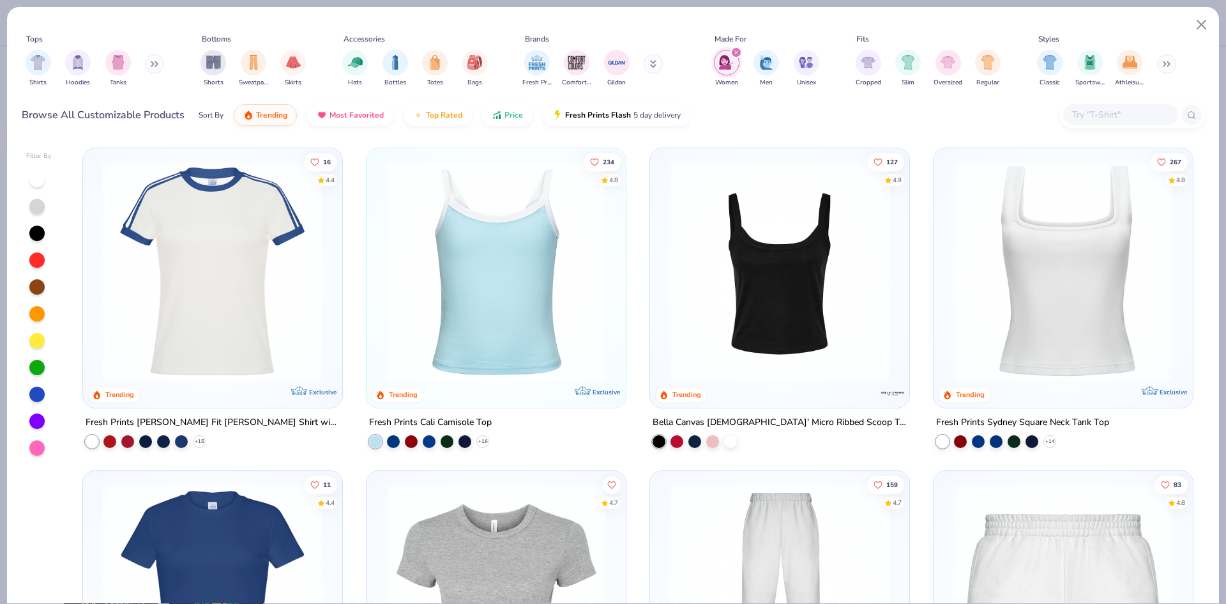
click at [734, 56] on div "filter for Women" at bounding box center [736, 52] width 11 height 11
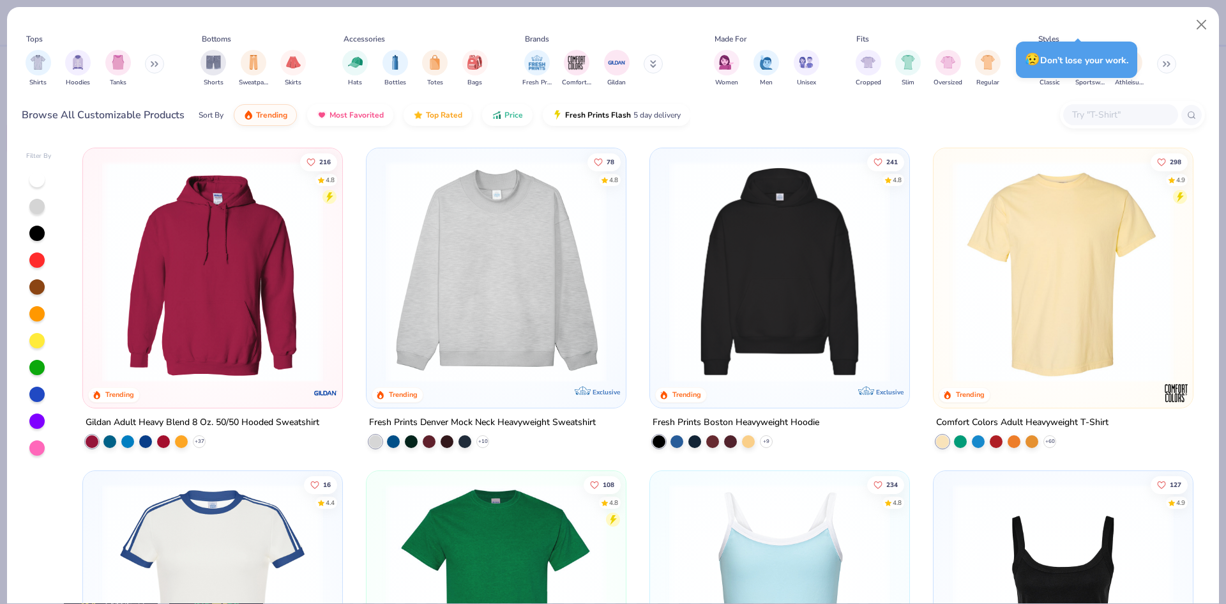
click at [579, 307] on img at bounding box center [496, 271] width 234 height 221
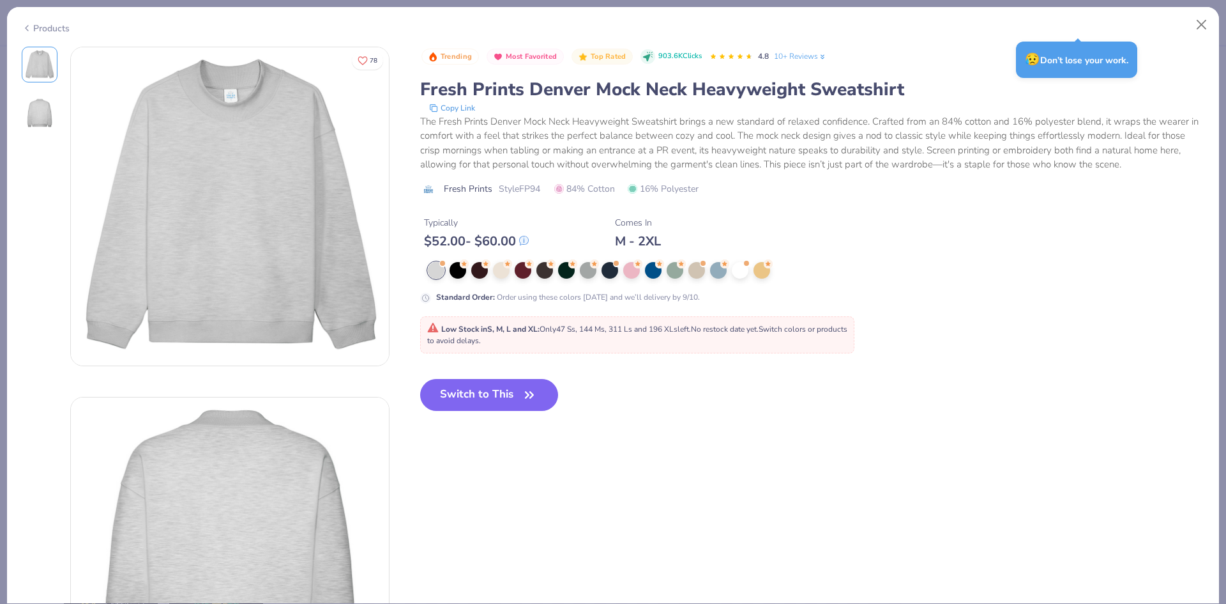
click at [479, 331] on strong "Low Stock in S, M, L and XL :" at bounding box center [490, 329] width 98 height 10
click at [481, 379] on button "Switch to This" at bounding box center [489, 395] width 139 height 32
click at [489, 392] on button "Switch to This" at bounding box center [489, 395] width 139 height 32
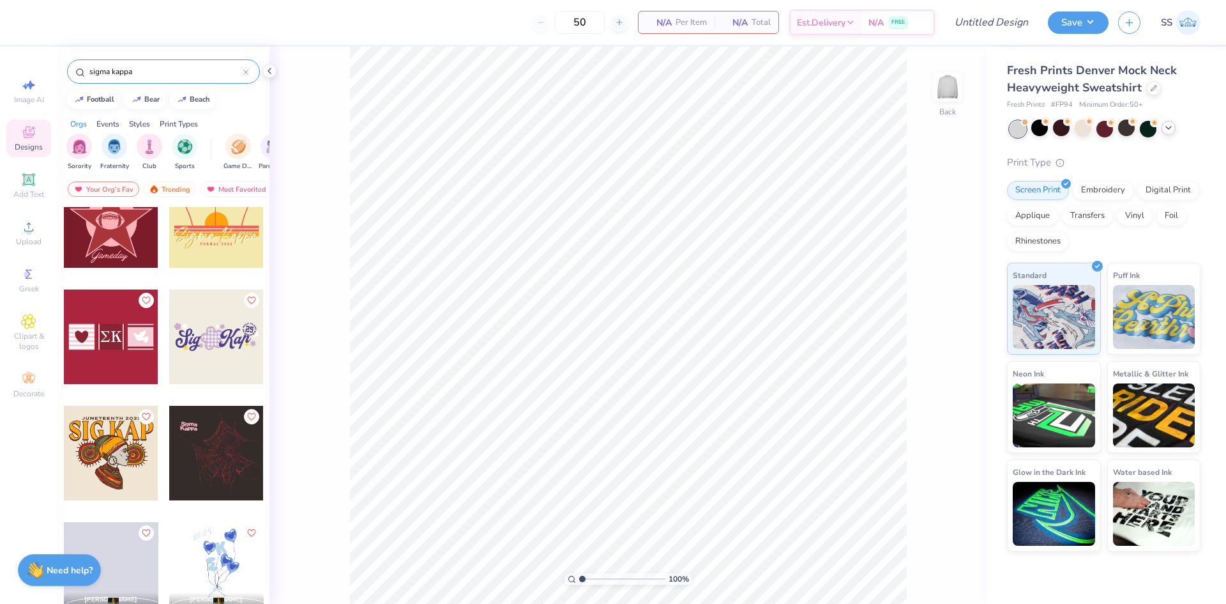
scroll to position [2308, 0]
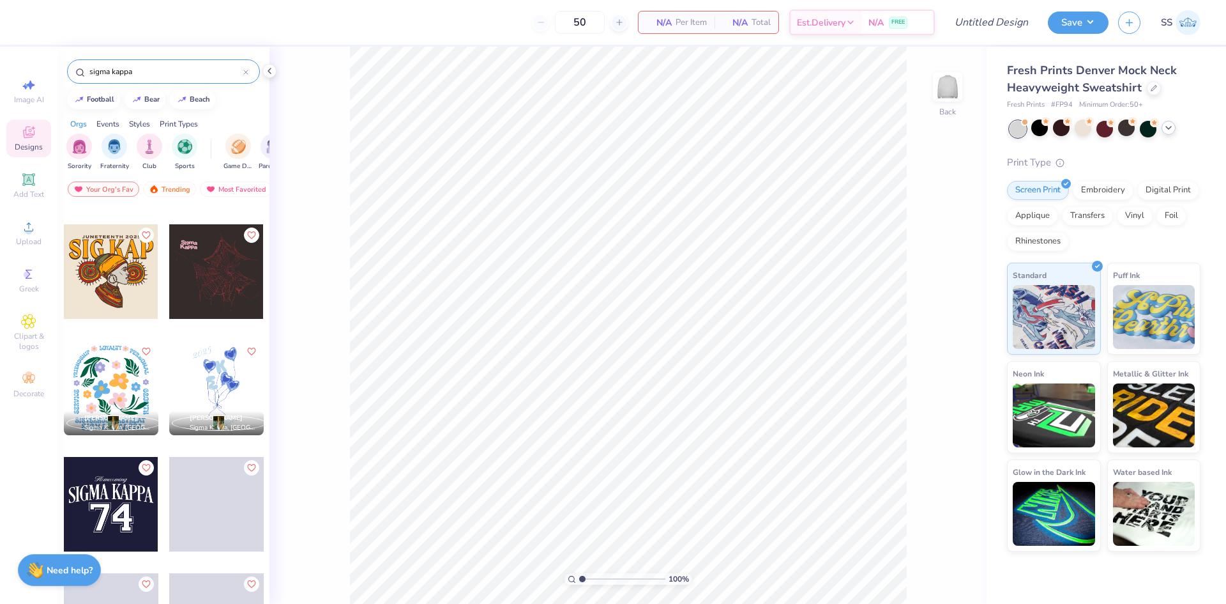
click at [118, 498] on div at bounding box center [111, 504] width 95 height 95
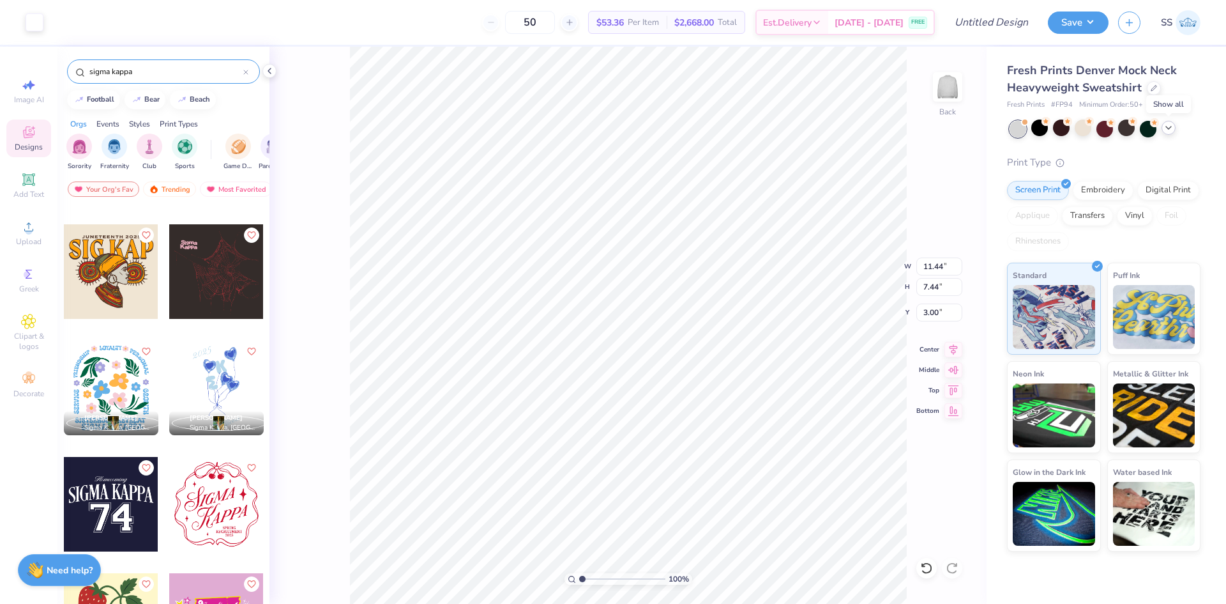
click at [1164, 130] on icon at bounding box center [1169, 128] width 10 height 10
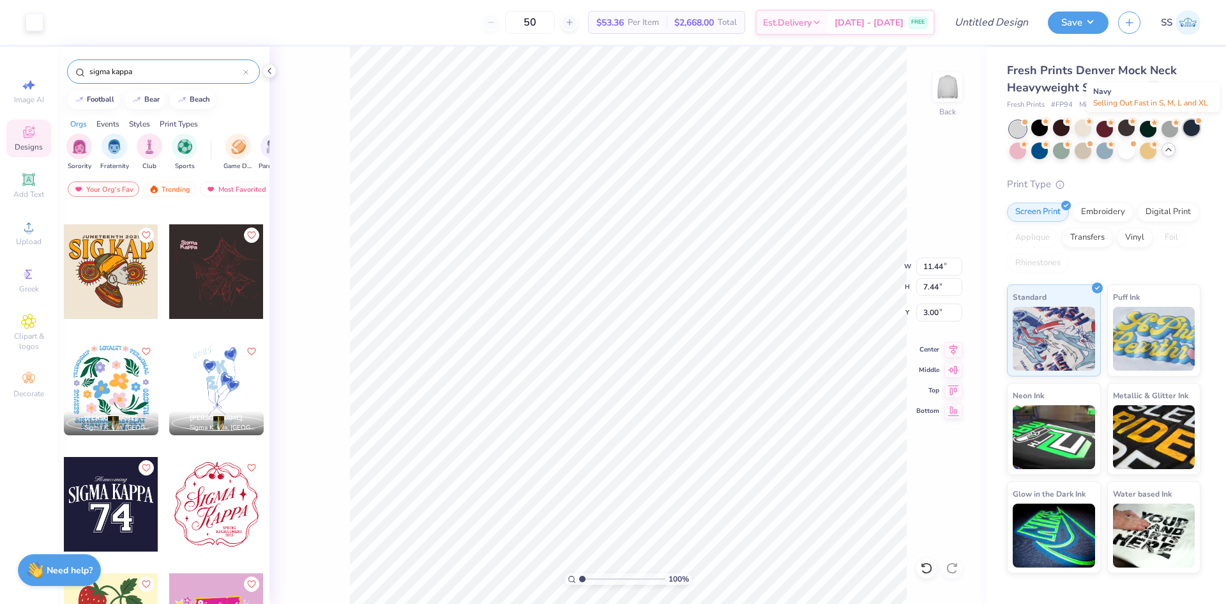
click at [1192, 133] on div at bounding box center [1191, 127] width 17 height 17
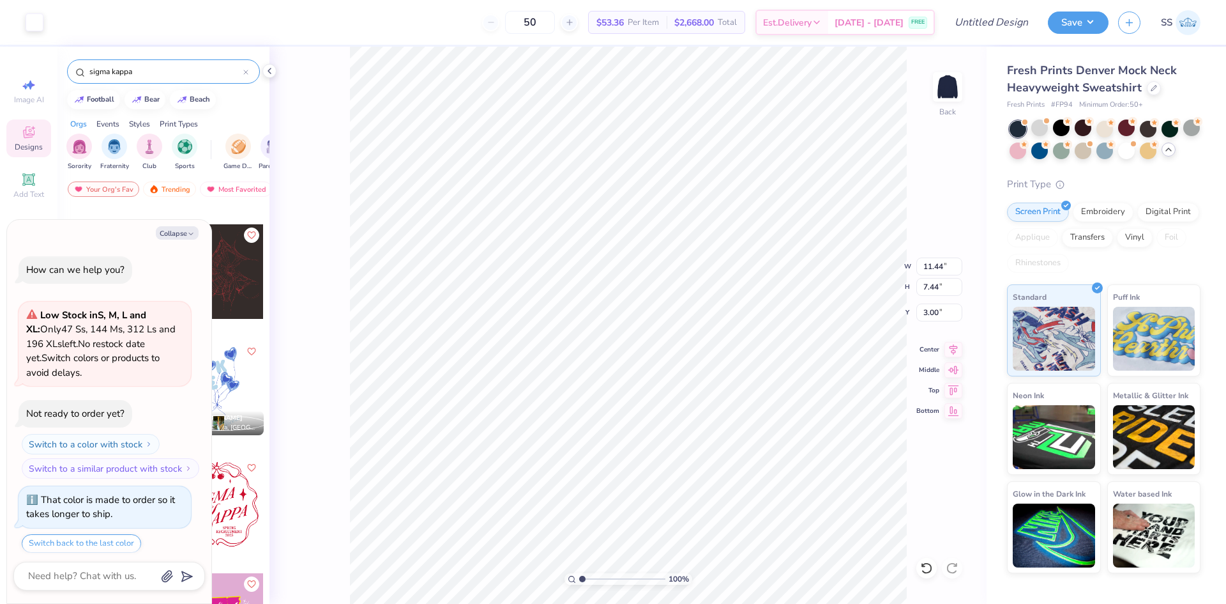
scroll to position [3533, 0]
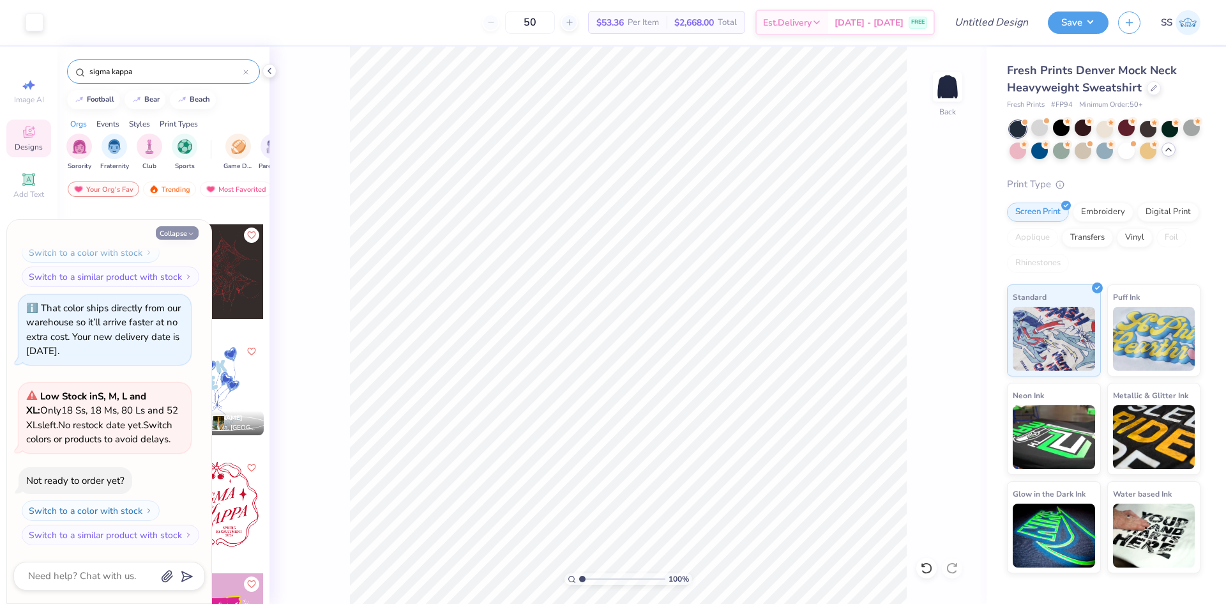
click at [163, 231] on button "Collapse" at bounding box center [177, 232] width 43 height 13
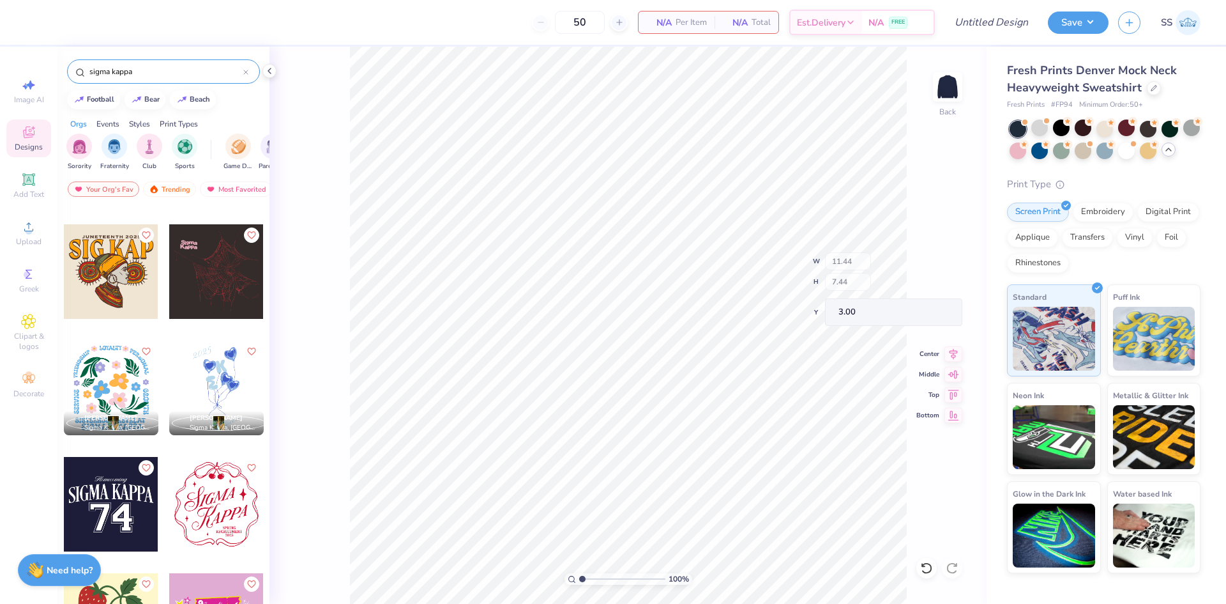
scroll to position [2492, 0]
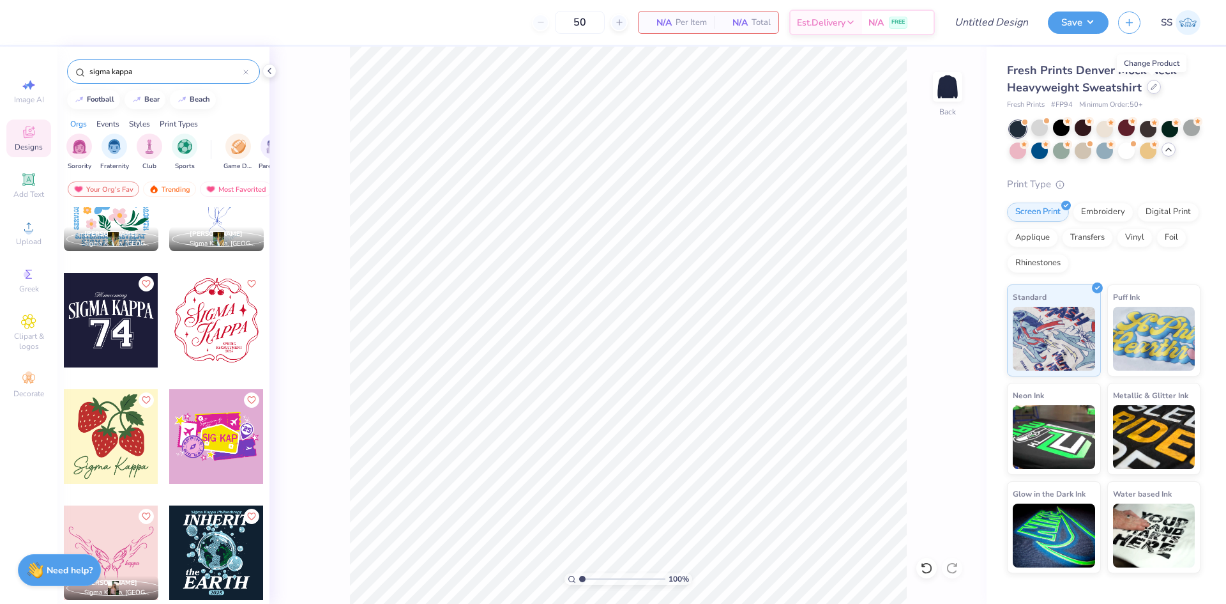
click at [1151, 86] on icon at bounding box center [1154, 87] width 6 height 6
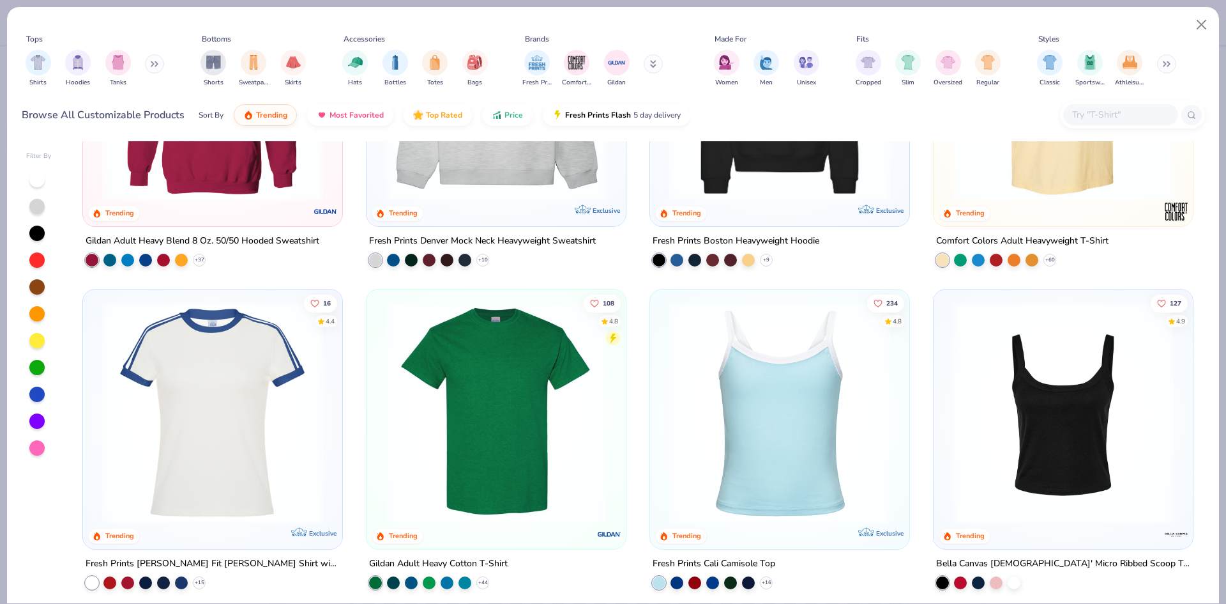
scroll to position [182, 0]
click at [723, 467] on img at bounding box center [780, 411] width 234 height 221
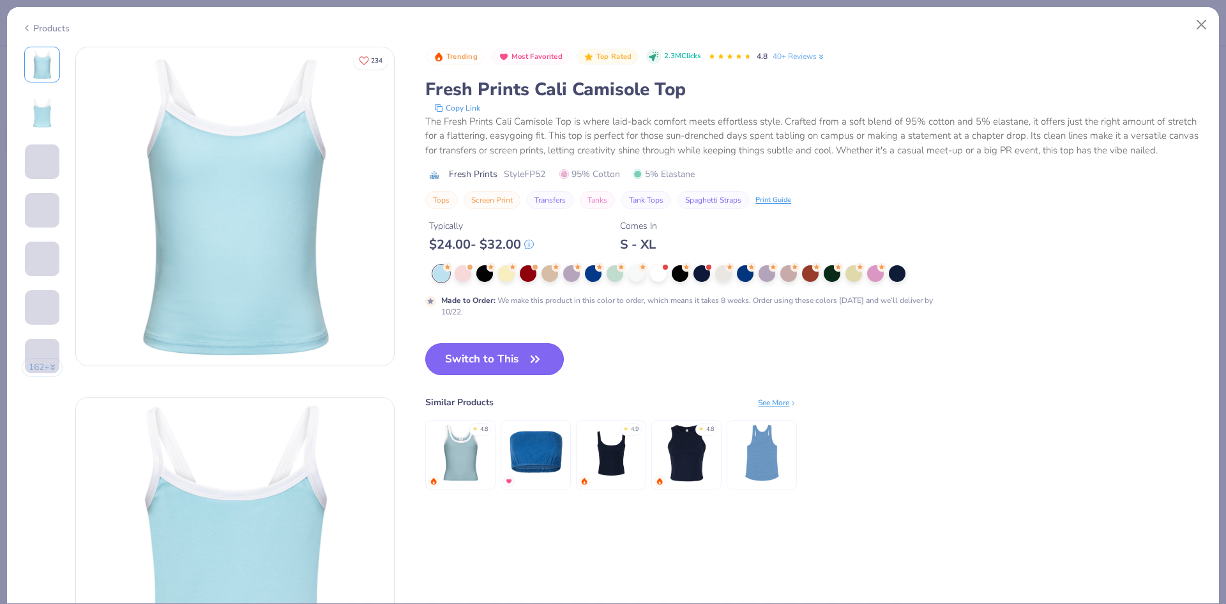
click at [489, 356] on button "Switch to This" at bounding box center [494, 359] width 139 height 32
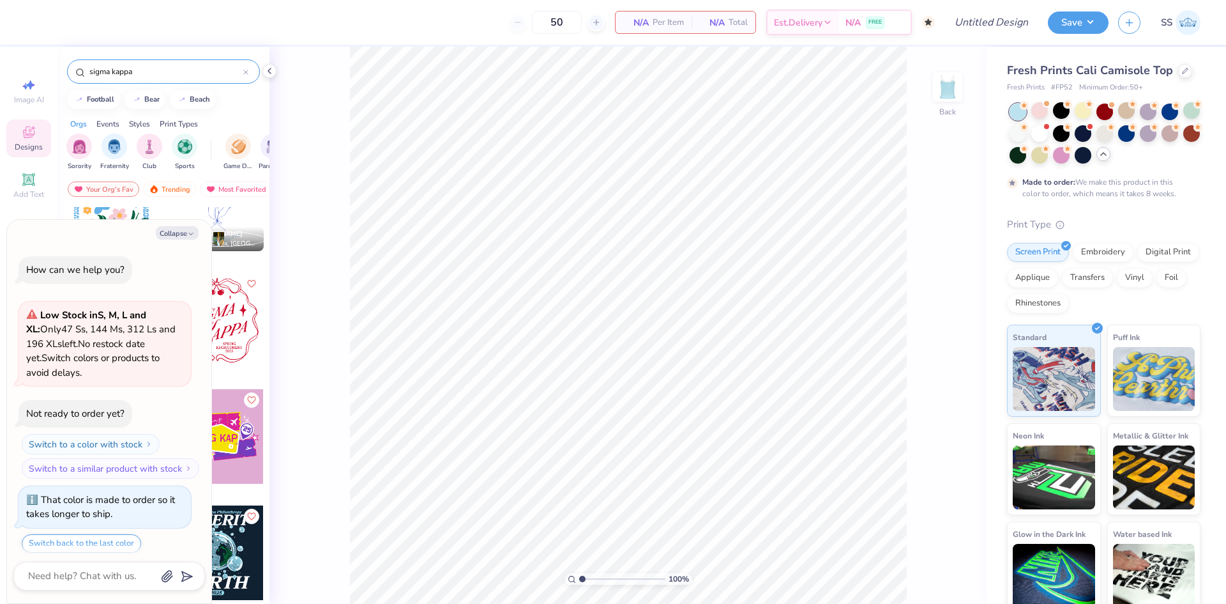
scroll to position [3639, 0]
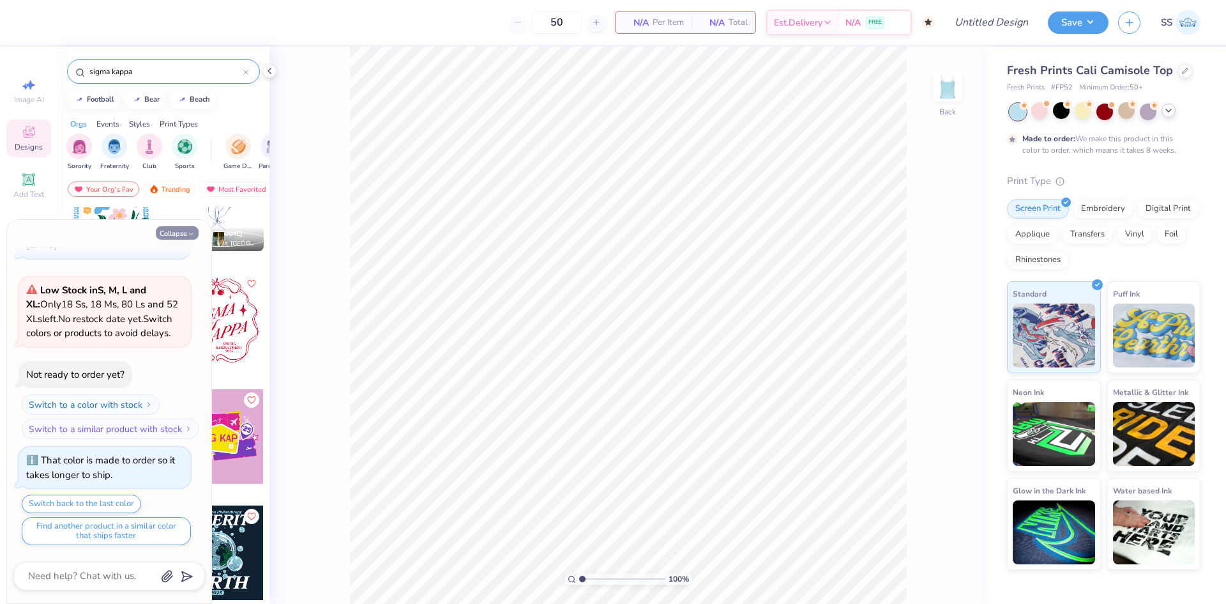
click at [182, 237] on button "Collapse" at bounding box center [177, 232] width 43 height 13
type textarea "x"
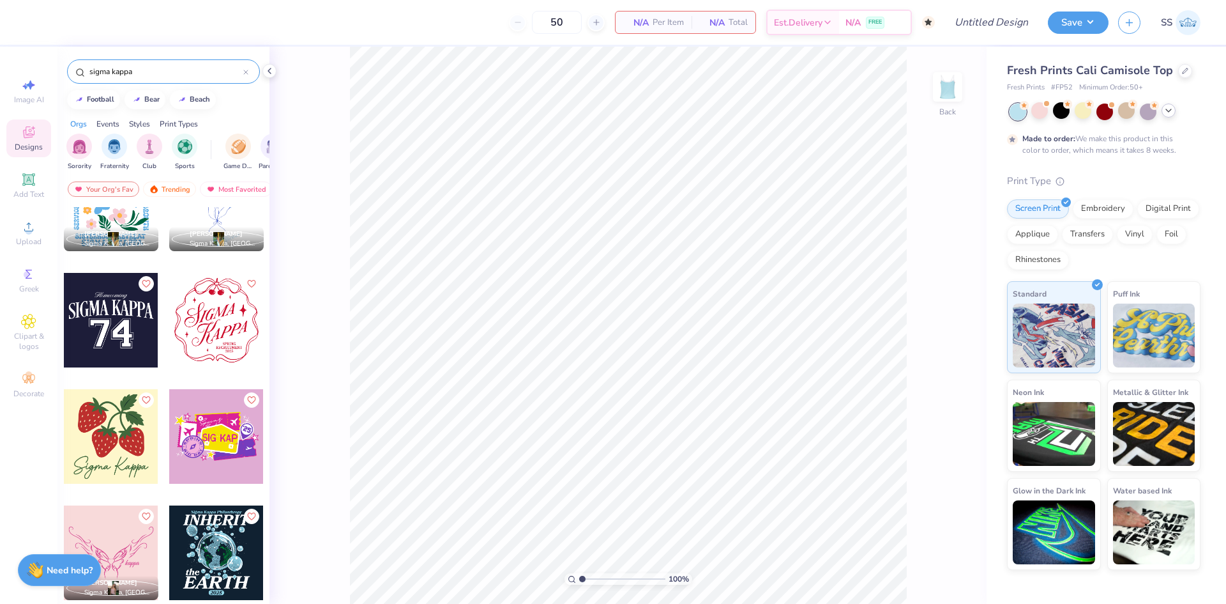
click at [100, 441] on div at bounding box center [111, 436] width 95 height 95
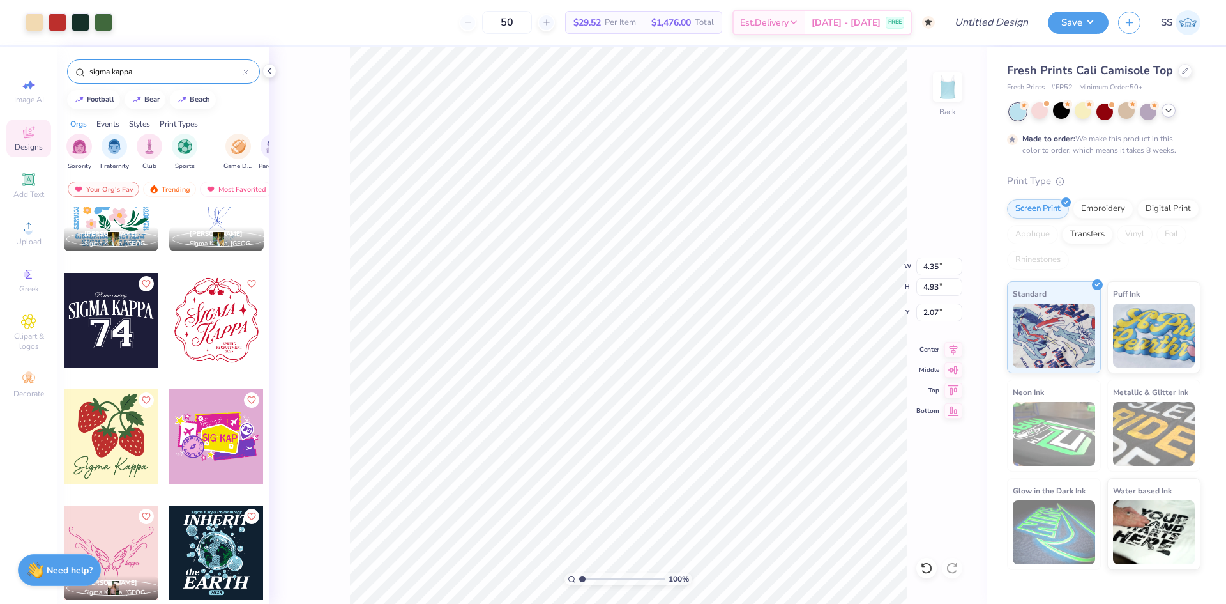
type input "2.07"
click at [1147, 114] on div at bounding box center [1148, 110] width 17 height 17
click at [1171, 114] on icon at bounding box center [1169, 110] width 10 height 10
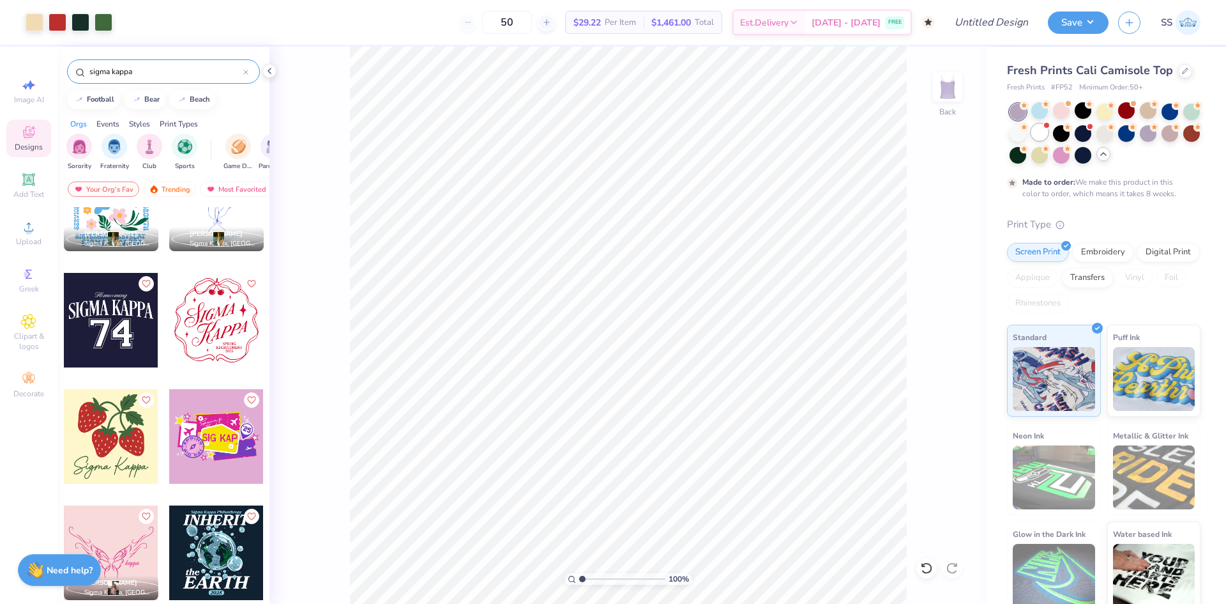
click at [1048, 133] on div at bounding box center [1039, 132] width 17 height 17
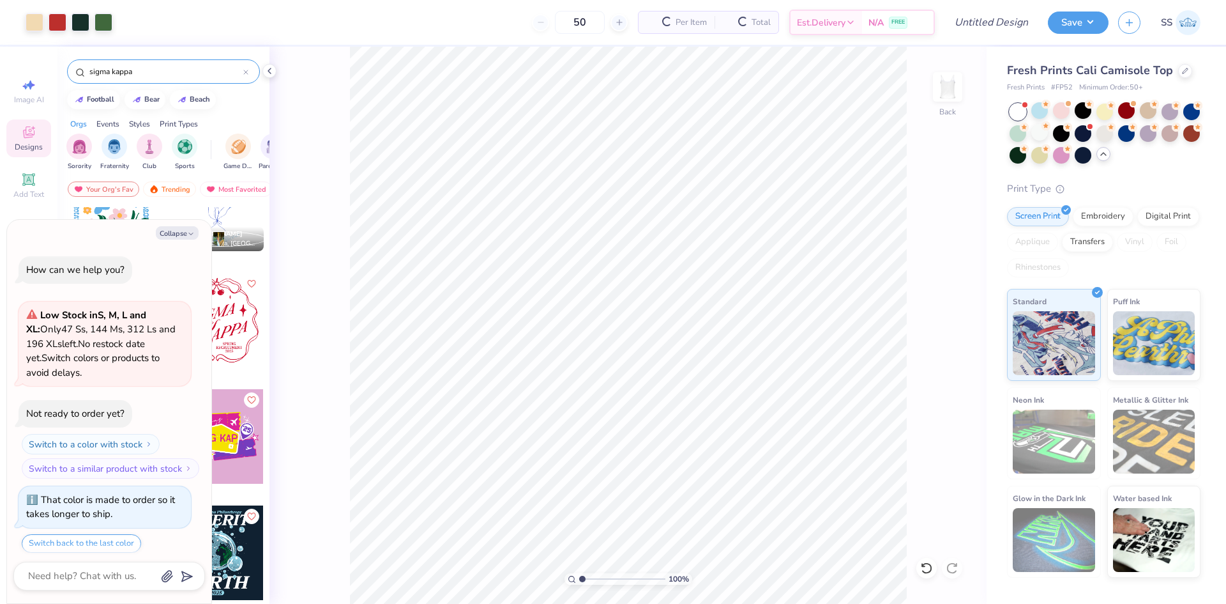
scroll to position [3927, 0]
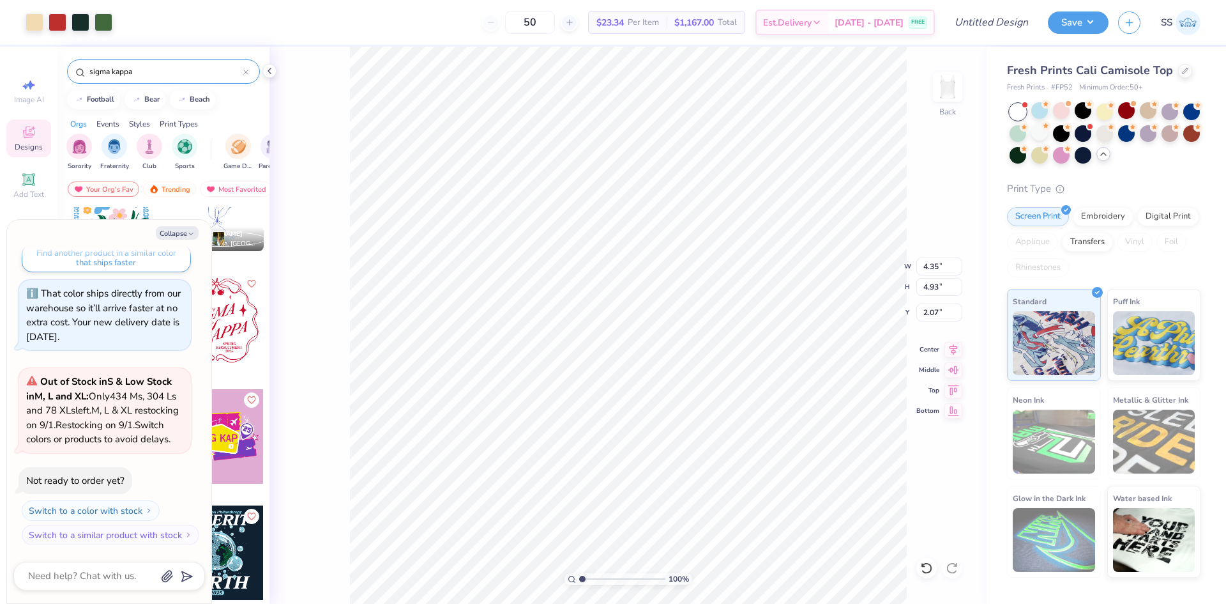
type textarea "x"
type input "4.09"
type textarea "x"
type input "5.67"
type input "6.43"
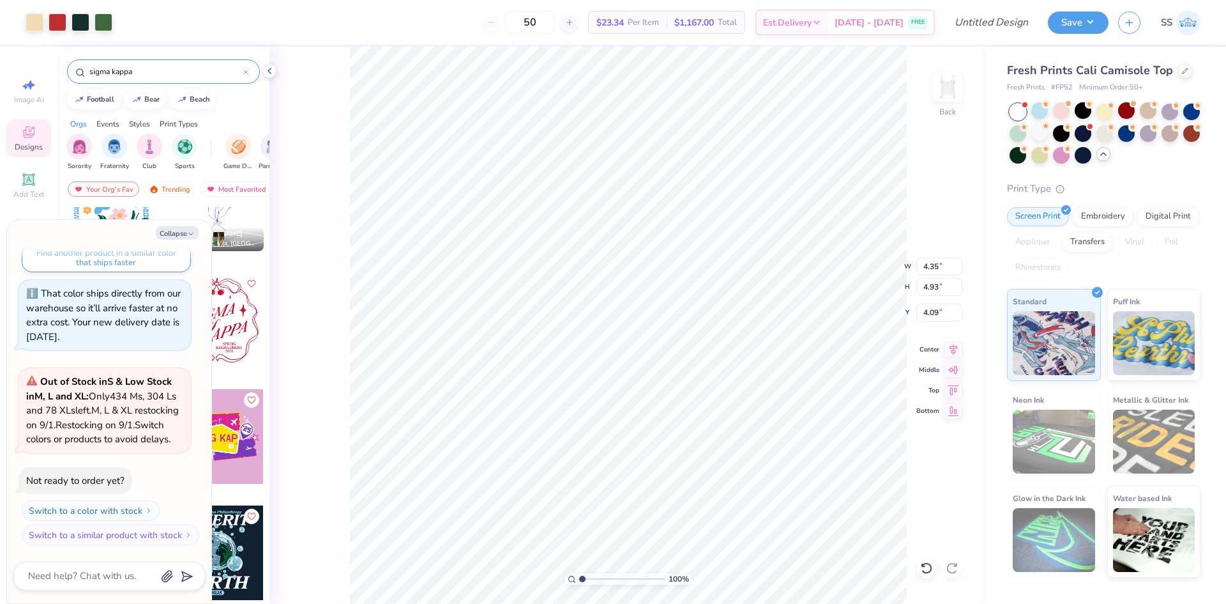
type input "2.60"
type textarea "x"
type input "2.40"
type textarea "x"
type input "1.63"
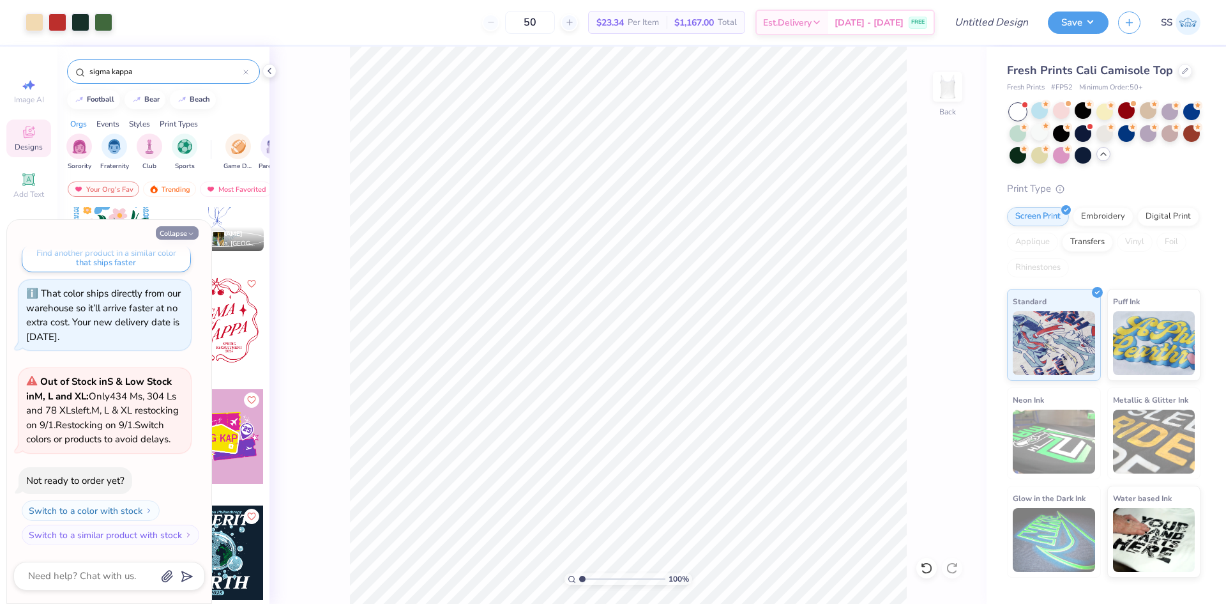
click at [181, 231] on button "Collapse" at bounding box center [177, 232] width 43 height 13
type textarea "x"
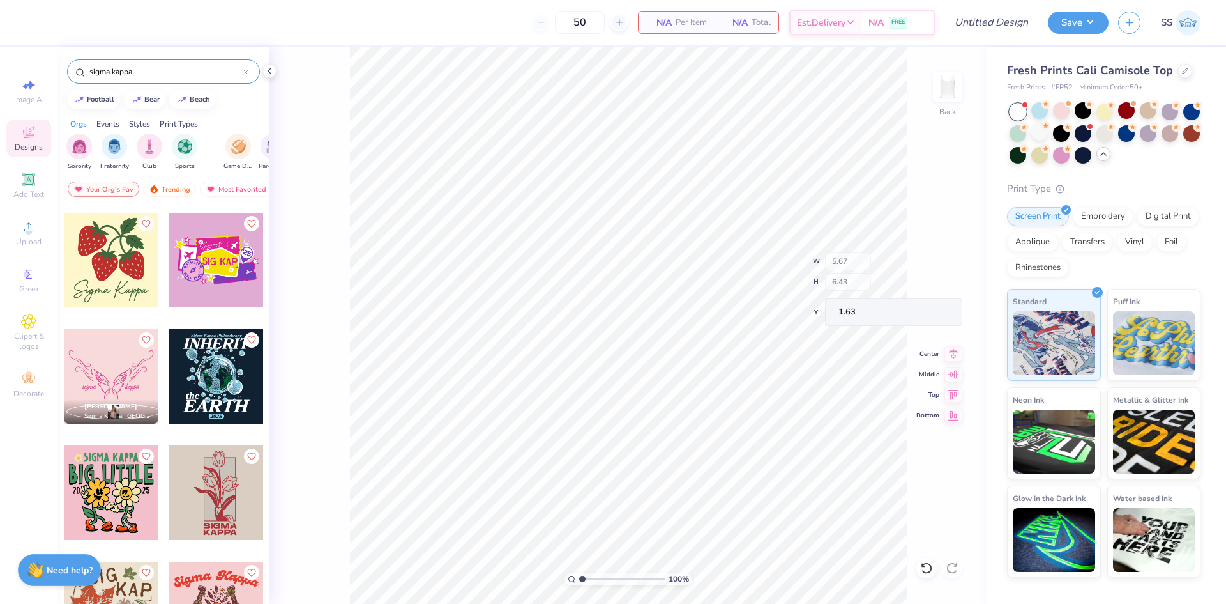
scroll to position [2937, 0]
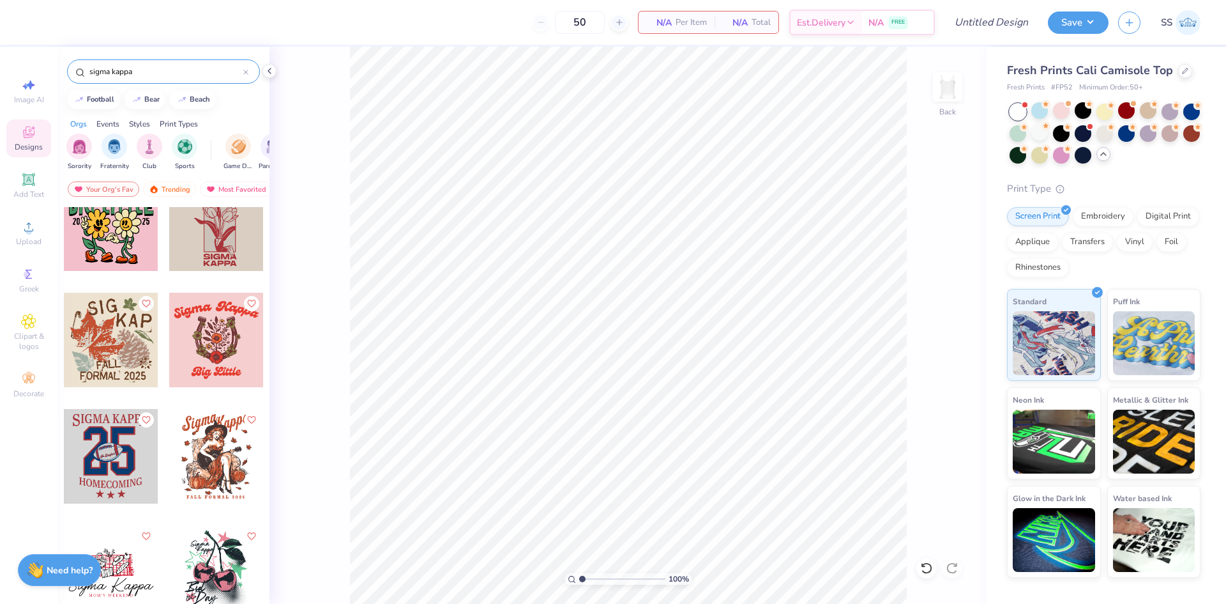
click at [112, 442] on div at bounding box center [111, 456] width 95 height 95
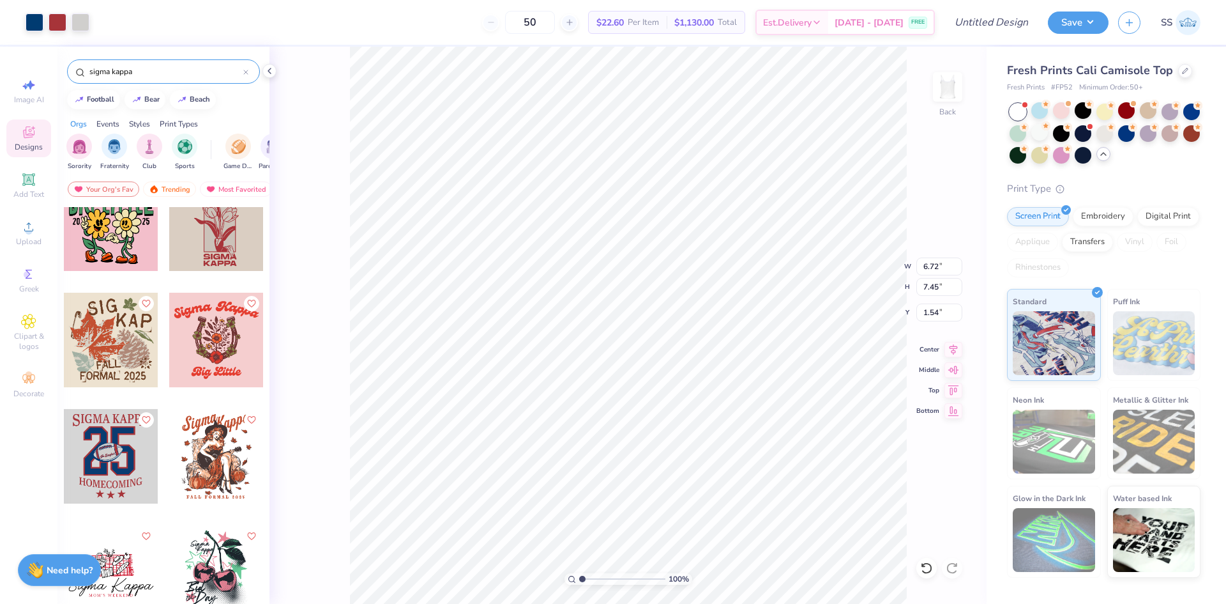
type input "1.54"
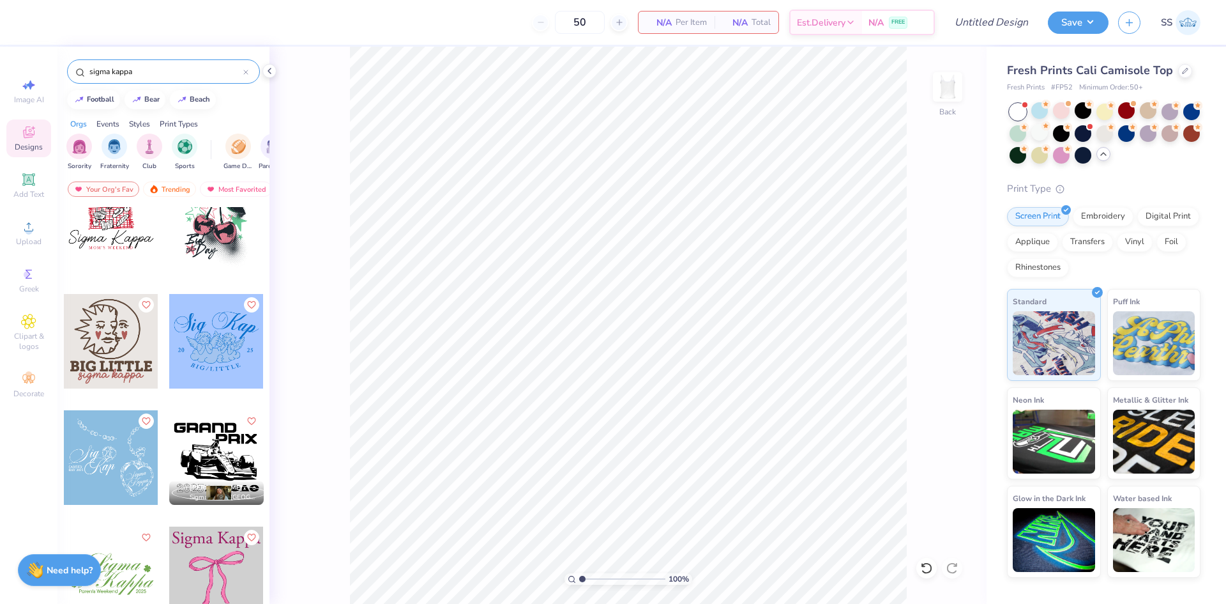
scroll to position [3305, 0]
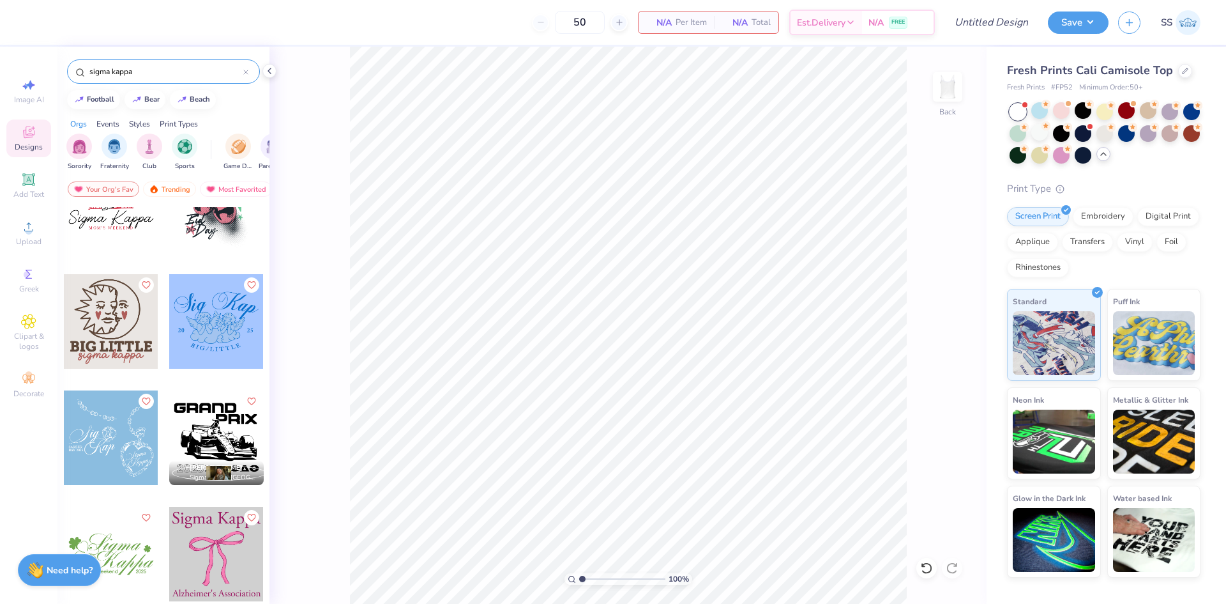
click at [119, 423] on div at bounding box center [111, 437] width 95 height 95
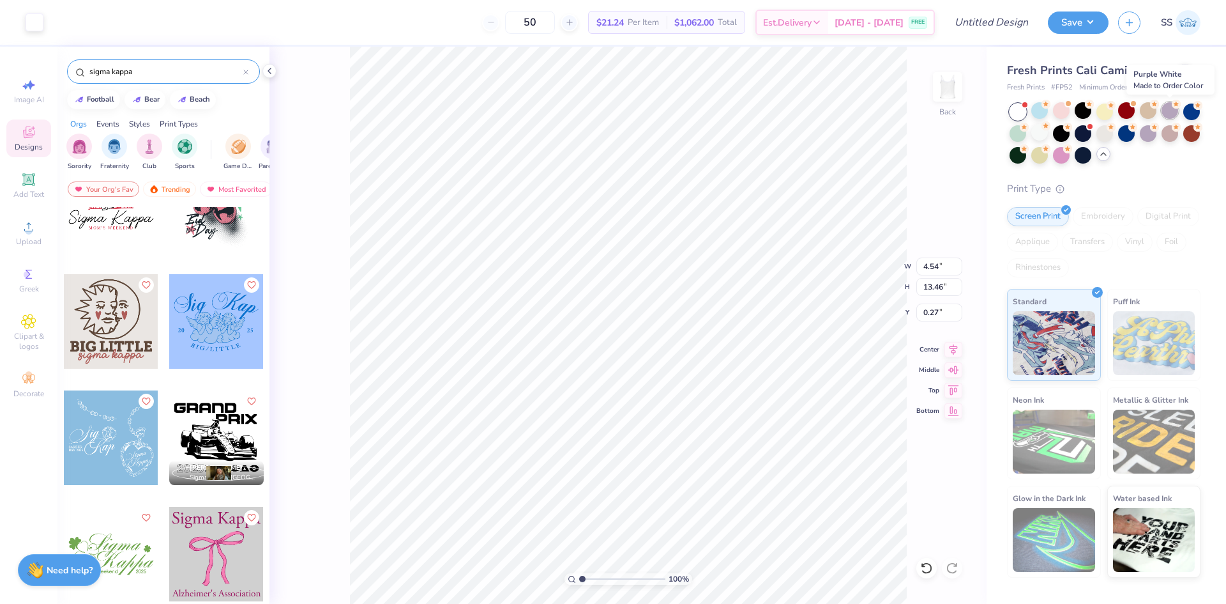
click at [1168, 105] on div at bounding box center [1170, 110] width 17 height 17
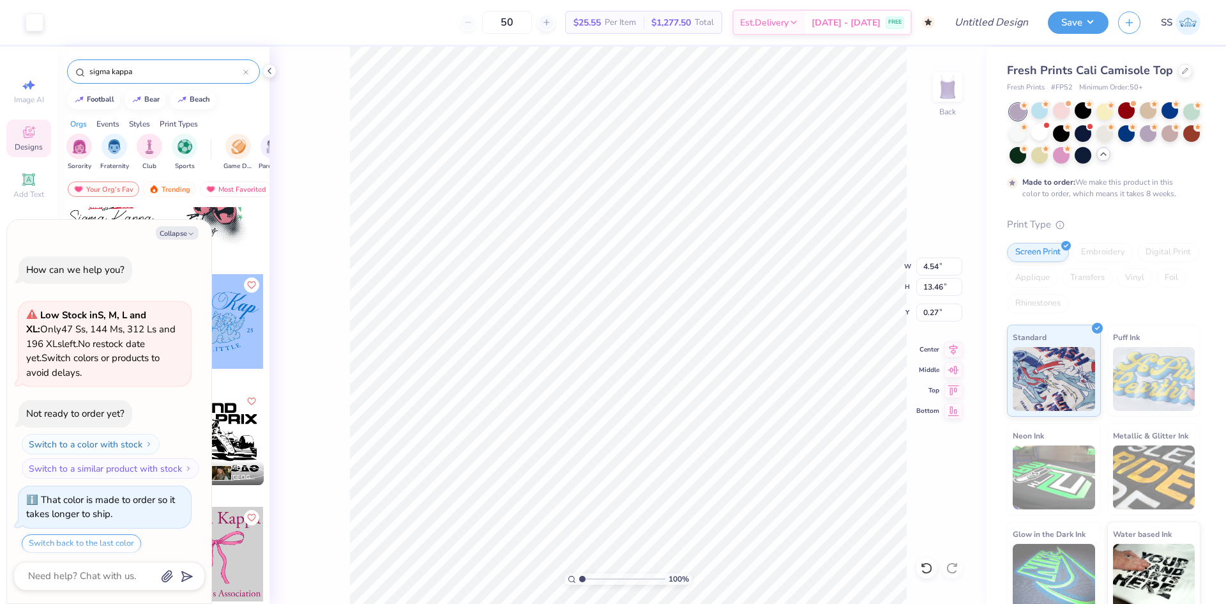
scroll to position [4047, 0]
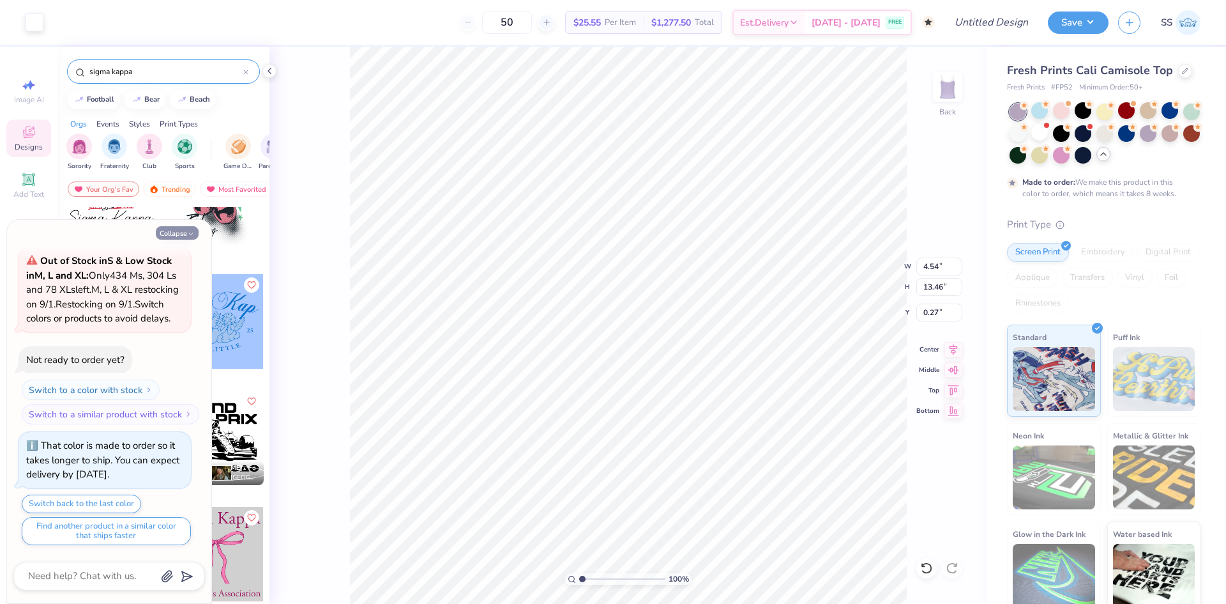
click at [187, 235] on icon "button" at bounding box center [191, 234] width 8 height 8
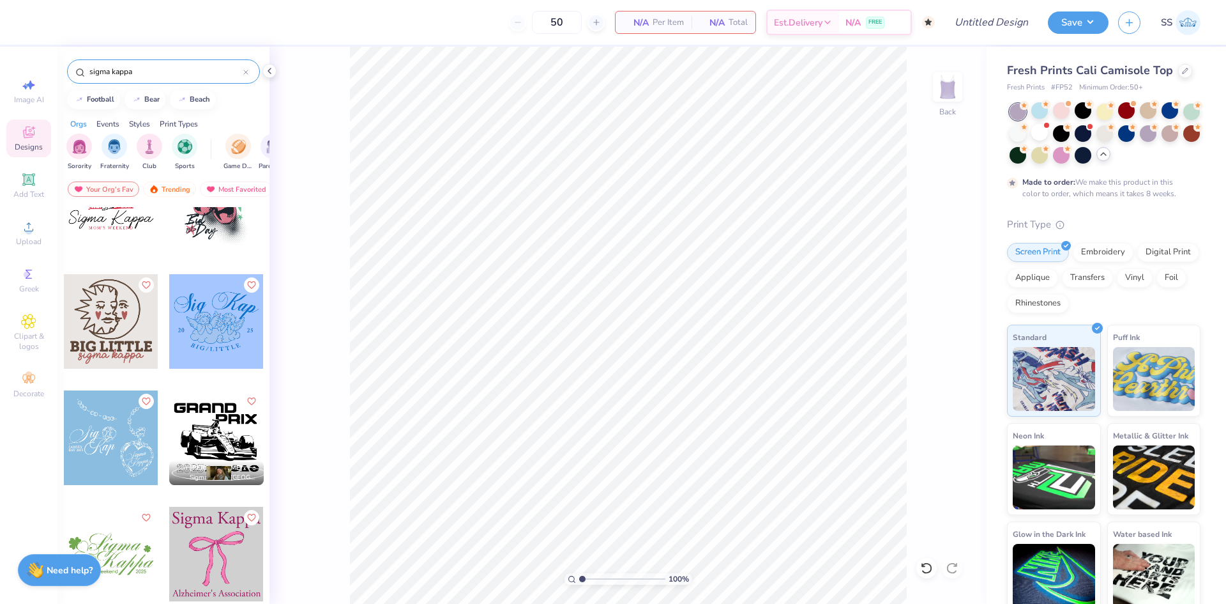
scroll to position [3385, 0]
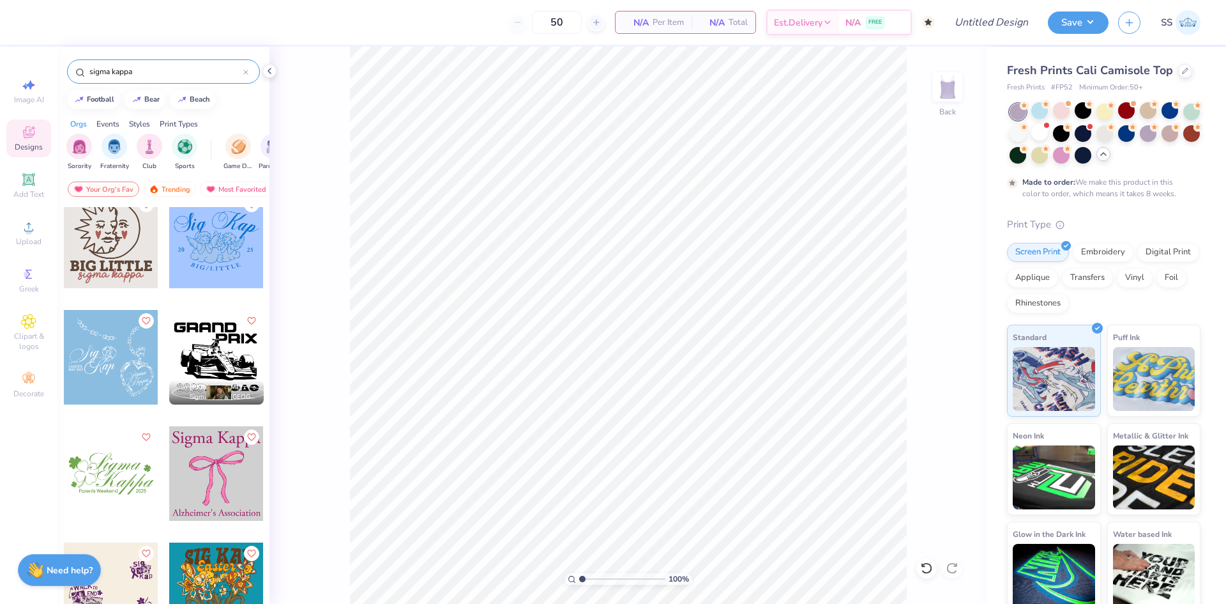
click at [101, 368] on div at bounding box center [111, 357] width 95 height 95
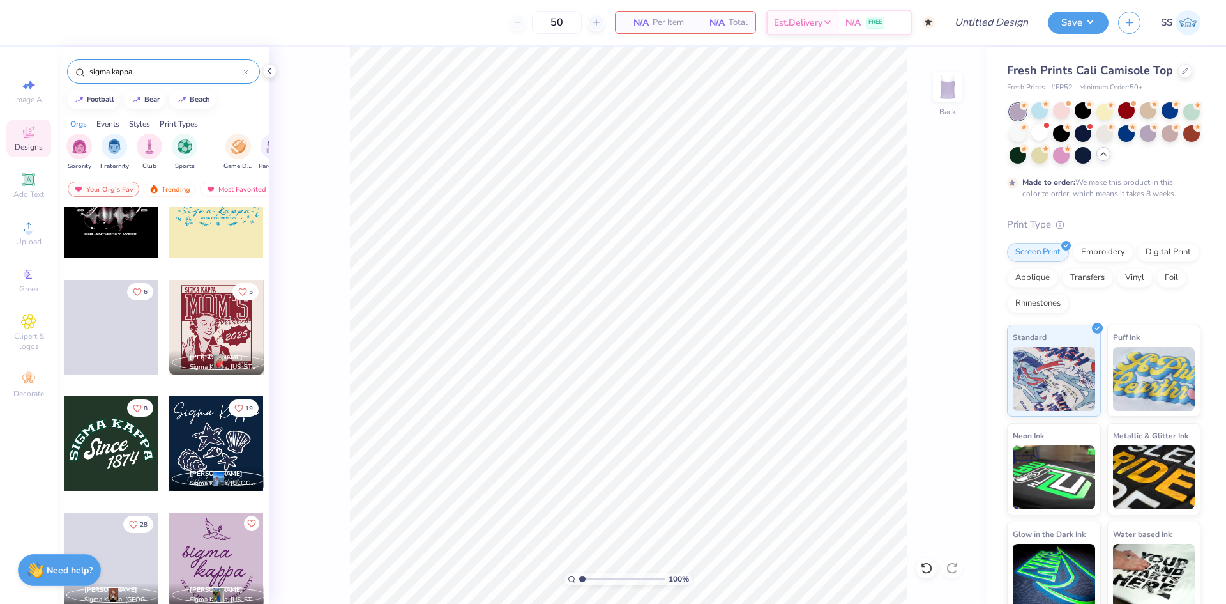
scroll to position [4345, 0]
click at [121, 442] on div at bounding box center [111, 443] width 95 height 95
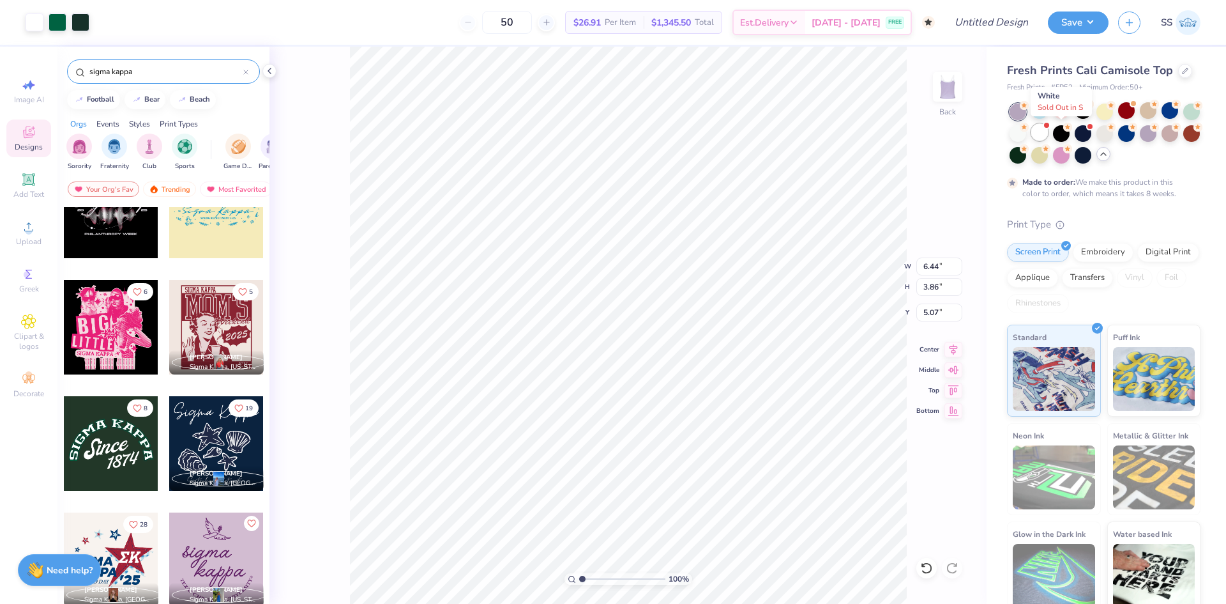
click at [1048, 135] on div at bounding box center [1039, 132] width 17 height 17
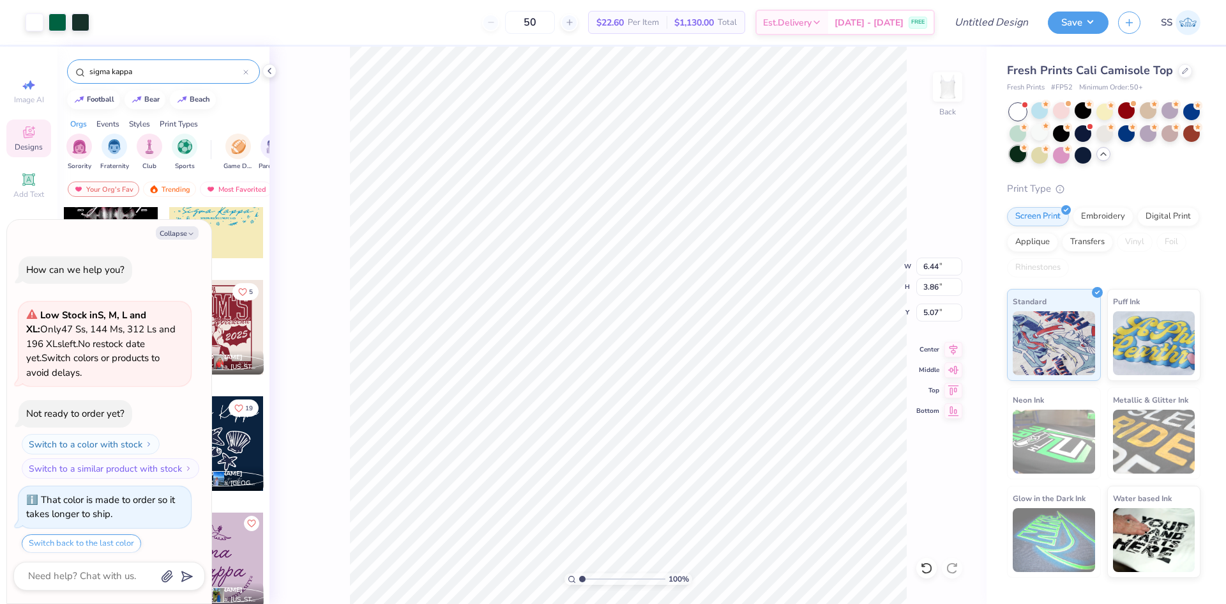
scroll to position [4334, 0]
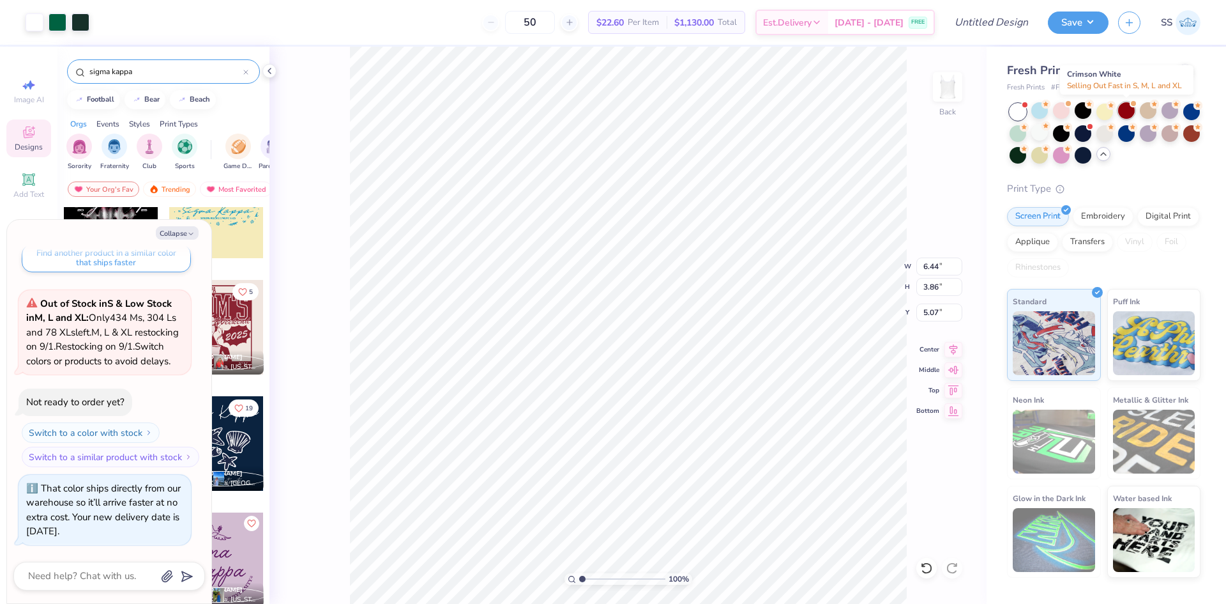
click at [1129, 112] on div at bounding box center [1126, 110] width 17 height 17
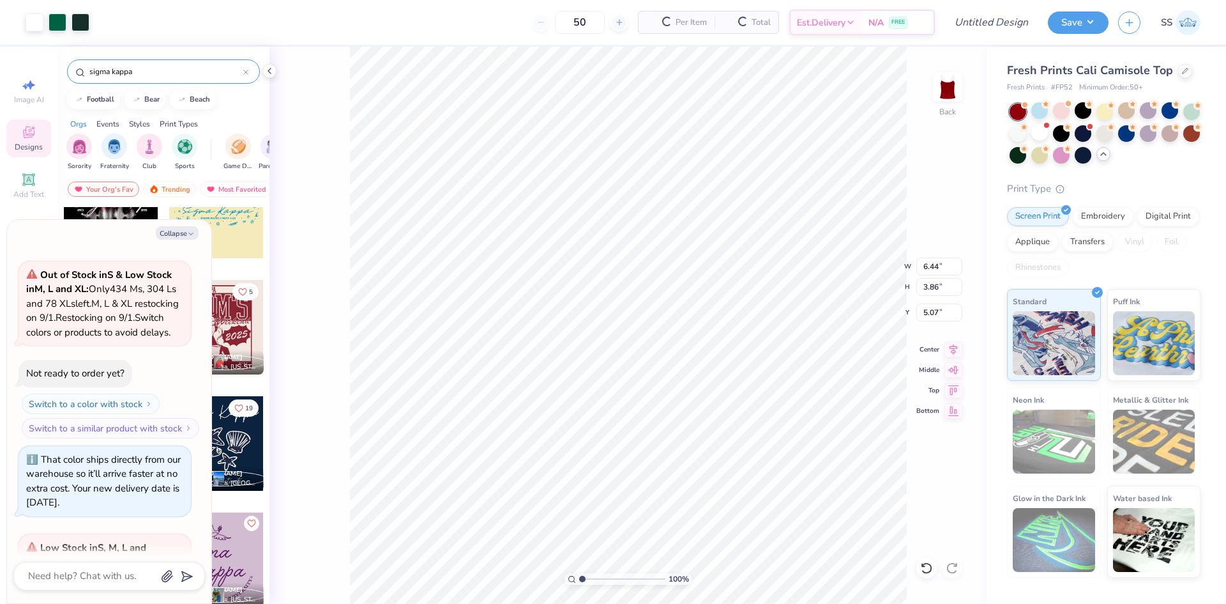
scroll to position [4529, 0]
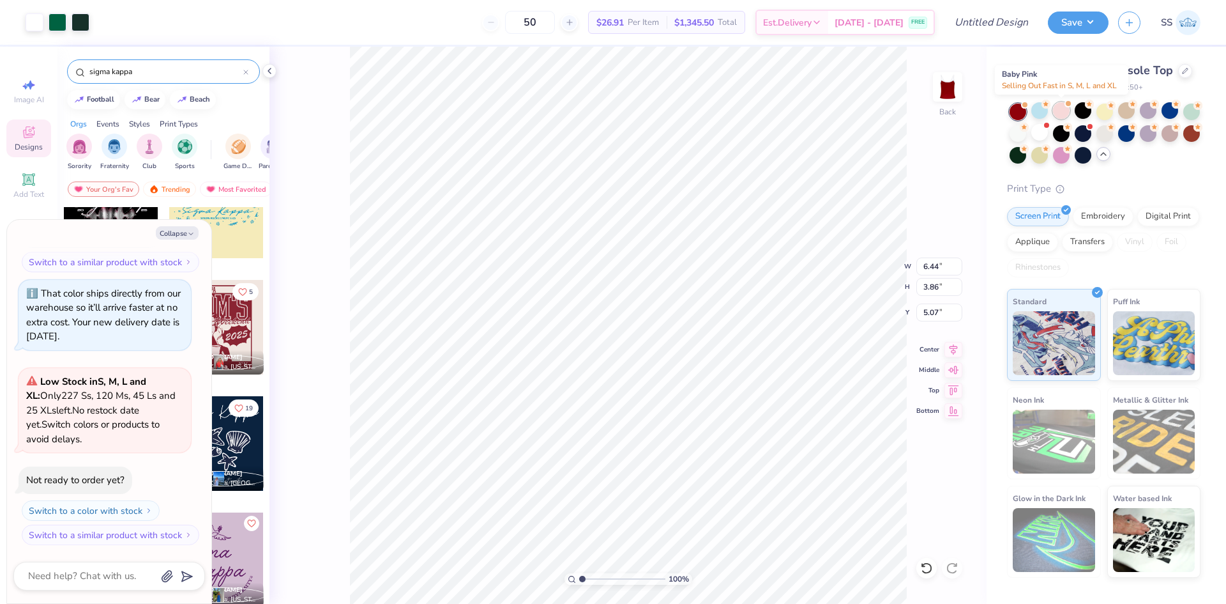
click at [1054, 110] on div at bounding box center [1061, 110] width 17 height 17
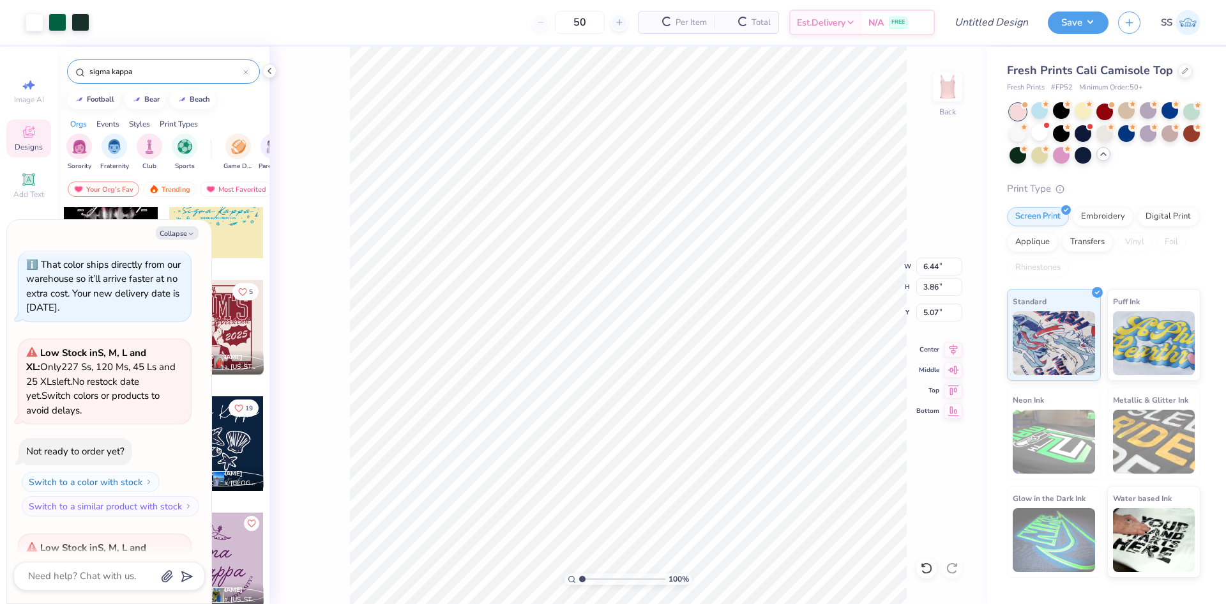
scroll to position [4724, 0]
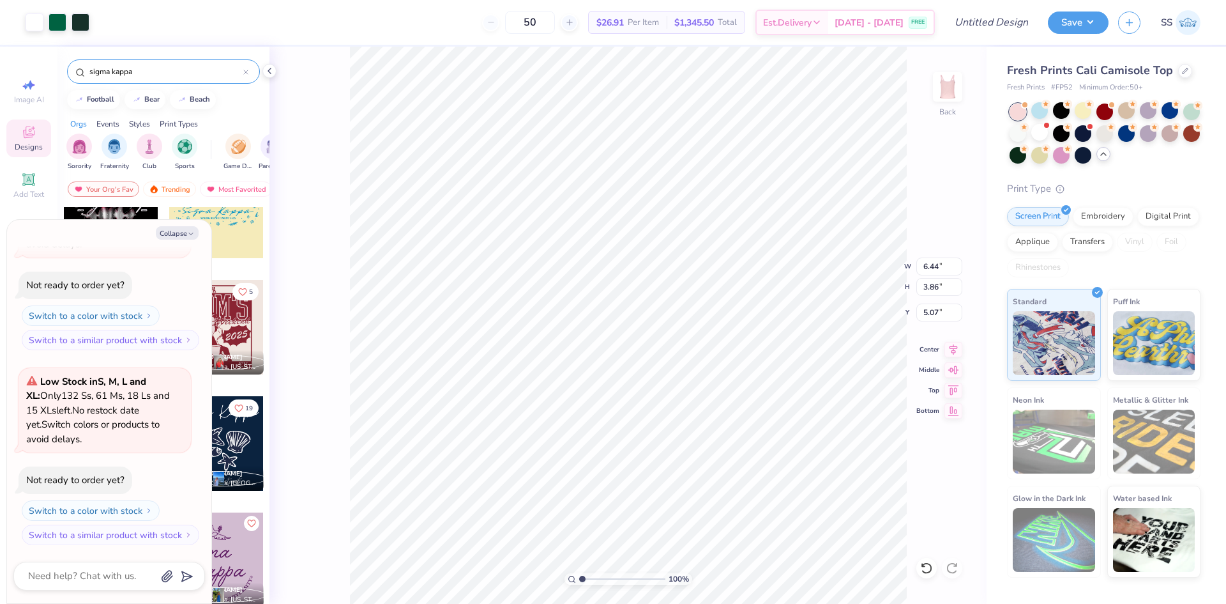
type textarea "x"
type input "2.60"
click at [176, 237] on button "Collapse" at bounding box center [177, 232] width 43 height 13
type textarea "x"
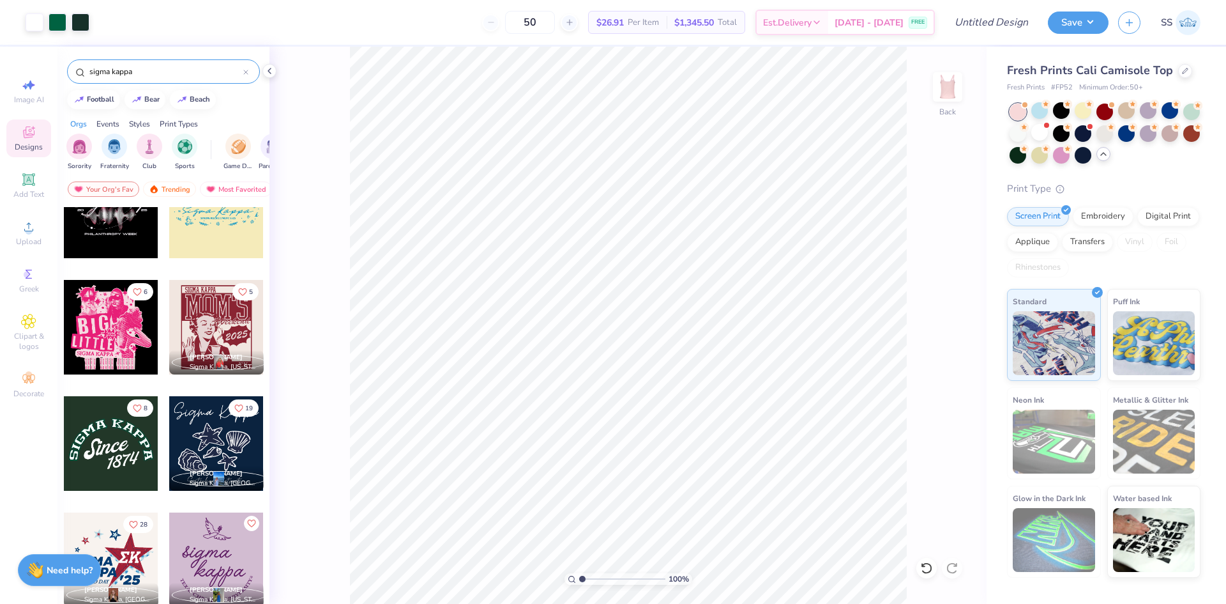
scroll to position [4209, 0]
